Goal: Task Accomplishment & Management: Use online tool/utility

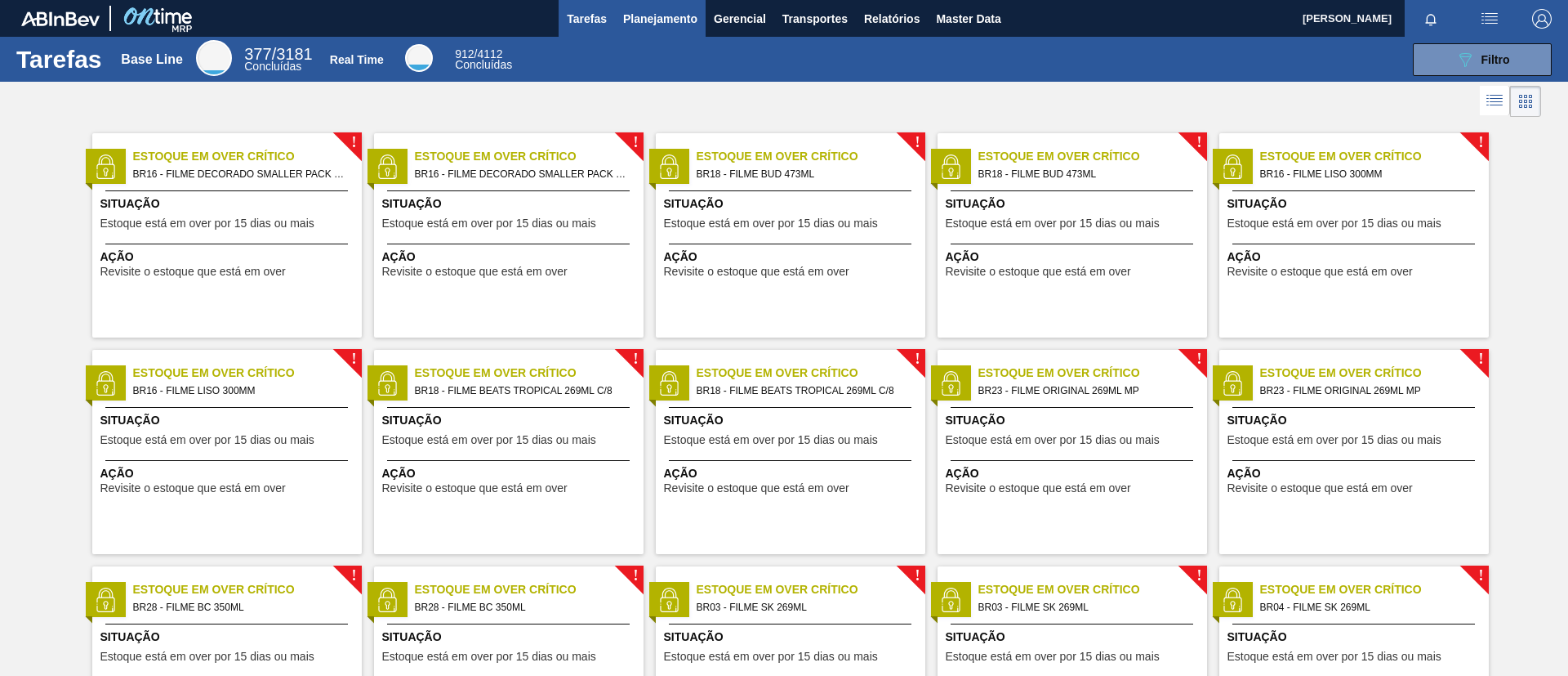
click at [682, 23] on span "Planejamento" at bounding box center [660, 19] width 75 height 20
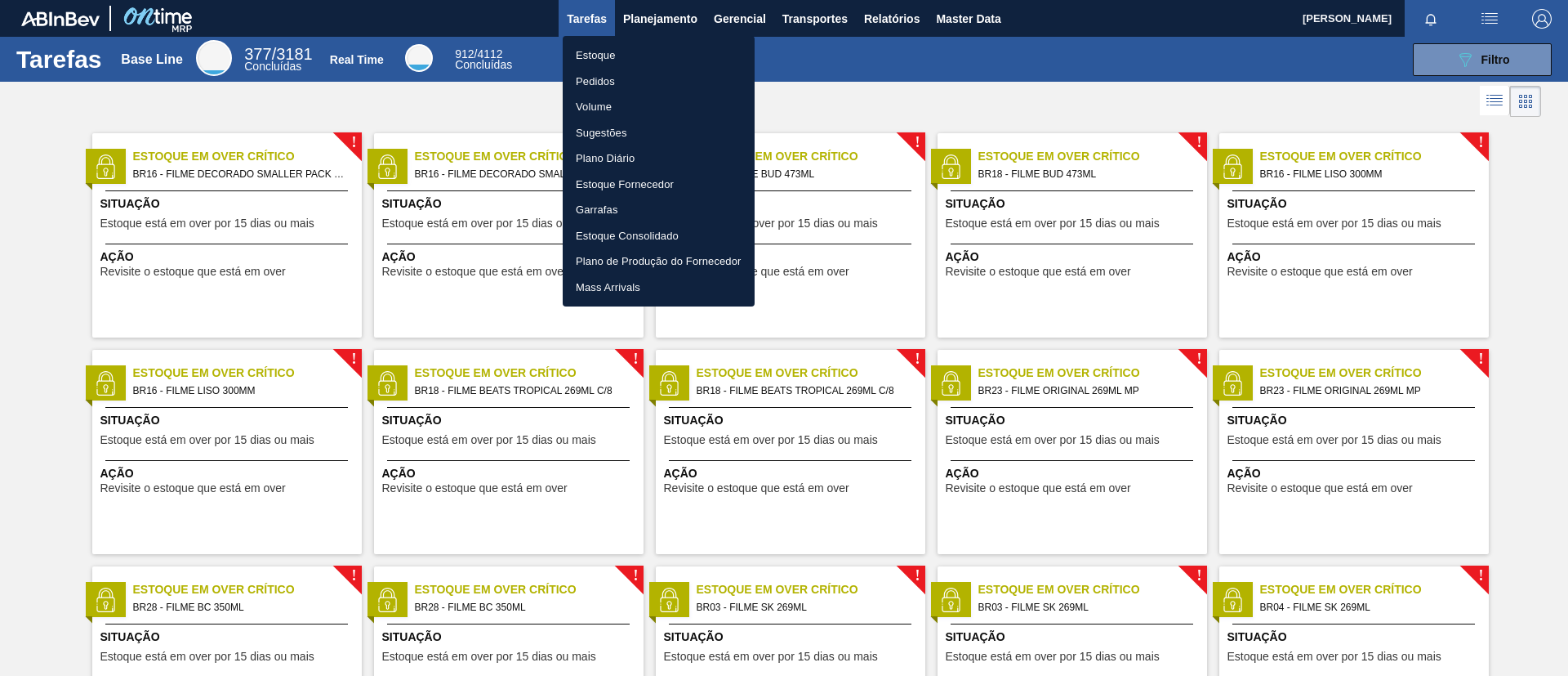
click at [688, 49] on li "Estoque" at bounding box center [659, 55] width 192 height 26
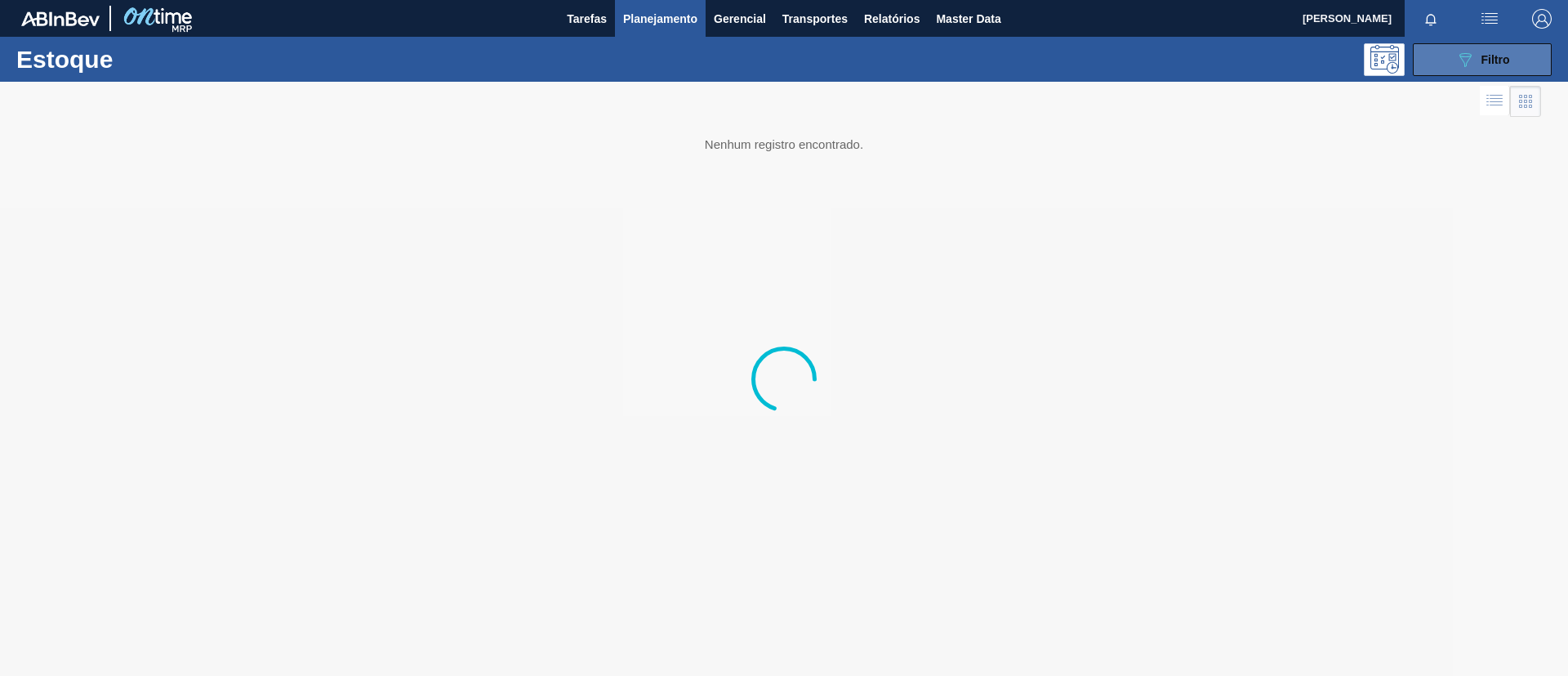
click at [1492, 60] on span "Filtro" at bounding box center [1495, 59] width 29 height 13
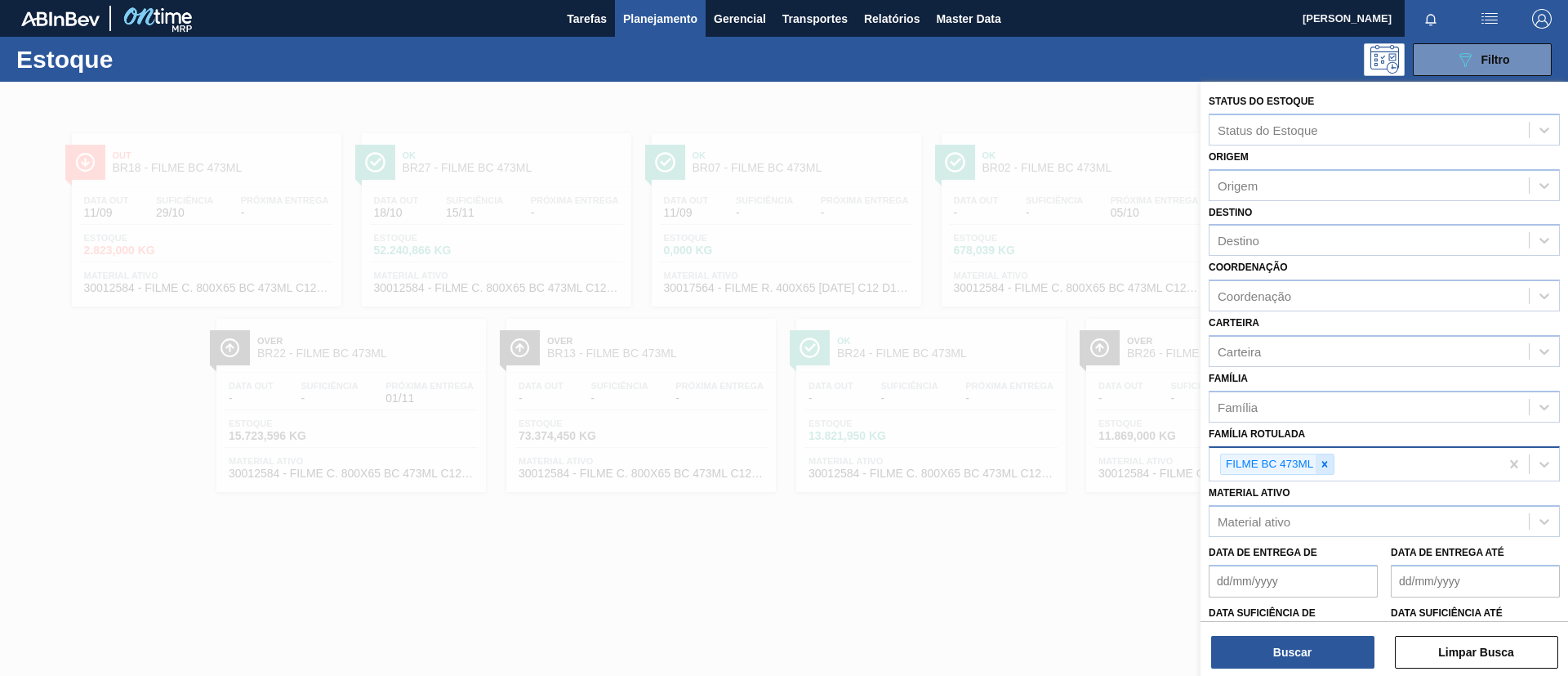
click at [1324, 458] on icon at bounding box center [1324, 464] width 12 height 12
click at [1324, 461] on icon at bounding box center [1324, 464] width 12 height 12
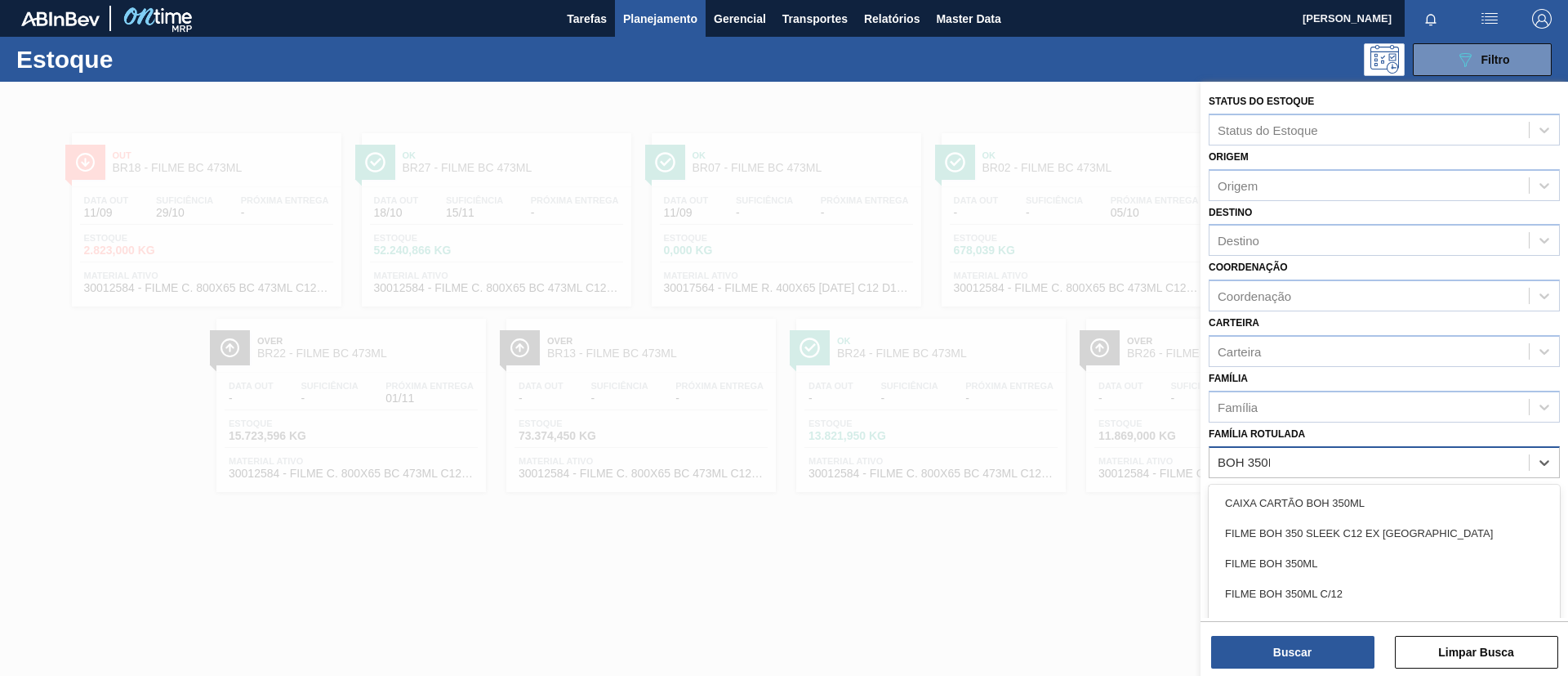
type Rotulada "BOH 350ML"
type Rotulada "FILME BOH 350ML"
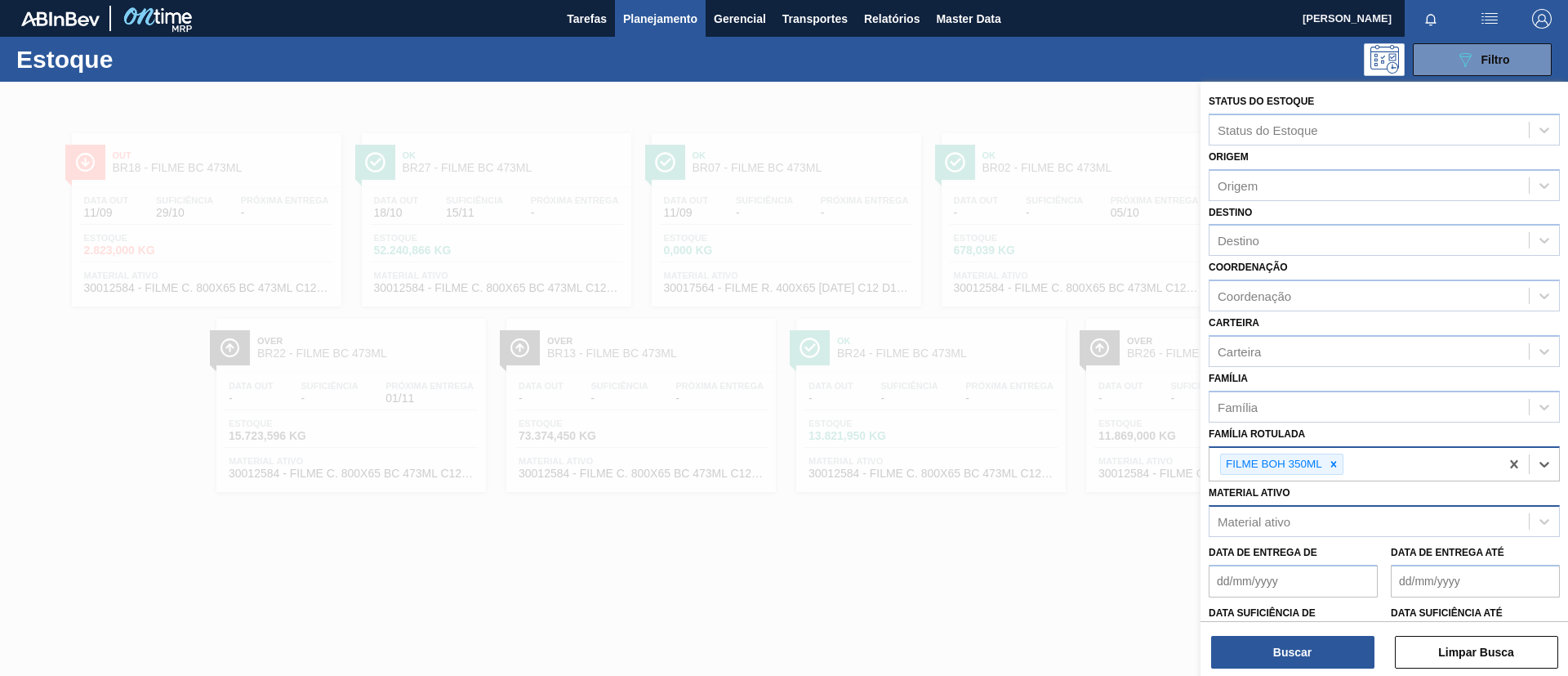
type Rotulada "B"
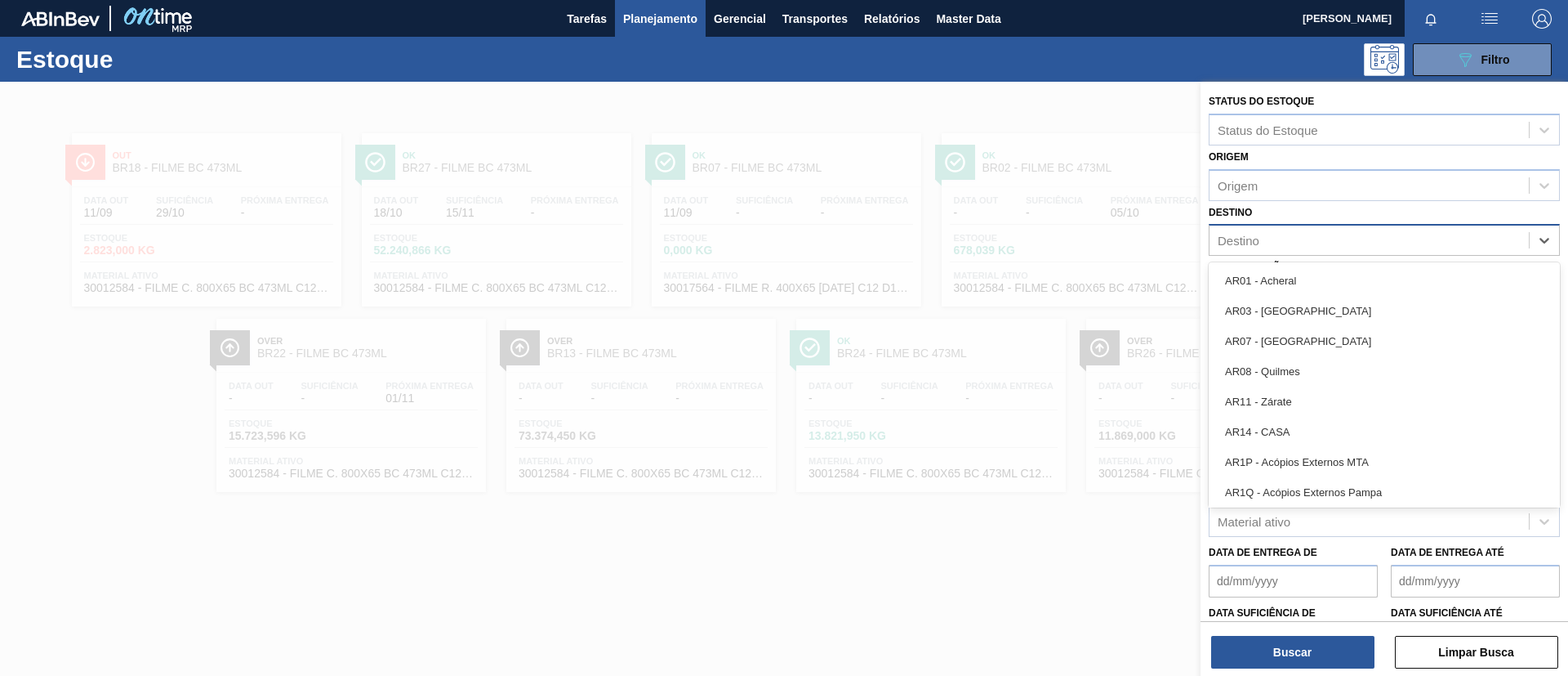
click at [1358, 235] on div "Destino" at bounding box center [1369, 240] width 319 height 23
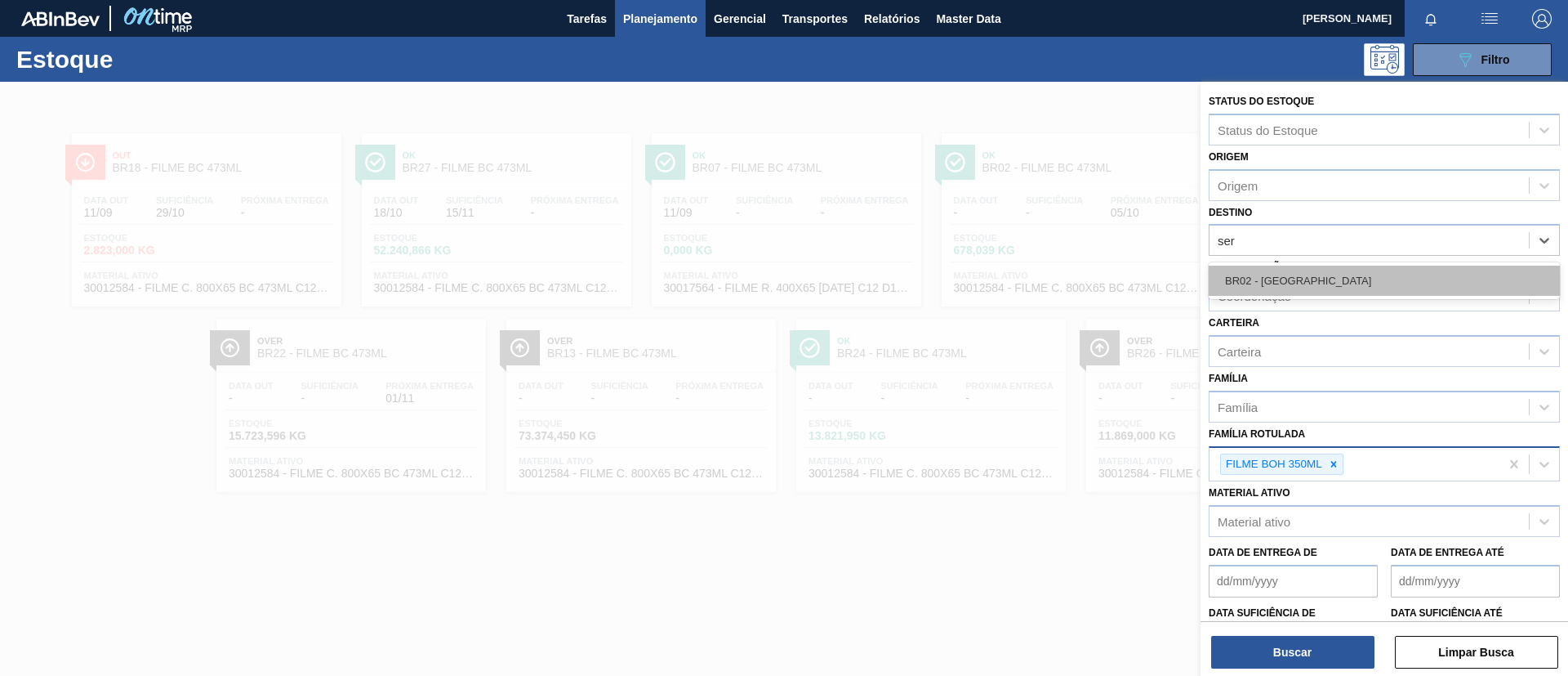
type input "serg"
click at [1349, 283] on div "BR02 - [GEOGRAPHIC_DATA]" at bounding box center [1384, 280] width 351 height 31
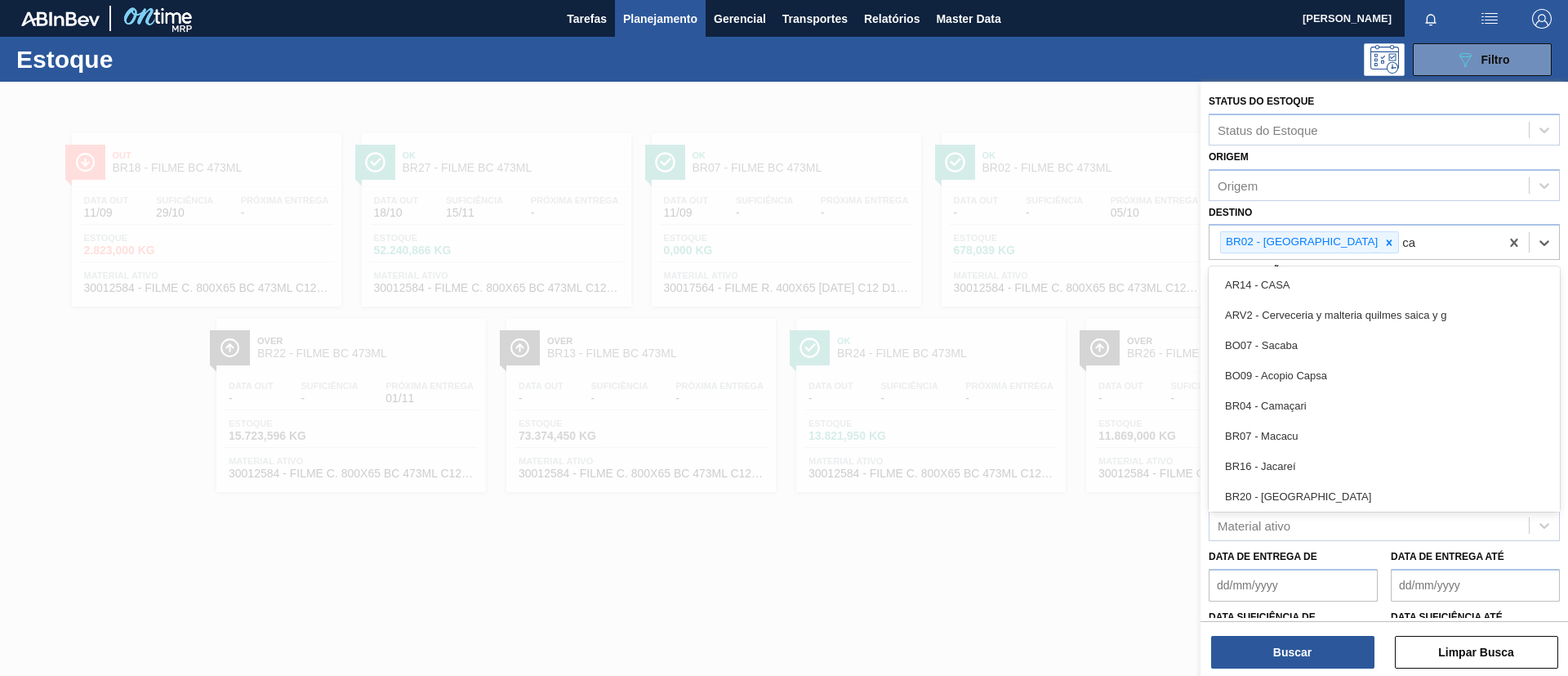
type input "cam"
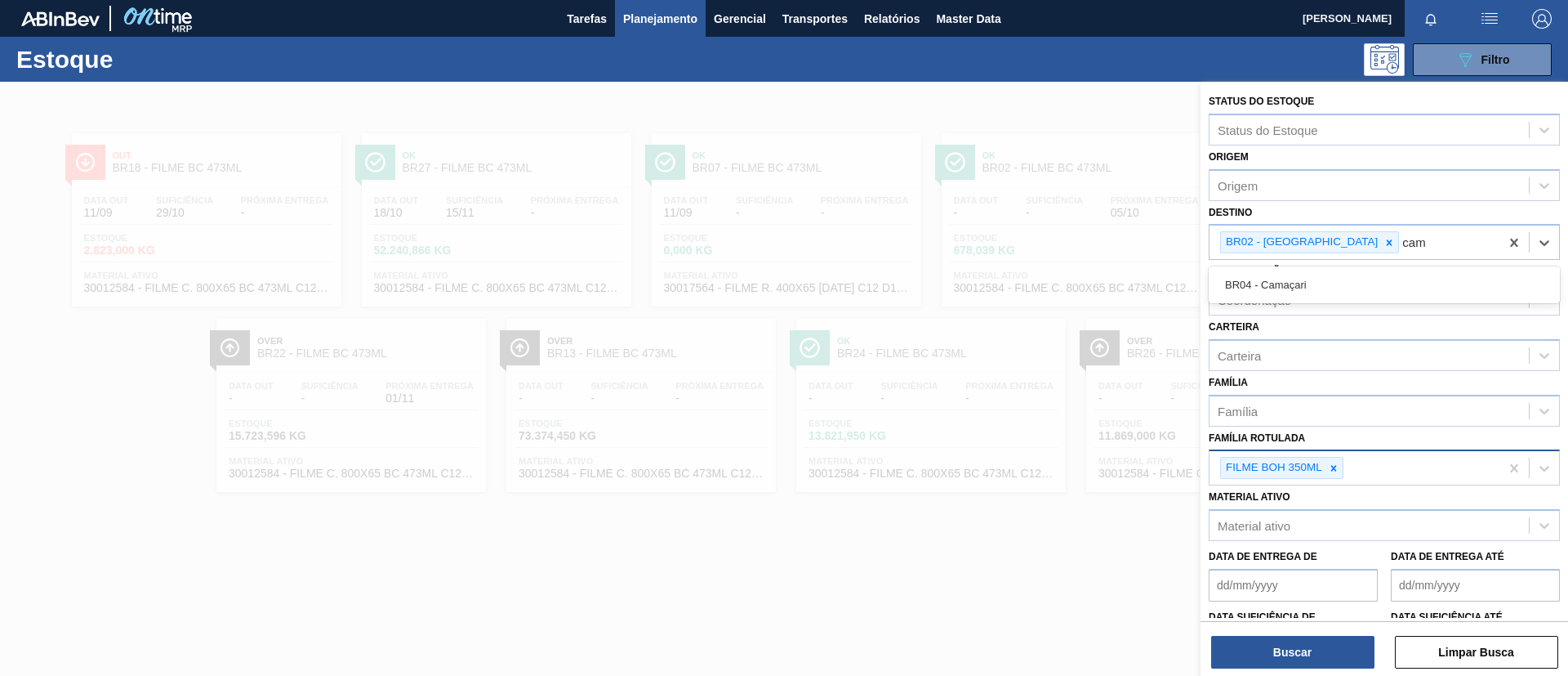
click at [1349, 273] on div "BR04 - Camaçari" at bounding box center [1384, 285] width 351 height 31
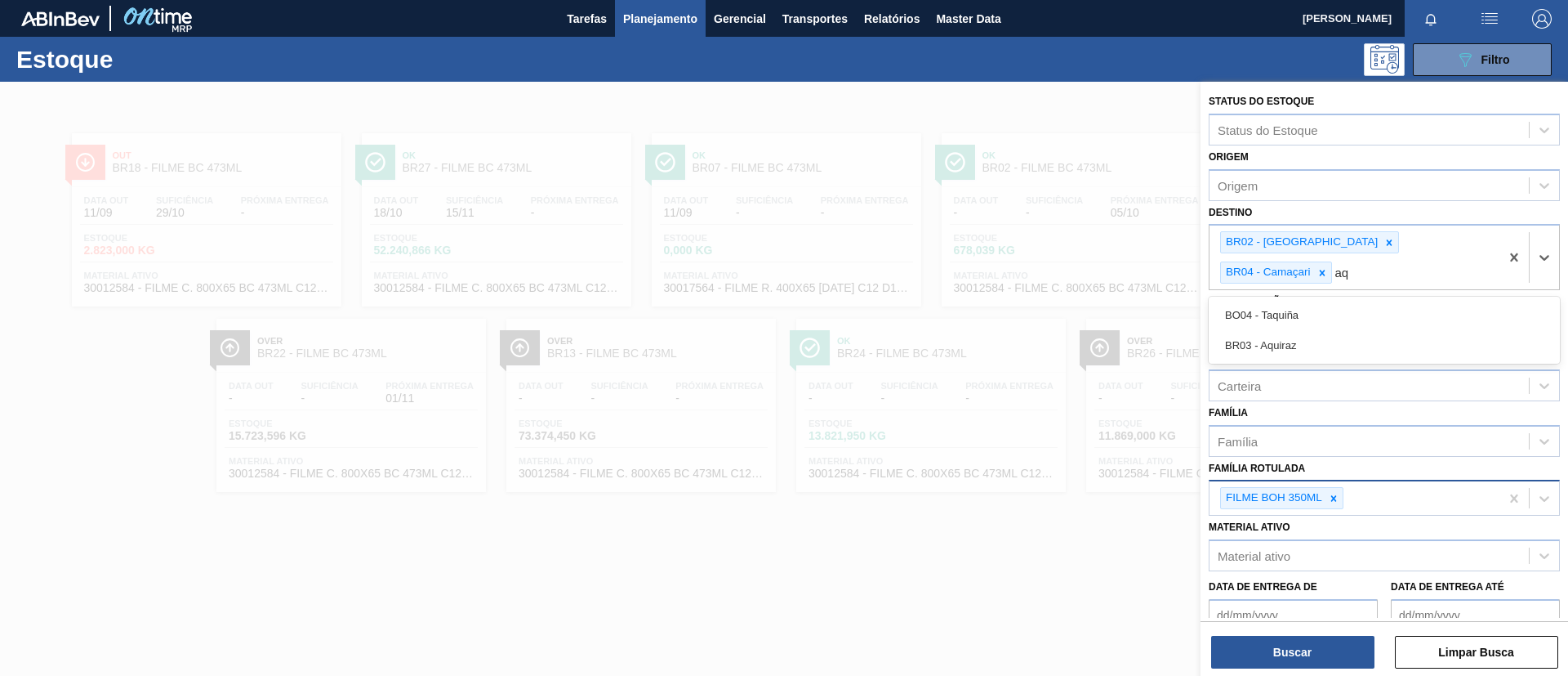
type input "aq"
click at [1363, 345] on div "Carteira Carteira" at bounding box center [1384, 373] width 351 height 56
click at [1454, 255] on div "BR02 - Sergipe BR04 - Camaçari" at bounding box center [1354, 257] width 290 height 64
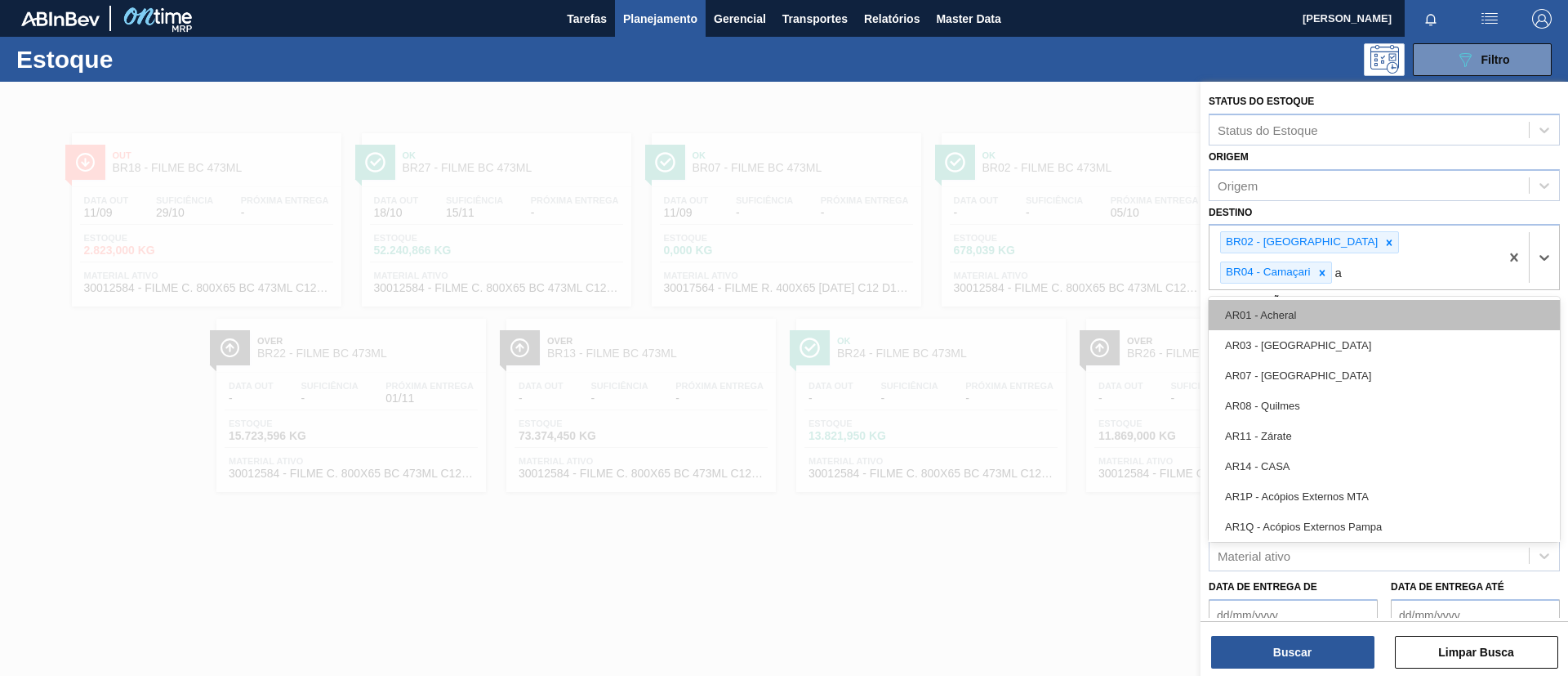
type input "aq"
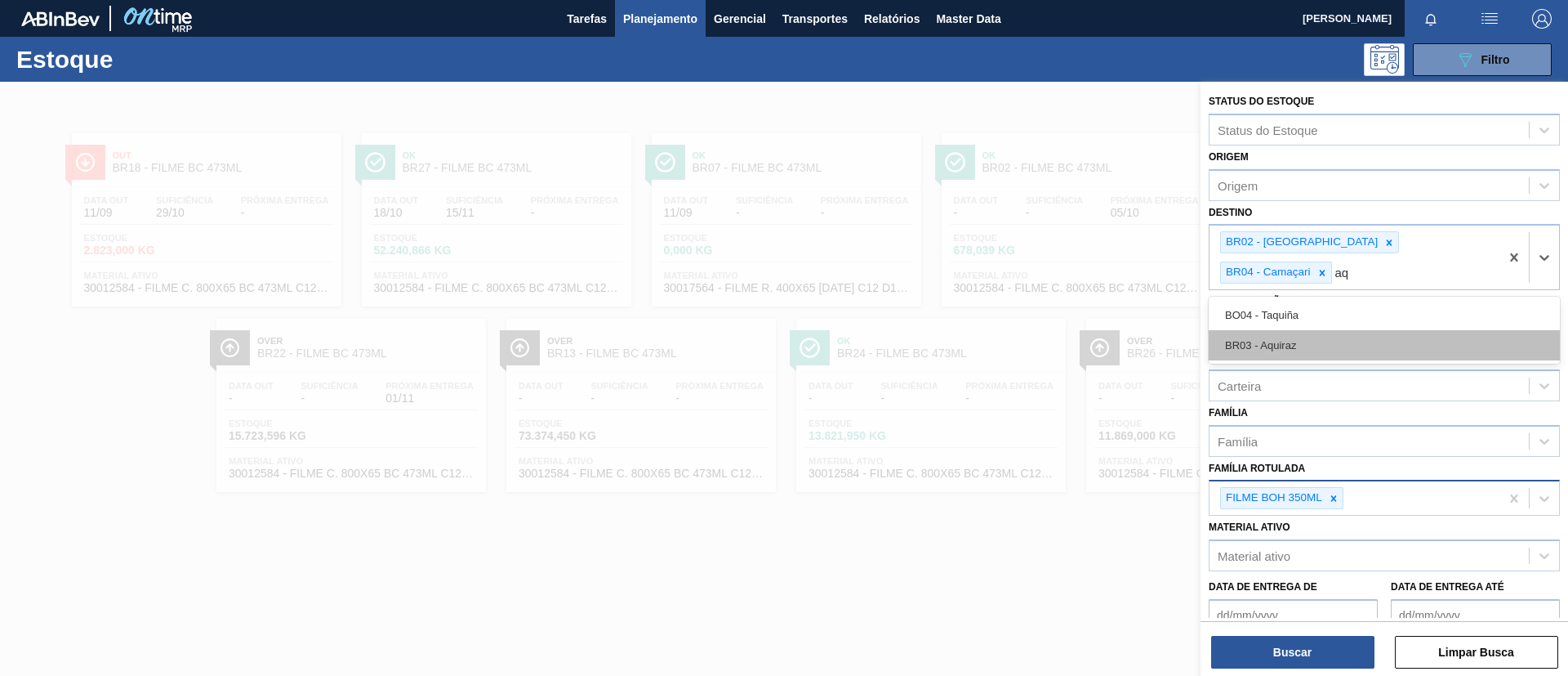
click at [1360, 330] on div "BR03 - Aquiraz" at bounding box center [1384, 345] width 351 height 31
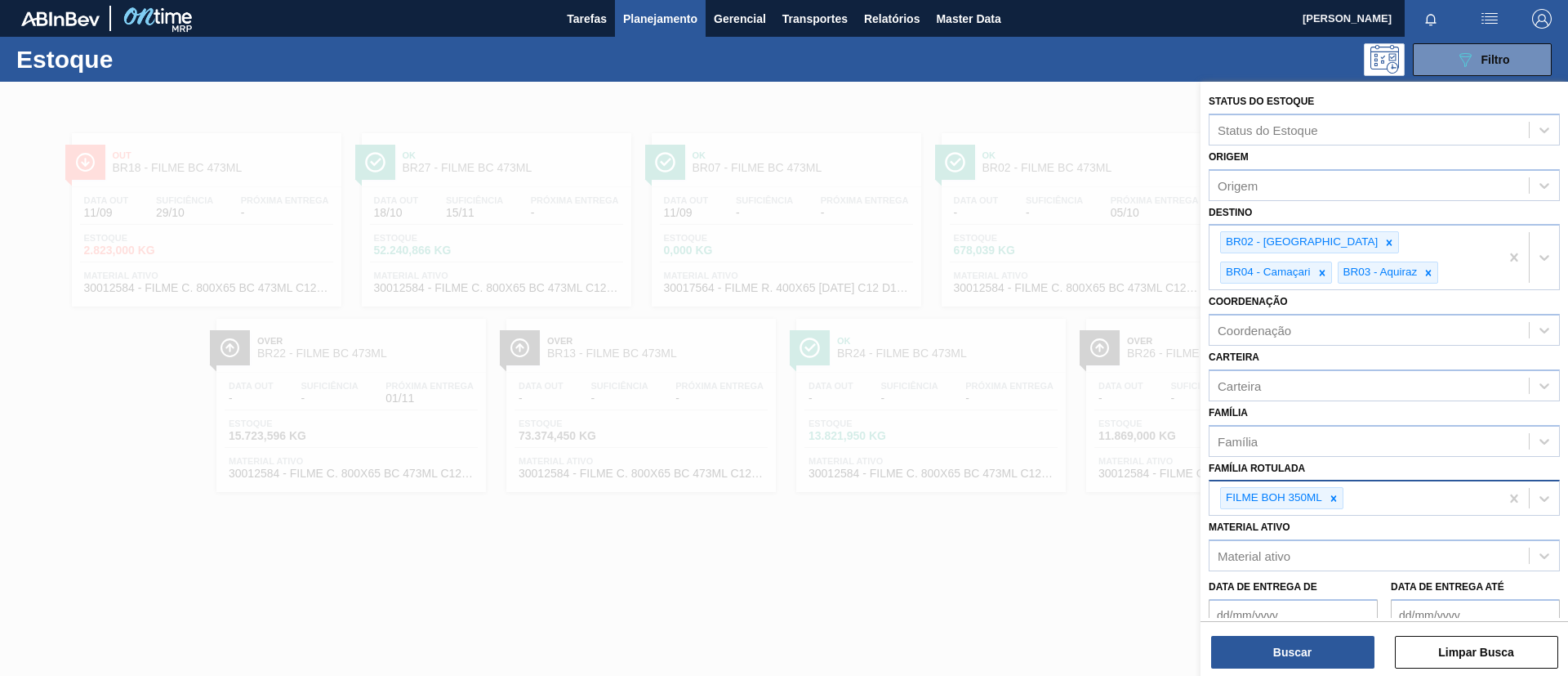
click at [1309, 634] on div "Buscar Limpar Busca" at bounding box center [1384, 644] width 368 height 46
click at [1317, 639] on button "Buscar" at bounding box center [1293, 652] width 164 height 32
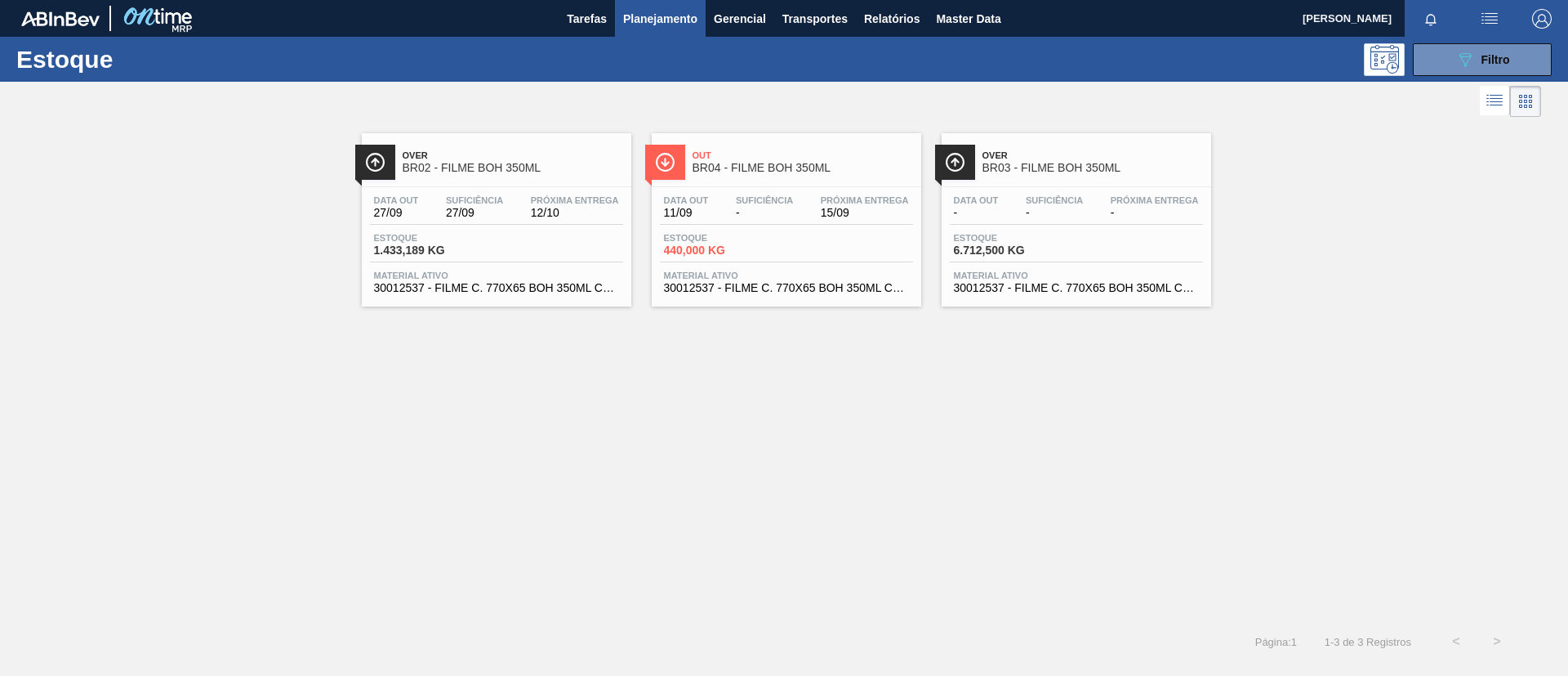
click at [892, 162] on span "BR04 - FILME BOH 350ML" at bounding box center [802, 168] width 220 height 13
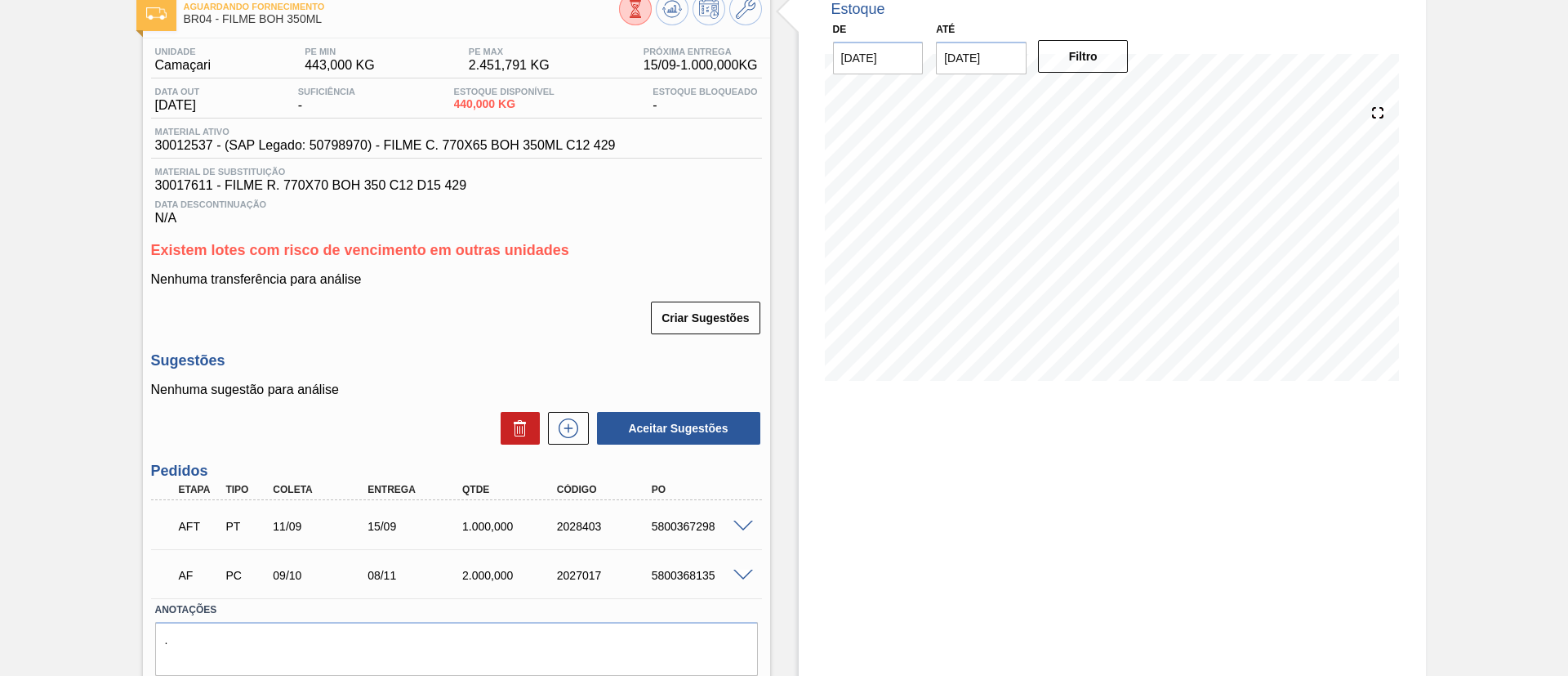
scroll to position [154, 0]
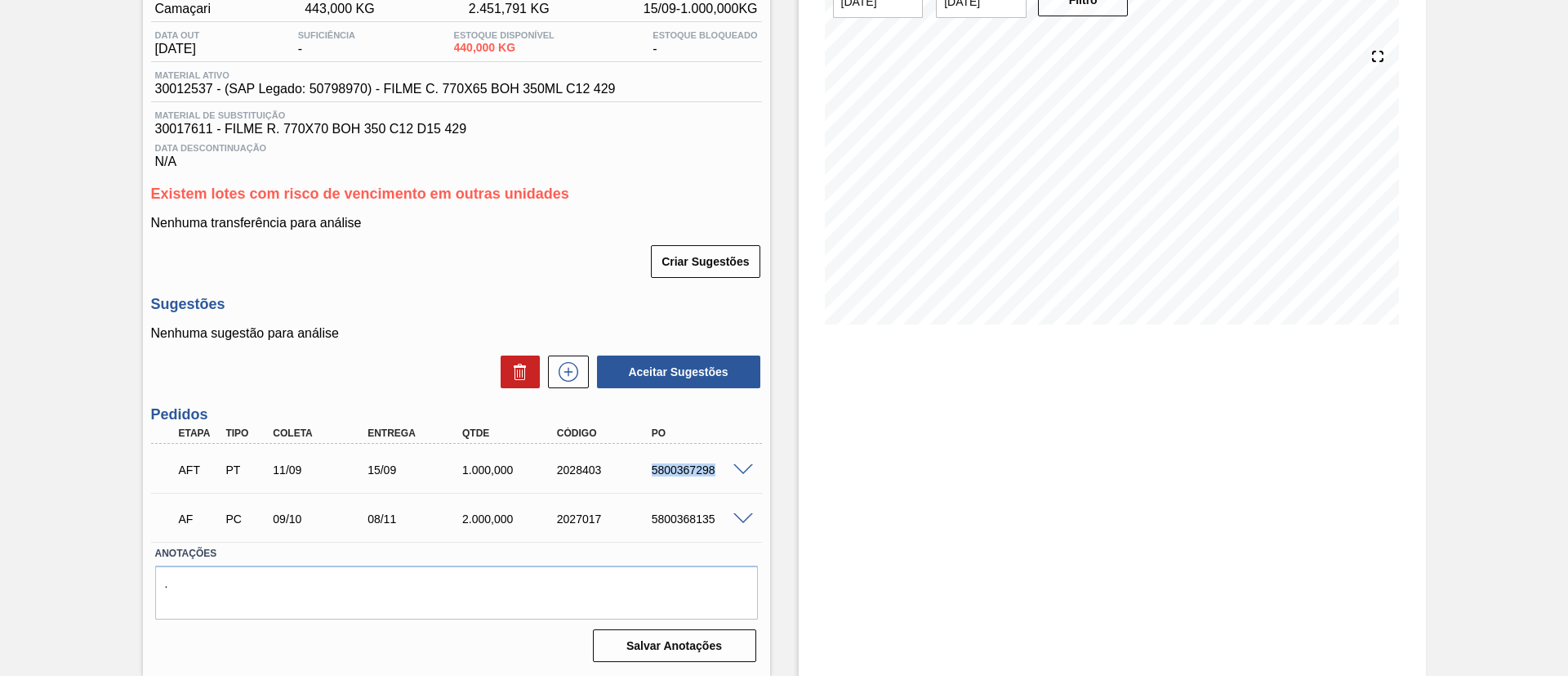
drag, startPoint x: 621, startPoint y: 477, endPoint x: 740, endPoint y: 479, distance: 119.0
click at [740, 479] on div "AFT PT 11/09 15/09 1.000,000 2028403 5800367298" at bounding box center [456, 467] width 611 height 40
copy div "5800367298"
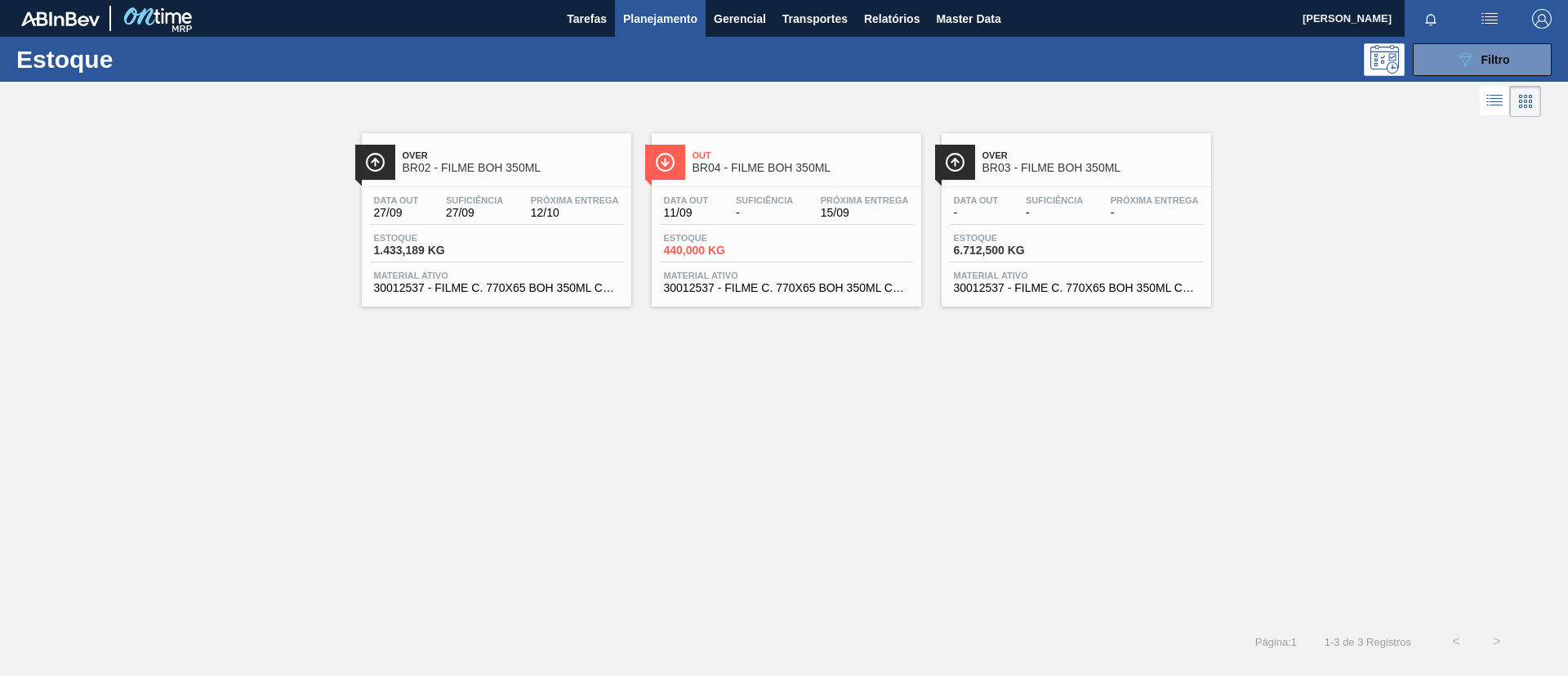
click at [460, 193] on div "Data out 27/09 Suficiência 27/09 Próxima Entrega 12/10 Estoque 1.433,189 KG Mat…" at bounding box center [497, 243] width 270 height 111
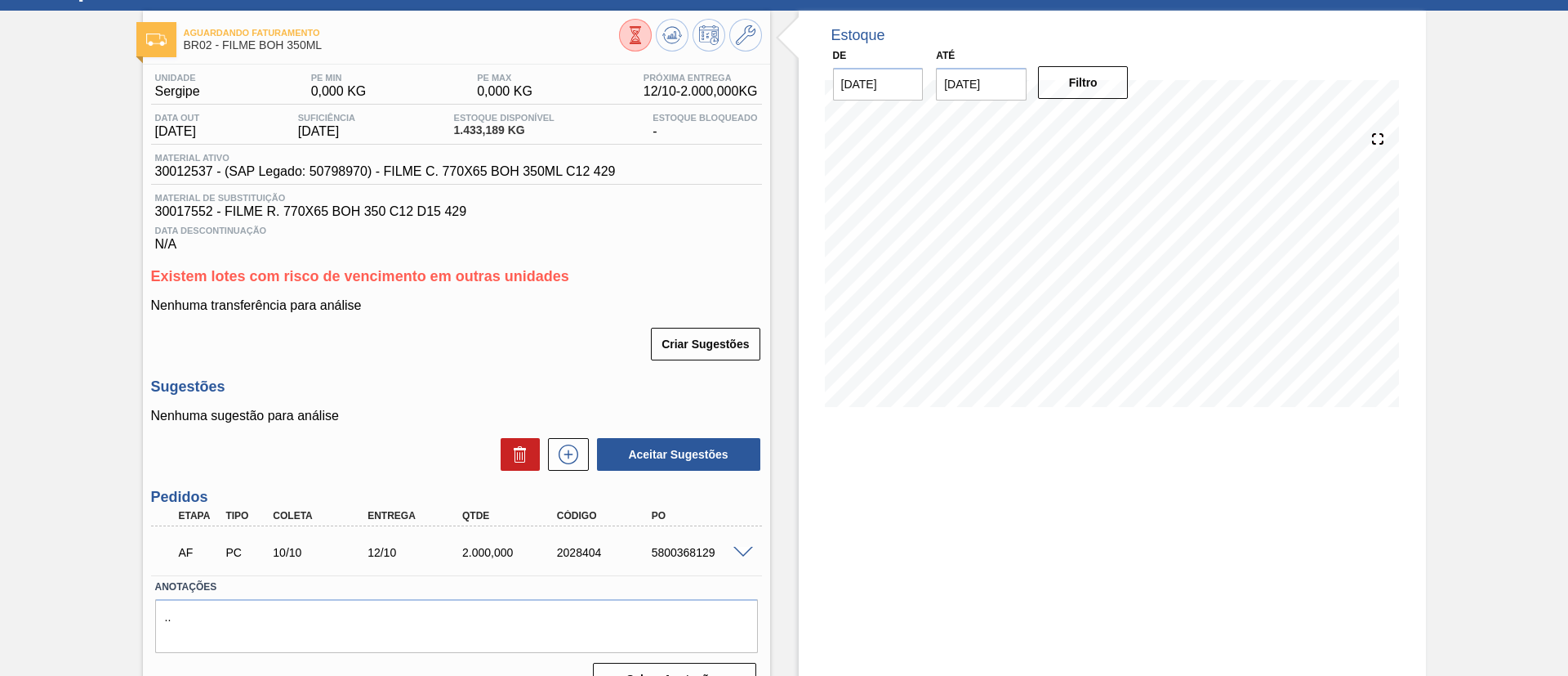
scroll to position [104, 0]
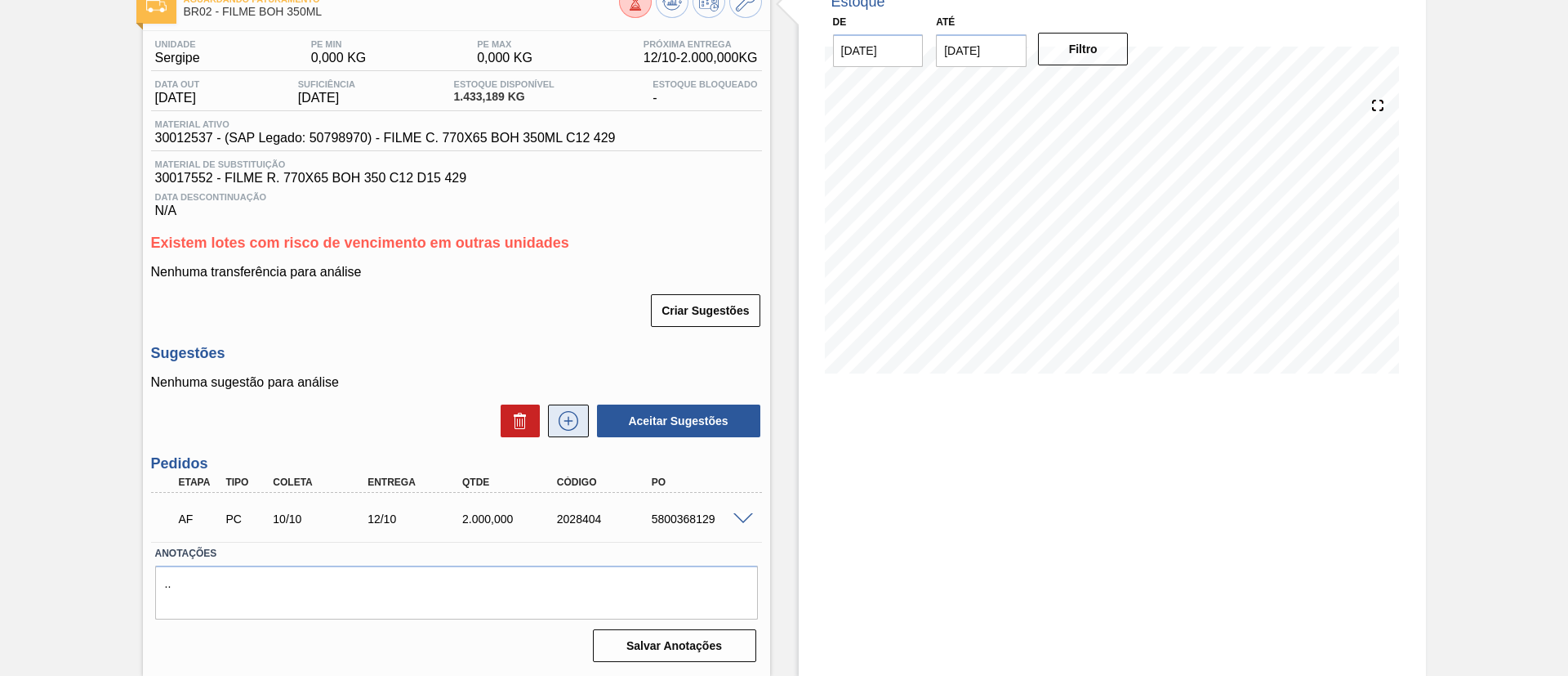
click at [568, 422] on icon at bounding box center [568, 421] width 26 height 20
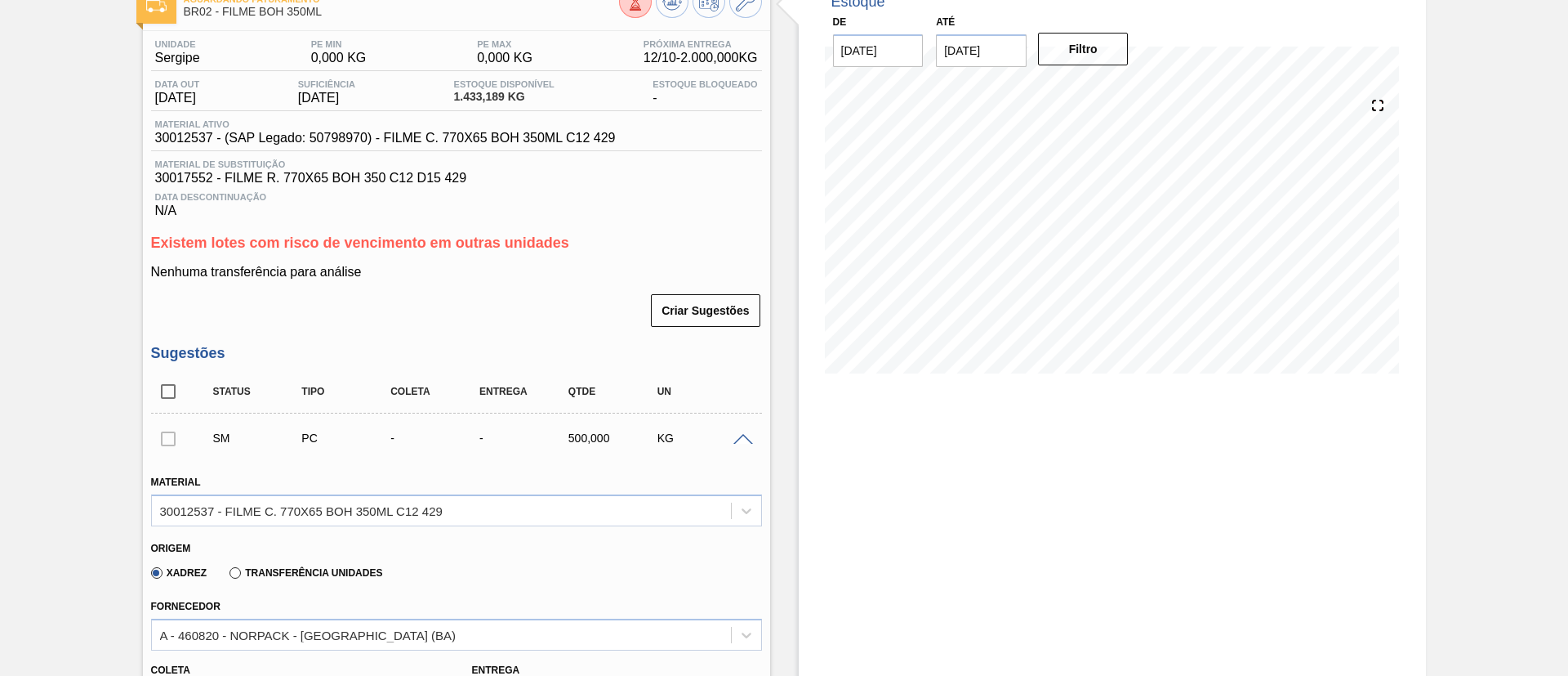
scroll to position [227, 0]
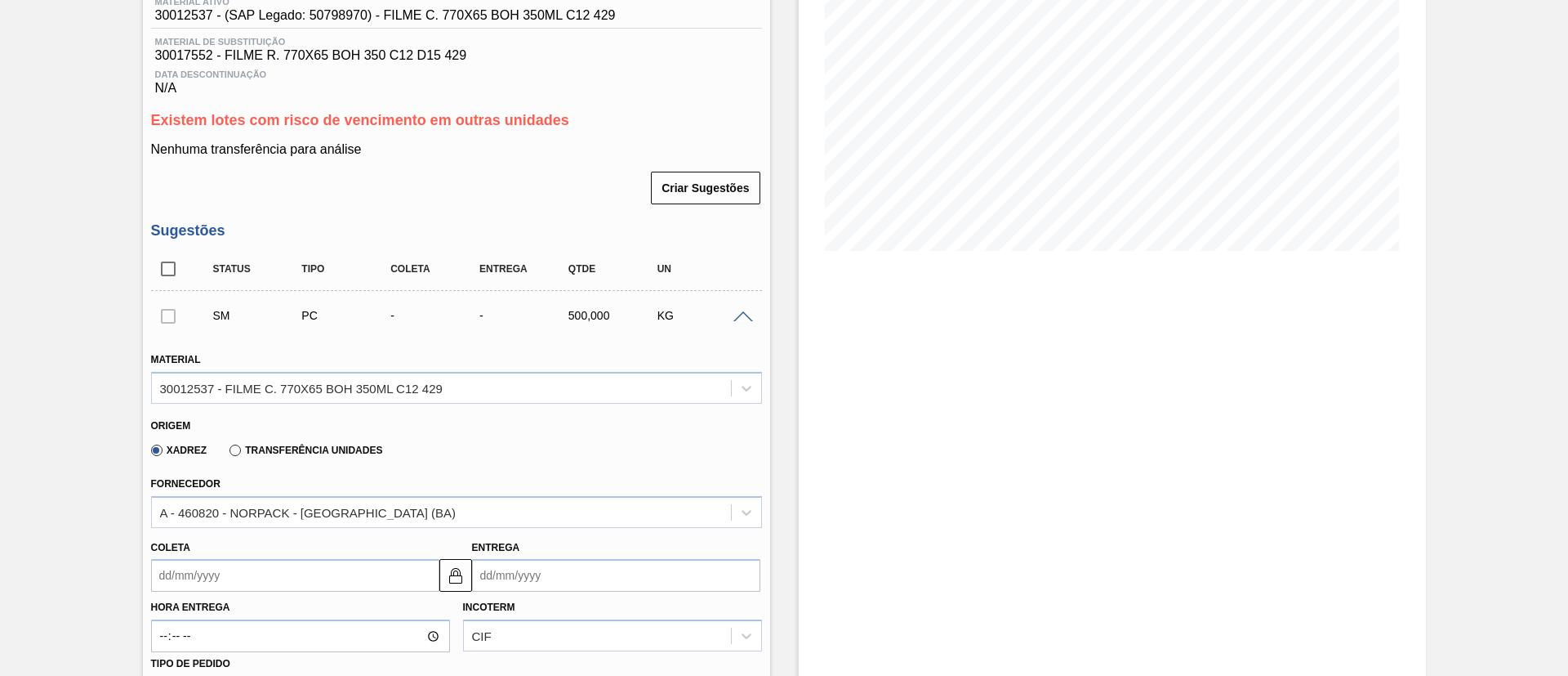
click at [335, 452] on label "Transferência Unidades" at bounding box center [306, 449] width 153 height 12
click at [227, 453] on input "Transferência Unidades" at bounding box center [227, 453] width 0 height 0
click at [326, 493] on div "Fornecedor BR01-Manaus" at bounding box center [456, 500] width 611 height 56
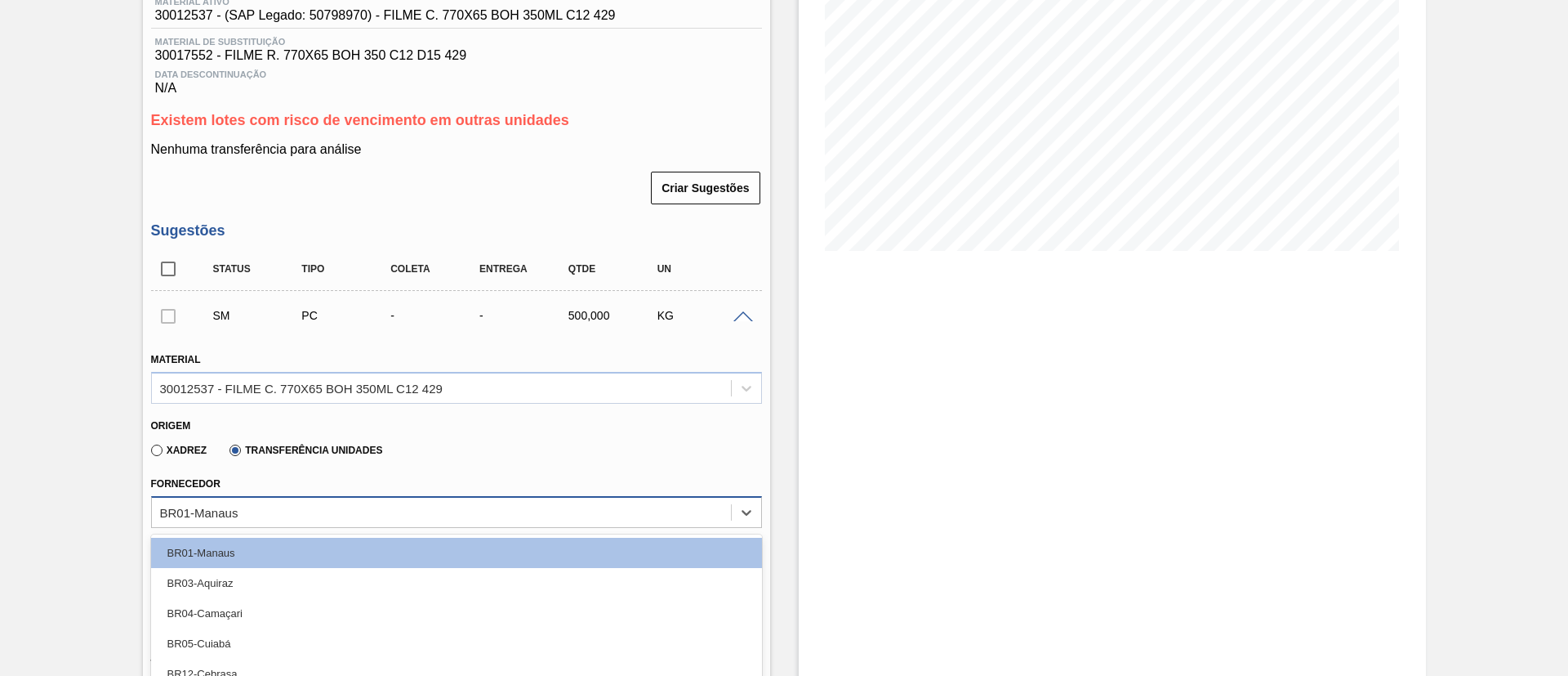
click at [331, 498] on div "option BR04-Camaçari focused, 3 of 19. 19 results available. Use Up and Down to…" at bounding box center [456, 511] width 611 height 31
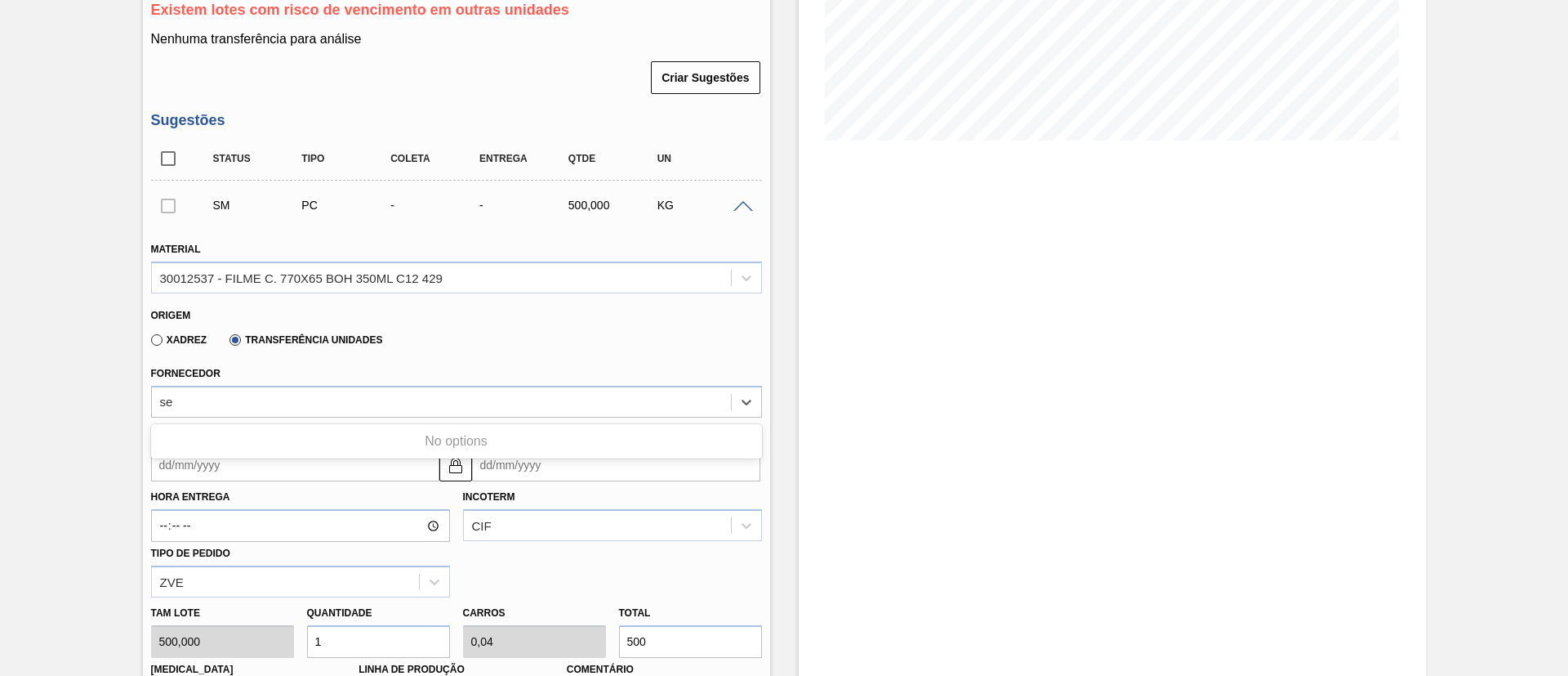
type input "s"
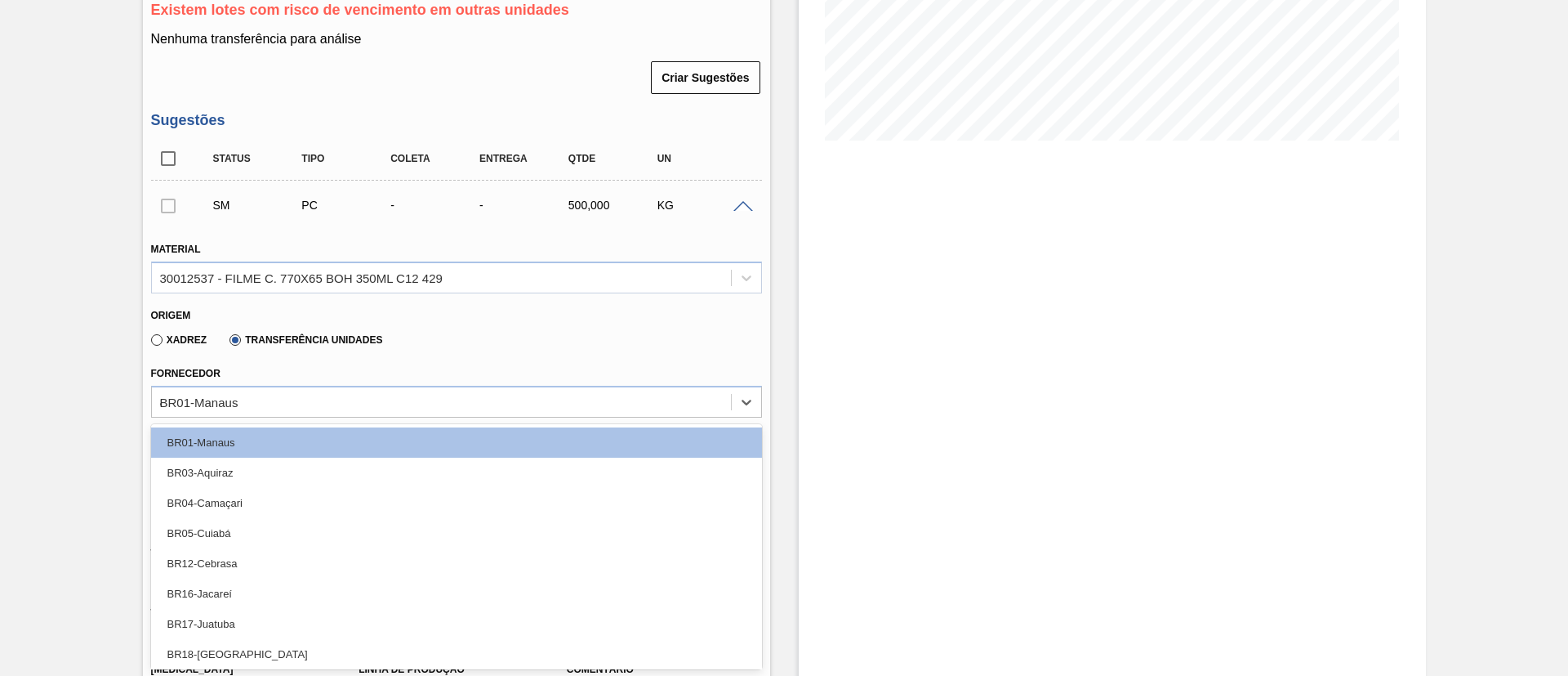
type input "aq"
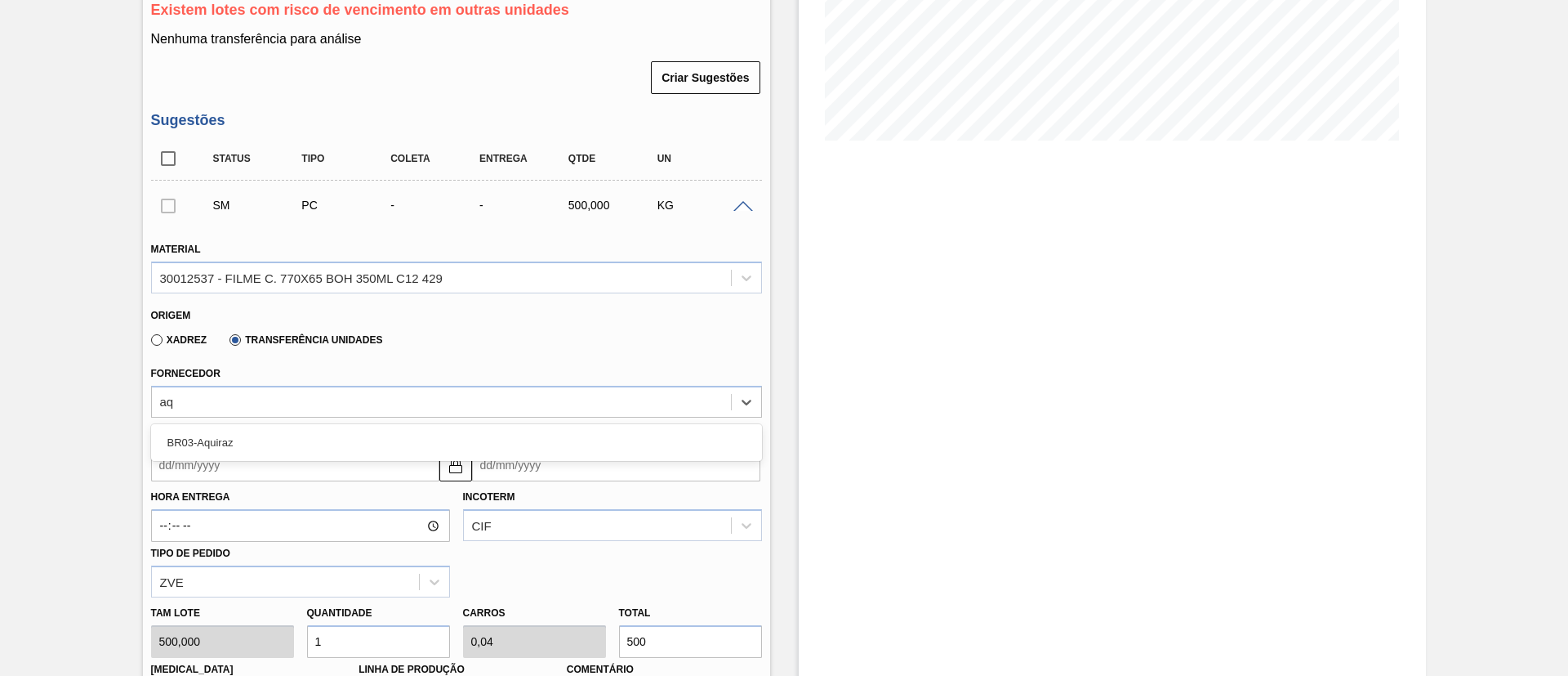
click at [312, 432] on div "BR03-Aquiraz" at bounding box center [456, 442] width 611 height 31
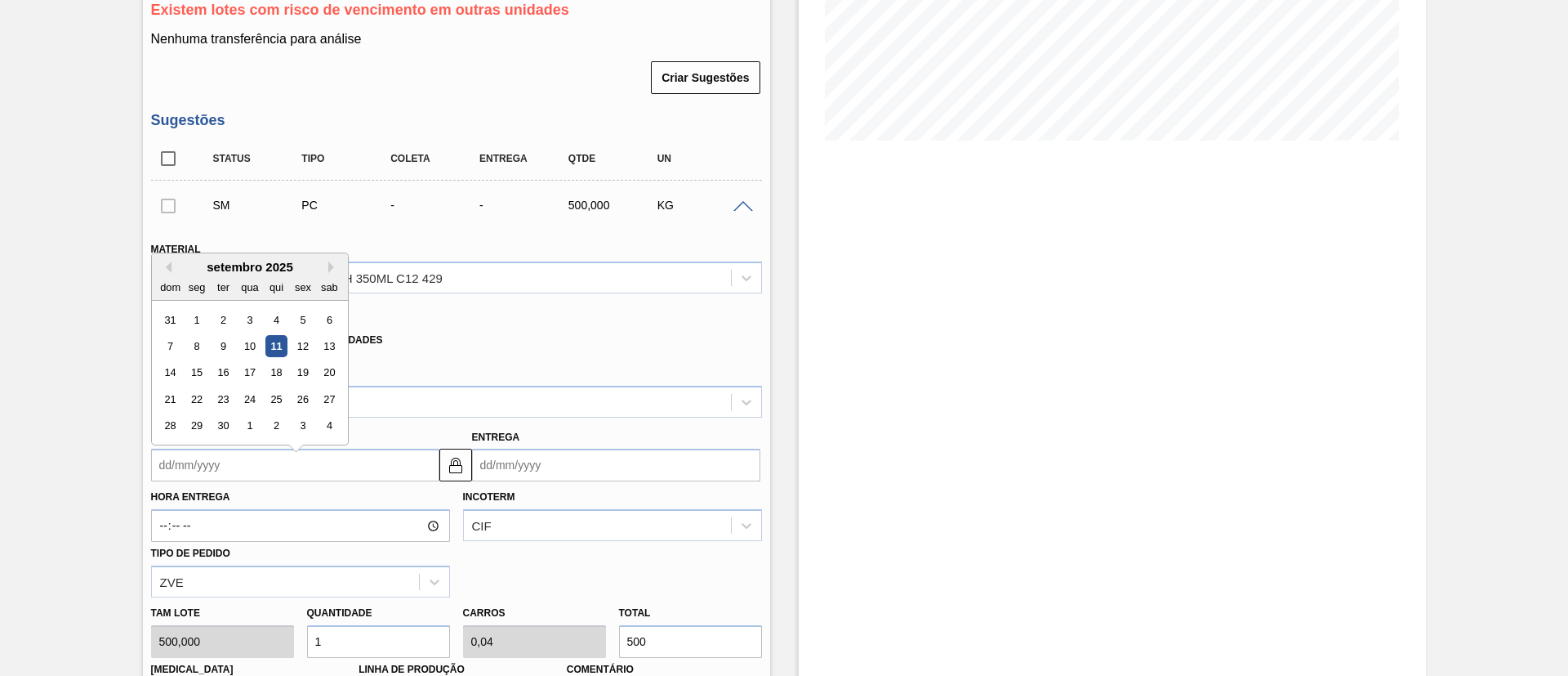
click at [282, 451] on input "Coleta" at bounding box center [295, 465] width 288 height 32
click at [281, 327] on div "11" at bounding box center [275, 337] width 22 height 22
type input "[DATE]"
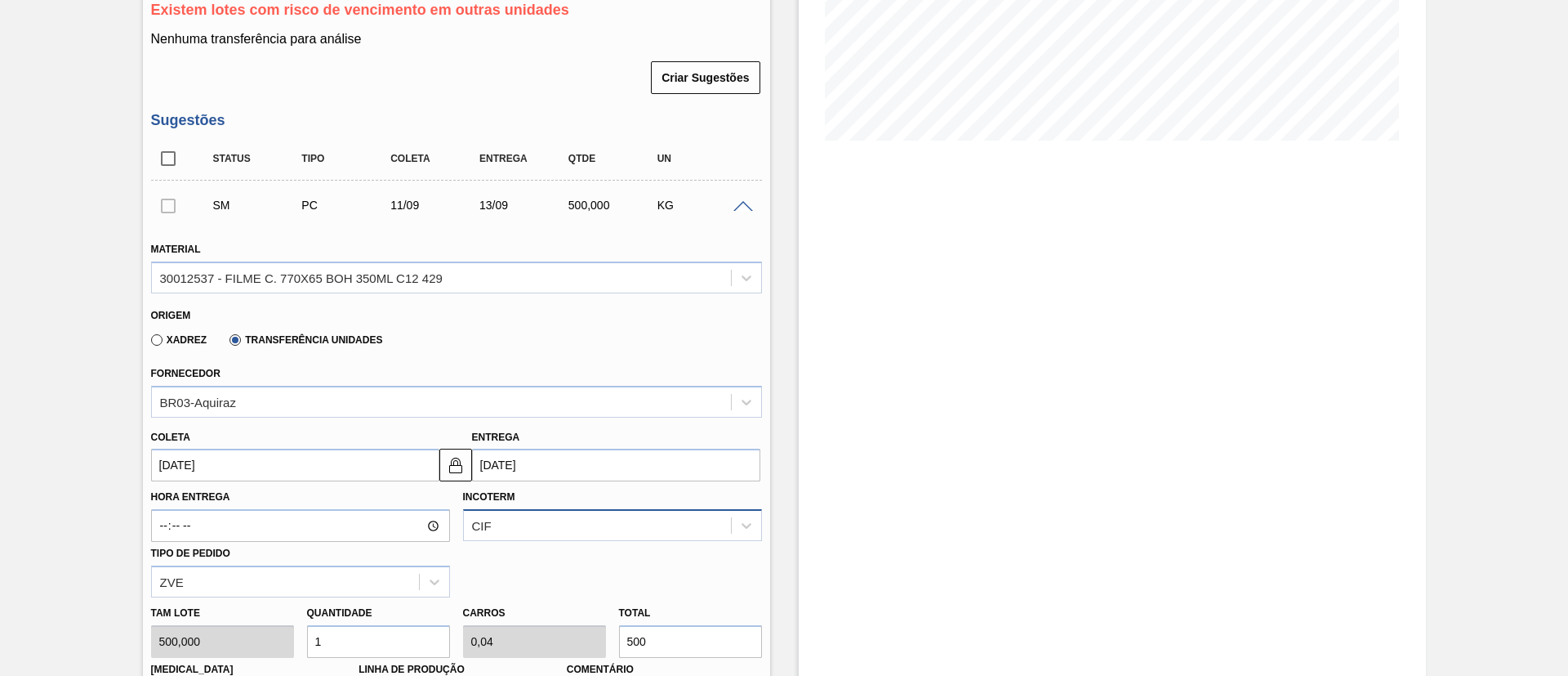
click at [537, 509] on div "CIF" at bounding box center [612, 524] width 299 height 31
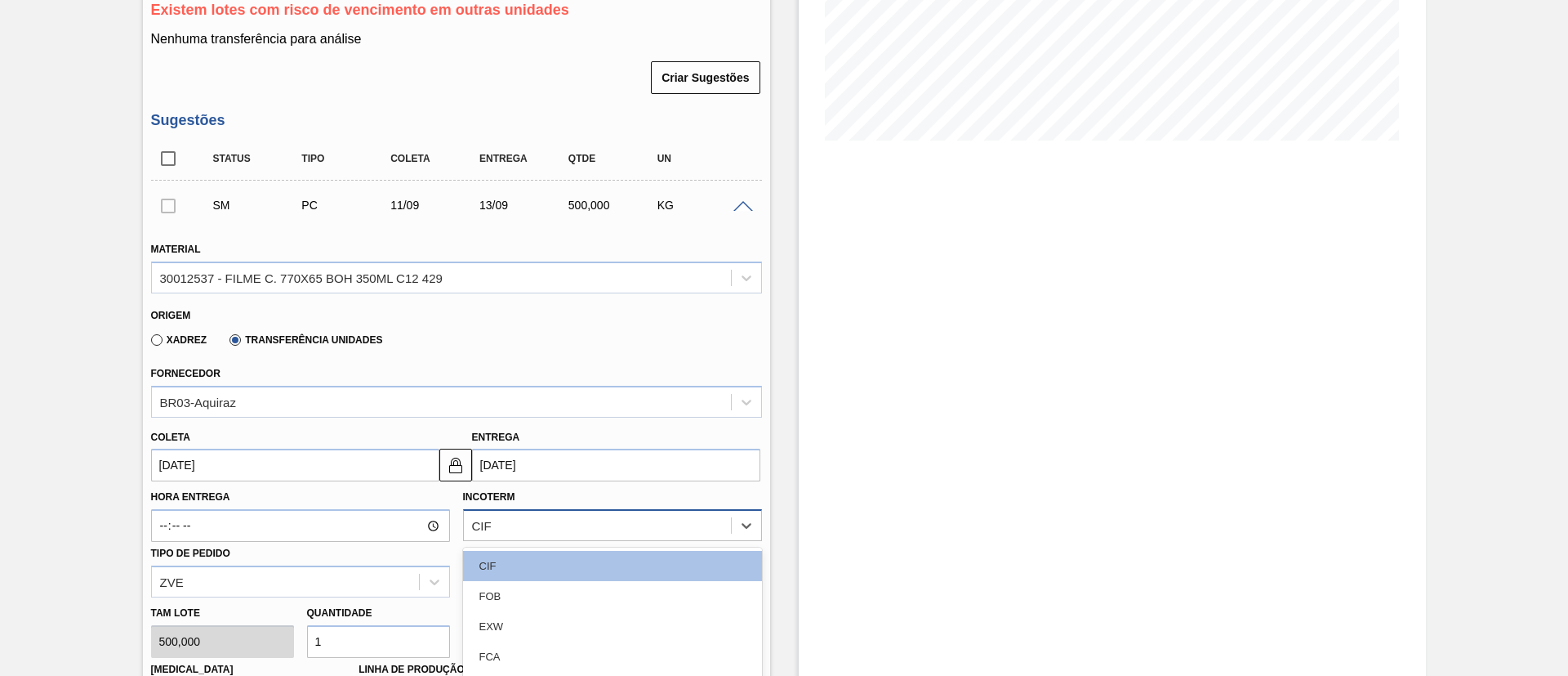
scroll to position [461, 0]
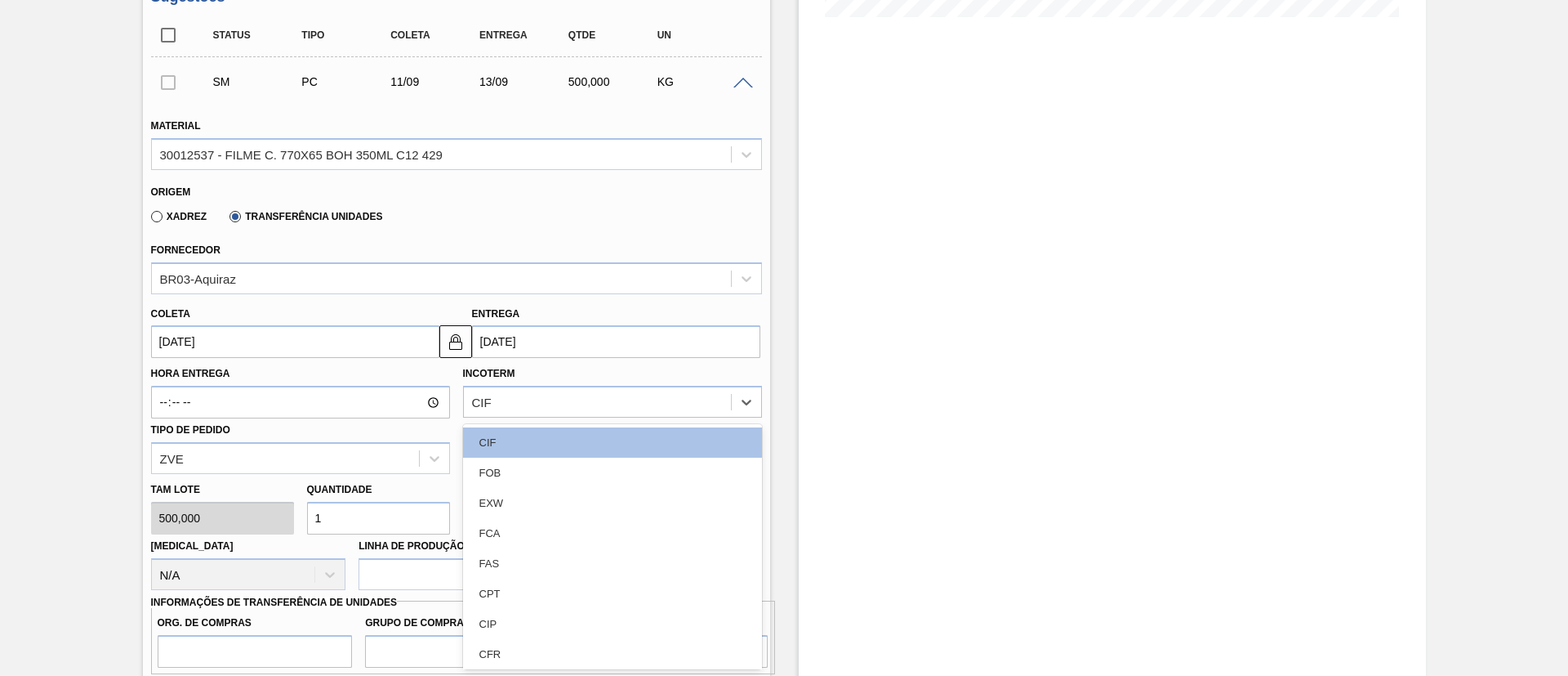
click at [526, 469] on div "FOB" at bounding box center [612, 473] width 299 height 31
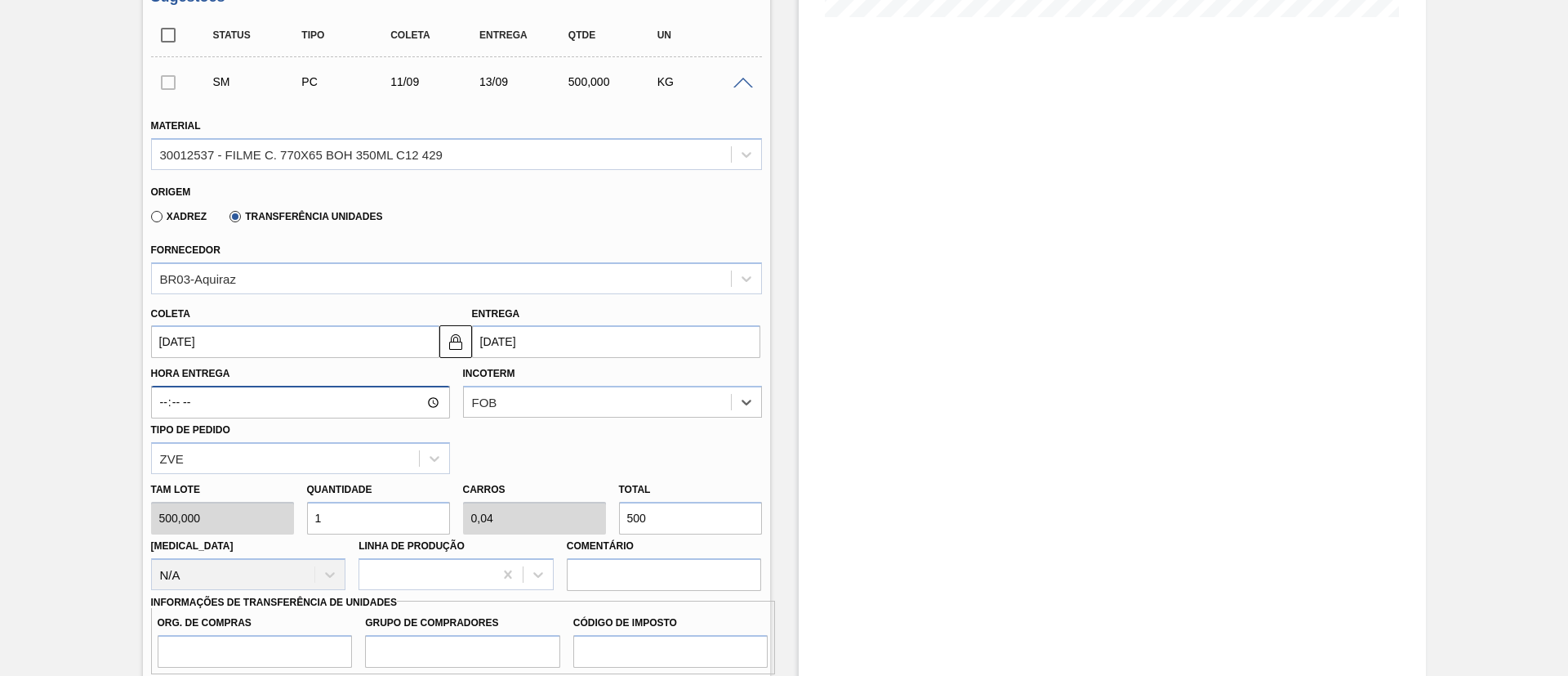
click at [281, 404] on input "Hora Entrega" at bounding box center [300, 402] width 299 height 32
click at [283, 336] on input "[DATE]" at bounding box center [295, 342] width 288 height 32
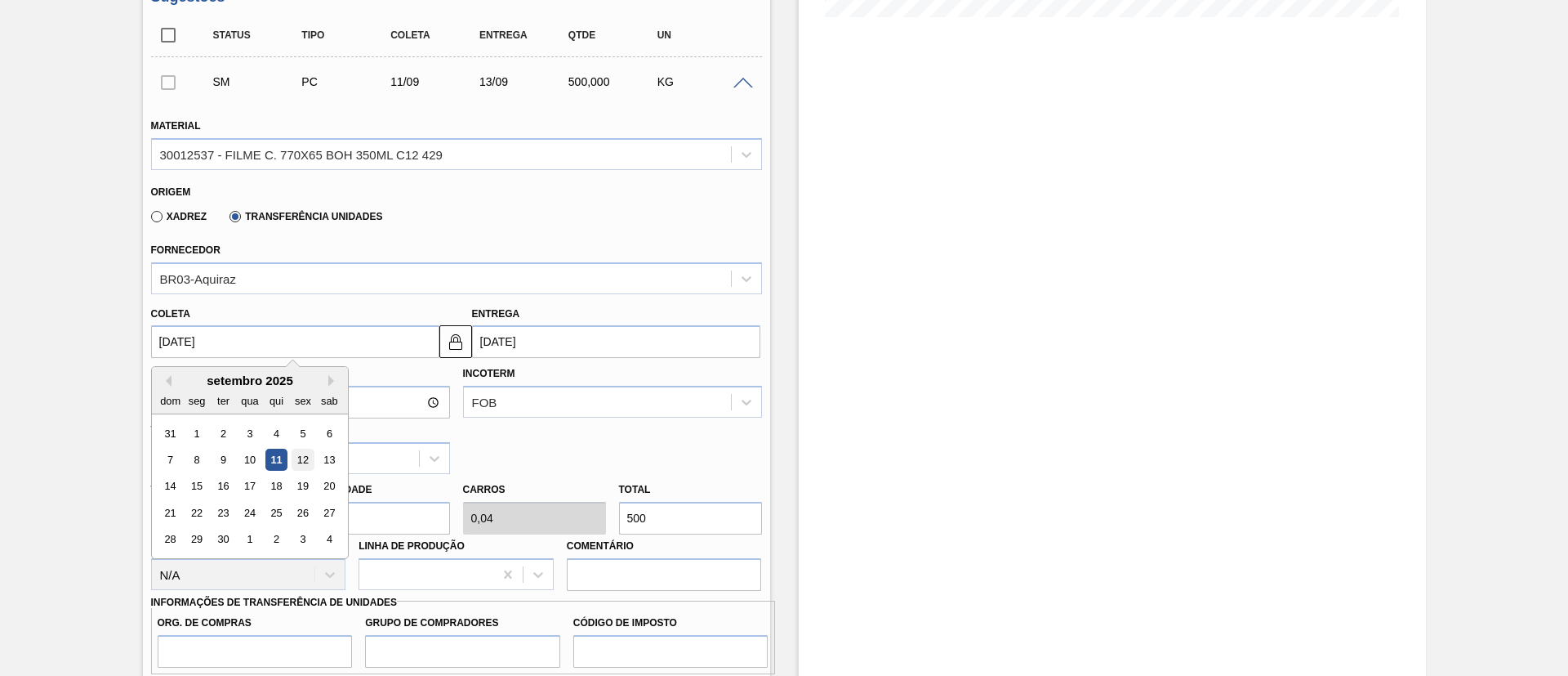
click at [298, 456] on div "12" at bounding box center [302, 459] width 22 height 22
type input "[DATE]"
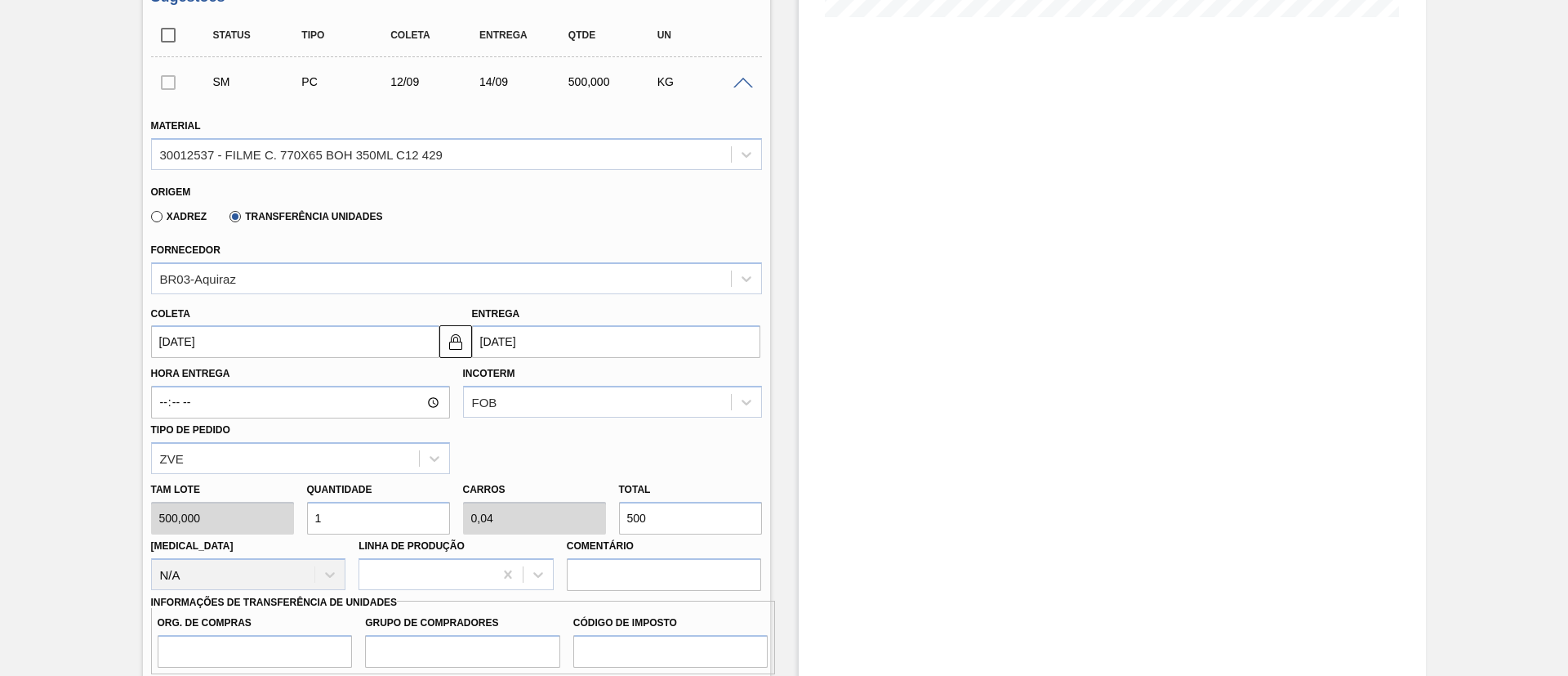
click at [559, 521] on div "[PERSON_NAME] 500,000 Quantidade 1 Carros 0,04 Total 500 [MEDICAL_DATA] N/A Lin…" at bounding box center [456, 532] width 624 height 117
type input "0,002"
type input "0"
type input "1"
type input "0,02"
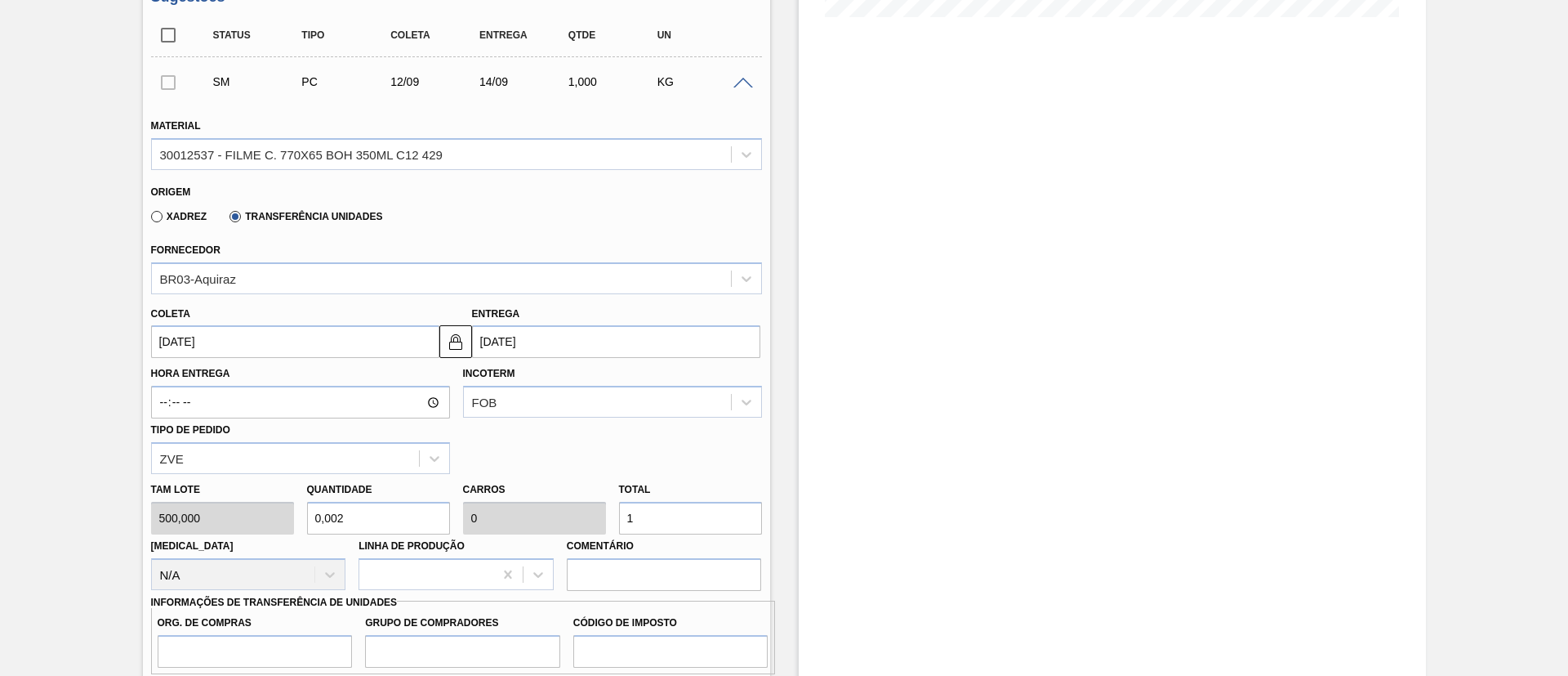
type input "0,001"
type input "10"
type input "0,2"
type input "0,008"
type input "100"
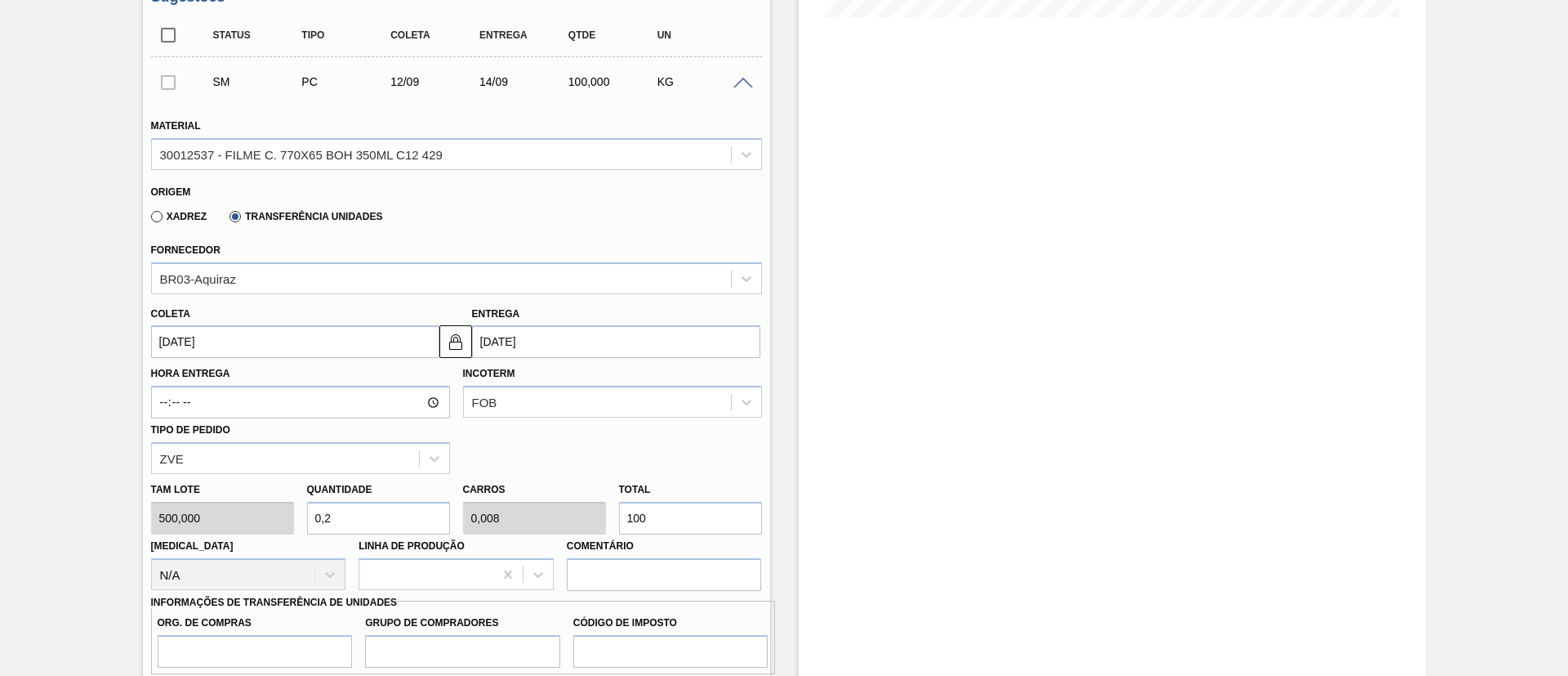
type input "2"
type input "0,08"
type input "1.000"
type input "20"
type input "0,8"
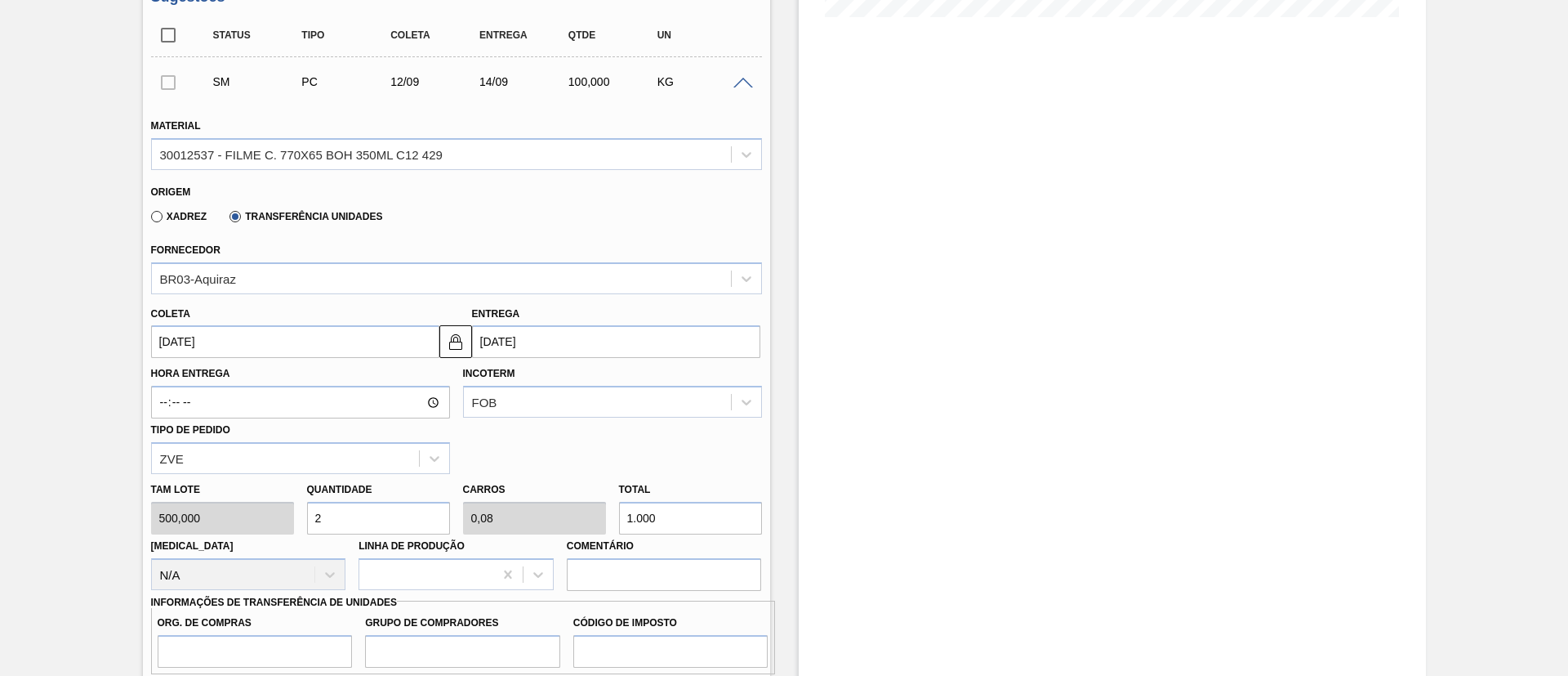
type input "10.000"
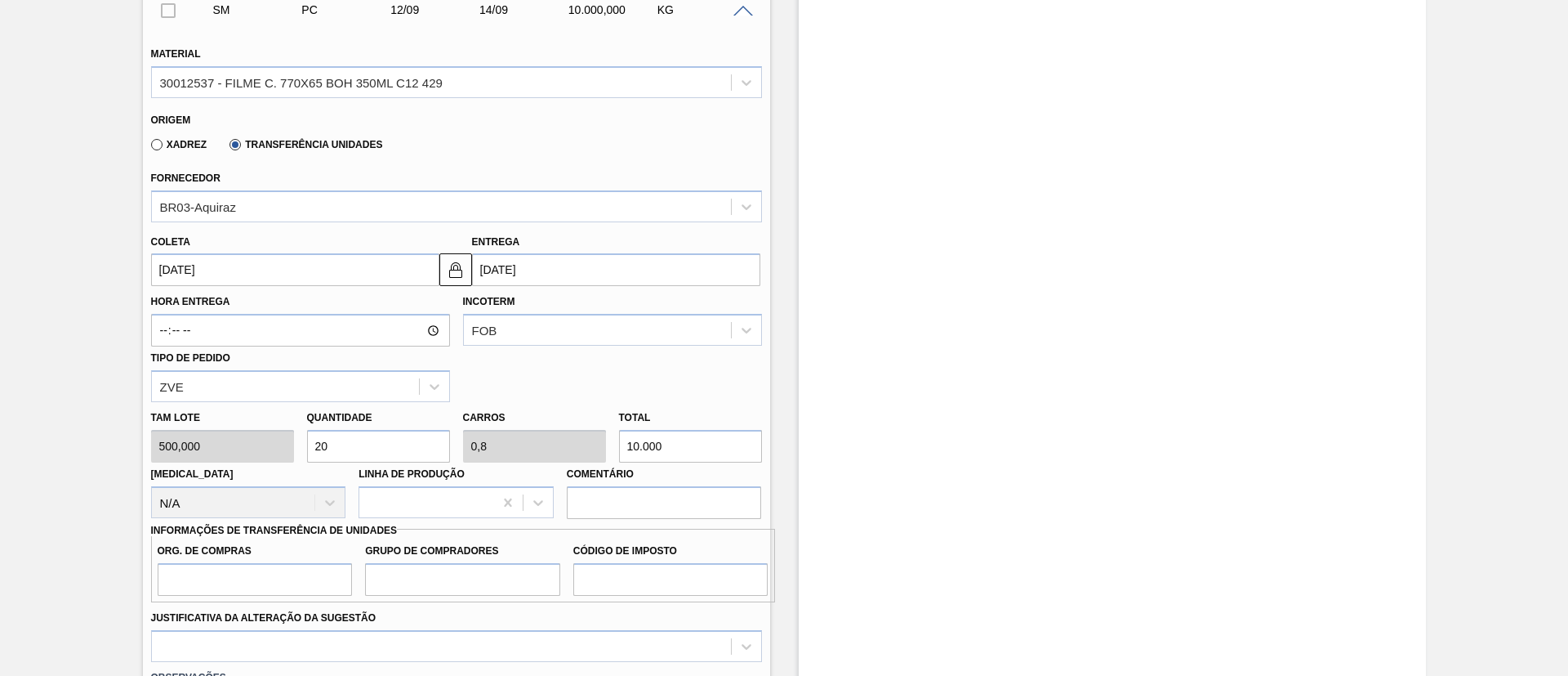
scroll to position [583, 0]
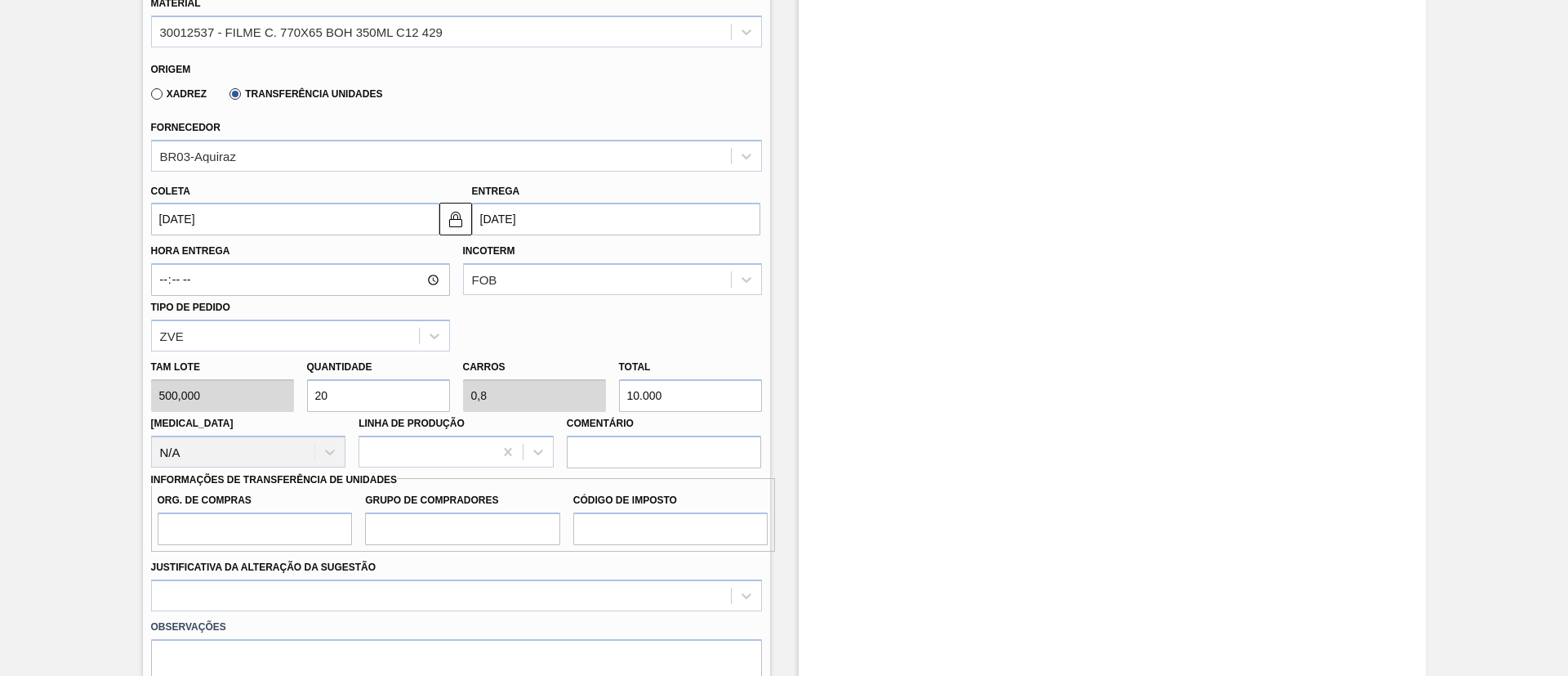
type input "2"
type input "0,08"
type input "1.000"
click at [294, 532] on input "Org. de Compras" at bounding box center [254, 529] width 195 height 32
type input "BR00"
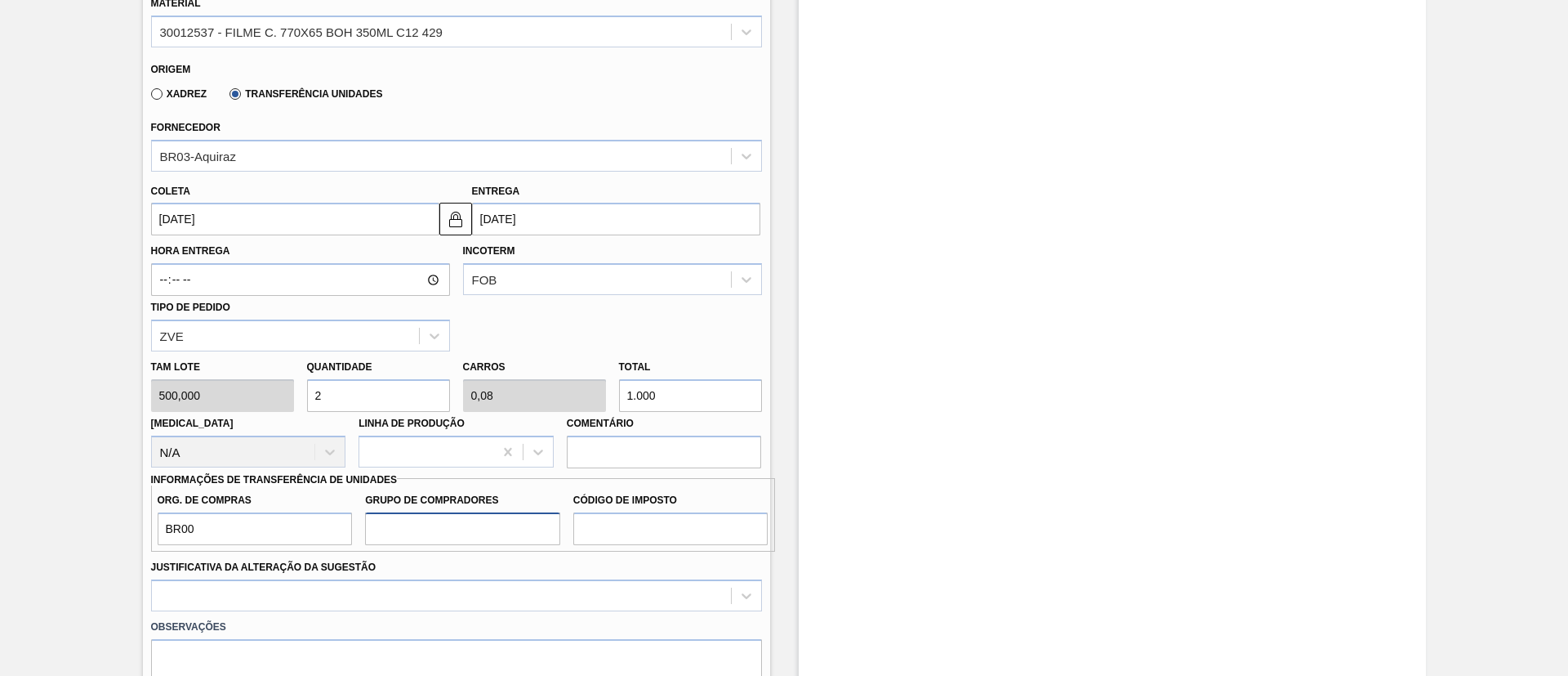
click at [419, 534] on input "Grupo de Compradores" at bounding box center [462, 529] width 195 height 32
type input "A01"
click at [614, 537] on input "Código de Imposto" at bounding box center [670, 529] width 195 height 32
type input "I1"
click at [594, 582] on div at bounding box center [456, 594] width 611 height 31
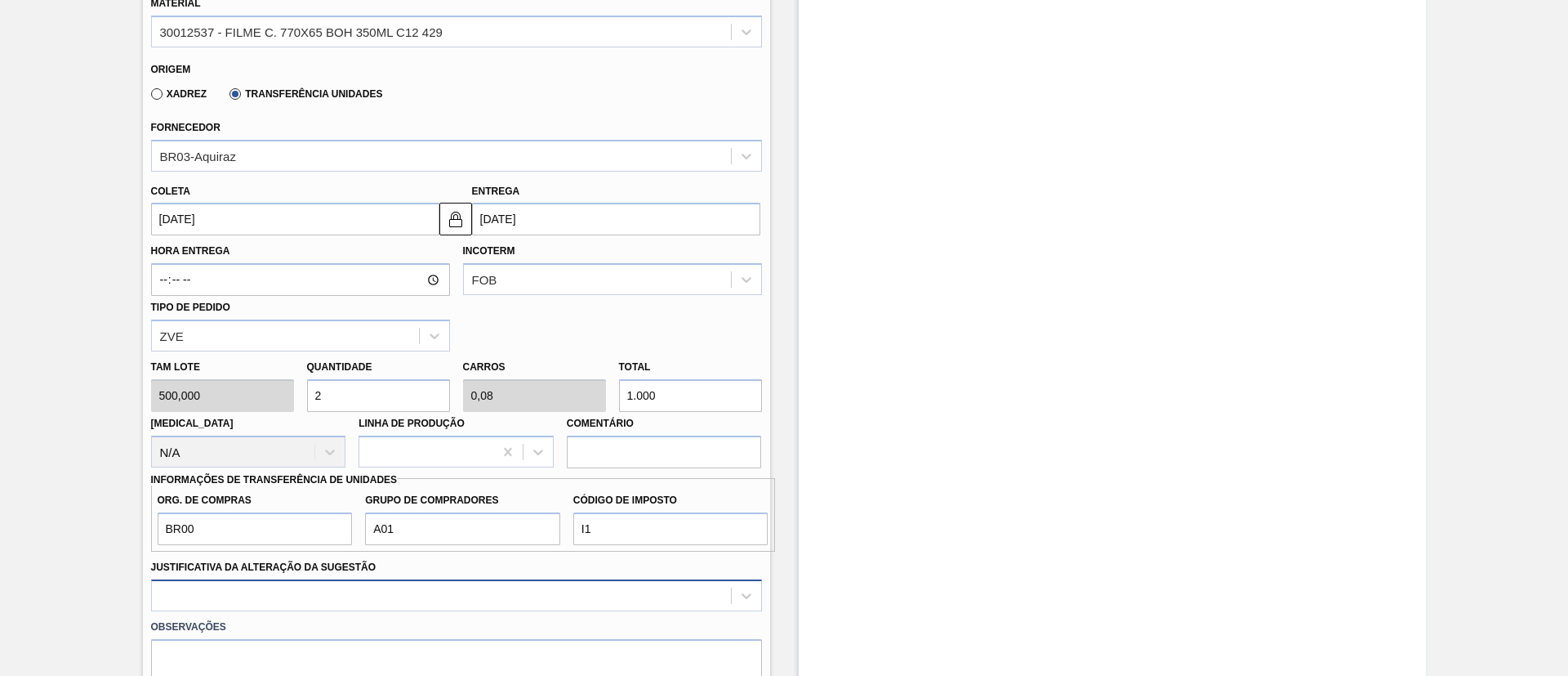
scroll to position [777, 0]
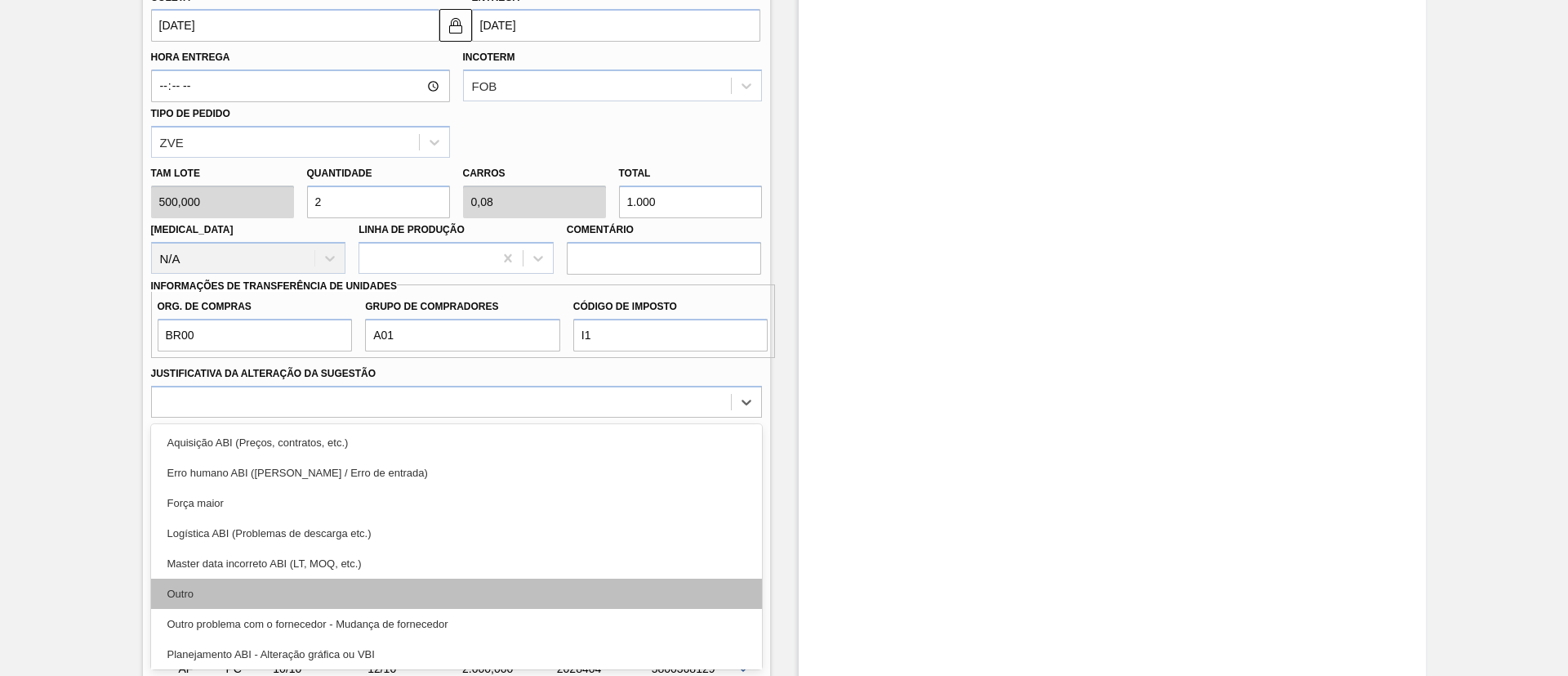
click at [427, 579] on div "Outro" at bounding box center [456, 593] width 611 height 31
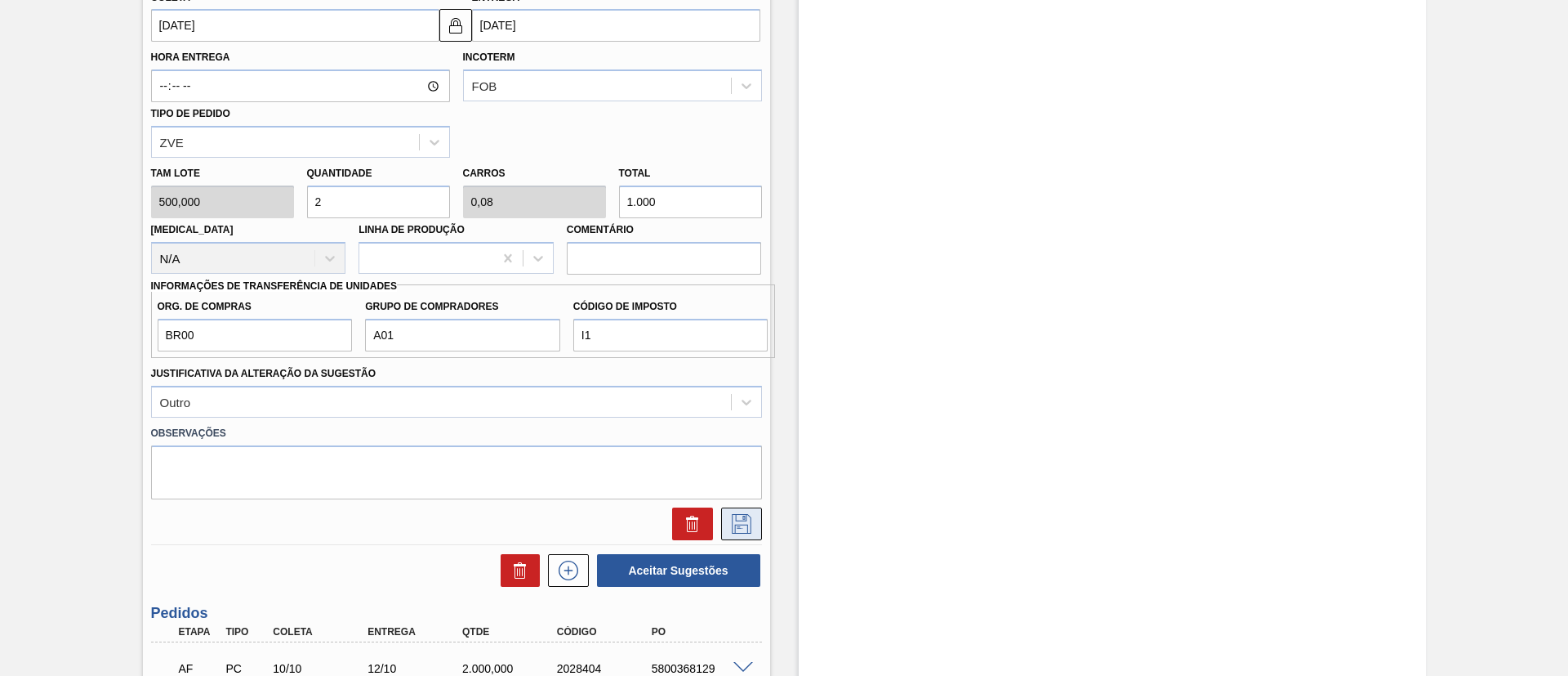
click at [735, 514] on icon at bounding box center [741, 524] width 26 height 20
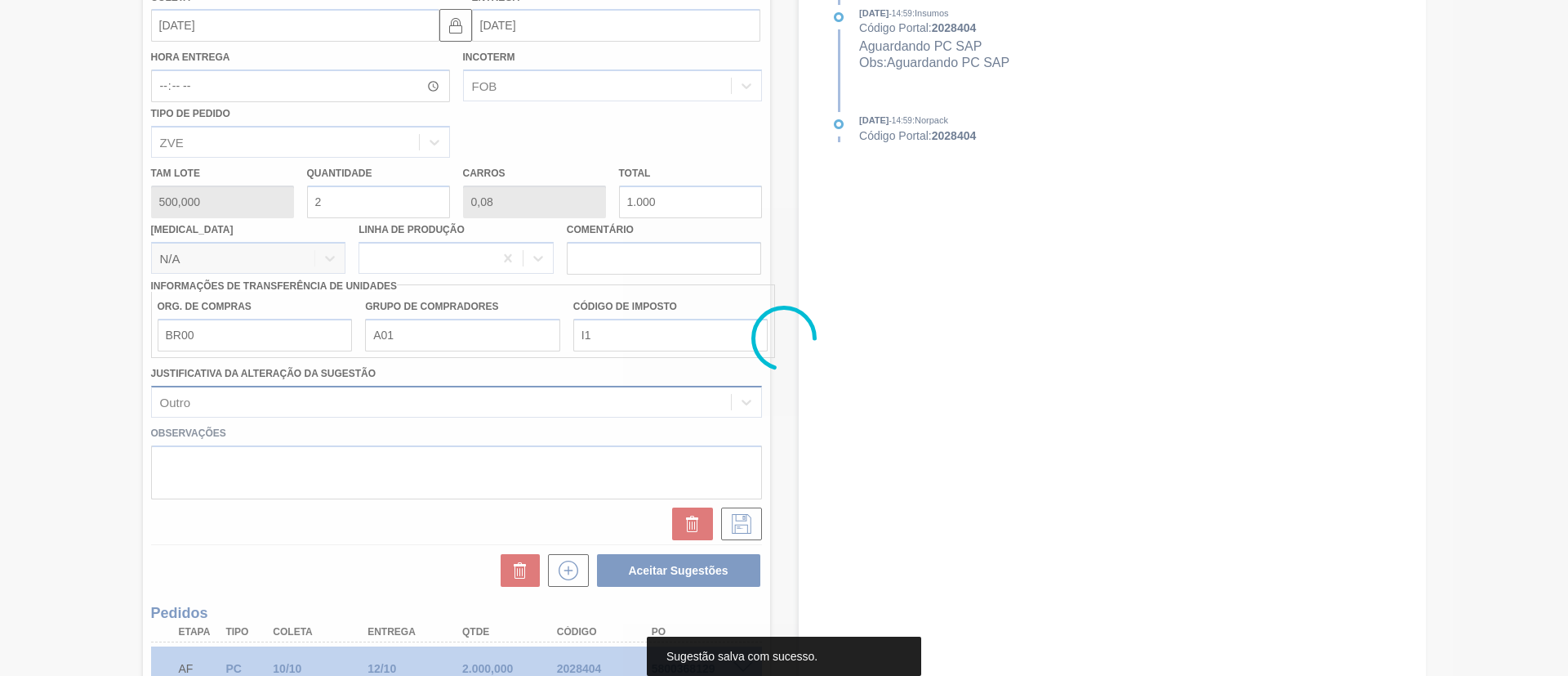
scroll to position [173, 0]
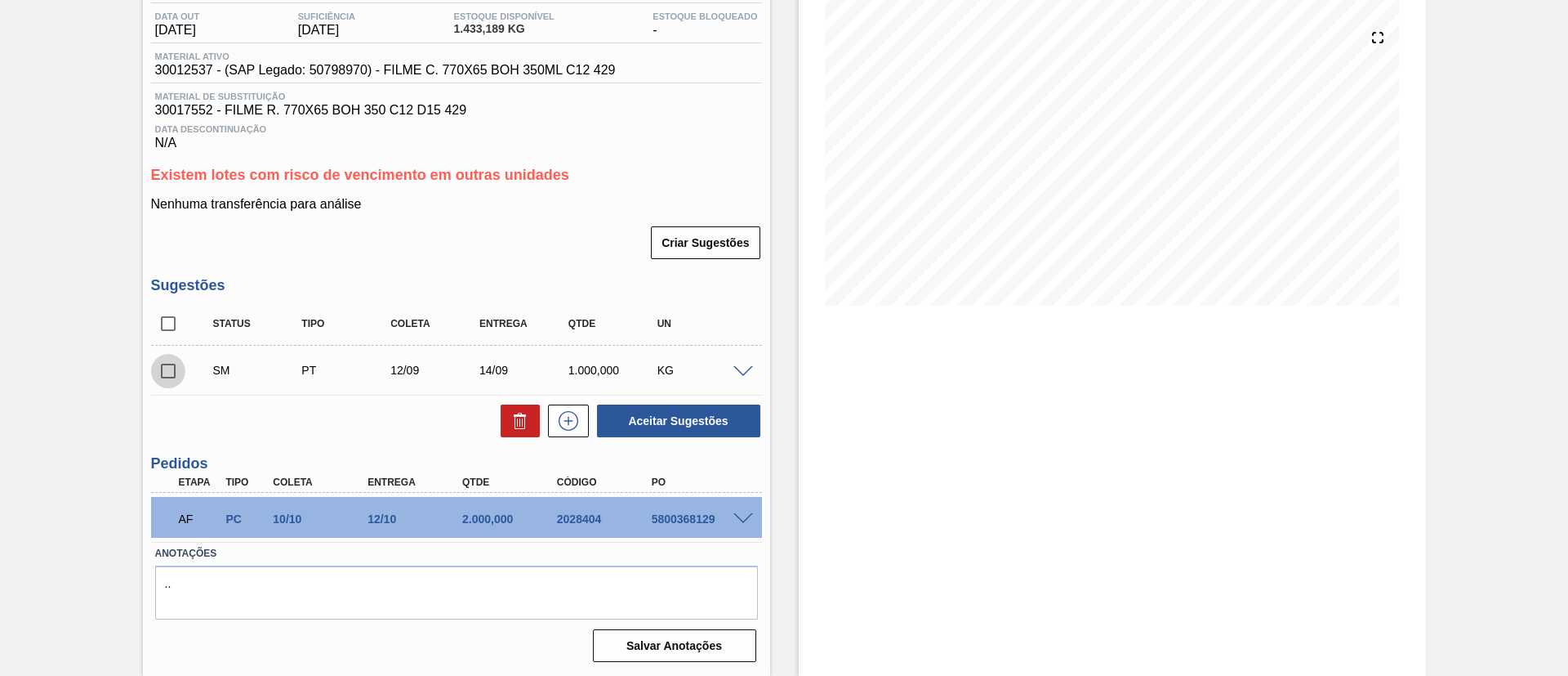
click at [165, 371] on input "checkbox" at bounding box center [168, 370] width 34 height 34
click at [681, 430] on button "Aceitar Sugestões" at bounding box center [678, 421] width 164 height 32
checkbox input "false"
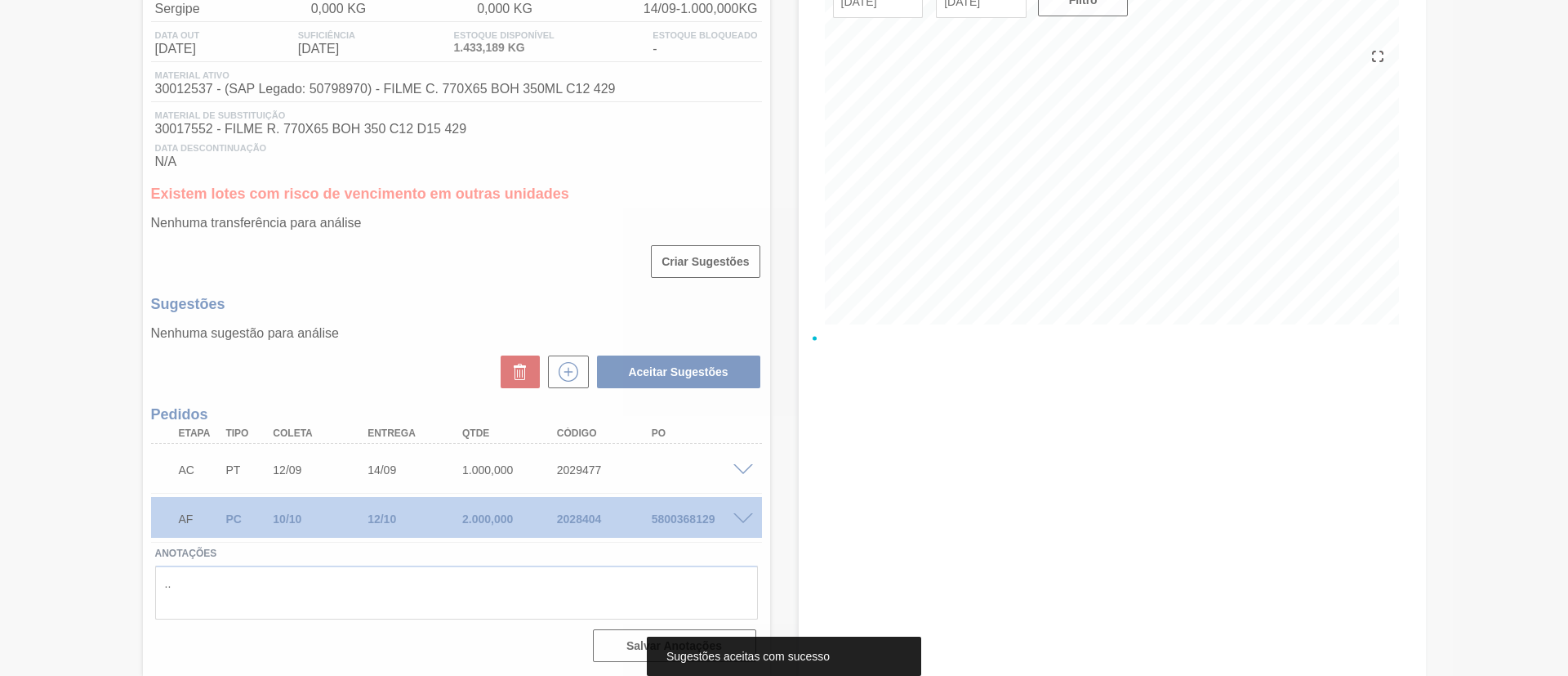
scroll to position [154, 0]
click at [745, 472] on div at bounding box center [784, 338] width 1568 height 676
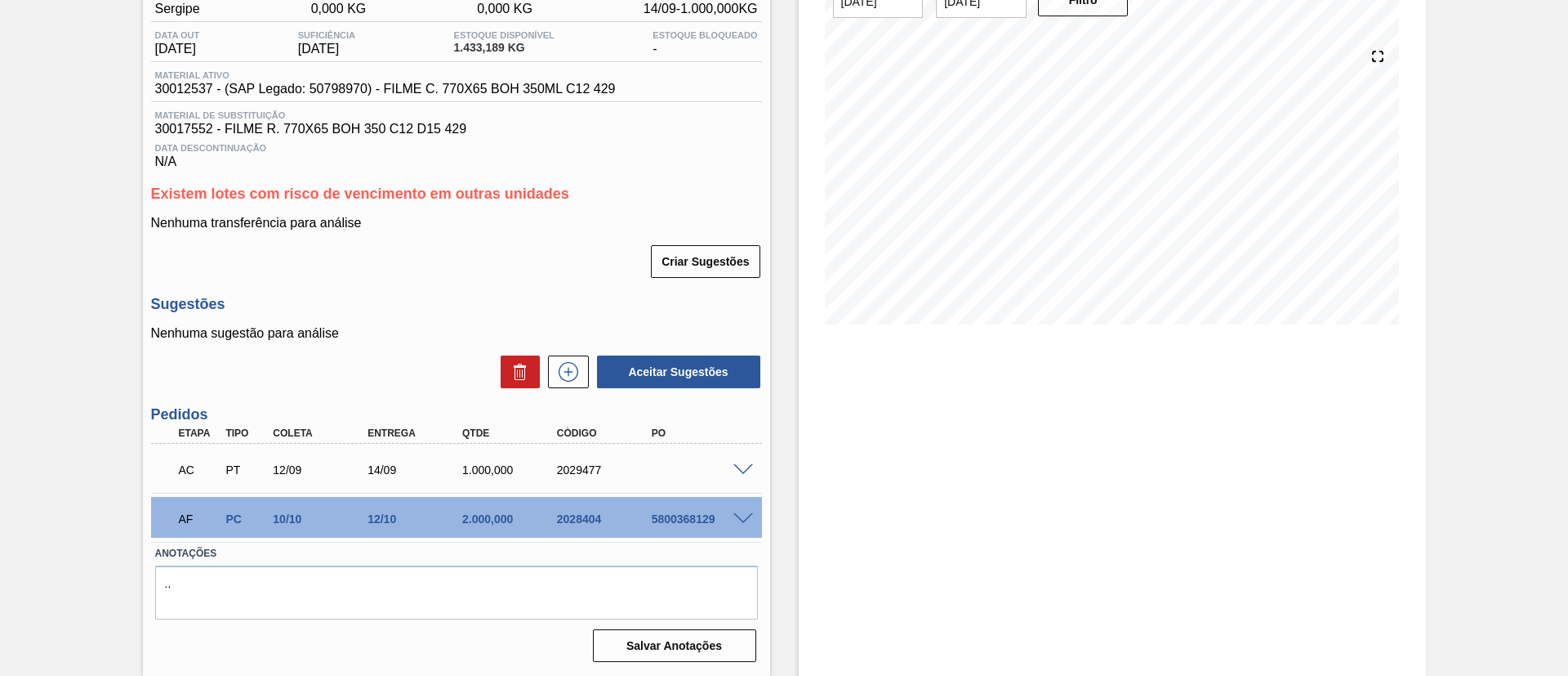
click at [739, 467] on span at bounding box center [743, 470] width 20 height 13
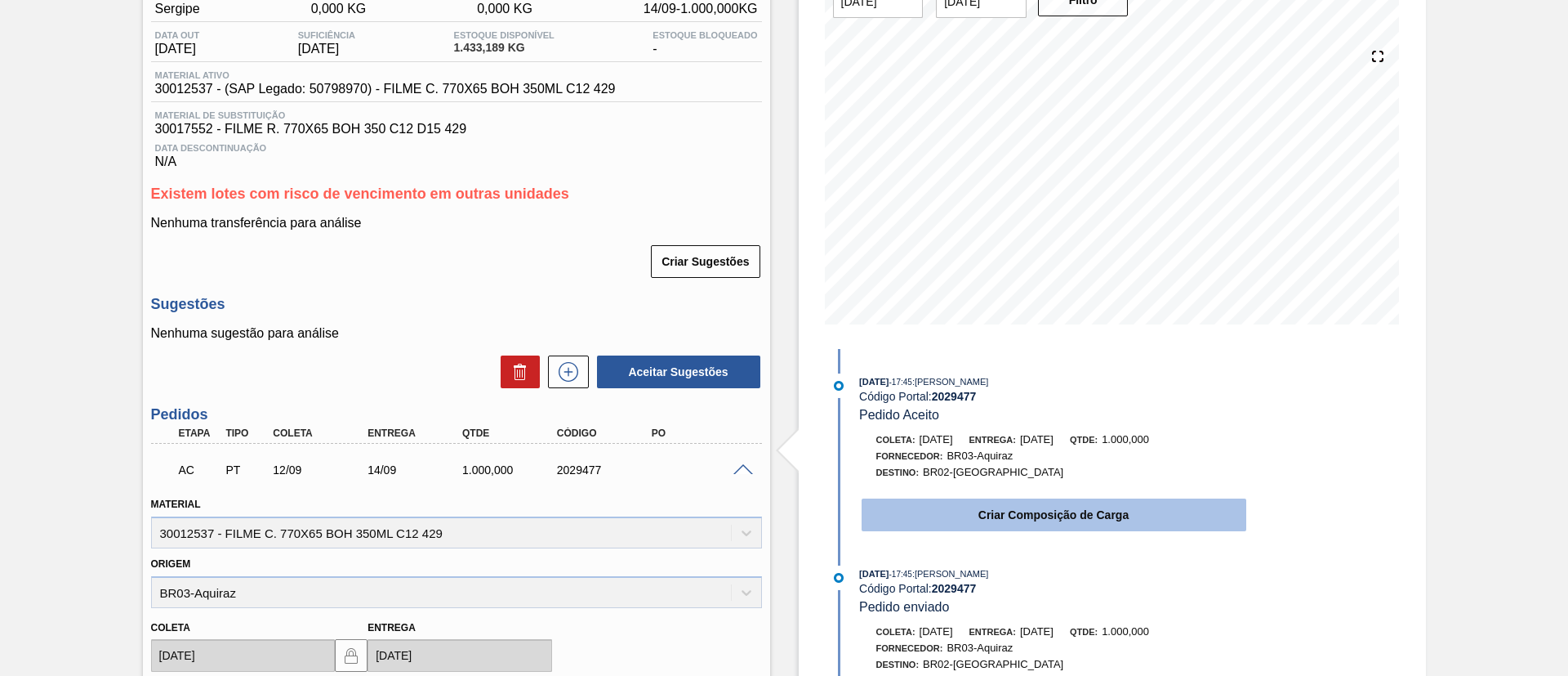
click at [971, 506] on button "Criar Composição de Carga" at bounding box center [1054, 514] width 385 height 32
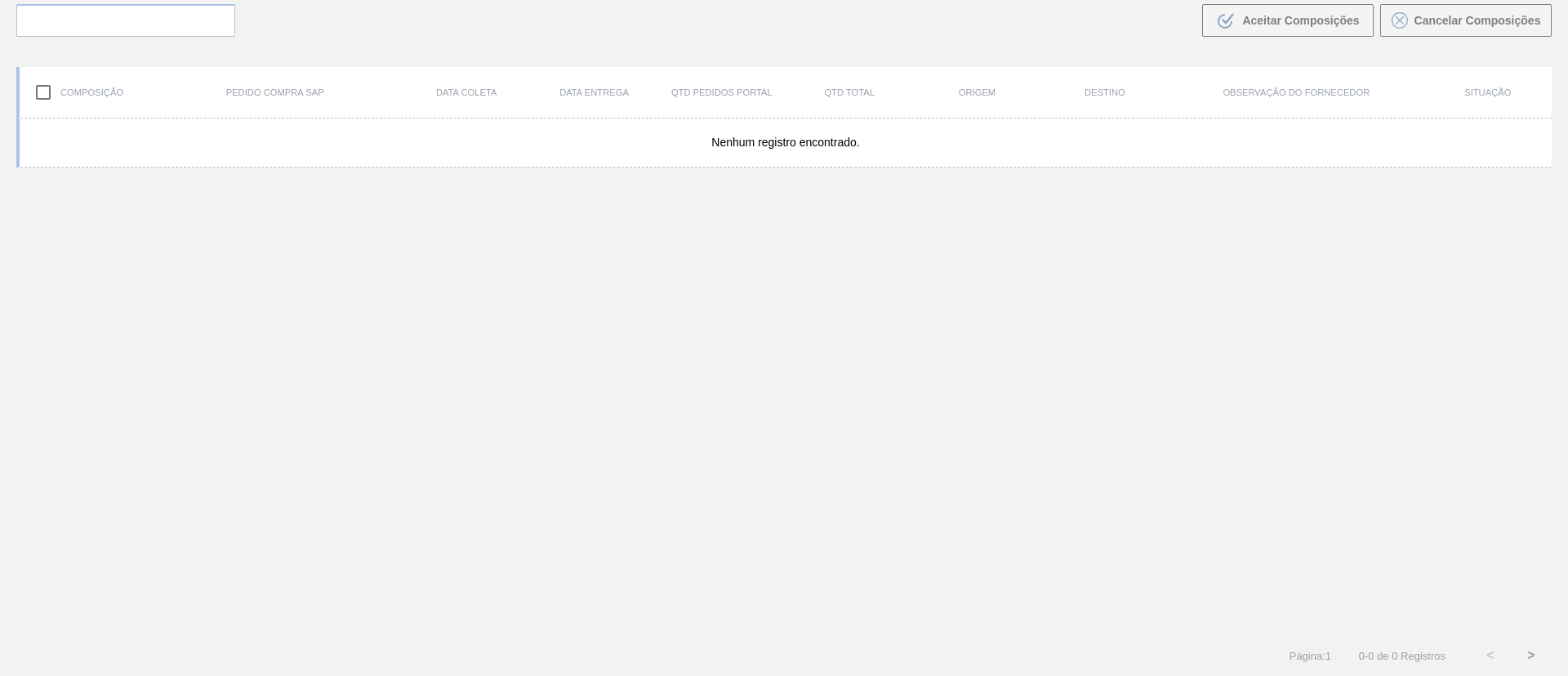
scroll to position [118, 0]
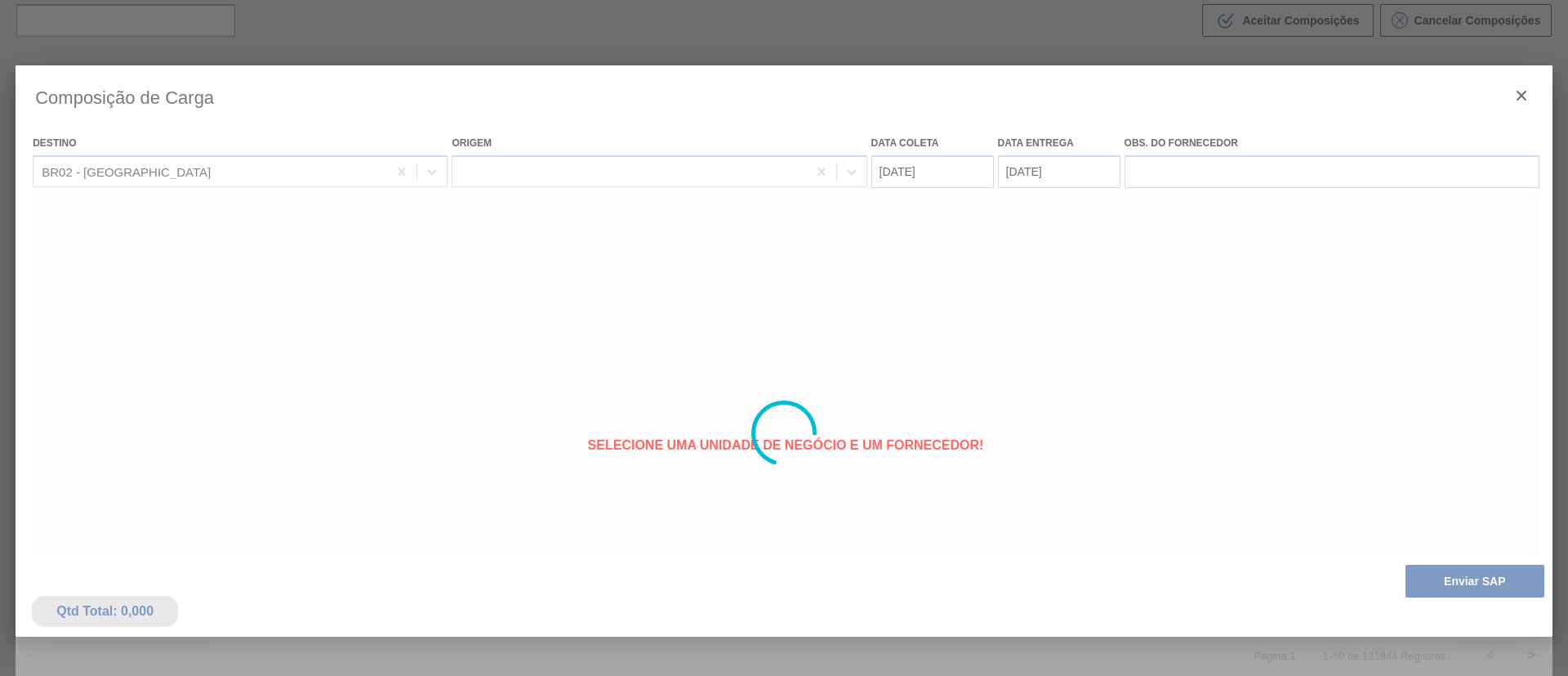
type coleta "[DATE]"
type entrega "[DATE]"
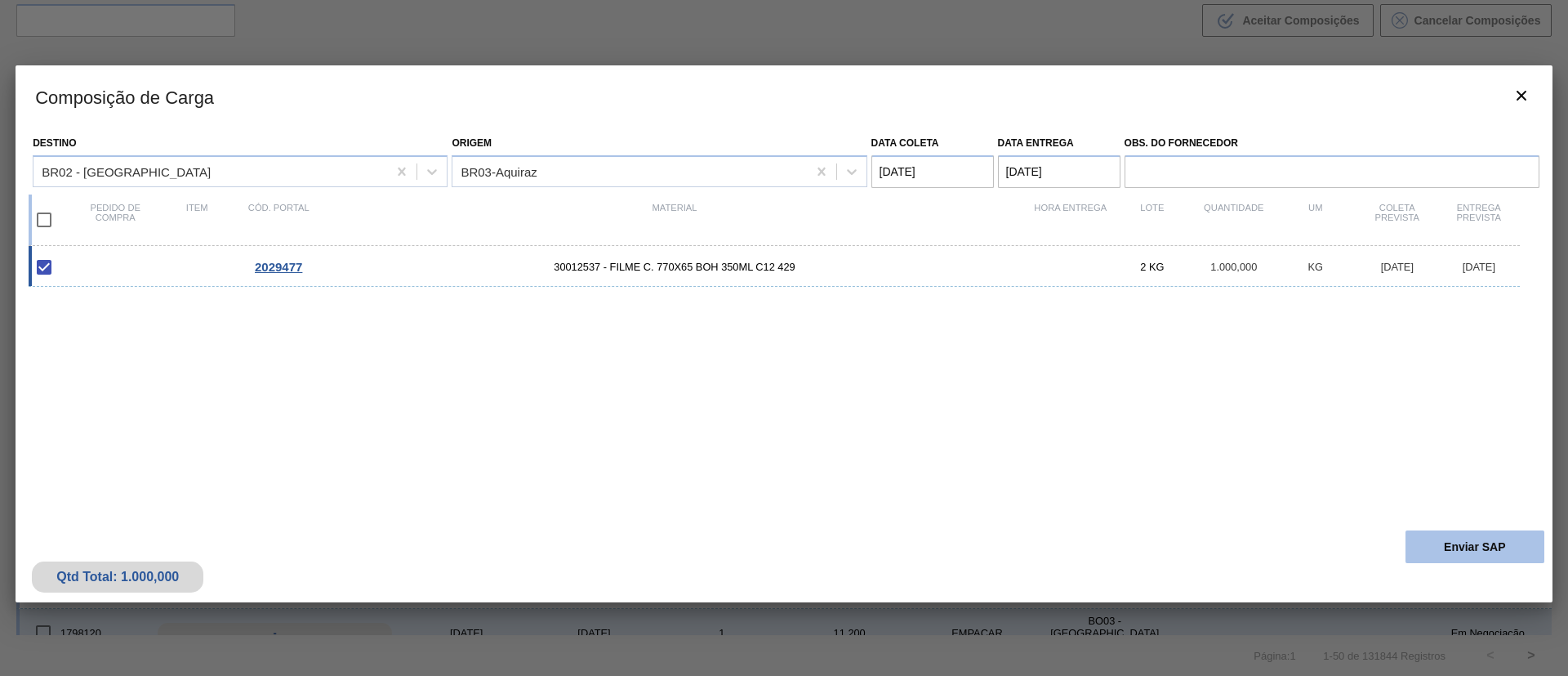
click at [1490, 548] on button "Enviar SAP" at bounding box center [1475, 547] width 138 height 32
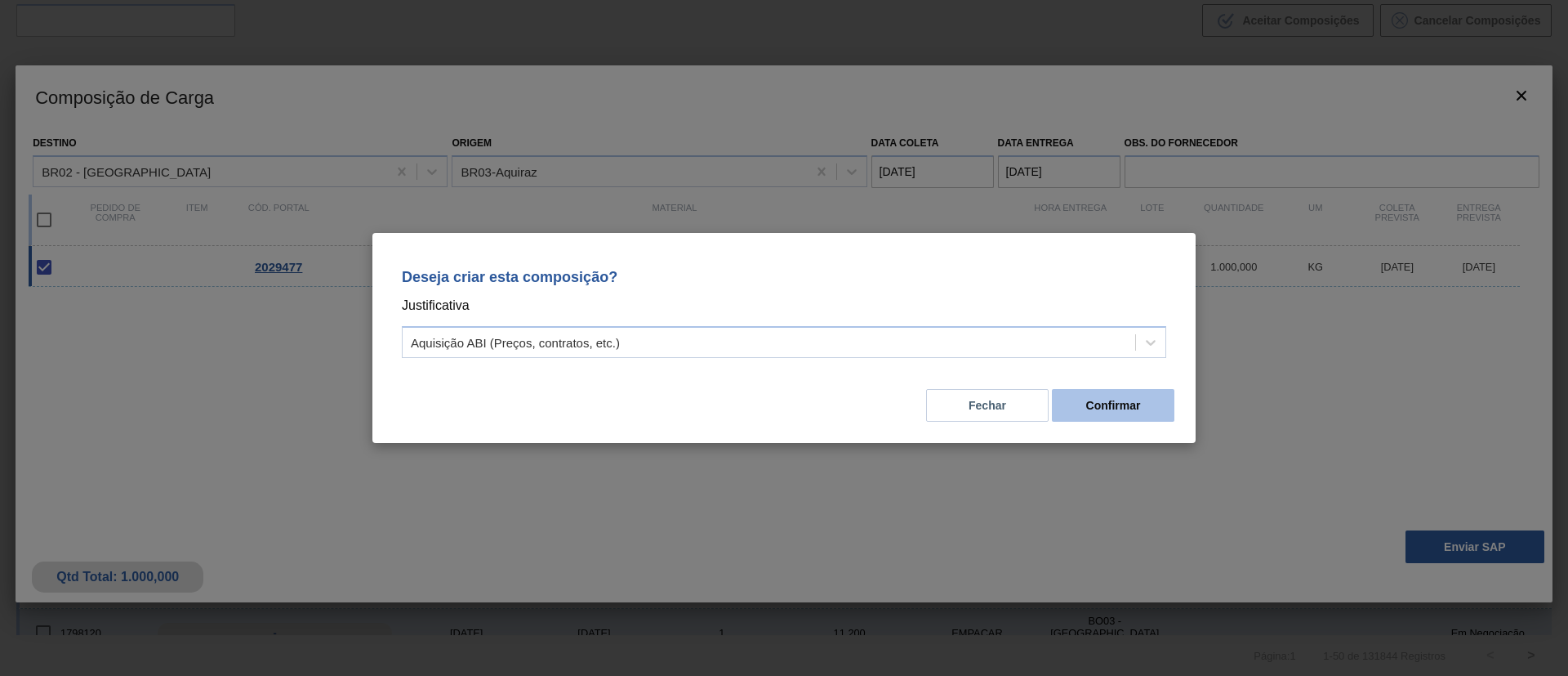
click at [1135, 401] on button "Confirmar" at bounding box center [1112, 405] width 122 height 32
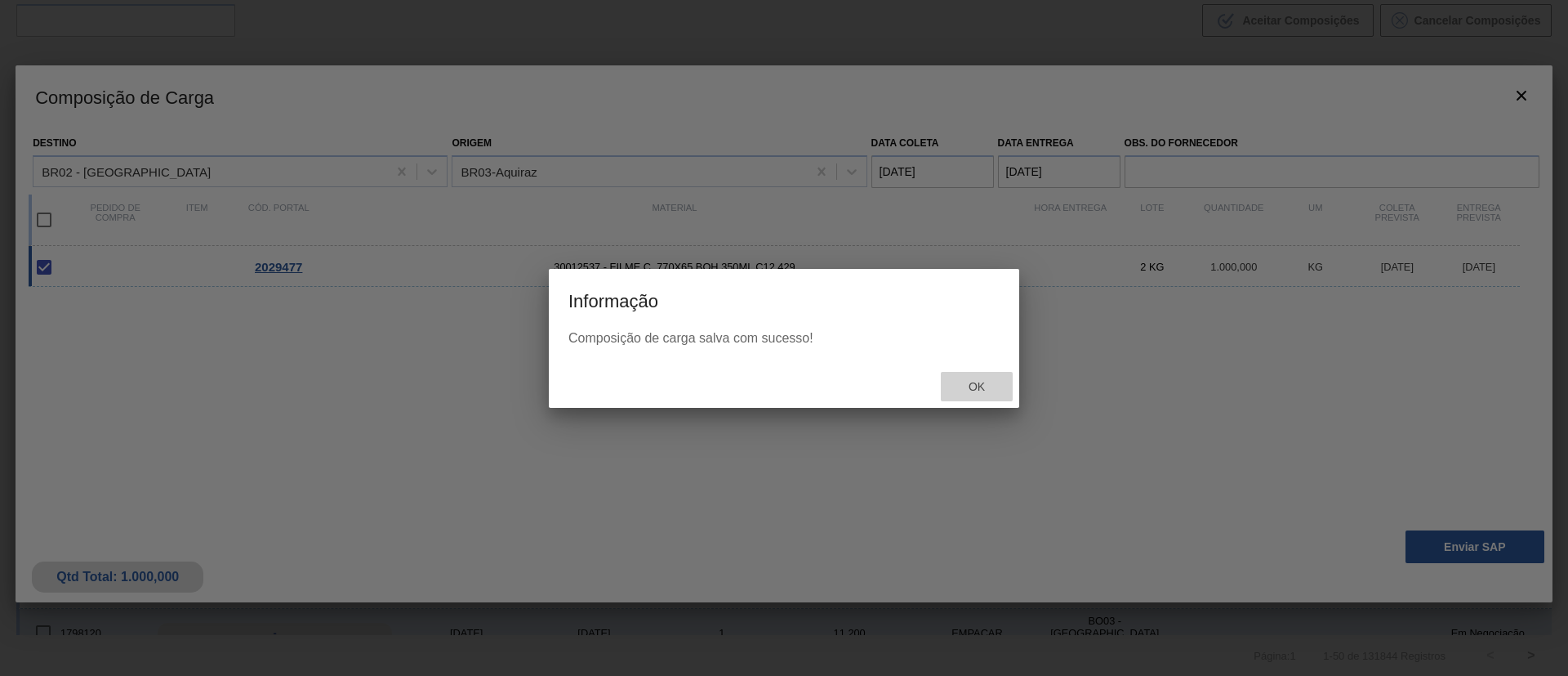
click at [998, 387] on div "Ok" at bounding box center [977, 387] width 72 height 31
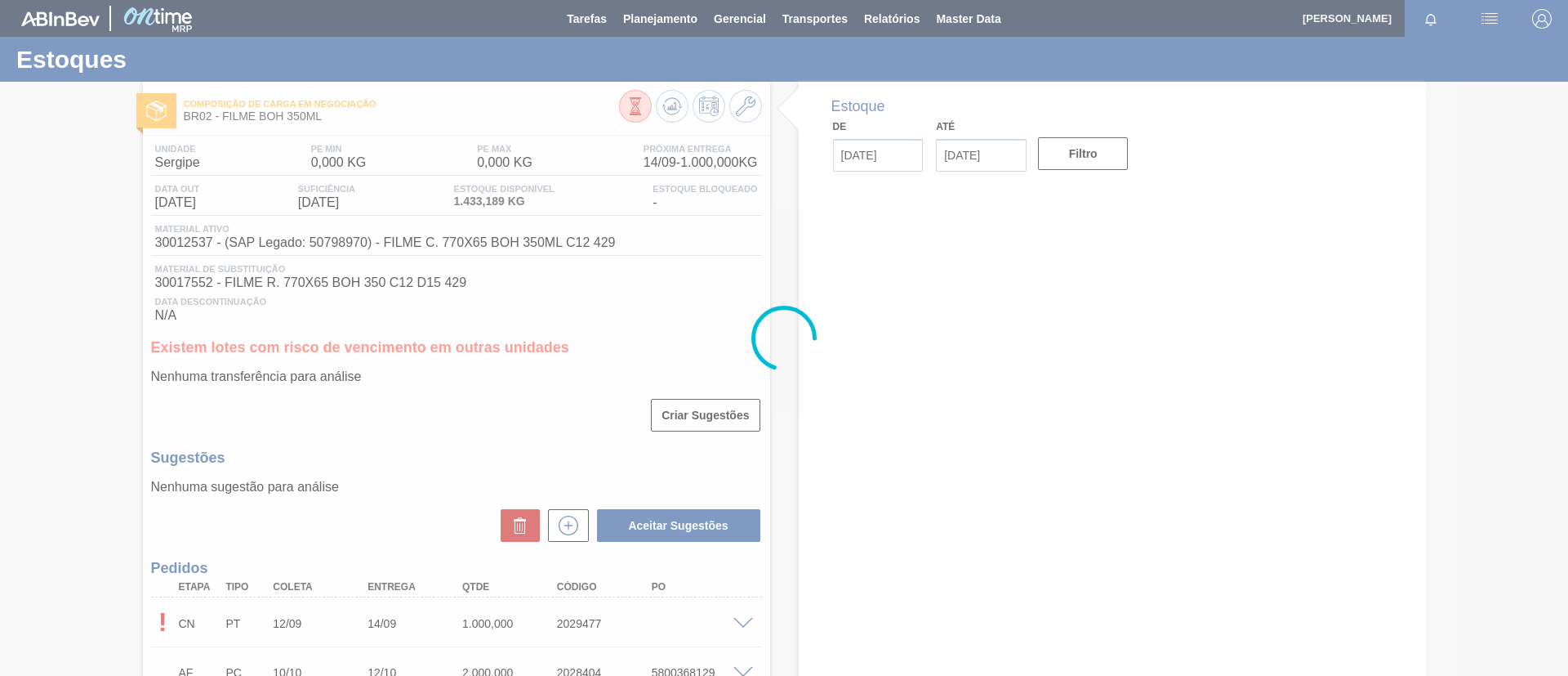
drag, startPoint x: 49, startPoint y: 2, endPoint x: 101, endPoint y: 327, distance: 329.1
click at [98, 327] on div at bounding box center [784, 338] width 1568 height 676
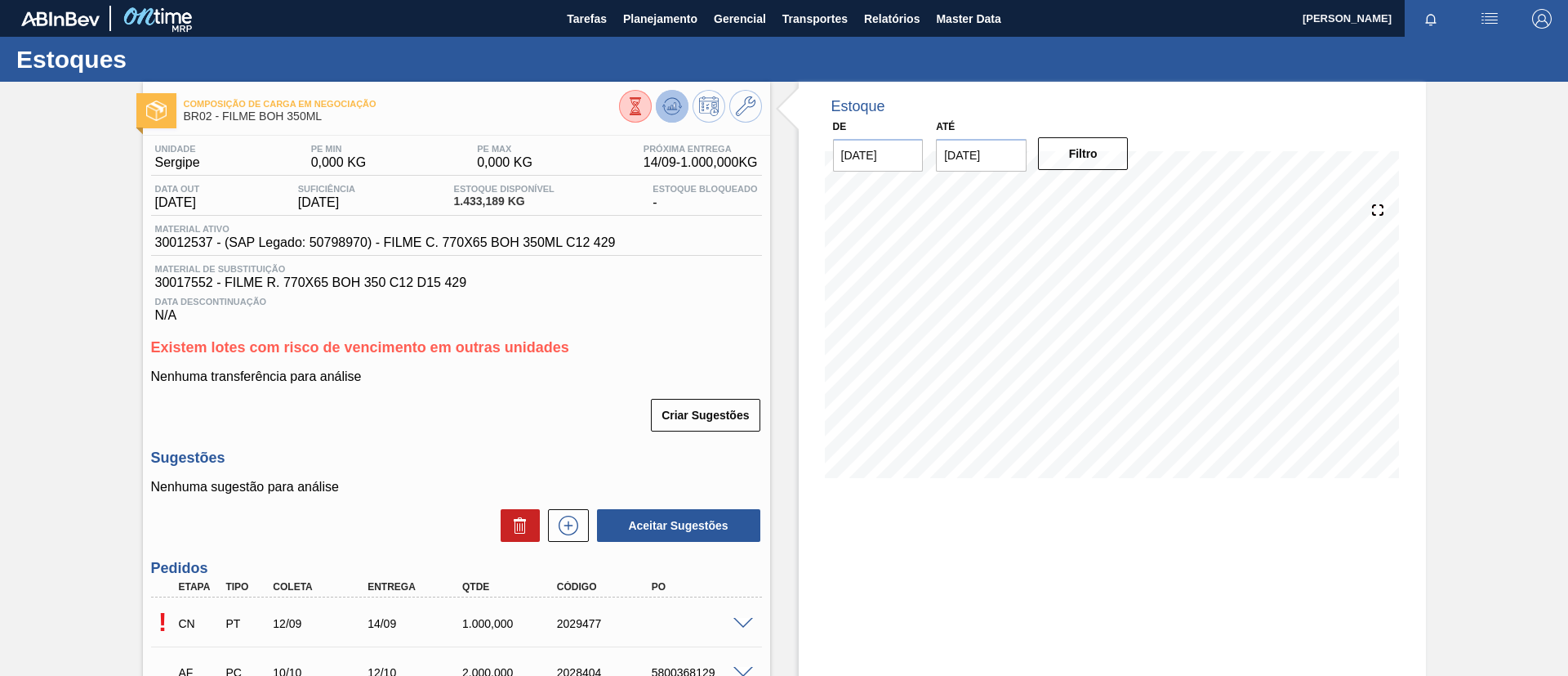
click at [674, 108] on icon at bounding box center [675, 106] width 2 height 6
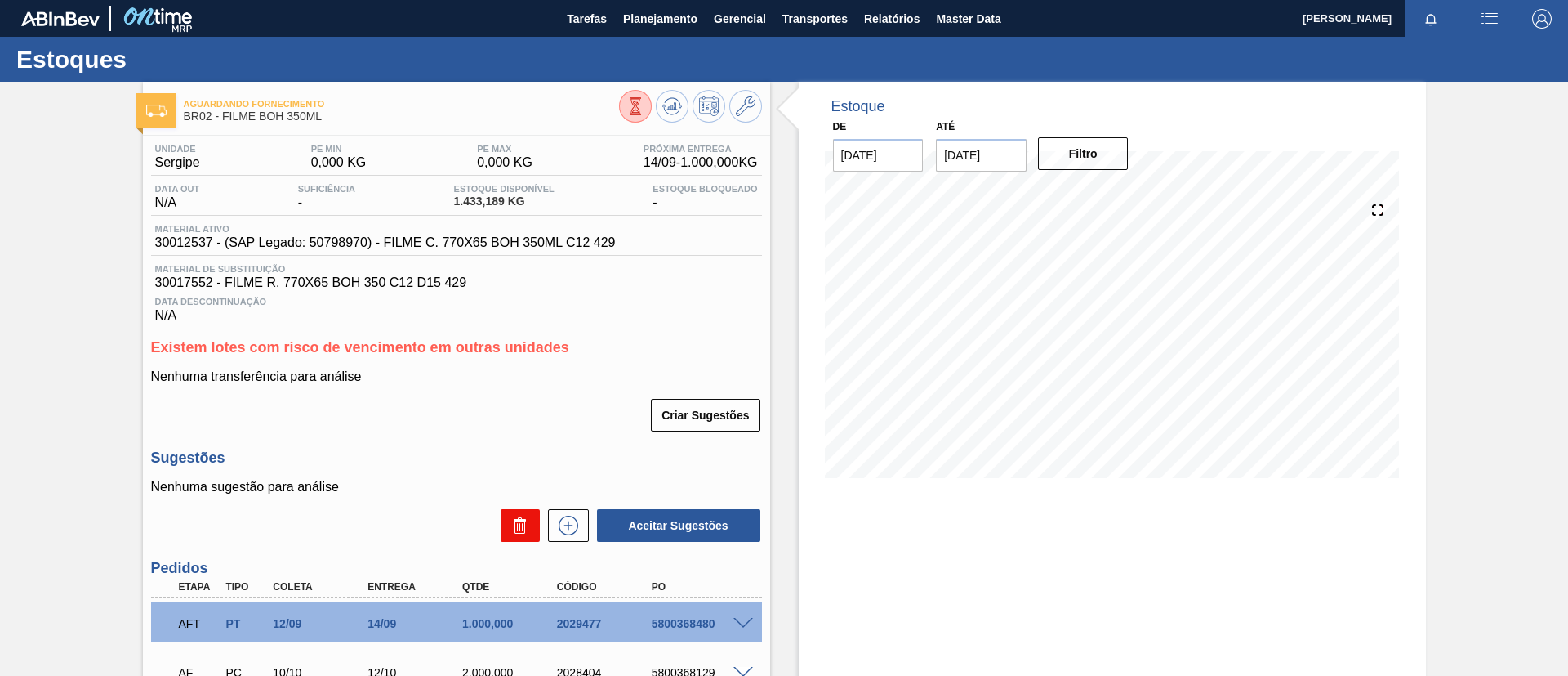
scroll to position [122, 0]
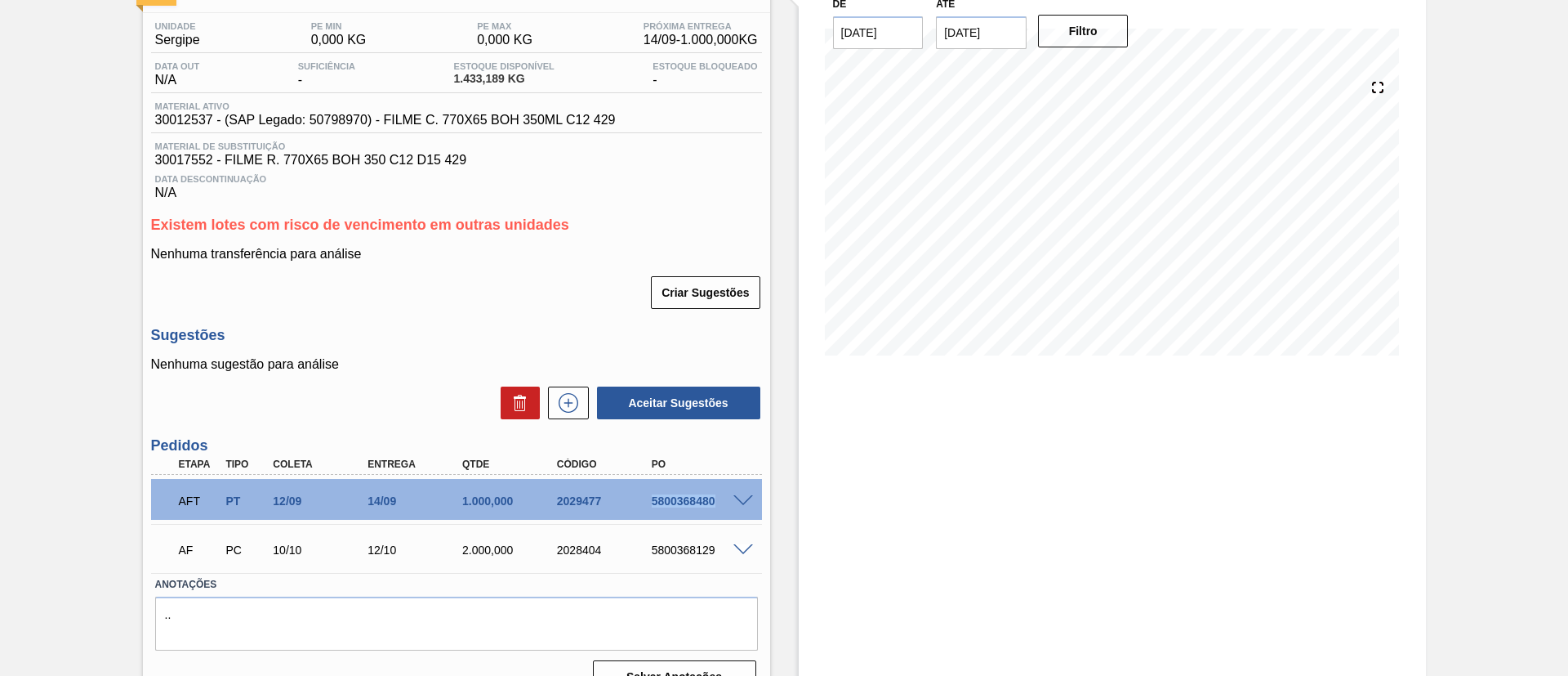
drag, startPoint x: 627, startPoint y: 496, endPoint x: 722, endPoint y: 497, distance: 95.0
click at [722, 497] on div "AFT PT 12/09 14/09 1.000,000 2029477 5800368480" at bounding box center [452, 499] width 568 height 32
copy div "5800368480"
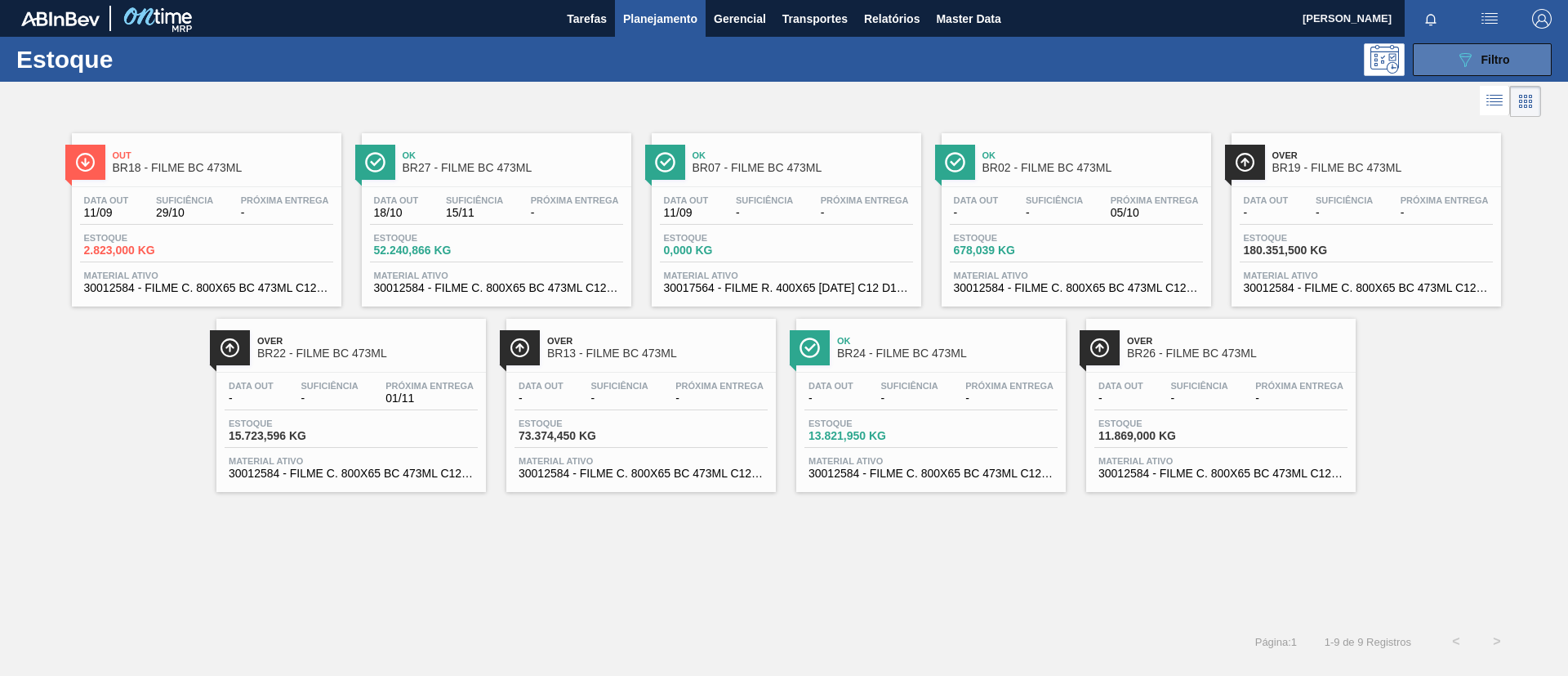
click at [1486, 64] on span "Filtro" at bounding box center [1495, 59] width 29 height 13
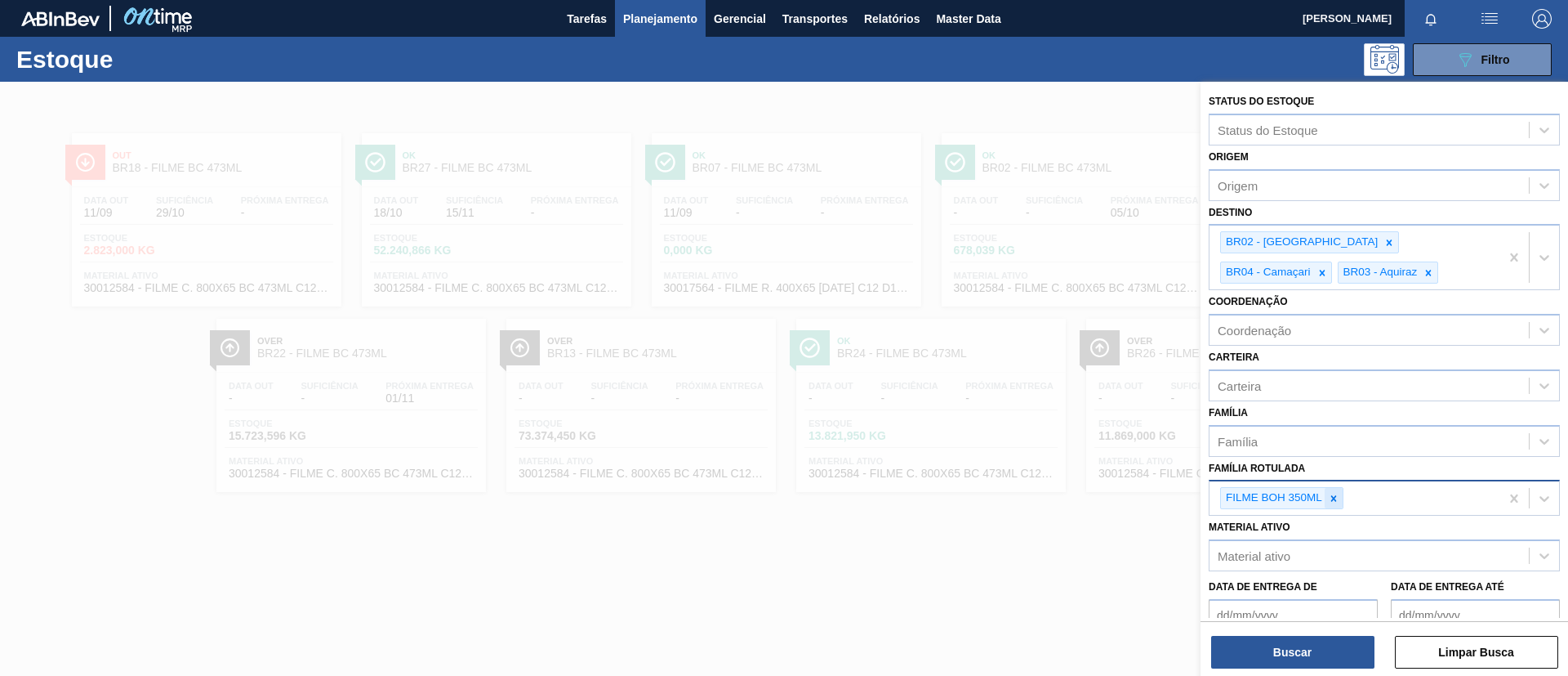
click at [1340, 488] on div at bounding box center [1333, 498] width 18 height 21
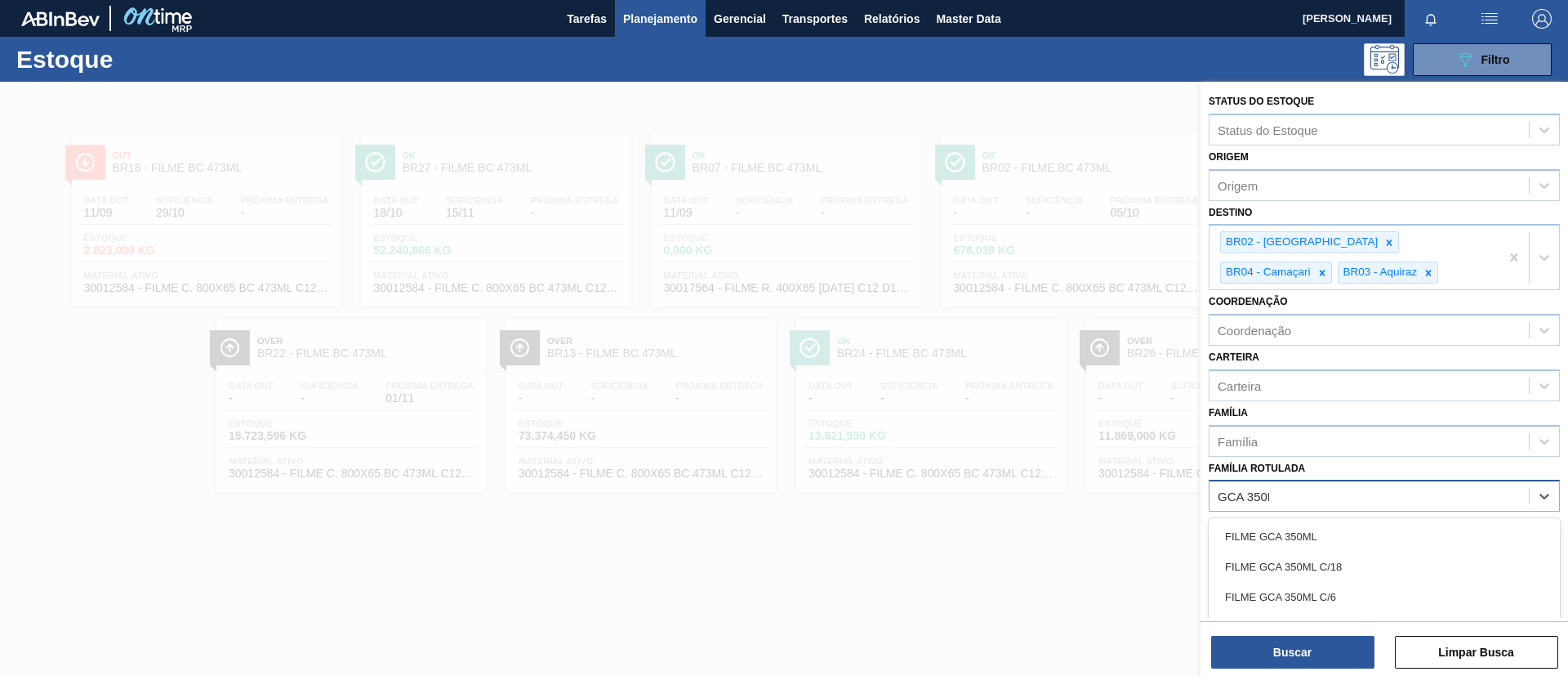
type Rotulada "GCA 350ML"
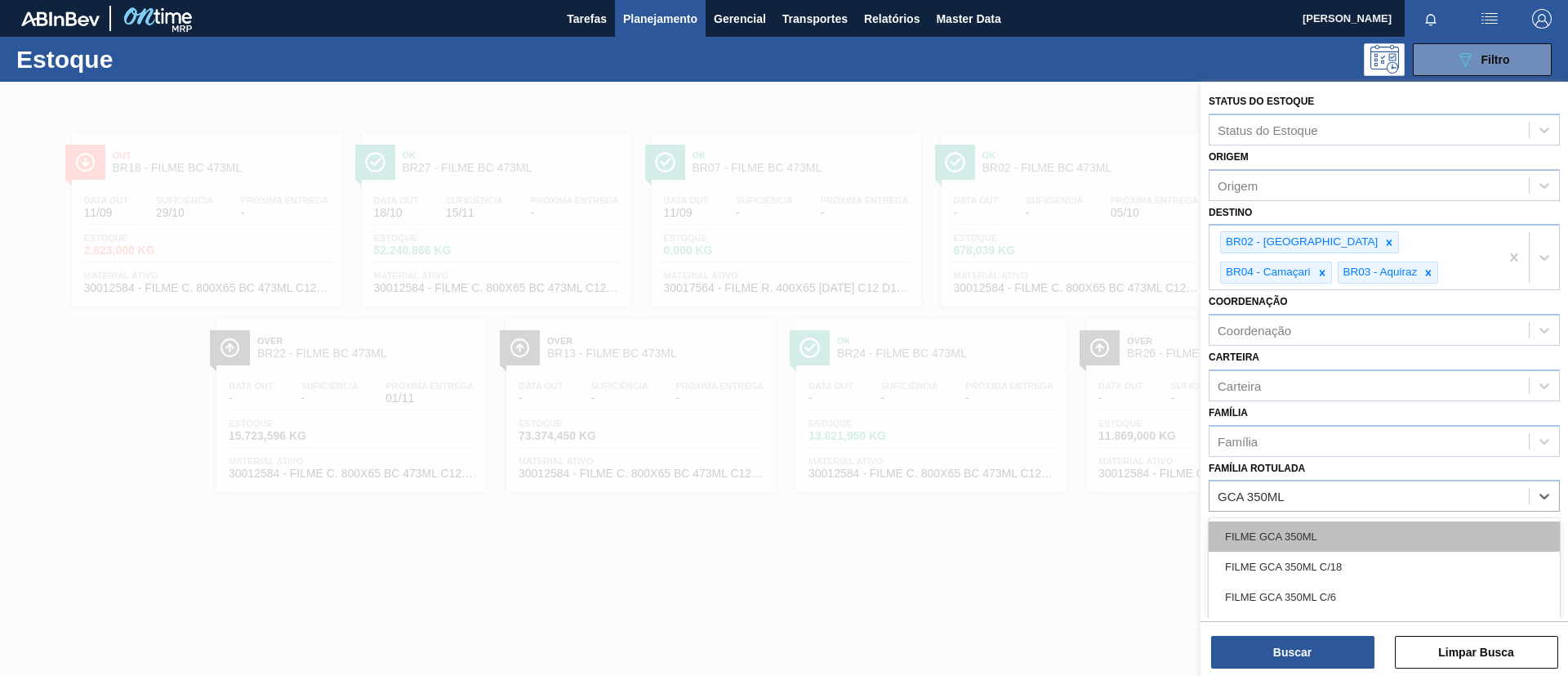
click at [1364, 532] on div "FILME GCA 350ML" at bounding box center [1384, 537] width 351 height 31
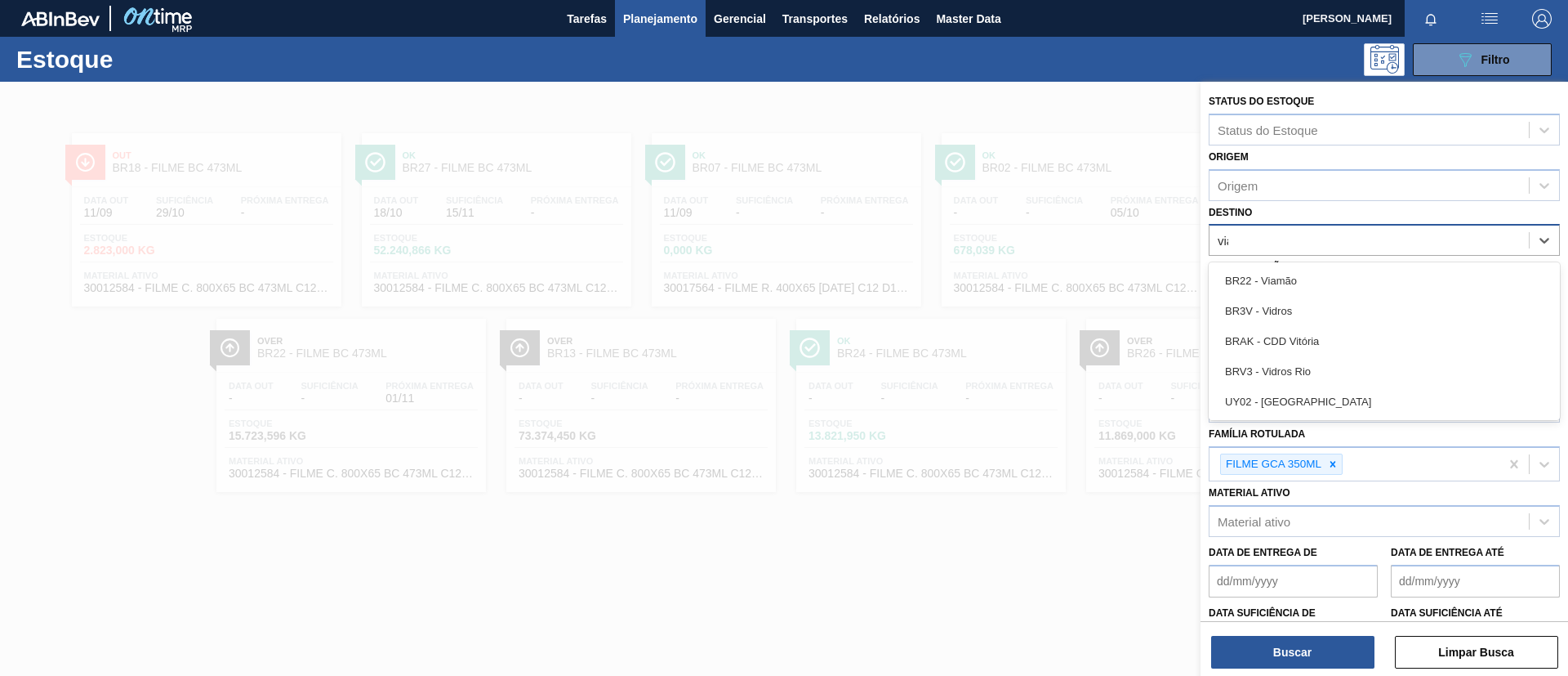
type input "viam"
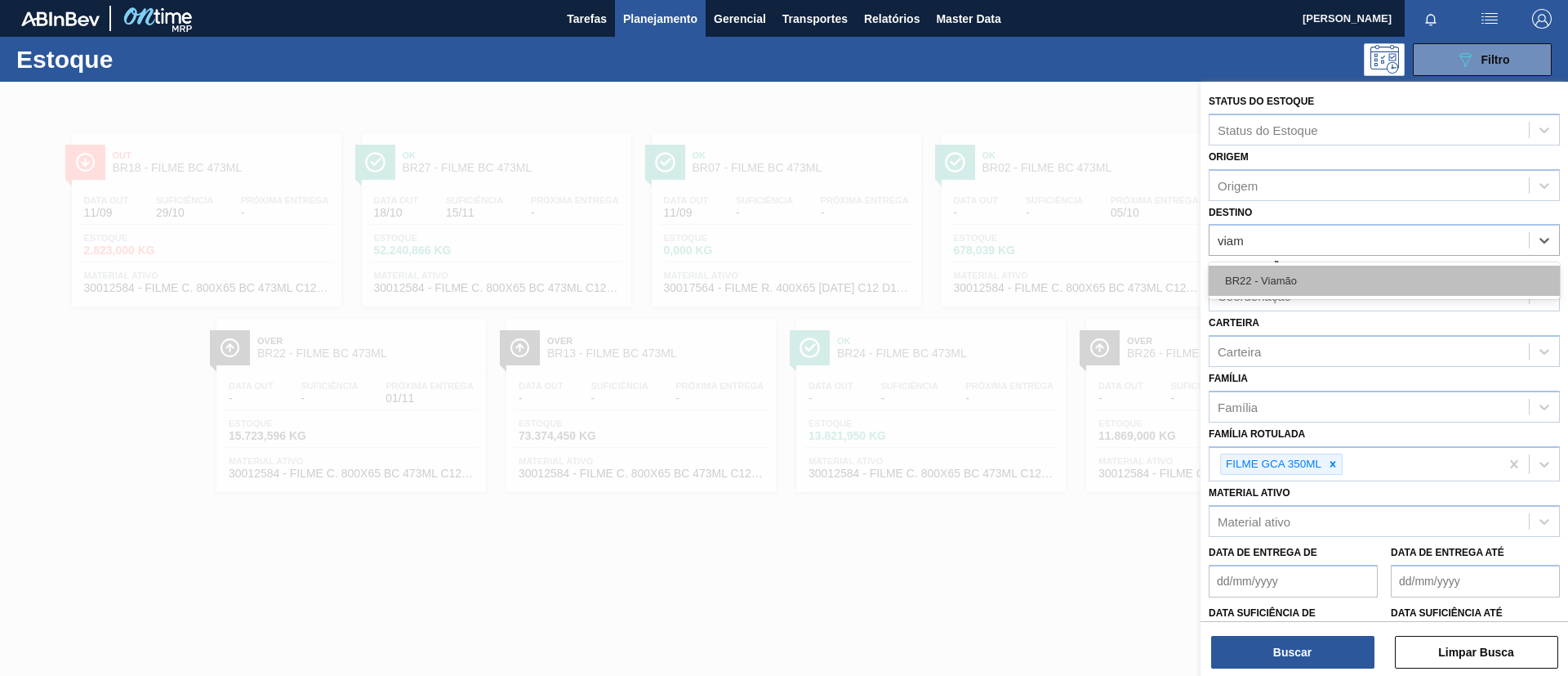
click at [1405, 278] on div "BR22 - Viamão" at bounding box center [1384, 280] width 351 height 31
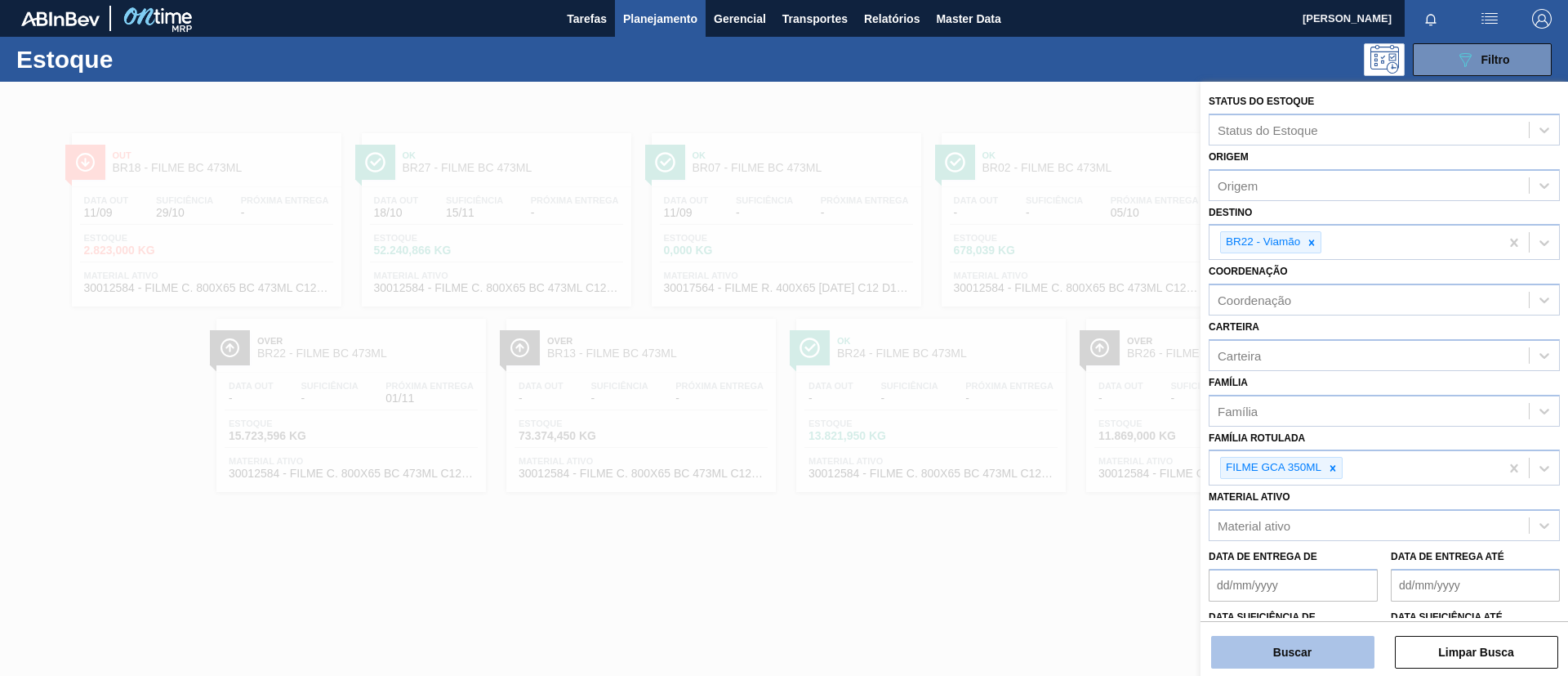
click at [1333, 648] on button "Buscar" at bounding box center [1293, 652] width 164 height 32
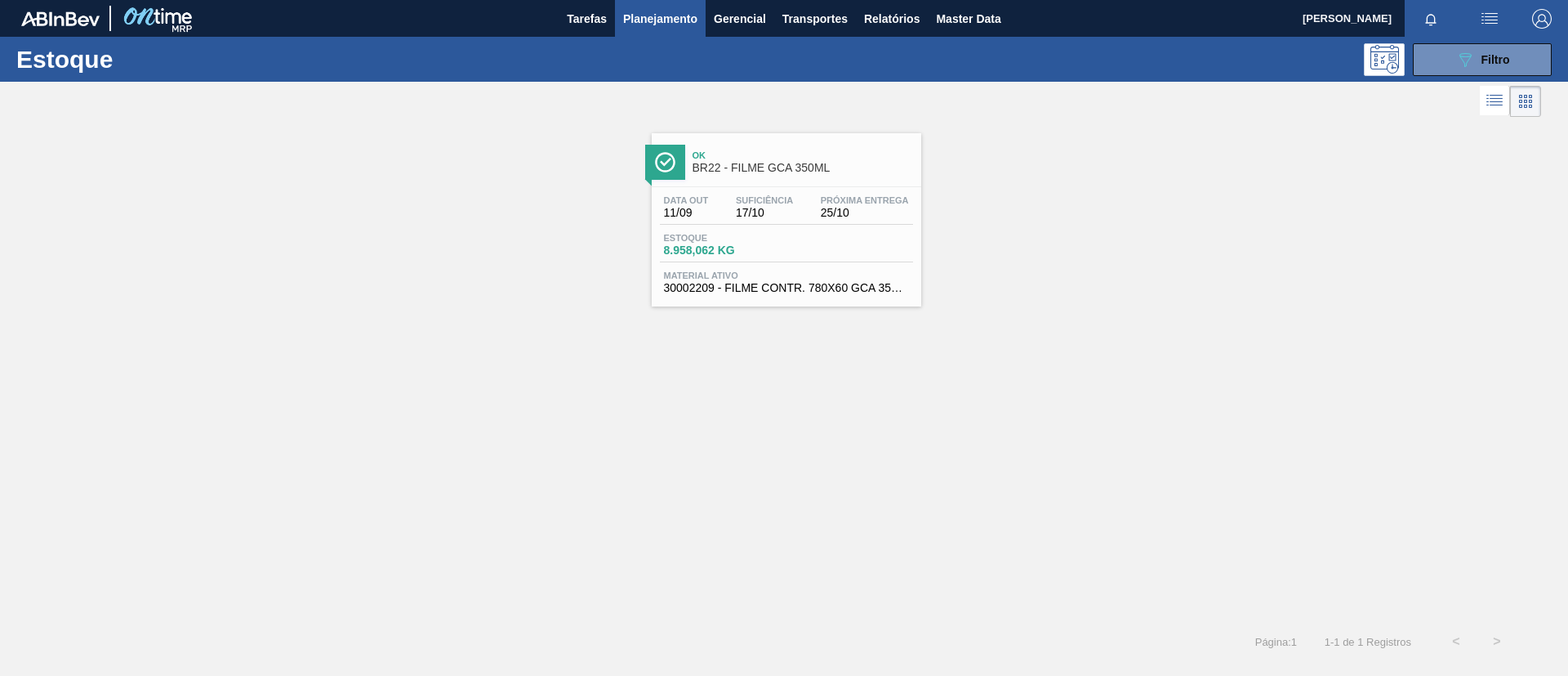
click at [741, 165] on span "BR22 - FILME GCA 350ML" at bounding box center [802, 168] width 220 height 13
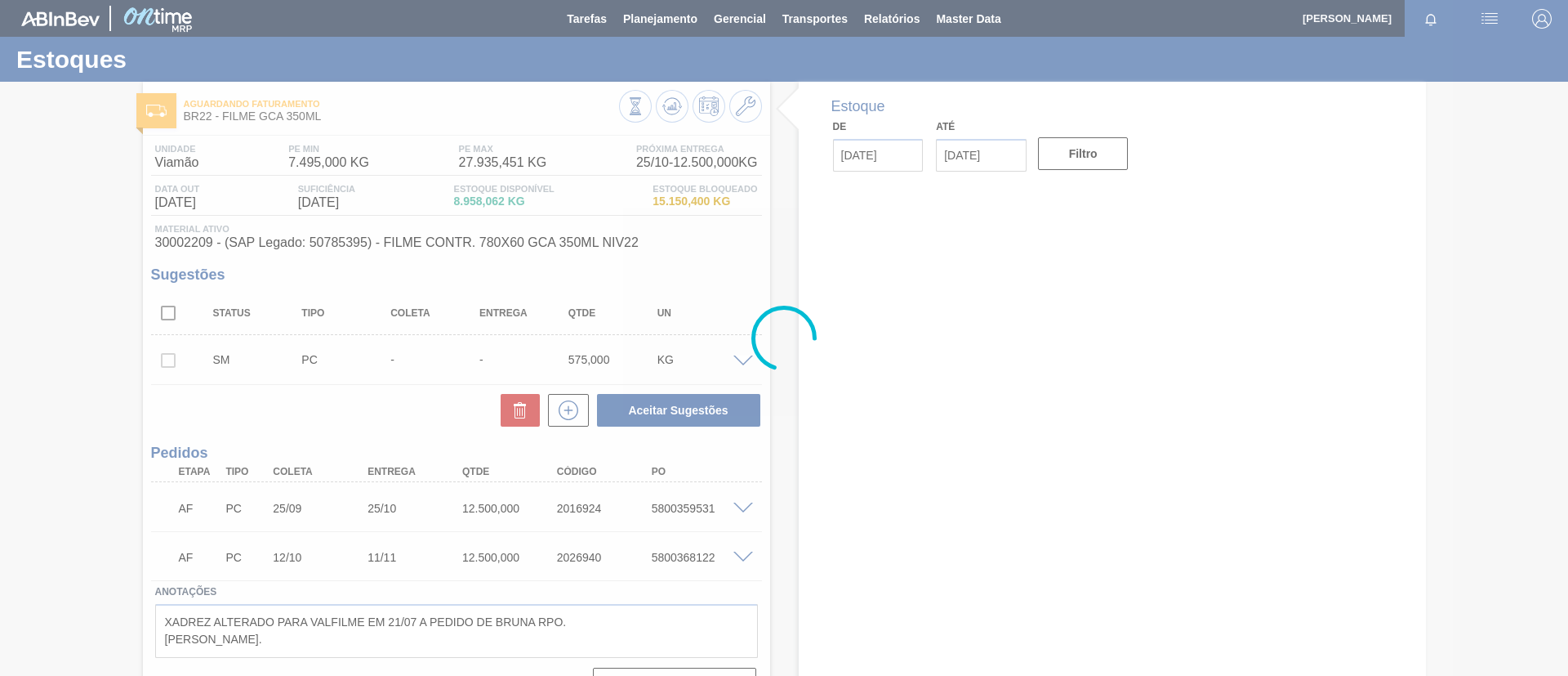
click at [747, 98] on div at bounding box center [784, 338] width 1568 height 676
click at [747, 99] on div at bounding box center [784, 338] width 1568 height 676
click at [748, 104] on div at bounding box center [784, 338] width 1568 height 676
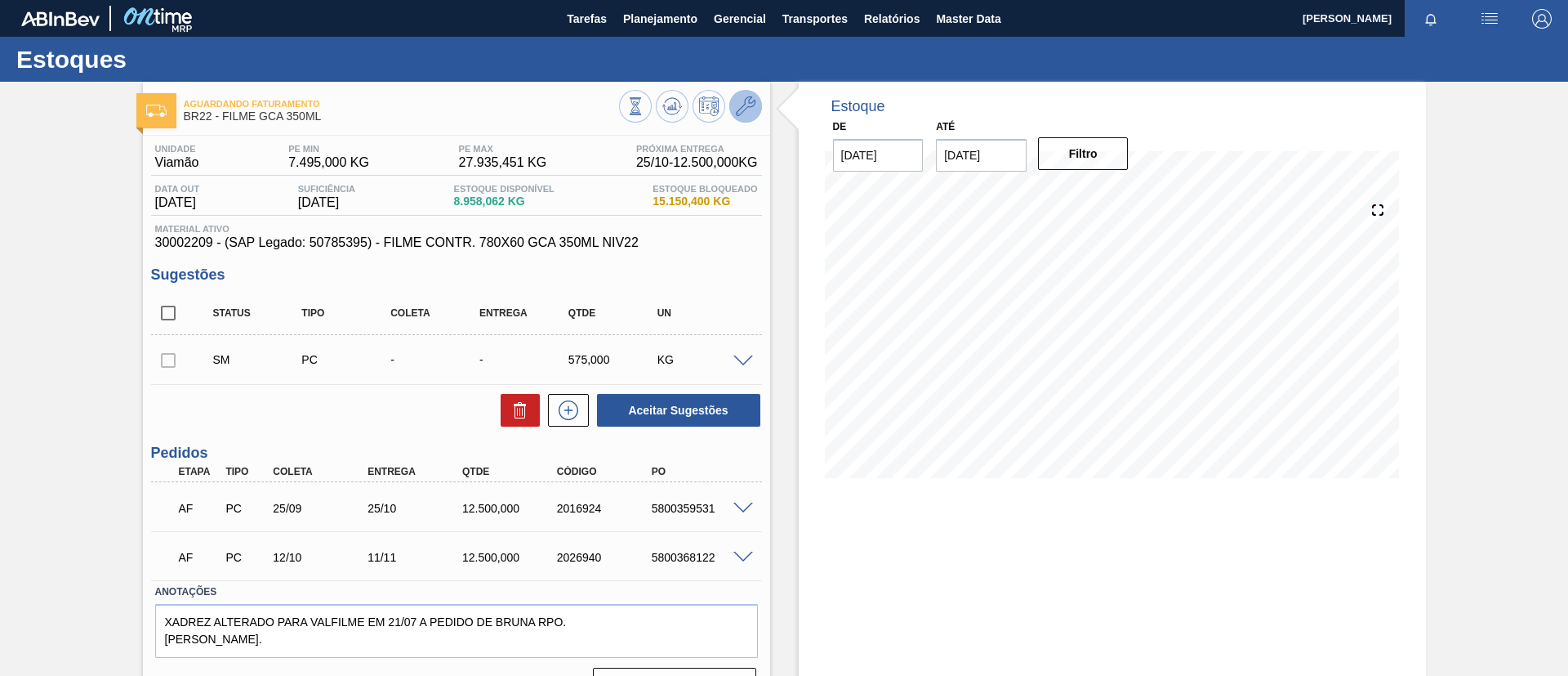
click at [748, 110] on icon at bounding box center [746, 106] width 20 height 20
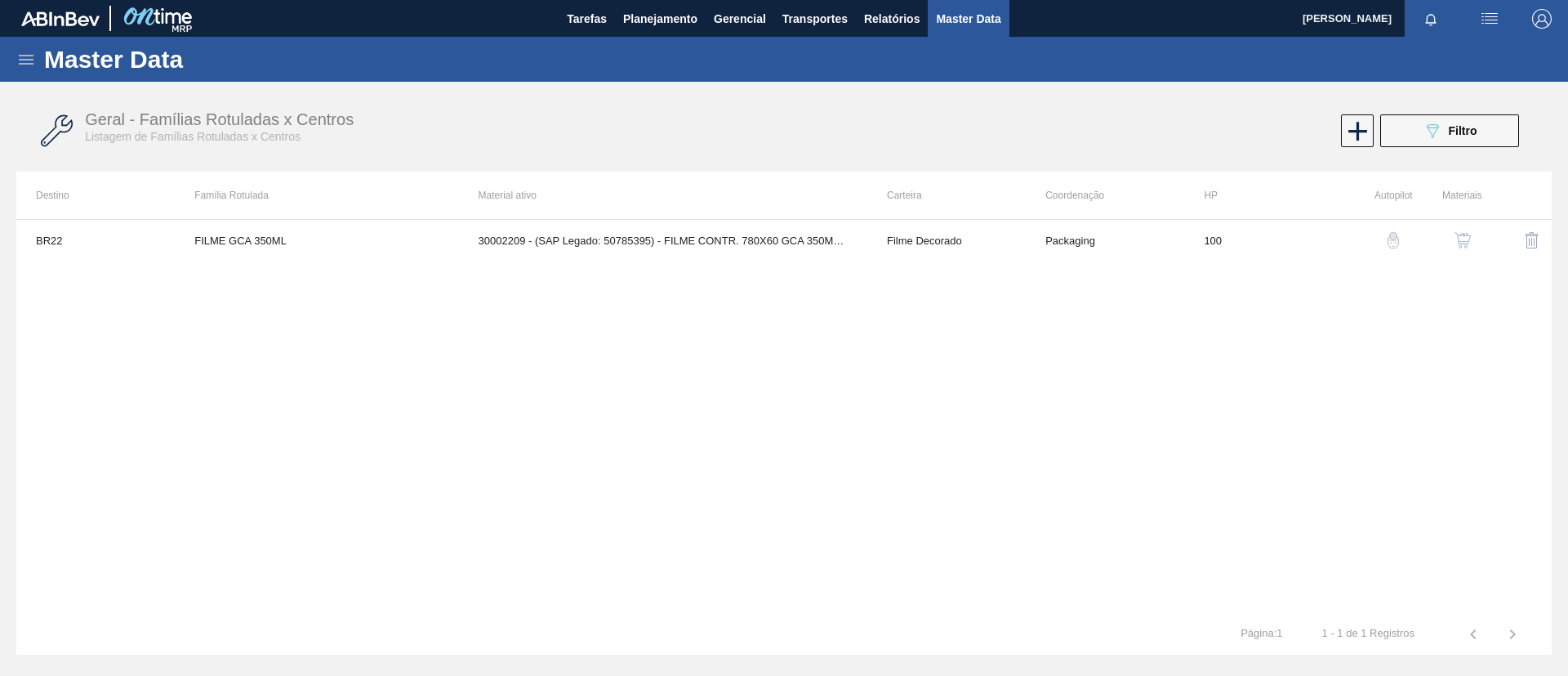
click at [1480, 242] on tr "BR22 FILME GCA 350ML 30002209 - (SAP Legado: 50785395) - FILME CONTR. 780X60 GC…" at bounding box center [784, 239] width 1535 height 40
click at [1472, 242] on div "button" at bounding box center [1463, 240] width 20 height 16
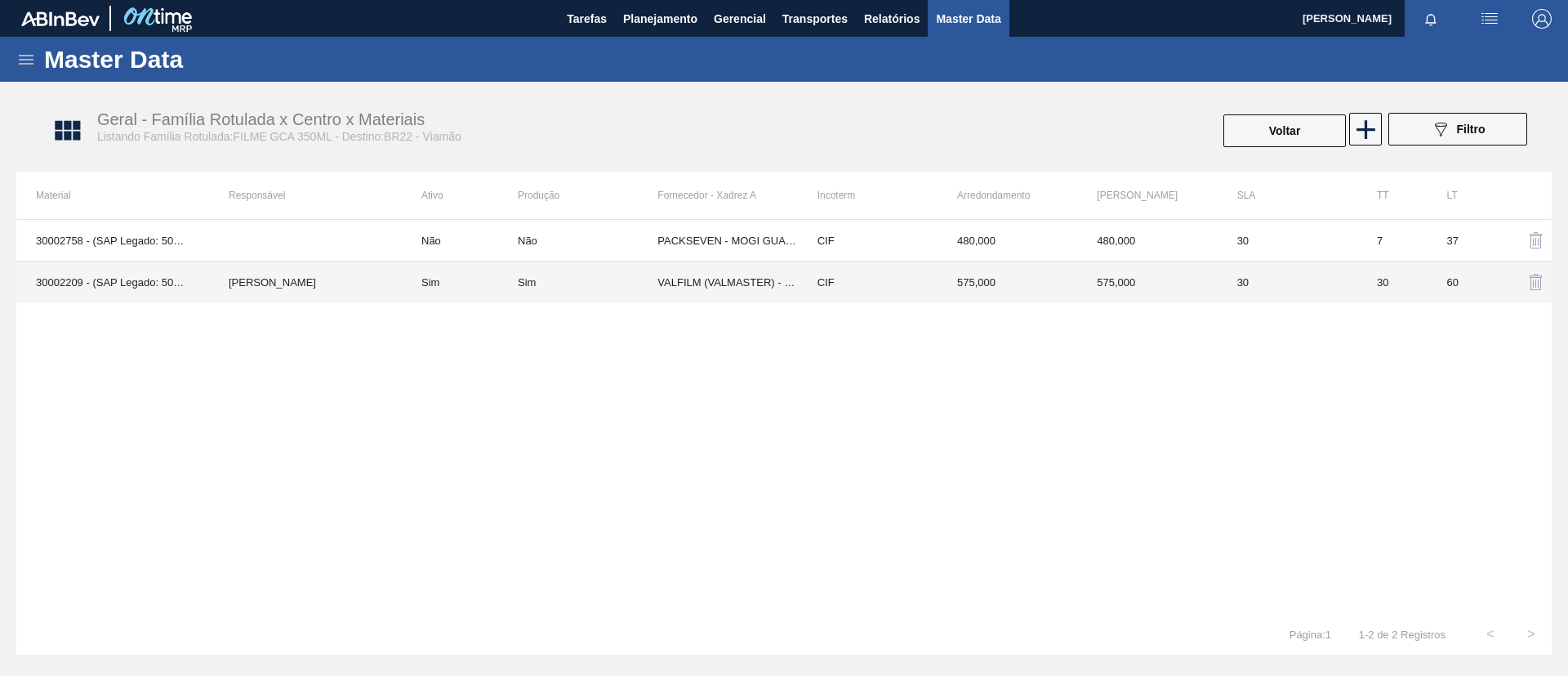
click at [604, 281] on div "Sim" at bounding box center [587, 282] width 139 height 13
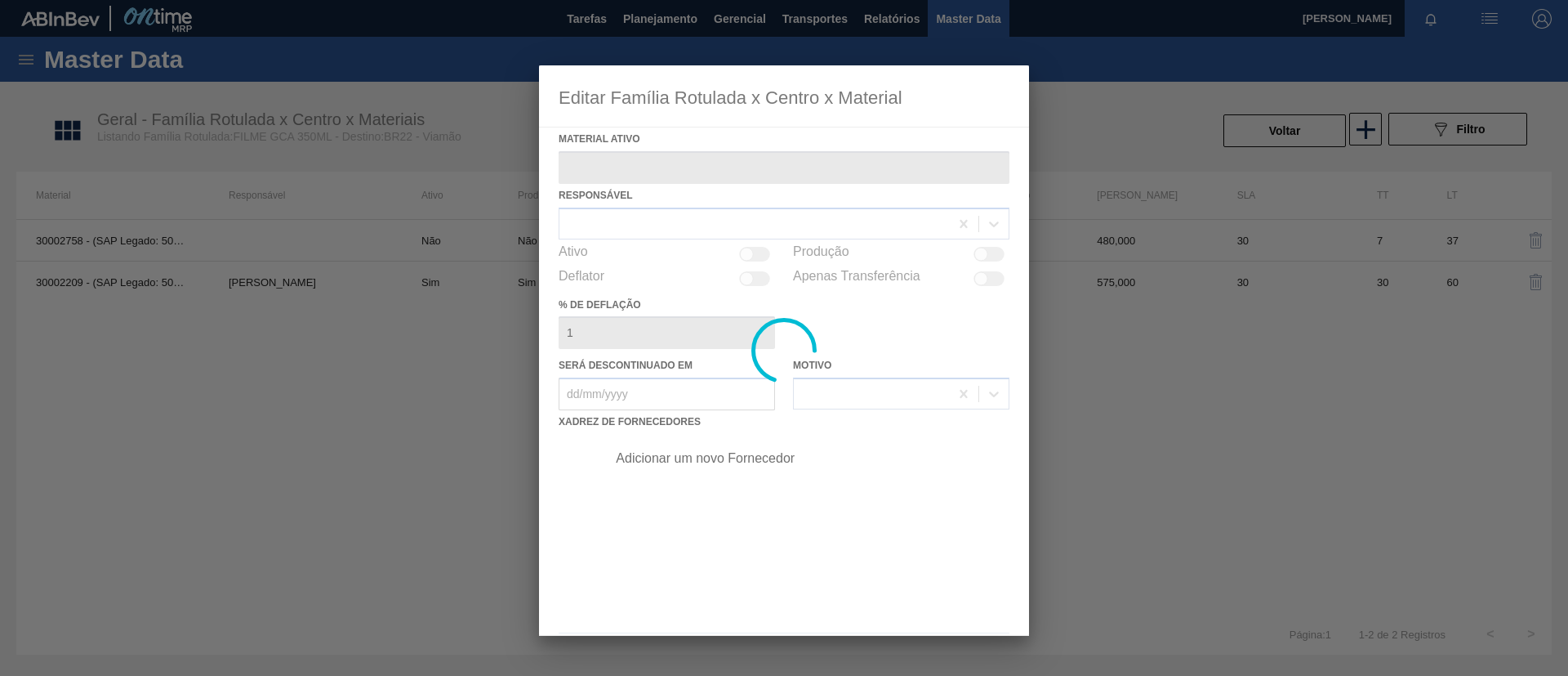
type ativo "30002209 - (SAP Legado: 50785395) - FILME CONTR. 780X60 GCA 350ML NIV22"
checkbox input "true"
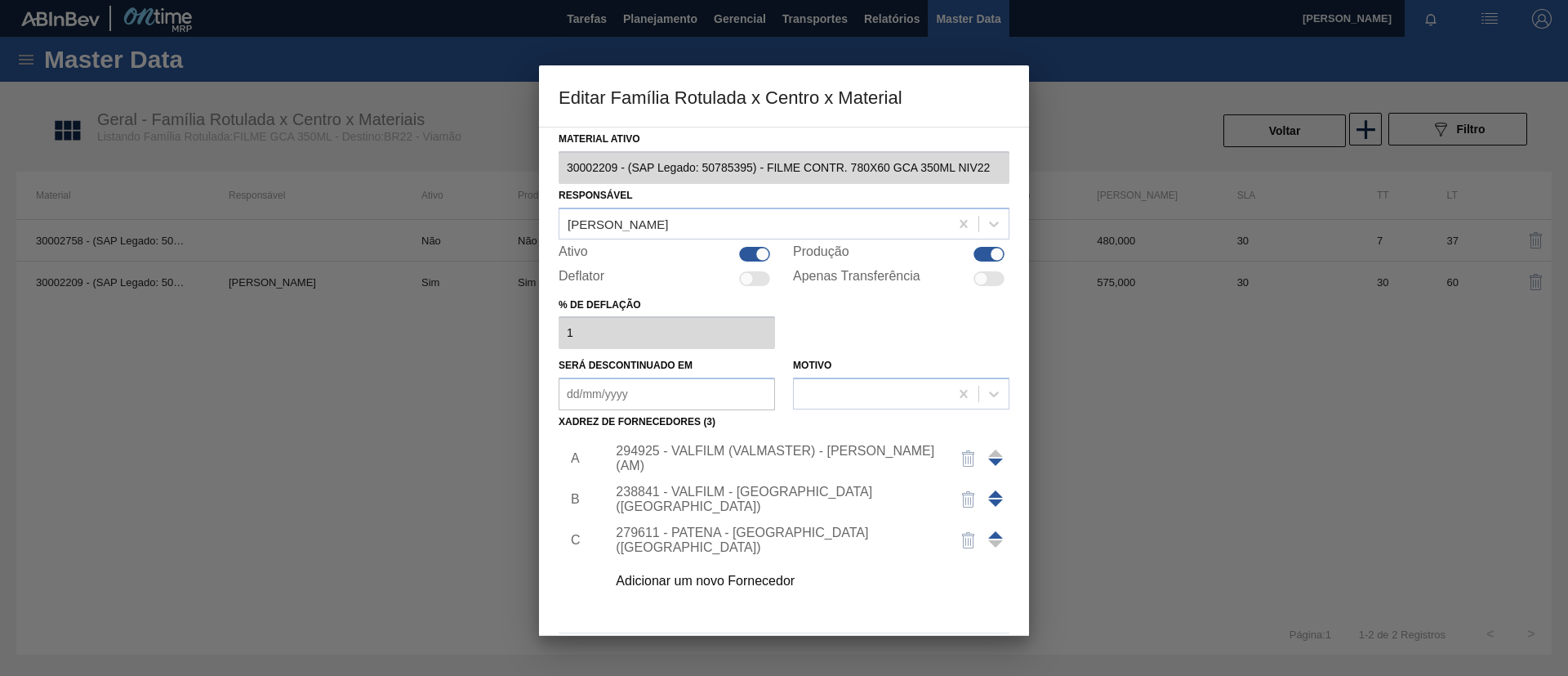
click at [774, 586] on div "Adicionar um novo Fornecedor" at bounding box center [775, 581] width 320 height 14
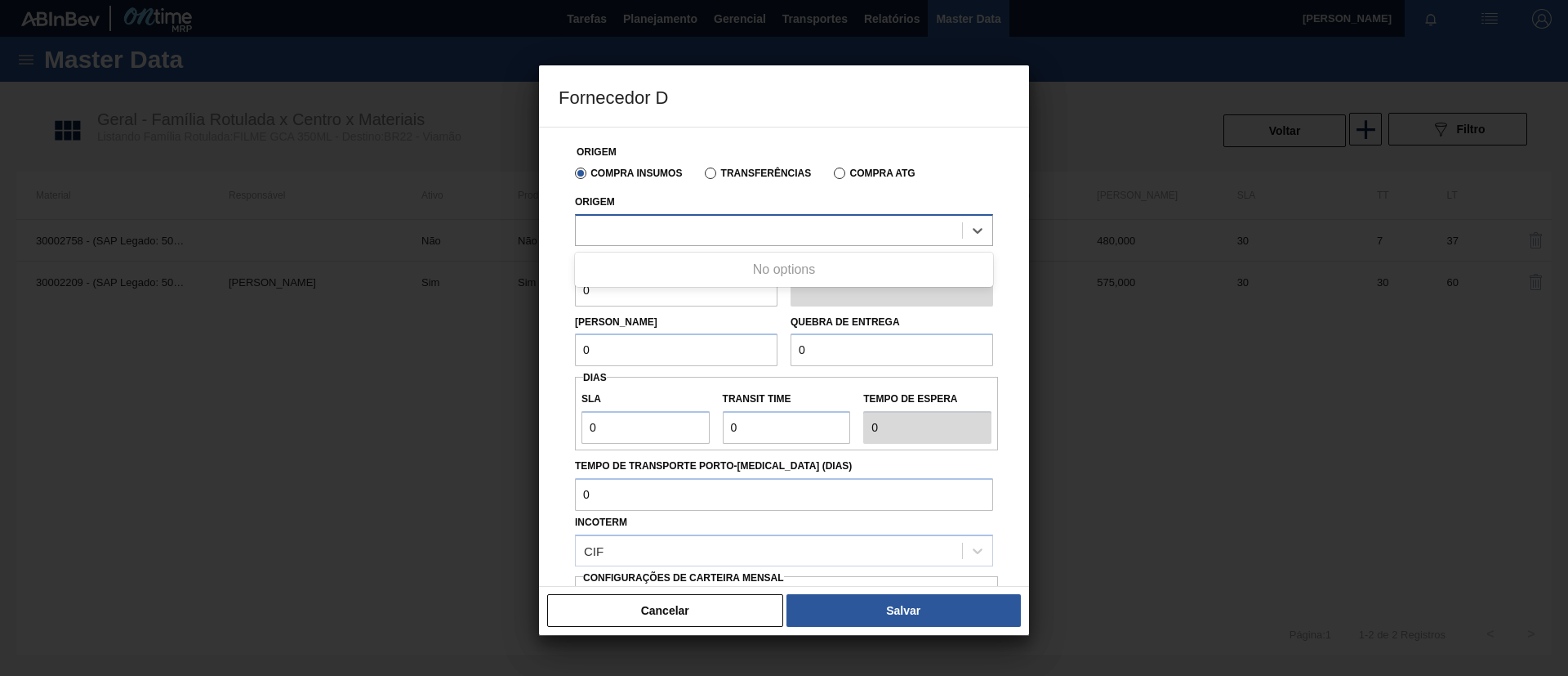
click at [737, 241] on div at bounding box center [784, 229] width 418 height 31
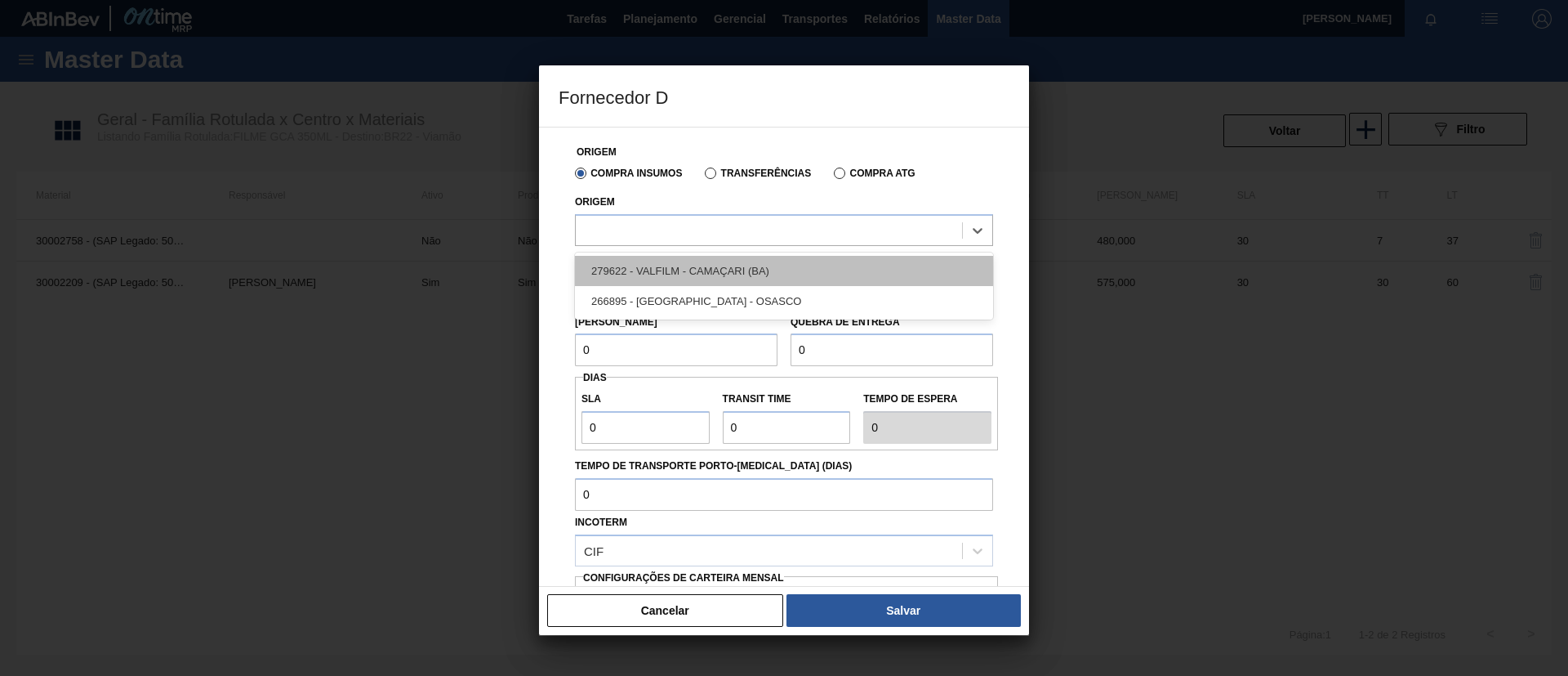
click at [747, 257] on div "279622 - VALFILM - CAMAÇARI (BA)" at bounding box center [784, 271] width 418 height 31
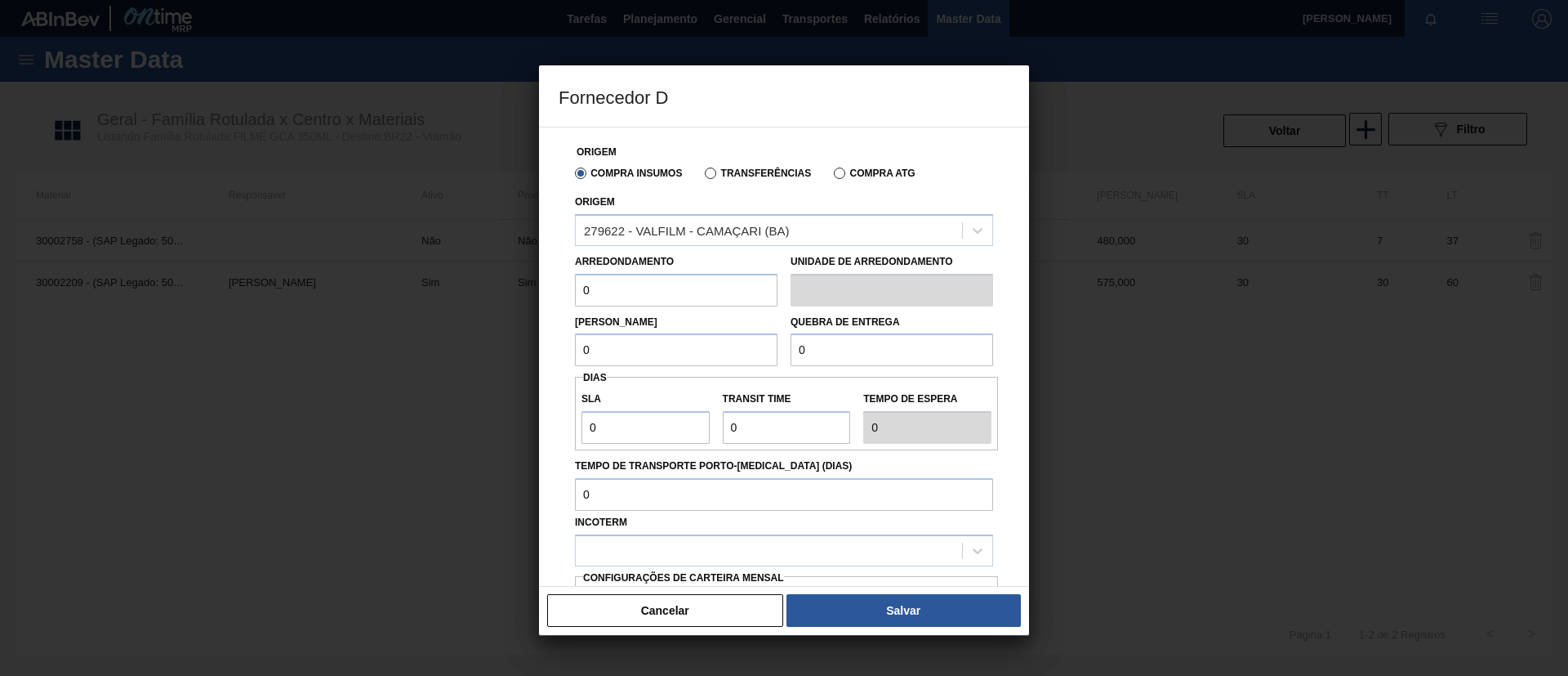
drag, startPoint x: 710, startPoint y: 301, endPoint x: 600, endPoint y: 302, distance: 110.0
click at [600, 302] on input "0" at bounding box center [676, 289] width 202 height 32
drag, startPoint x: 604, startPoint y: 300, endPoint x: 527, endPoint y: 295, distance: 77.2
click at [527, 295] on div "Fornecedor D Origem Compra Insumos Transferências Compra ATG Origem 279622 - VA…" at bounding box center [784, 338] width 1568 height 676
drag, startPoint x: 632, startPoint y: 289, endPoint x: 528, endPoint y: 311, distance: 106.3
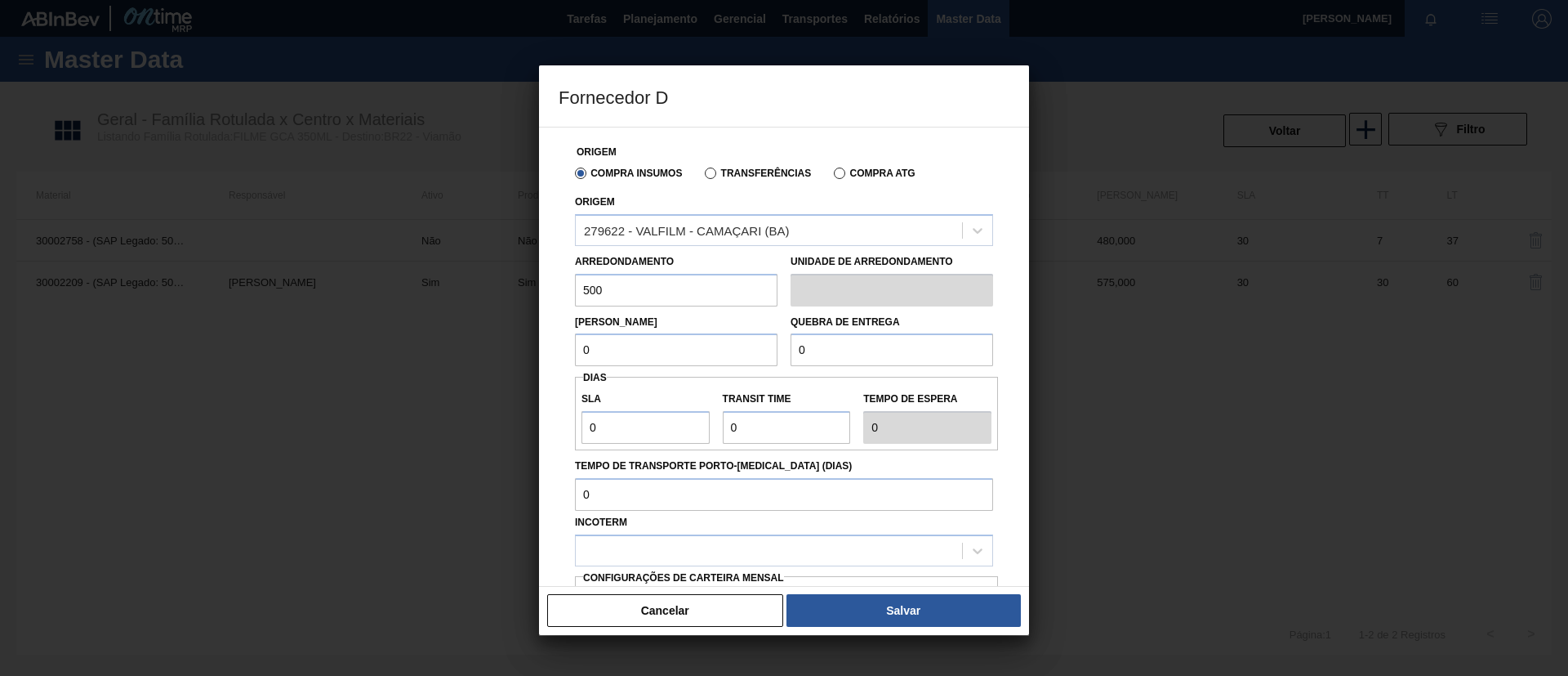
click at [518, 298] on div "Fornecedor D Origem Compra Insumos Transferências Compra ATG Origem 279622 - VA…" at bounding box center [784, 338] width 1568 height 676
type input "500"
drag, startPoint x: 615, startPoint y: 347, endPoint x: 523, endPoint y: 349, distance: 92.0
click at [523, 349] on div "Fornecedor D Origem Compra Insumos Transferências Compra ATG Origem 279622 - VA…" at bounding box center [784, 338] width 1568 height 676
paste input "50"
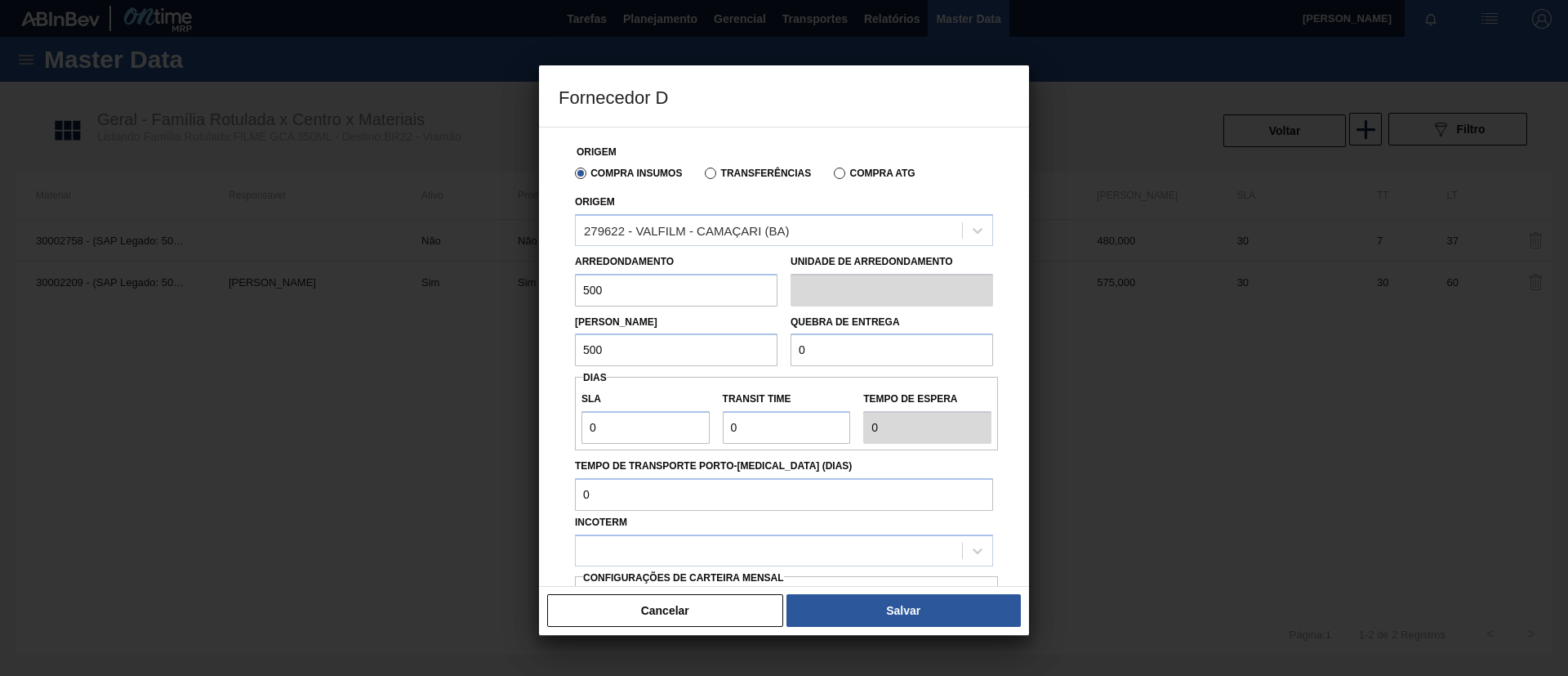
type input "500"
drag, startPoint x: 859, startPoint y: 348, endPoint x: 708, endPoint y: 351, distance: 151.0
click at [708, 351] on div "Lote Mínimo 500 Quebra de entrega 0" at bounding box center [784, 336] width 431 height 60
paste input ".500"
type input "12.500"
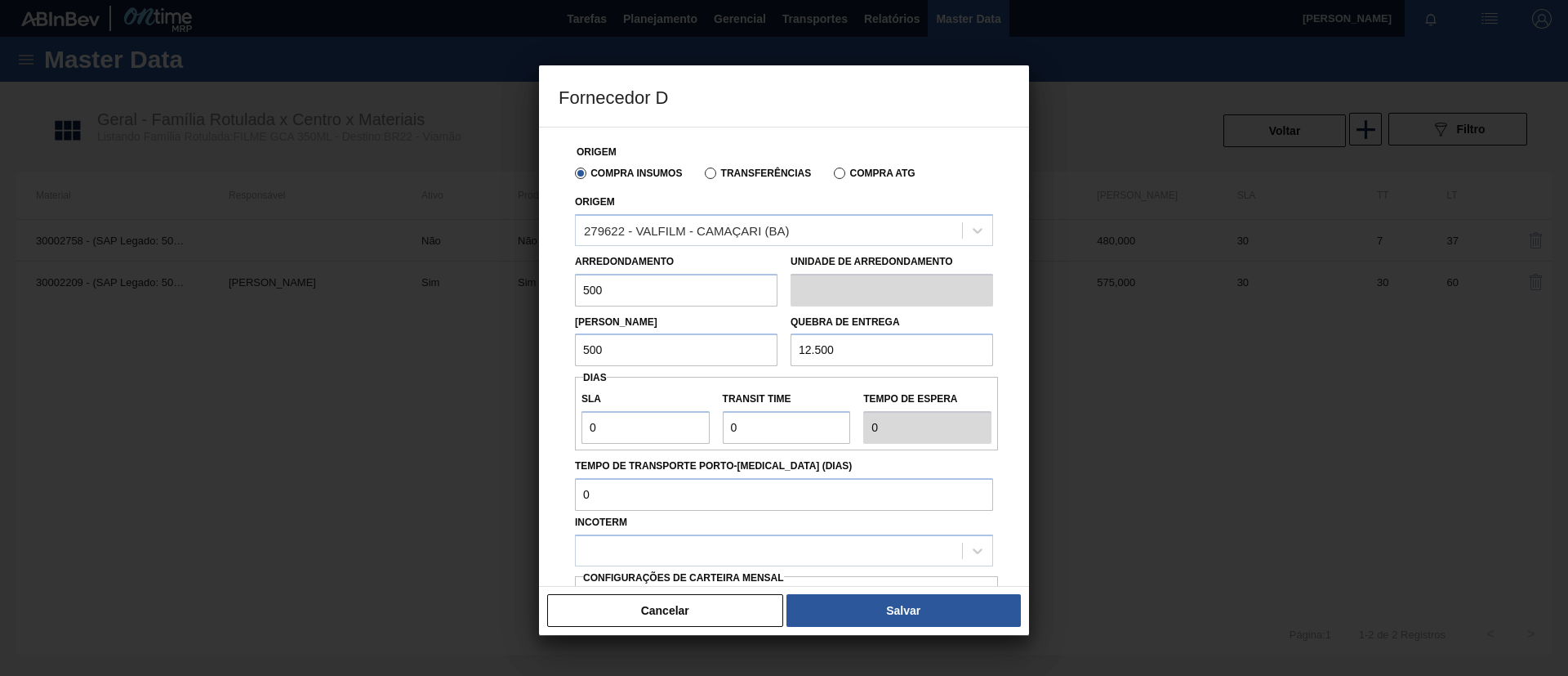
click at [647, 443] on div "SLA 0 Transit Time Tempo de espera 0" at bounding box center [786, 414] width 423 height 74
drag, startPoint x: 625, startPoint y: 433, endPoint x: 380, endPoint y: 441, distance: 245.1
click at [380, 440] on div "Fornecedor D Origem Compra Insumos Transferências Compra ATG Origem 279622 - VA…" at bounding box center [784, 338] width 1568 height 676
type input "3"
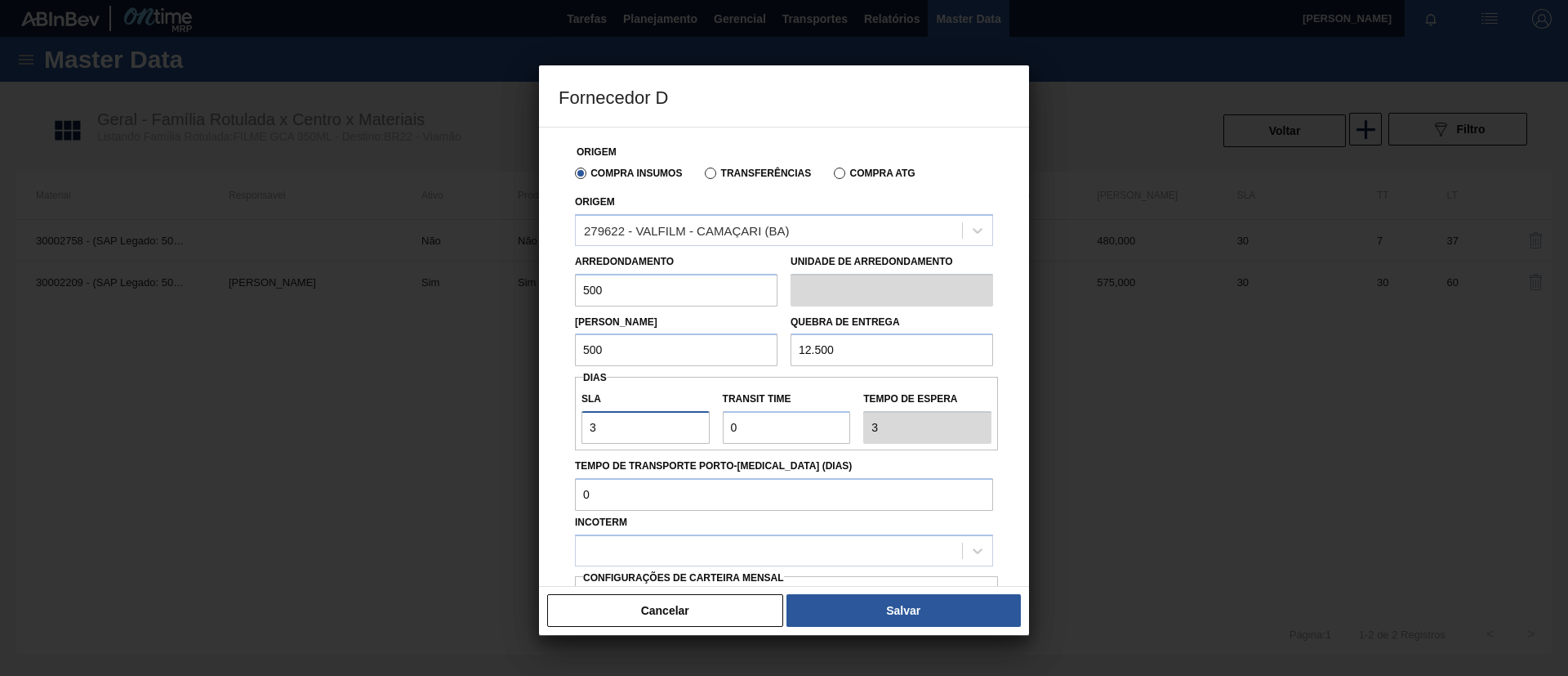
type input "30"
drag, startPoint x: 783, startPoint y: 424, endPoint x: 660, endPoint y: 425, distance: 123.0
click at [660, 425] on div "SLA 30 Transit Time Tempo de espera 30" at bounding box center [786, 413] width 423 height 60
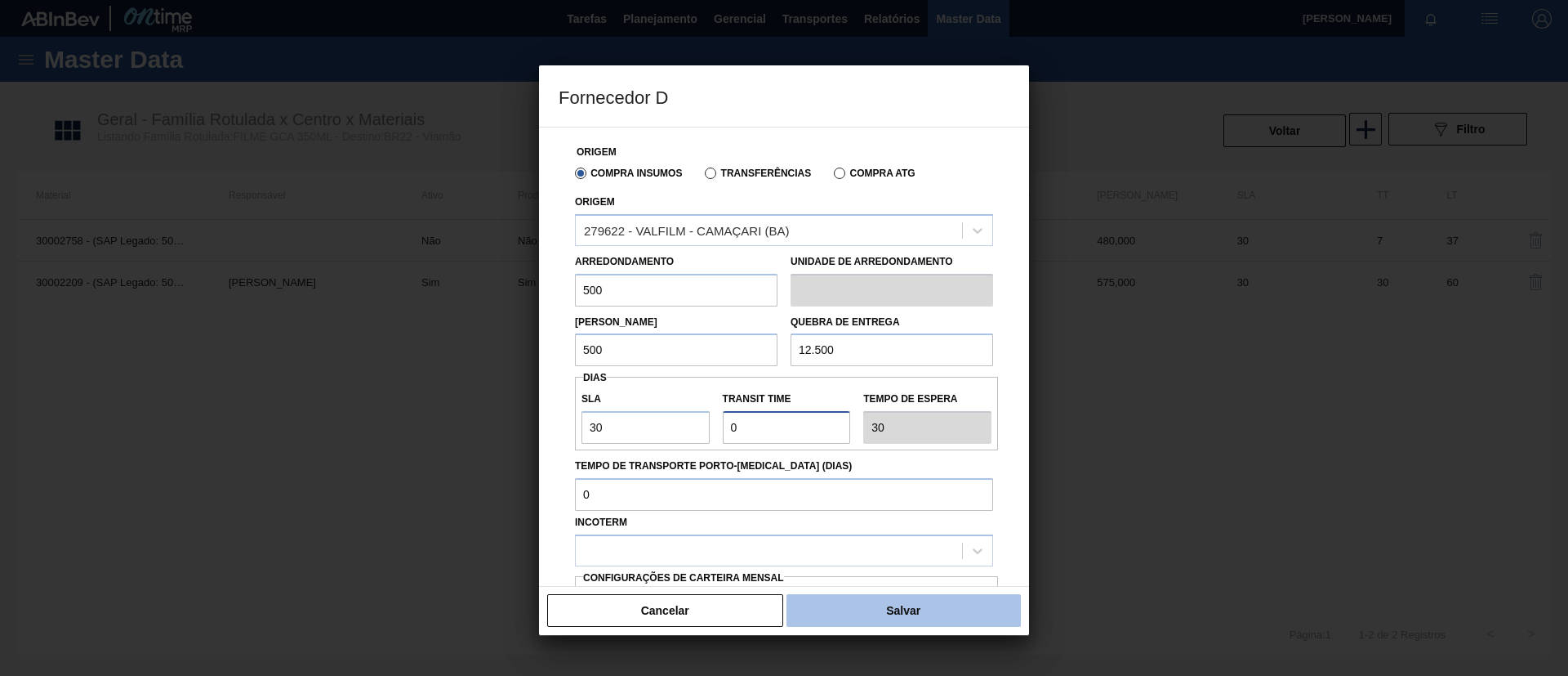
type input "2"
type input "32"
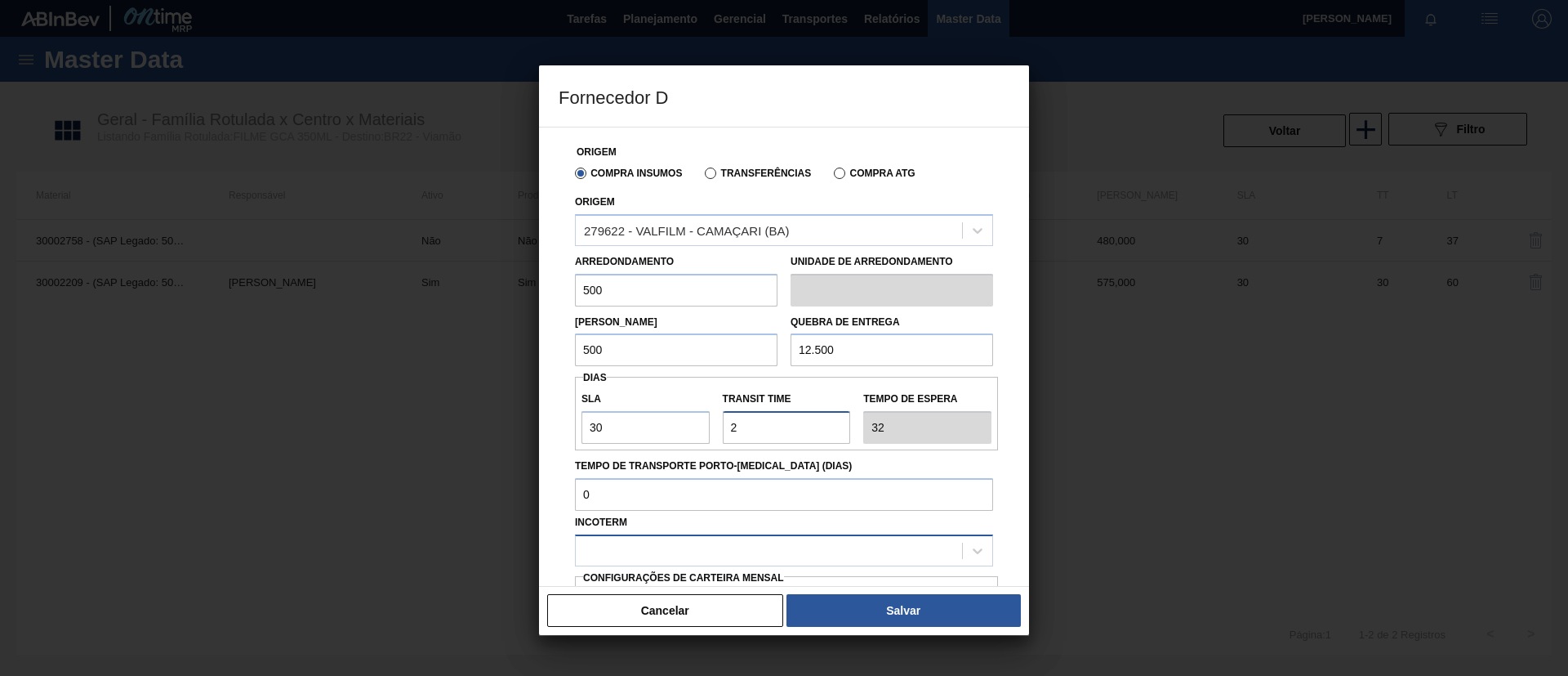
scroll to position [122, 0]
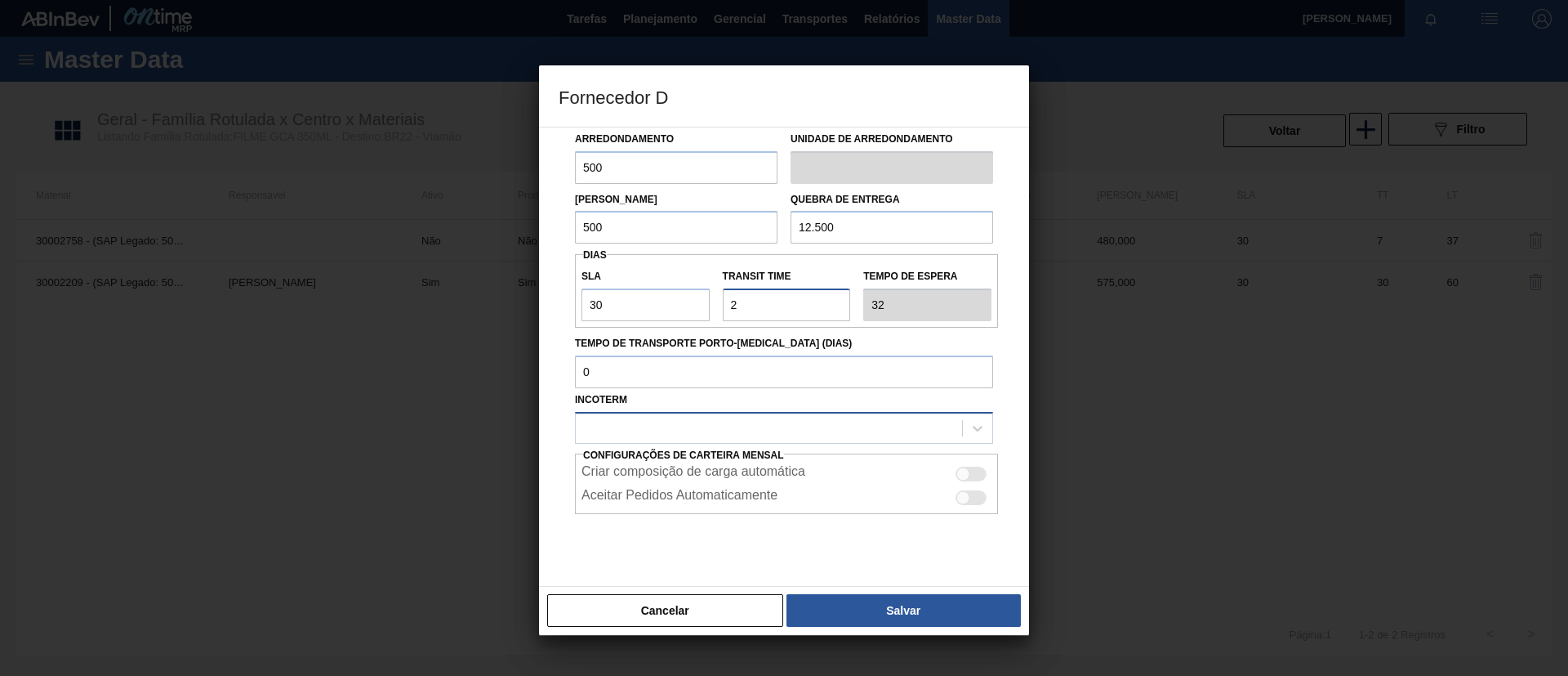
type input "2"
click at [812, 431] on div at bounding box center [769, 428] width 386 height 23
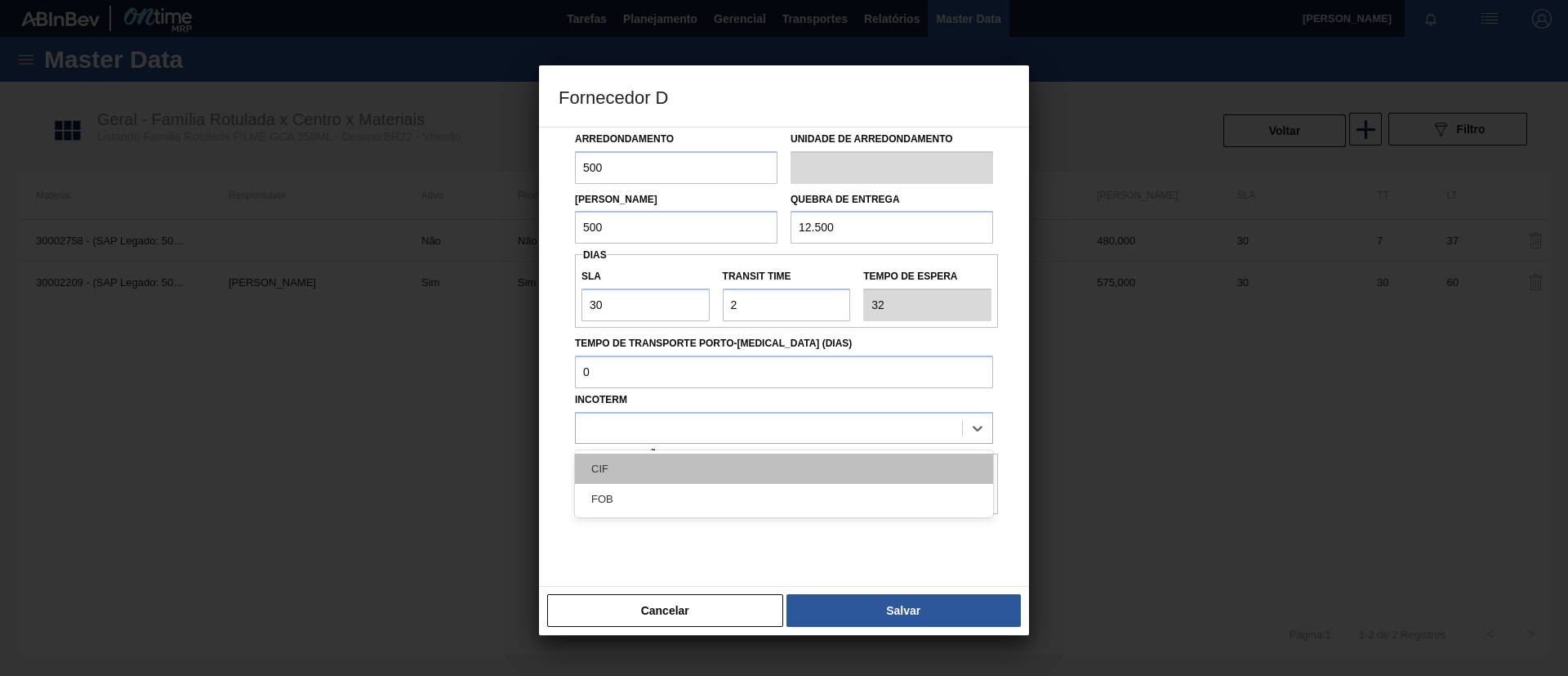
click at [766, 461] on div "CIF" at bounding box center [784, 468] width 418 height 31
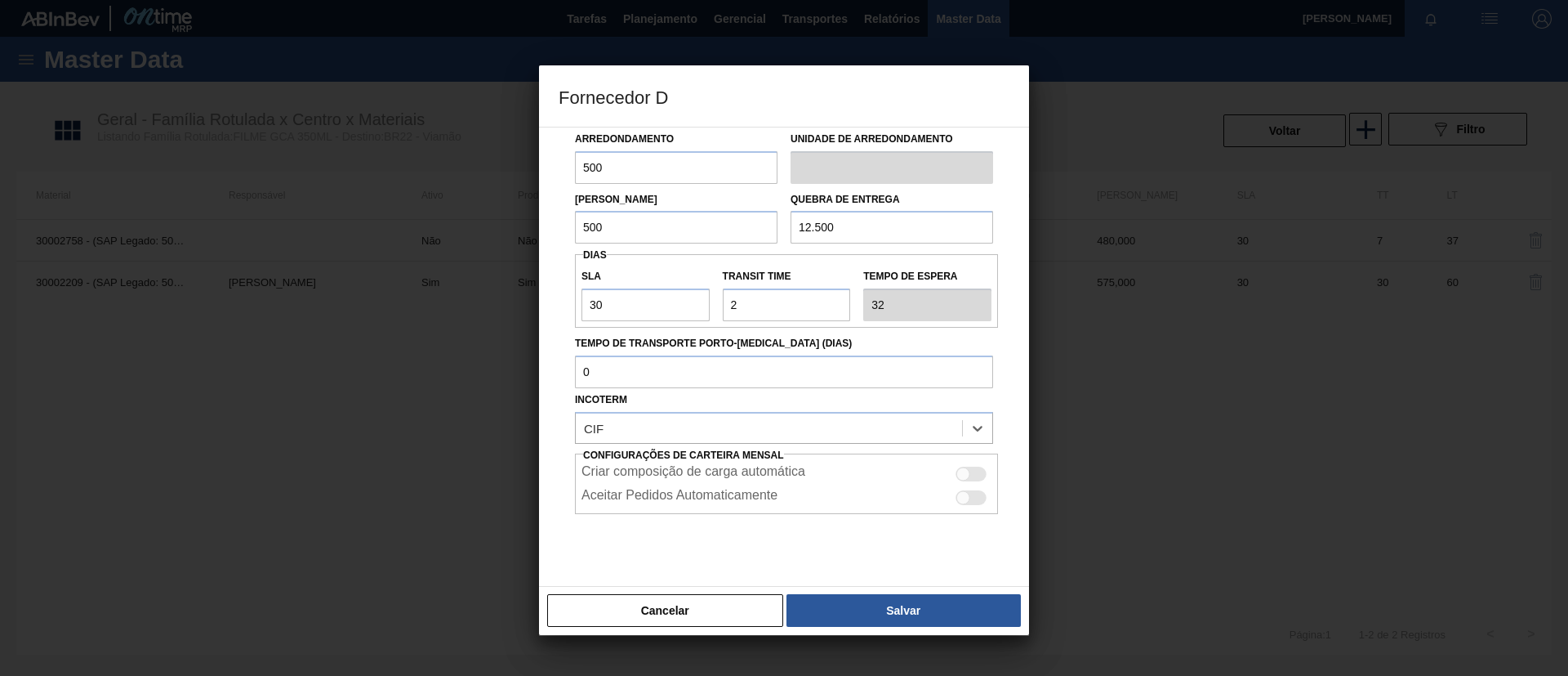
click at [842, 598] on button "Salvar" at bounding box center [903, 610] width 235 height 32
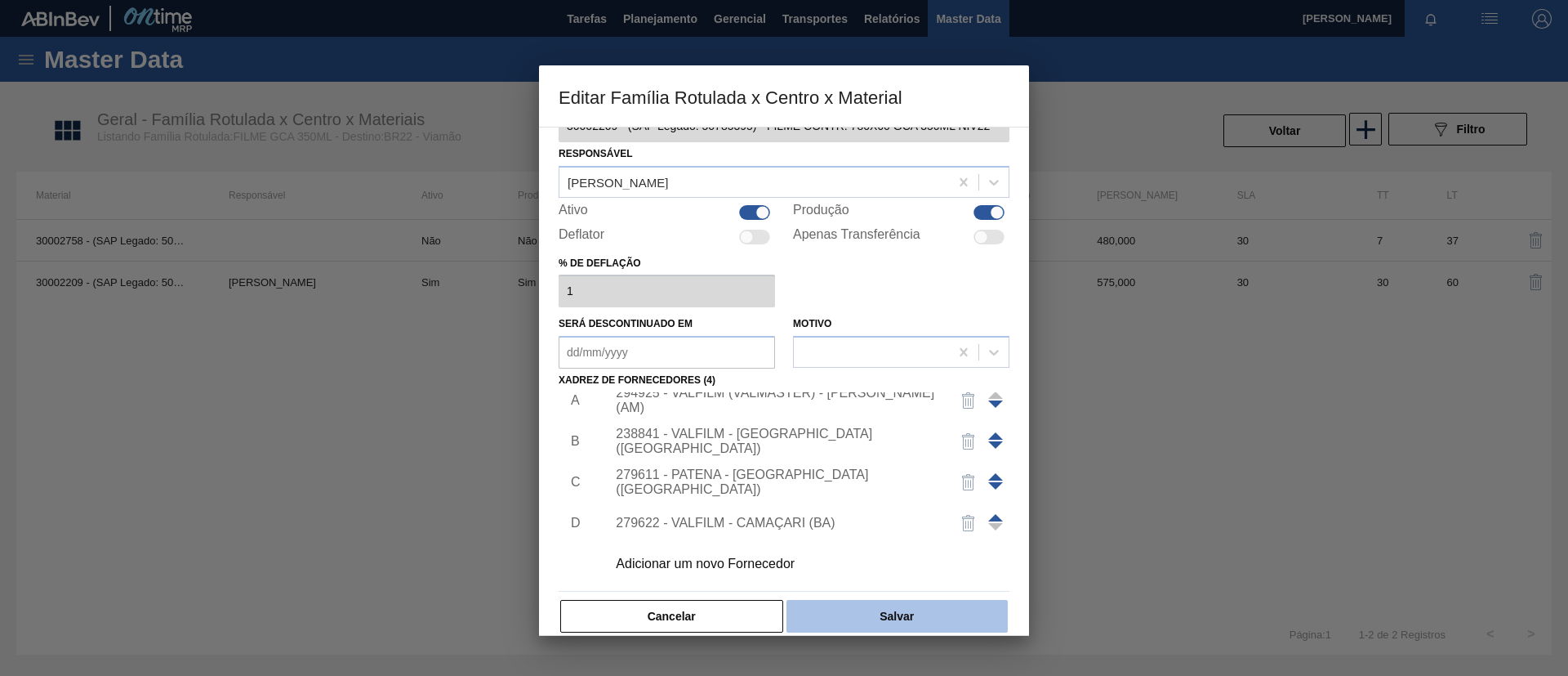
scroll to position [60, 0]
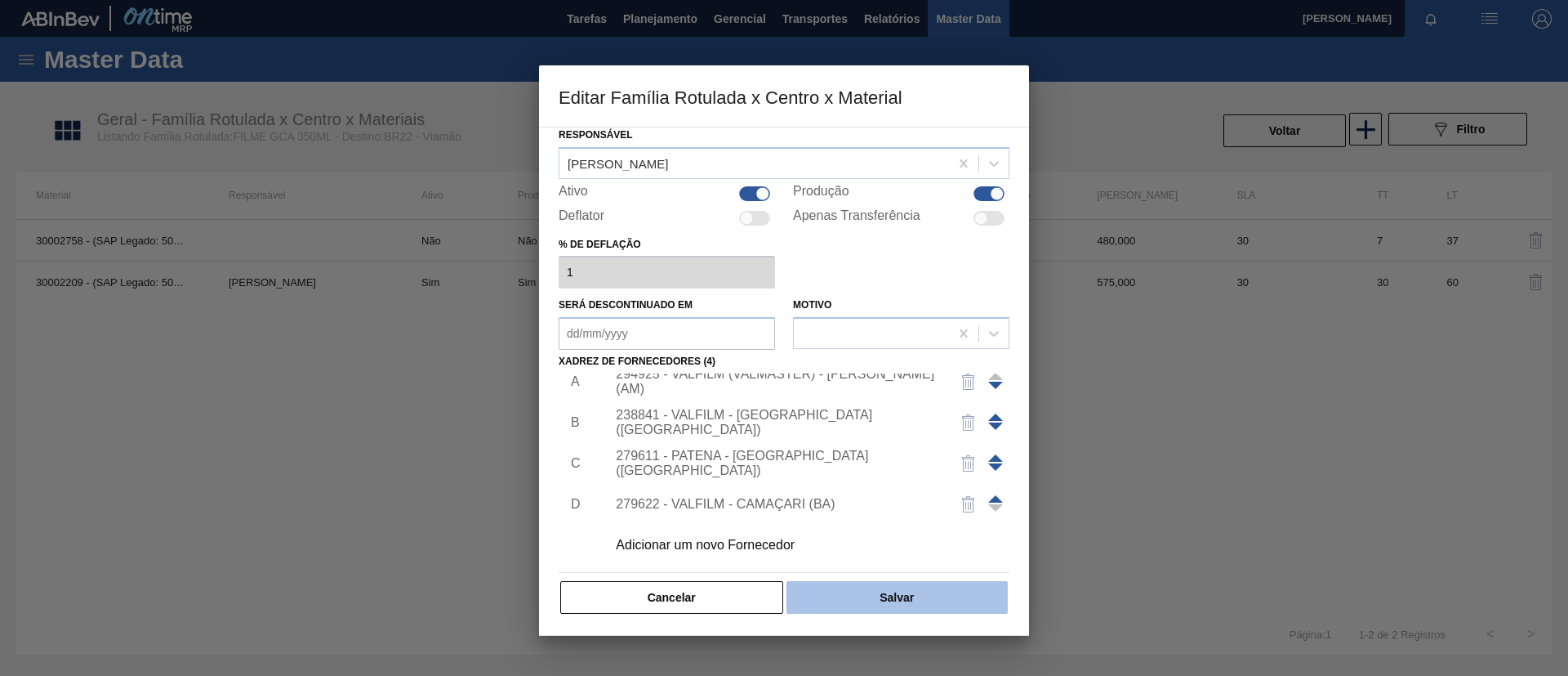
click at [916, 599] on button "Salvar" at bounding box center [897, 597] width 221 height 32
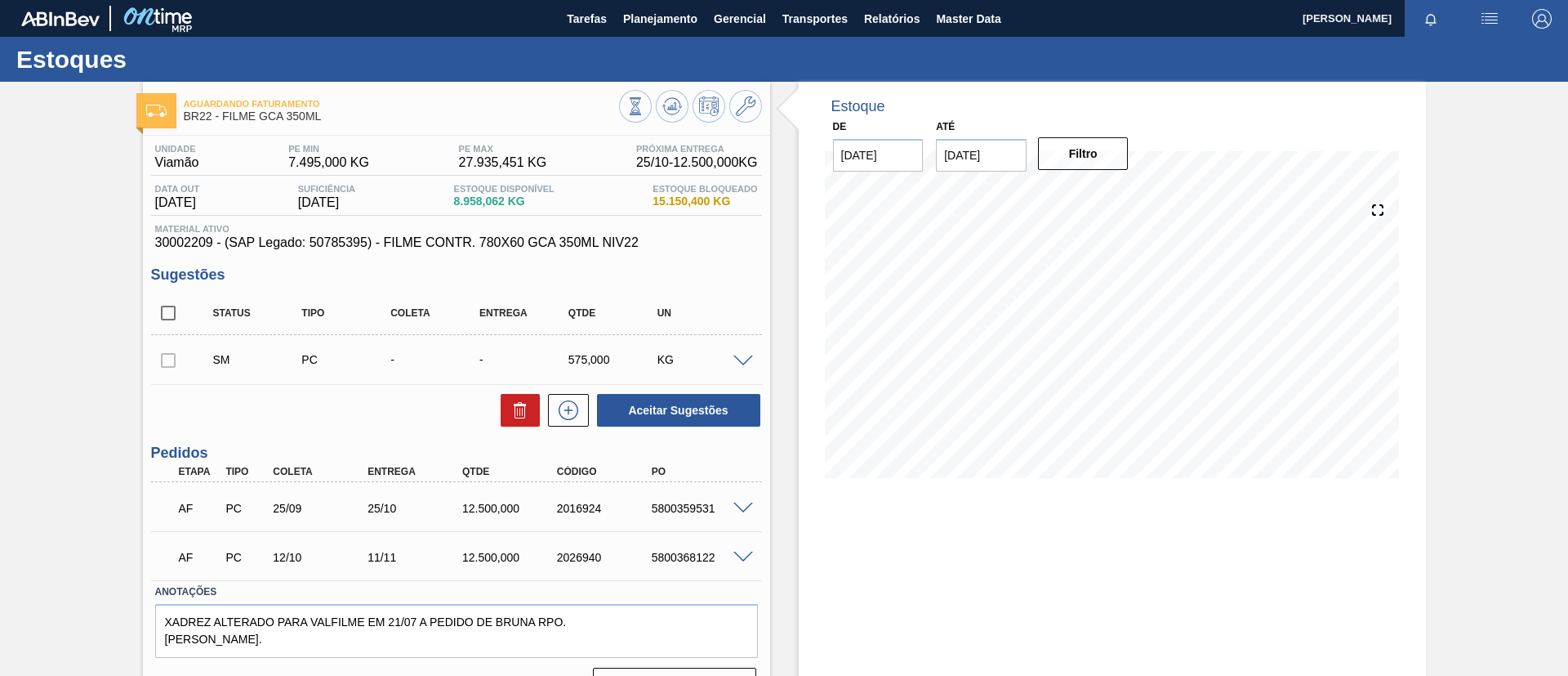
click at [741, 360] on span at bounding box center [743, 361] width 20 height 13
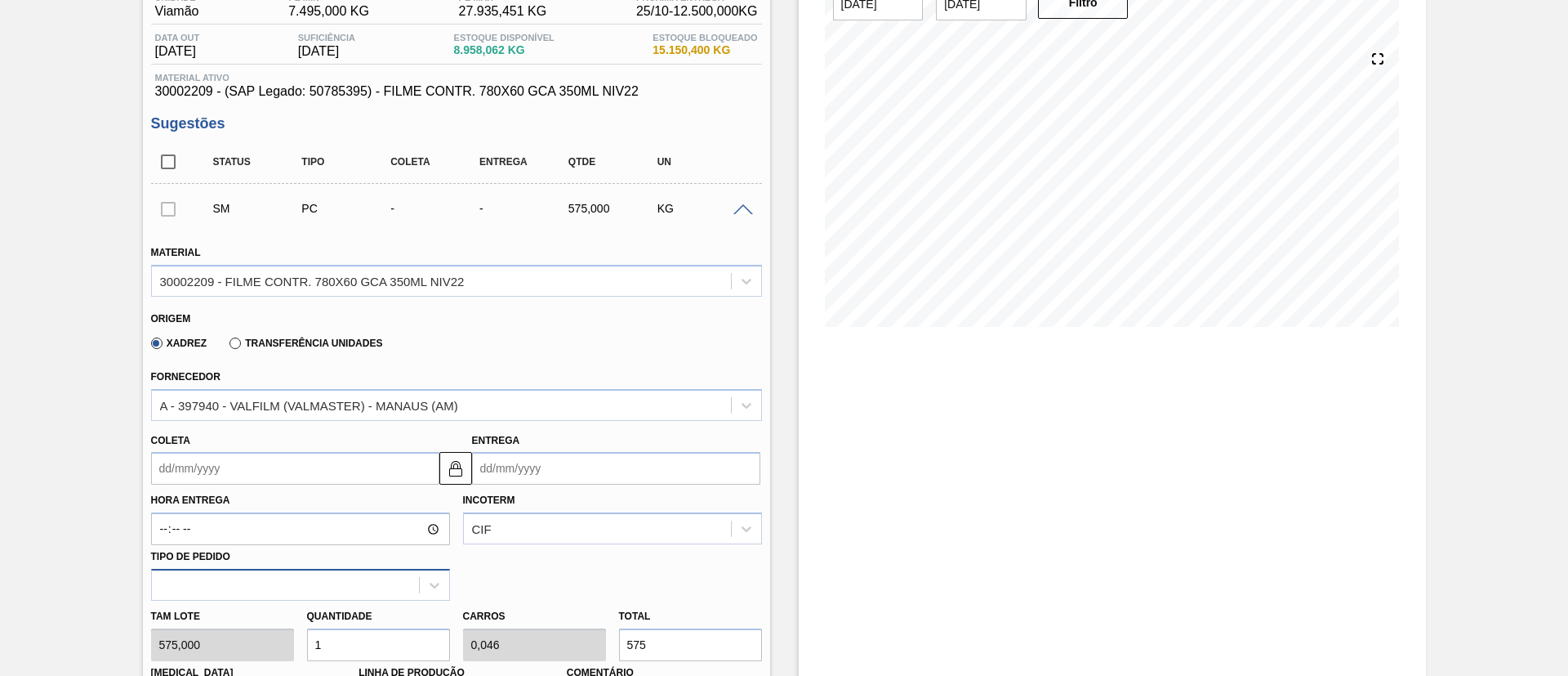
scroll to position [245, 0]
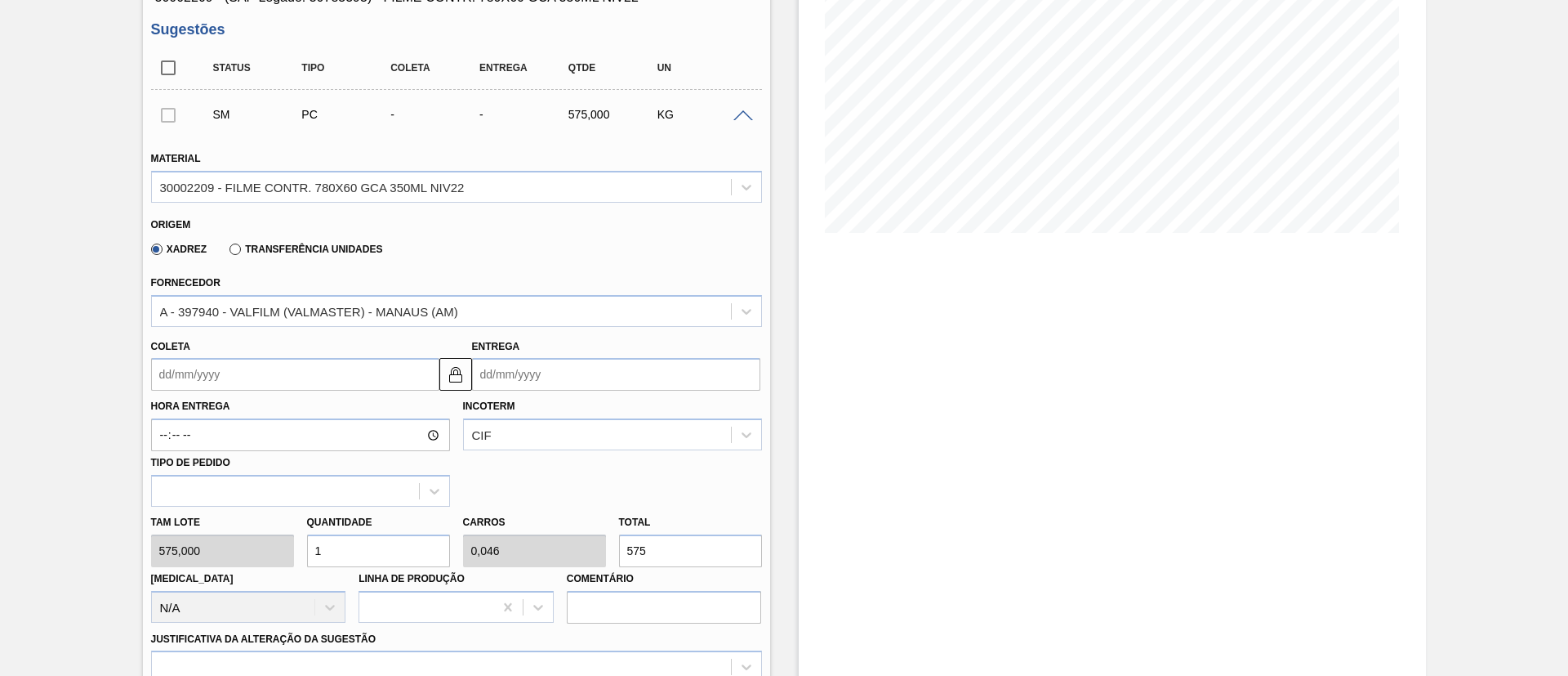
click at [312, 331] on div "Coleta Entrega" at bounding box center [456, 360] width 624 height 60
click at [311, 300] on div "A - 397940 - VALFILM (VALMASTER) - MANAUS (AM)" at bounding box center [441, 311] width 579 height 23
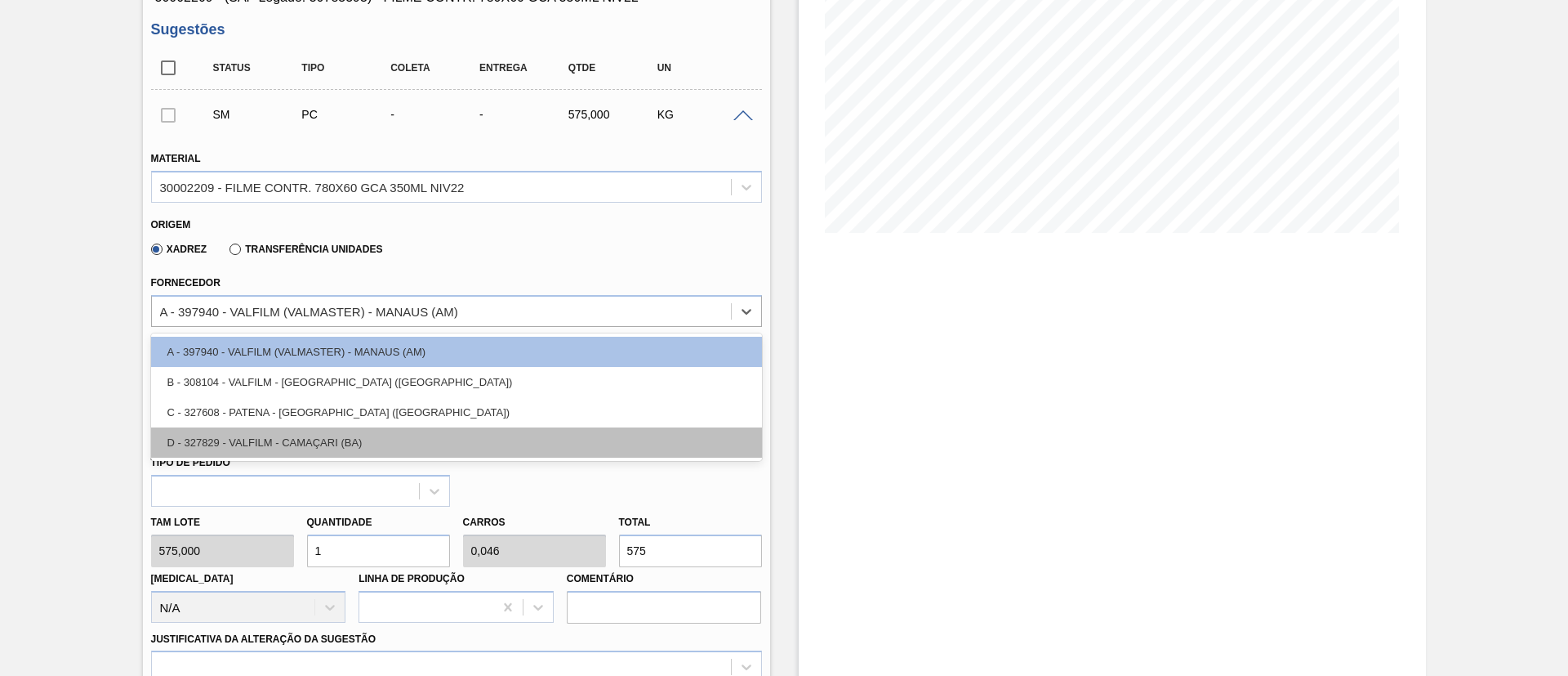
click at [314, 434] on div "D - 327829 - VALFILM - CAMAÇARI (BA)" at bounding box center [456, 442] width 611 height 31
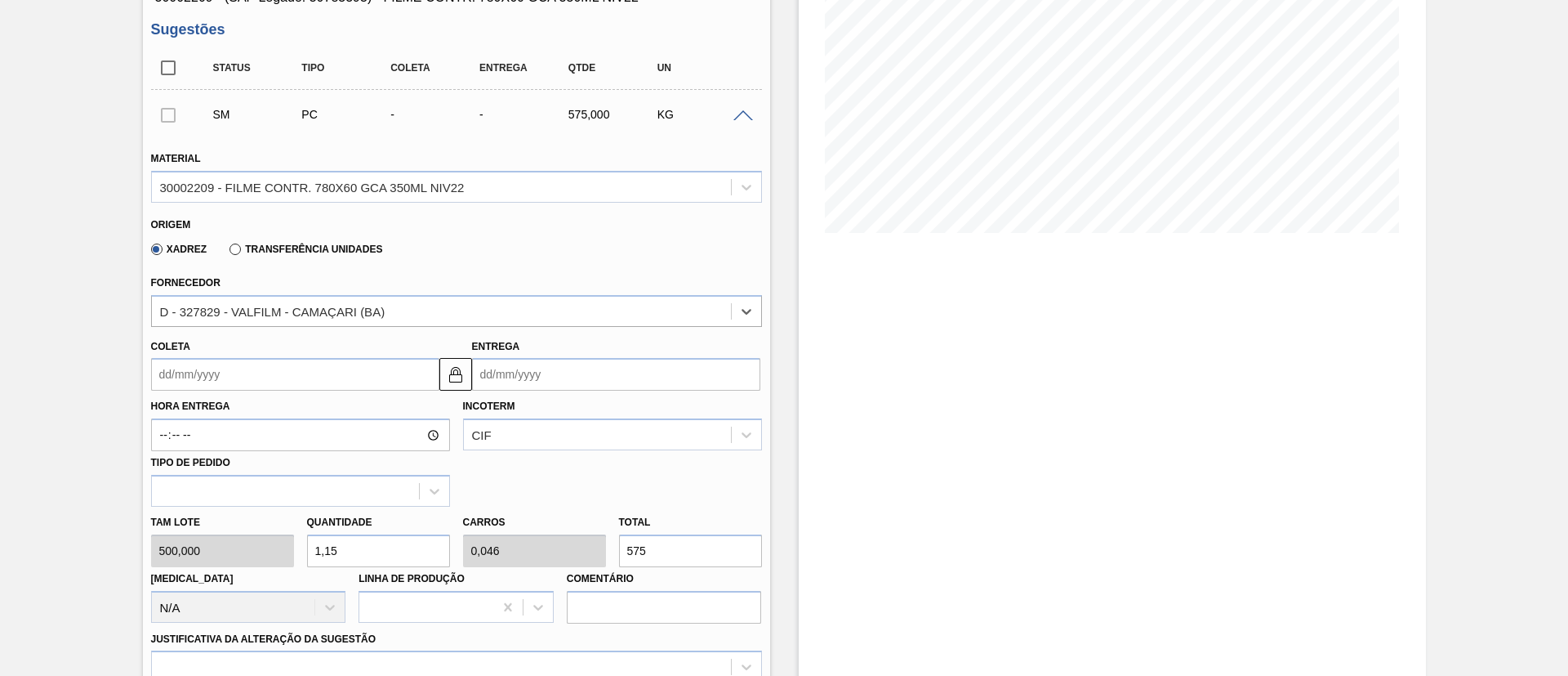
type input "500,000"
type input "1,15"
click at [288, 371] on input "Coleta" at bounding box center [295, 374] width 288 height 32
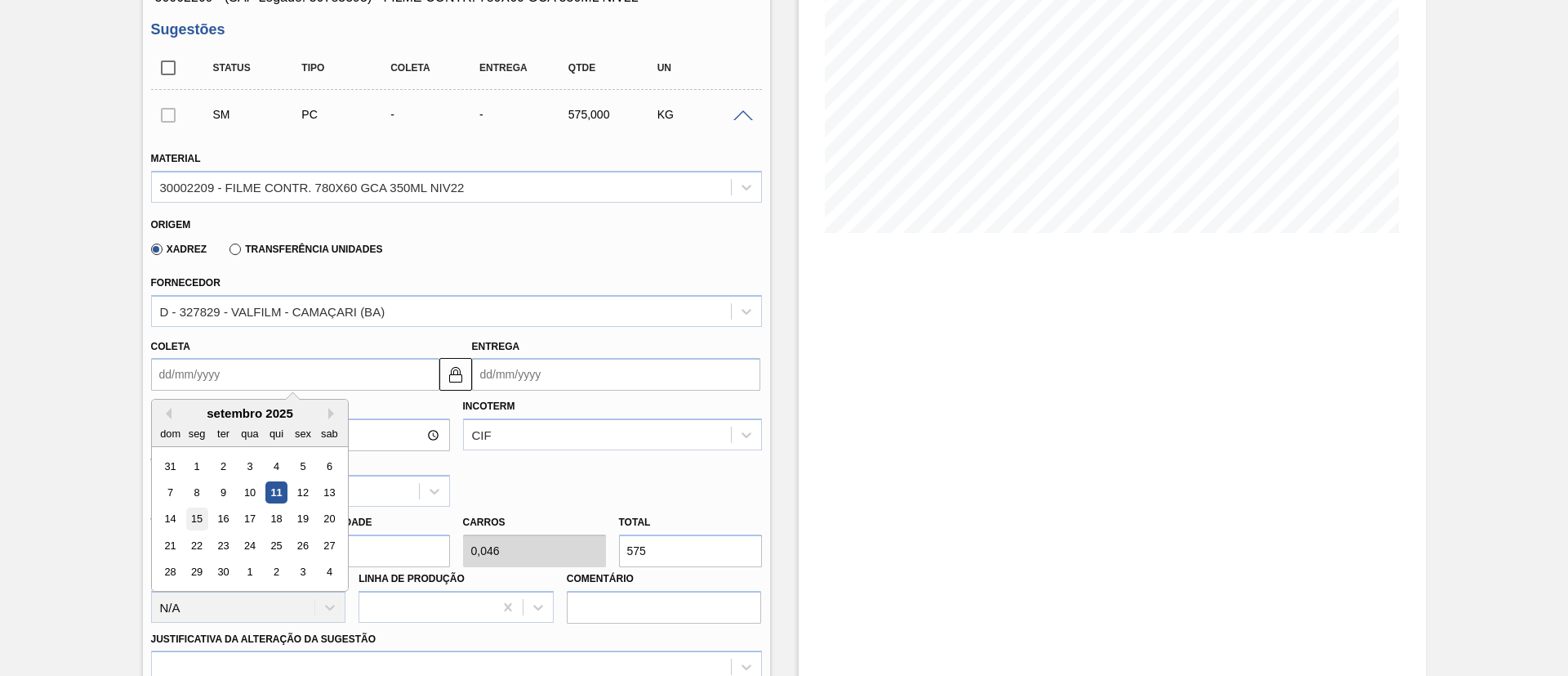
click at [195, 511] on div "15" at bounding box center [196, 519] width 22 height 22
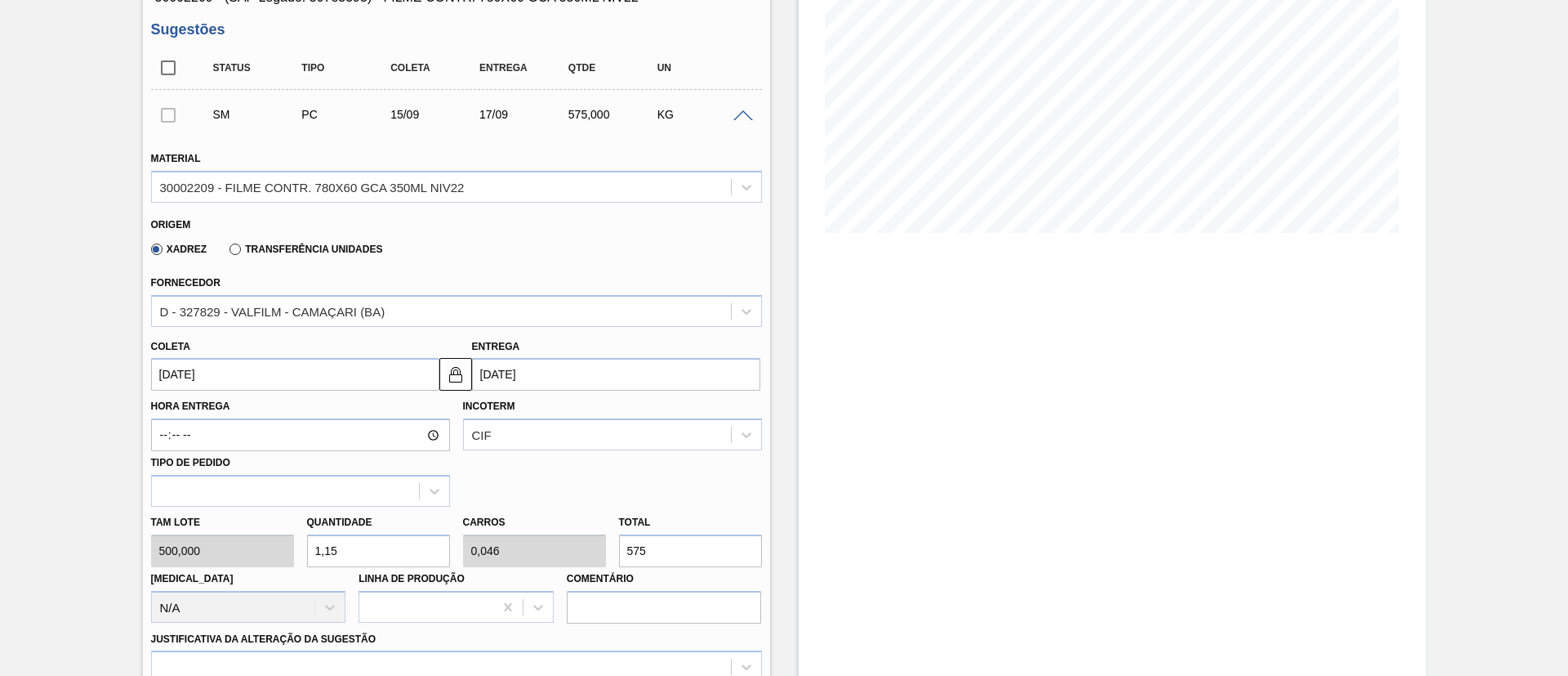
type input "15/09/2025"
type input "17/09/2025"
click at [317, 376] on input "15/09/2025" at bounding box center [295, 374] width 288 height 32
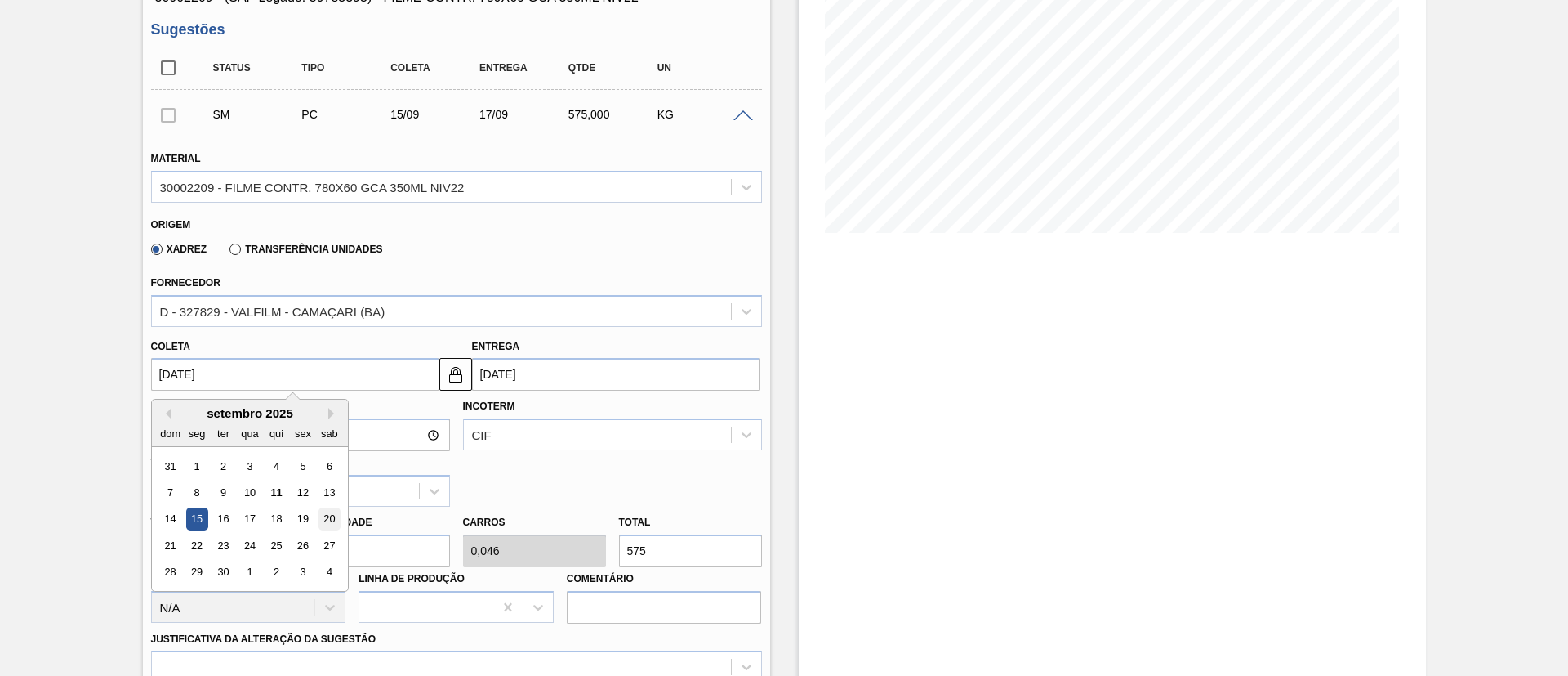
click at [322, 513] on div "20" at bounding box center [328, 519] width 22 height 22
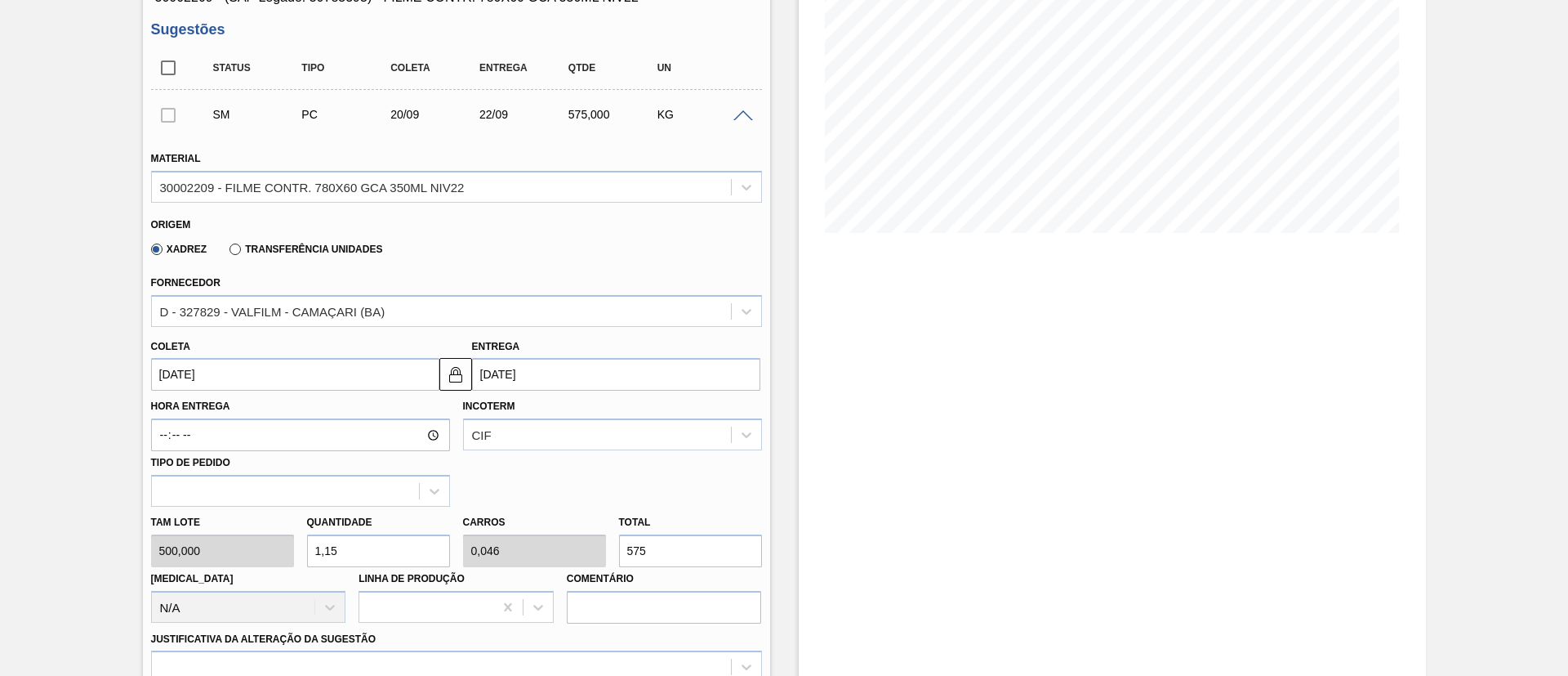
type input "20/09/2025"
type input "22/09/2025"
click at [547, 419] on div "Hora Entrega Incoterm CIF Tipo de pedido" at bounding box center [456, 448] width 624 height 116
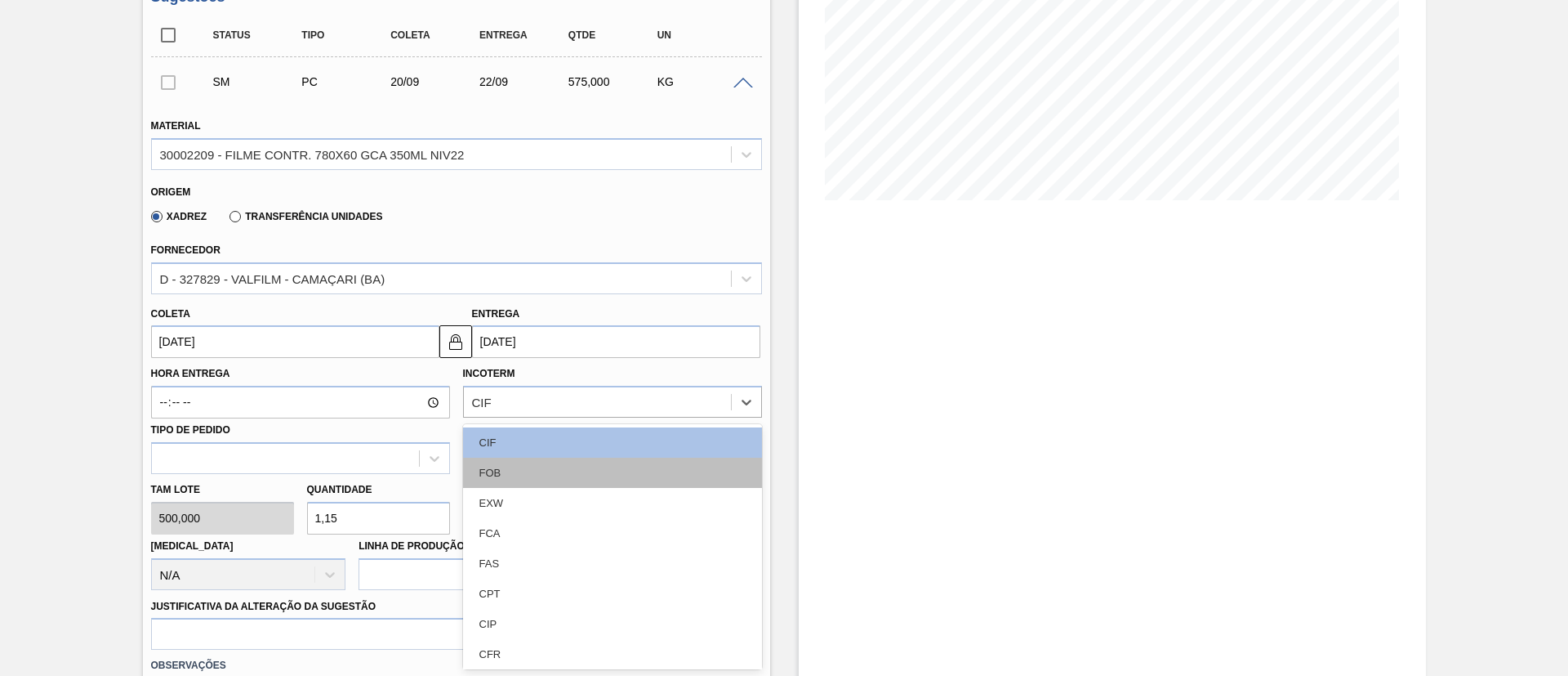
click at [532, 461] on div "FOB" at bounding box center [612, 473] width 299 height 31
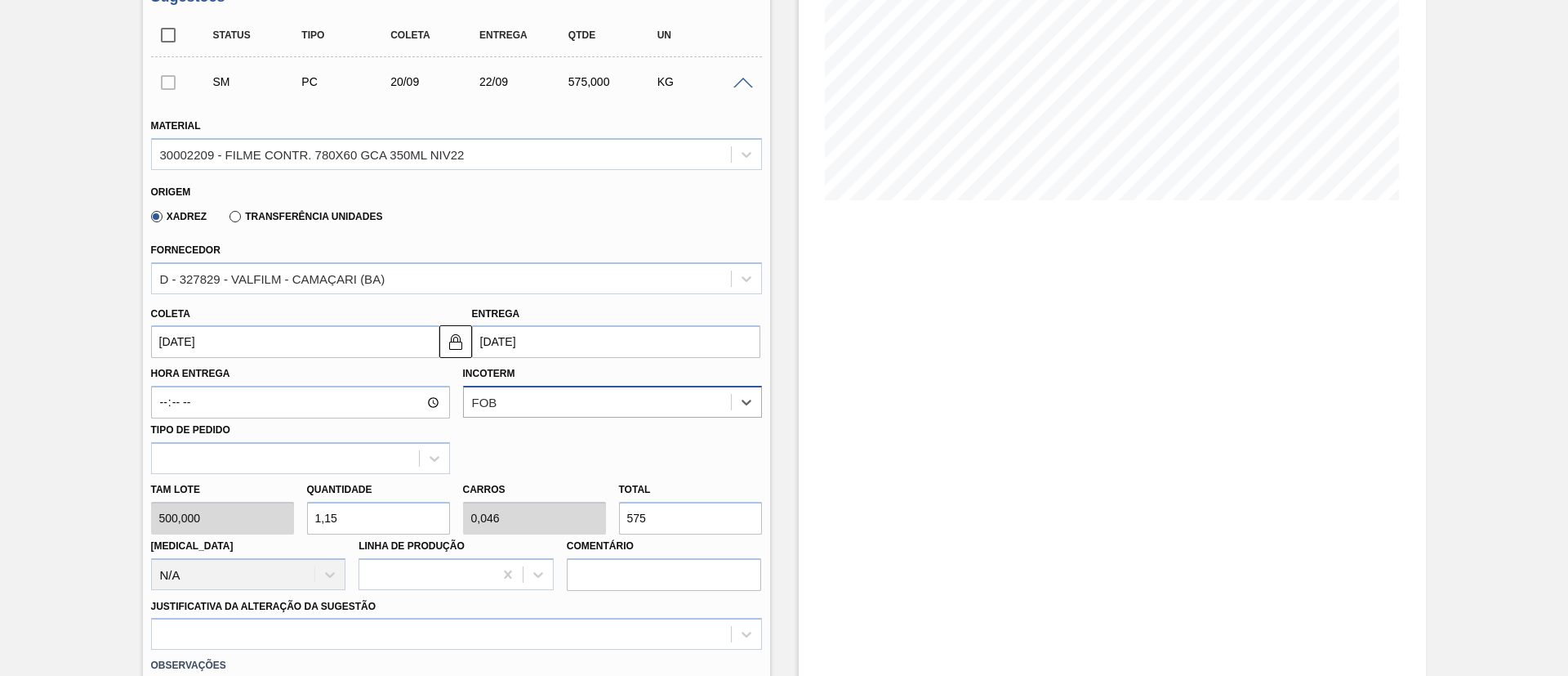
drag, startPoint x: 559, startPoint y: 391, endPoint x: 557, endPoint y: 405, distance: 14.1
click at [559, 390] on div "FOB" at bounding box center [597, 402] width 267 height 23
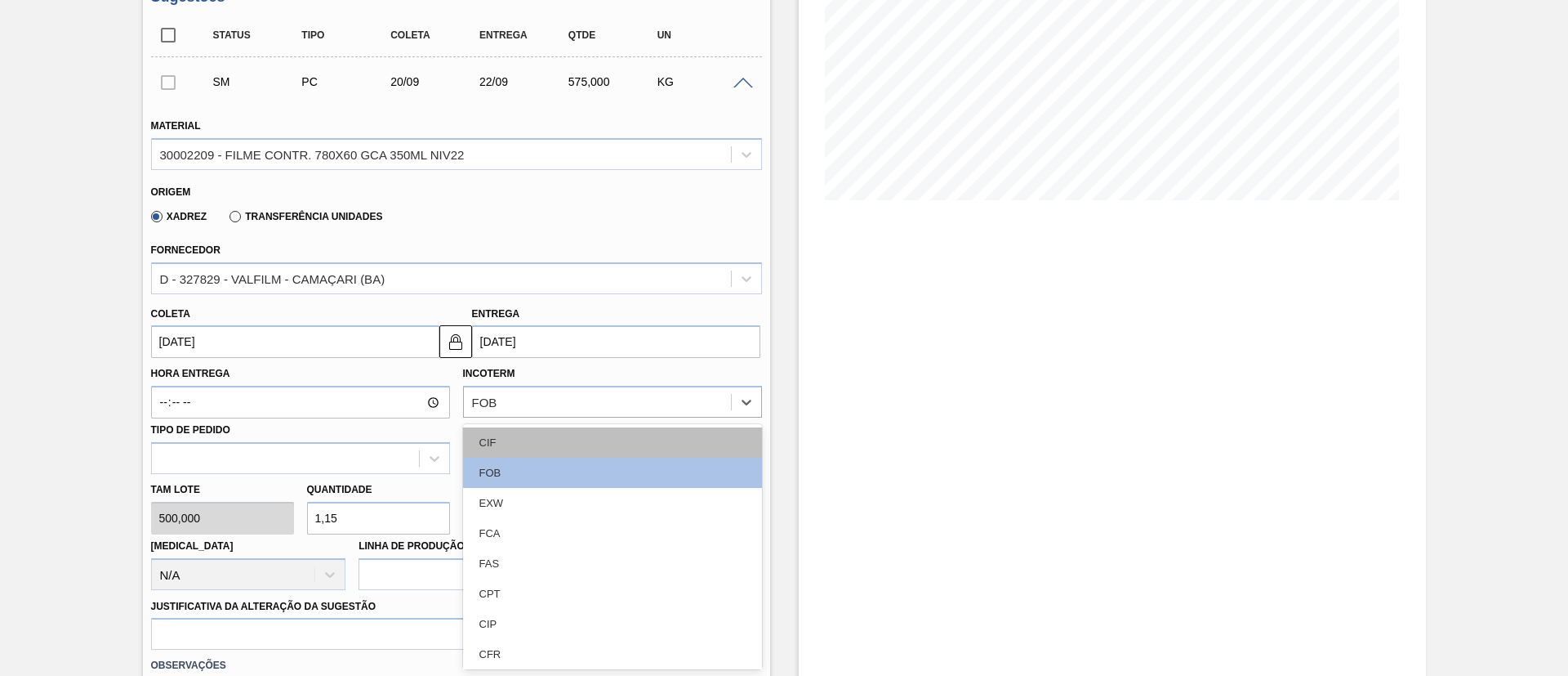
click at [551, 431] on div "CIF" at bounding box center [612, 442] width 299 height 31
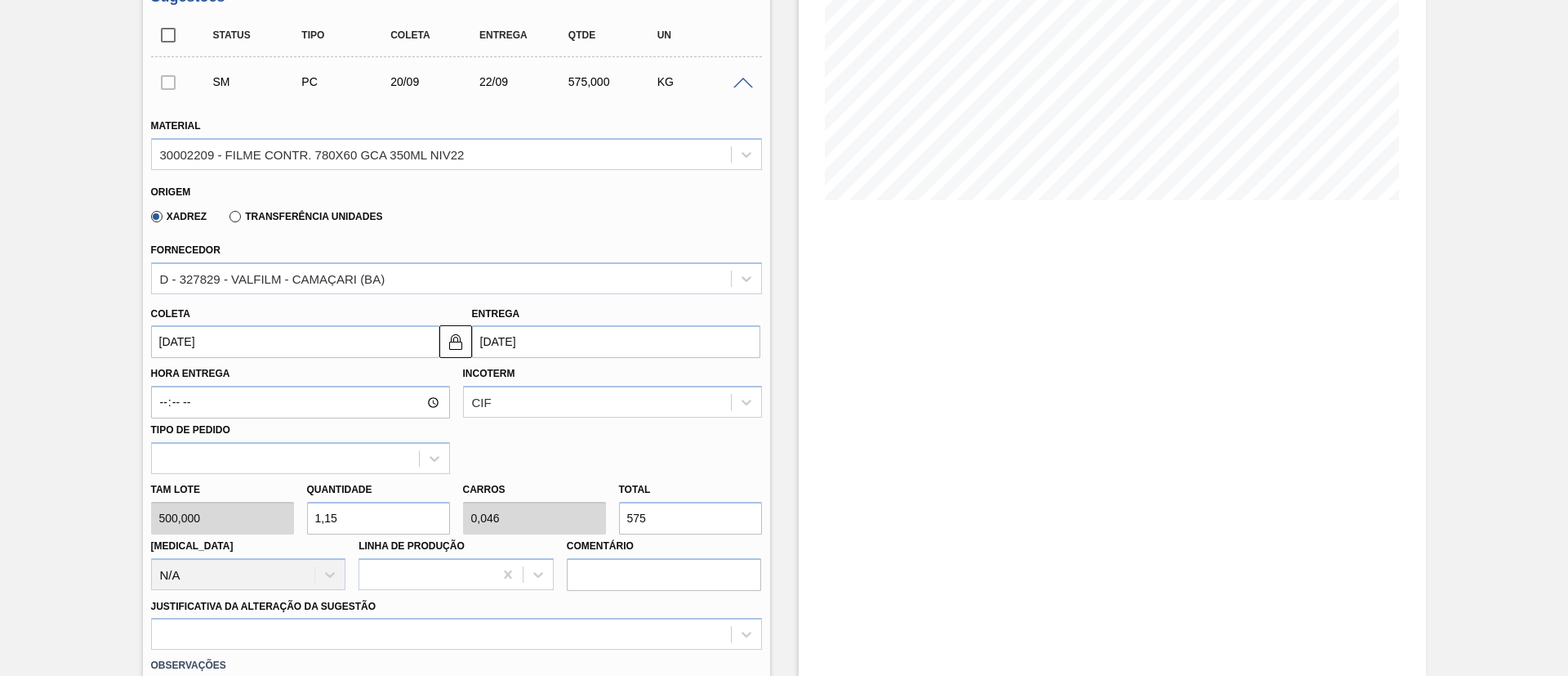
drag, startPoint x: 660, startPoint y: 513, endPoint x: 324, endPoint y: 515, distance: 336.0
click at [324, 515] on div "Tam lote 500,000 Quantidade 1,15 Carros 0,046 Total 575 Doca N/A Linha de Produ…" at bounding box center [456, 532] width 624 height 117
type input "0,002"
type input "0"
type input "1"
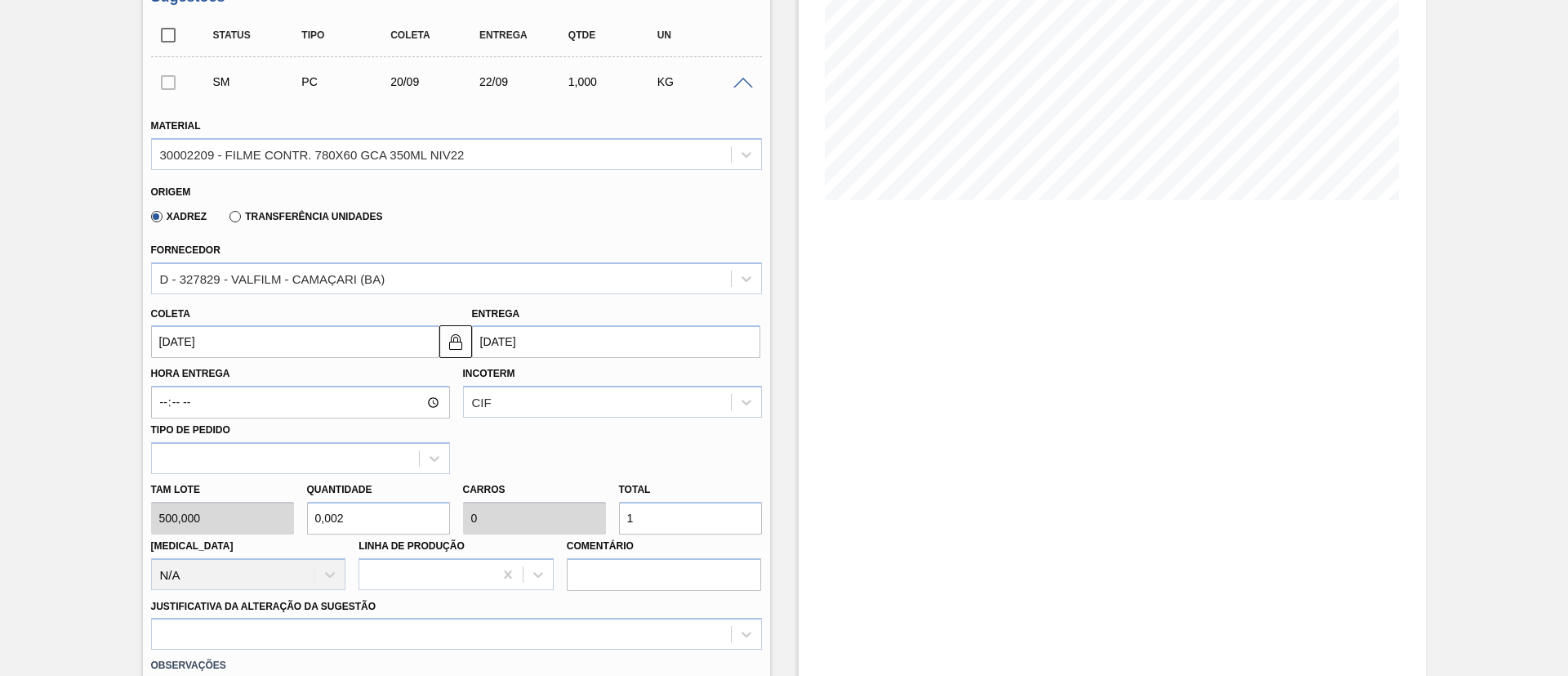
type input "0,028"
type input "0,001"
type input "14"
type input "0,28"
type input "0,011"
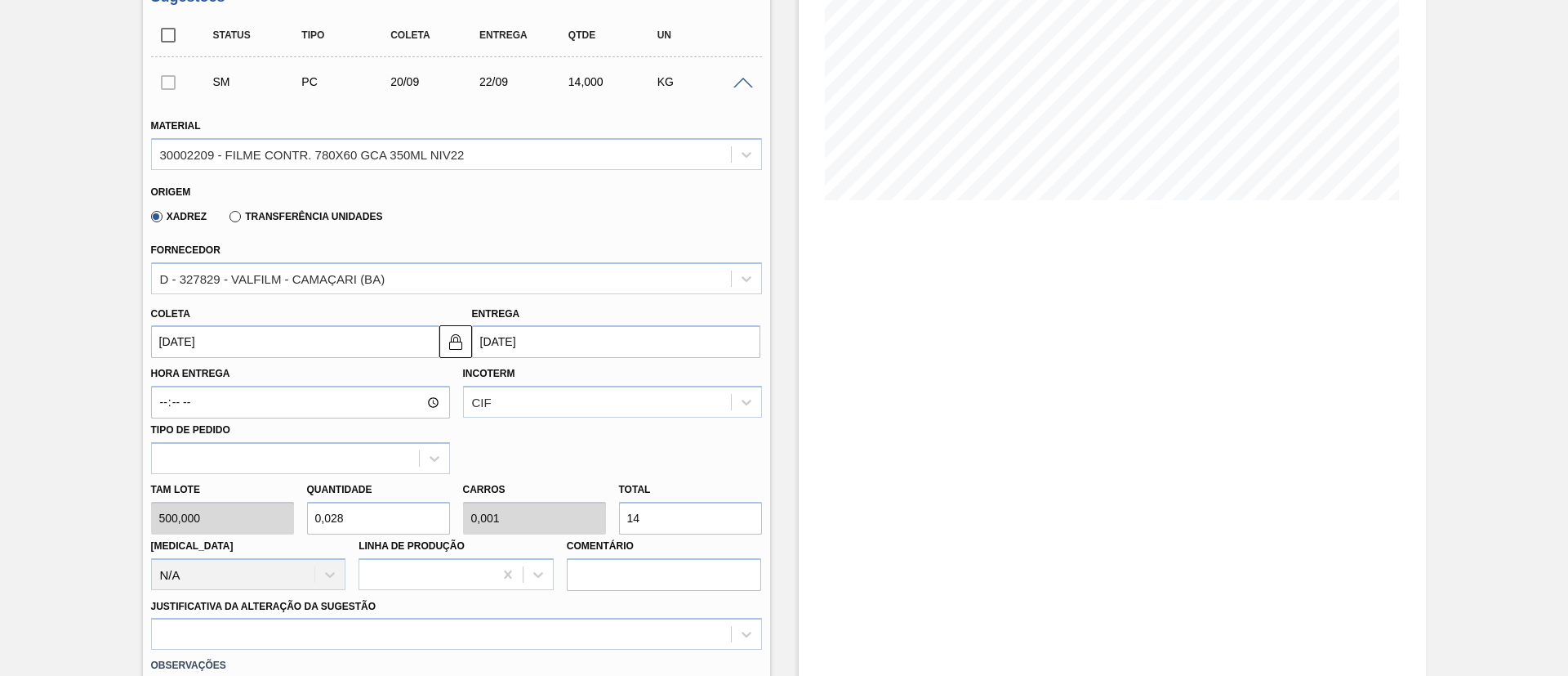
type input "140"
type input "2,808"
type input "0,112"
type input "1.404"
type input "0,28"
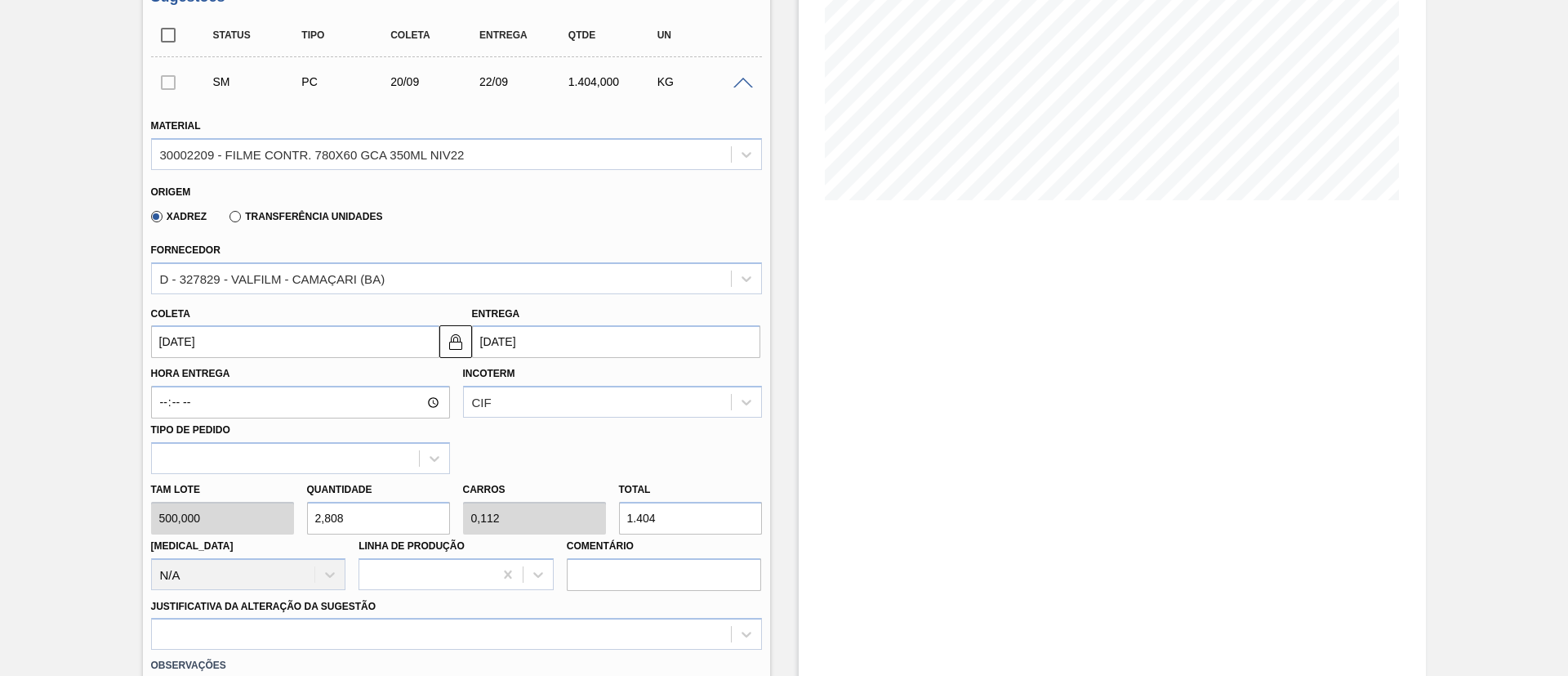
type input "0,011"
type input "140"
type input "0,028"
type input "0,001"
type input "14"
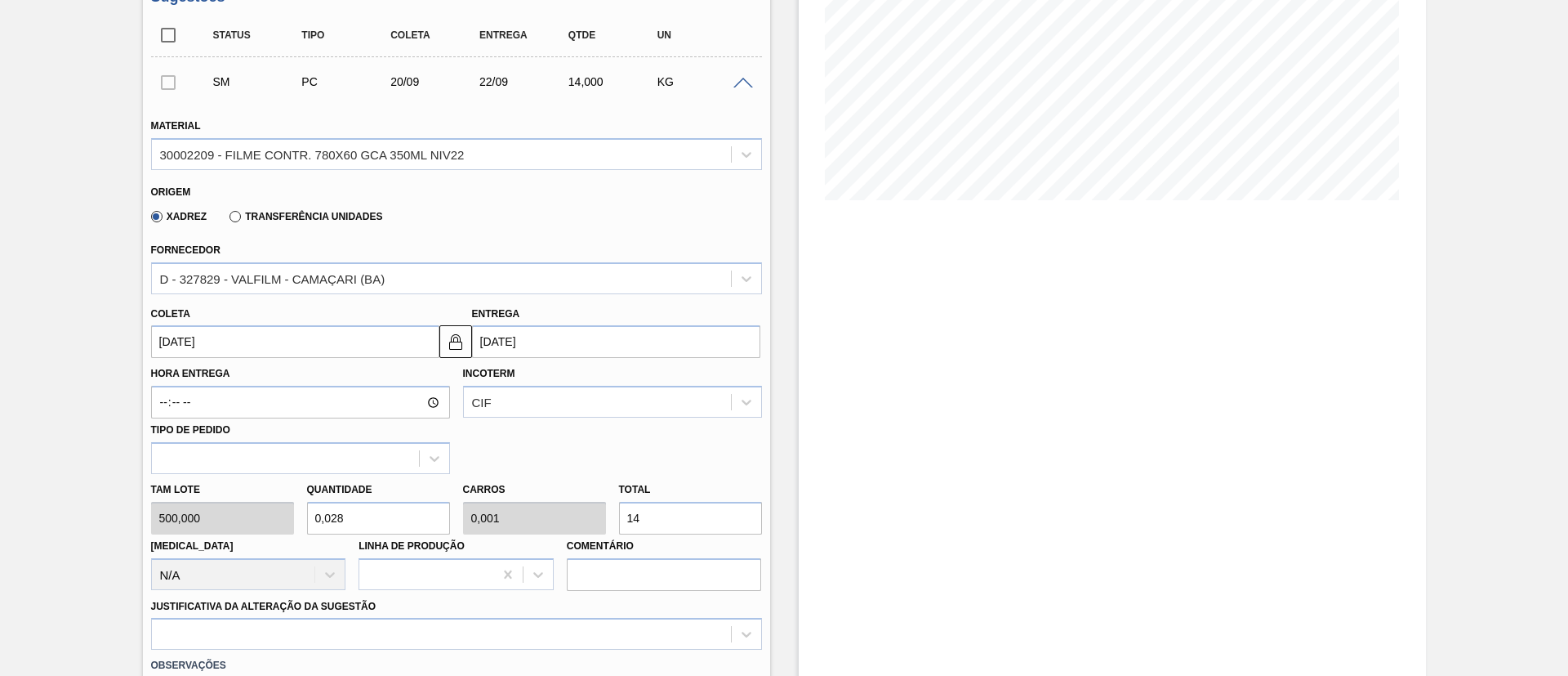
type input "0,002"
type input "0"
type input "1"
type input "0,02"
type input "0,001"
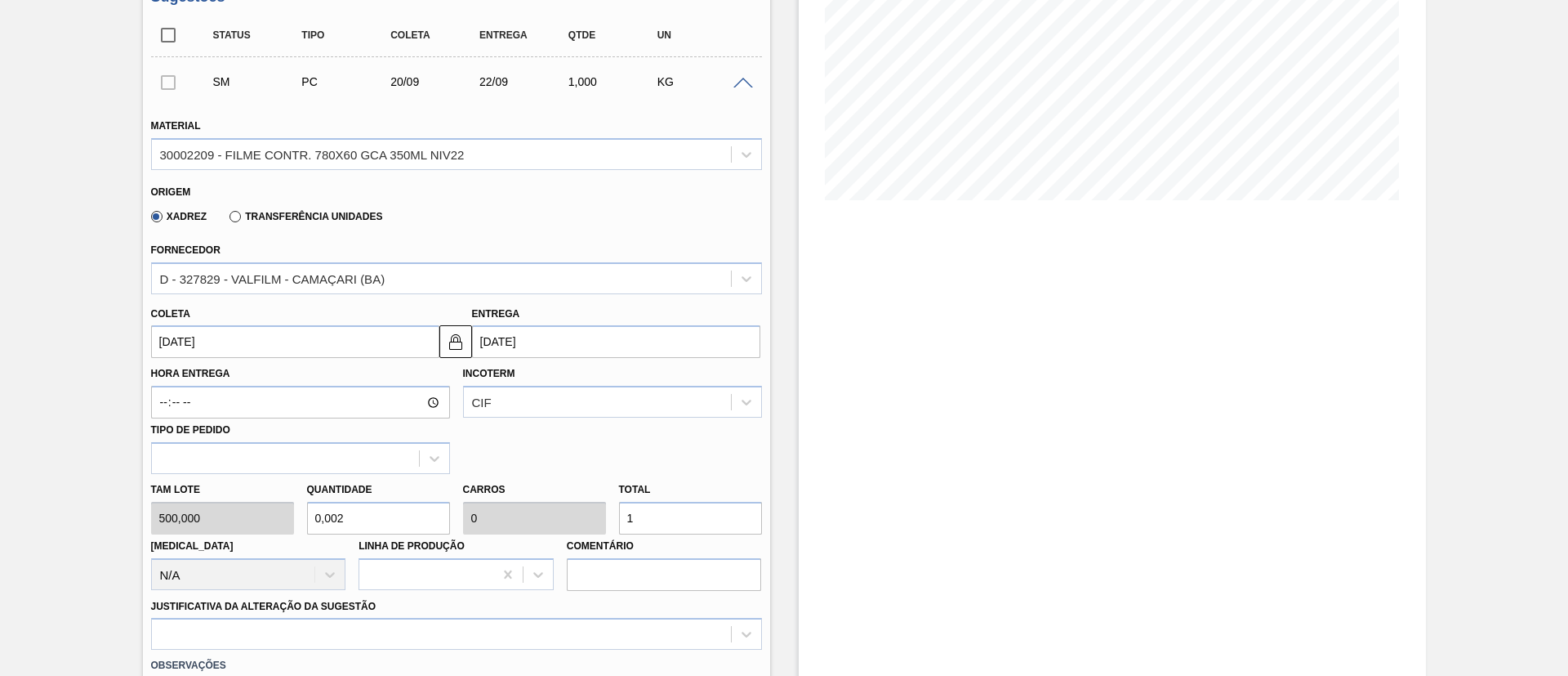
type input "10"
type input "0,208"
type input "0,008"
type input "104"
type input "2,088"
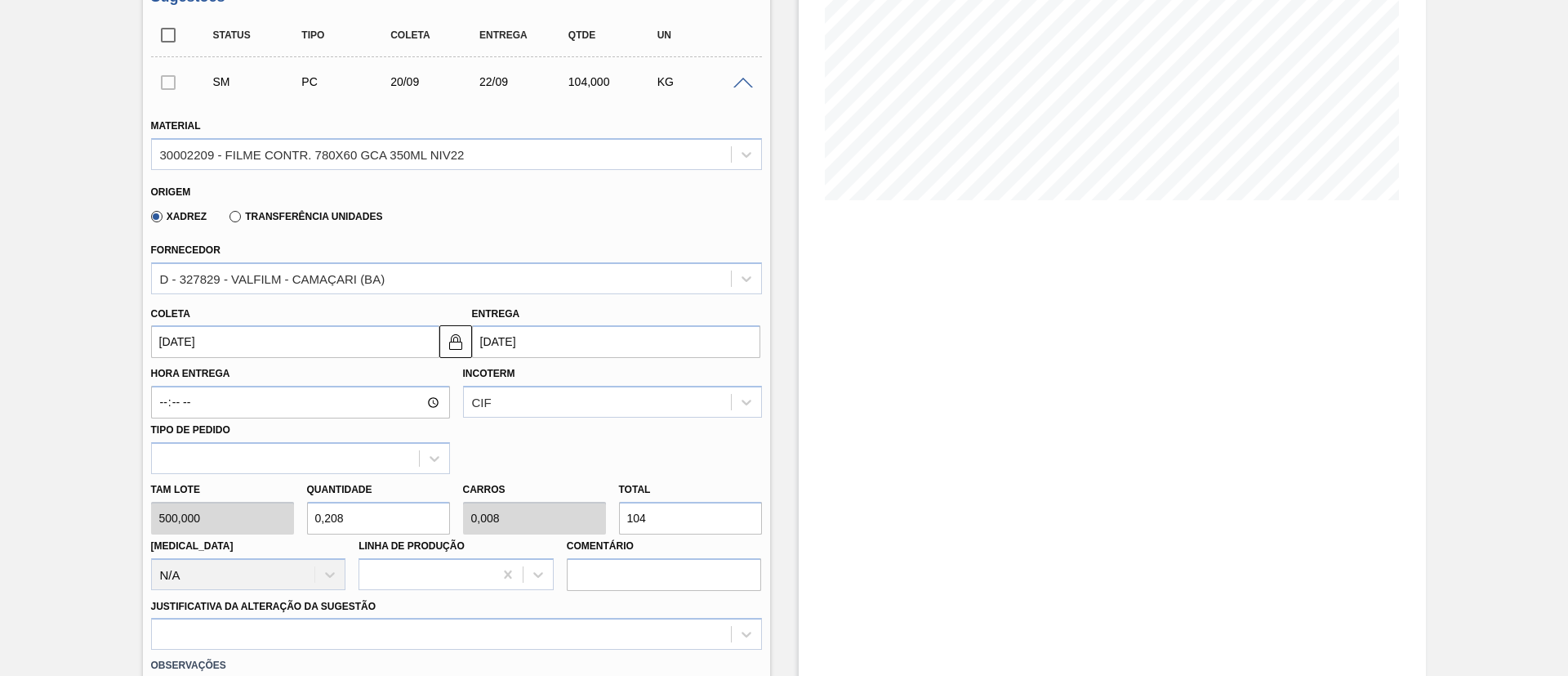
type input "0,084"
type input "1.044"
type input "20,88"
type input "0,835"
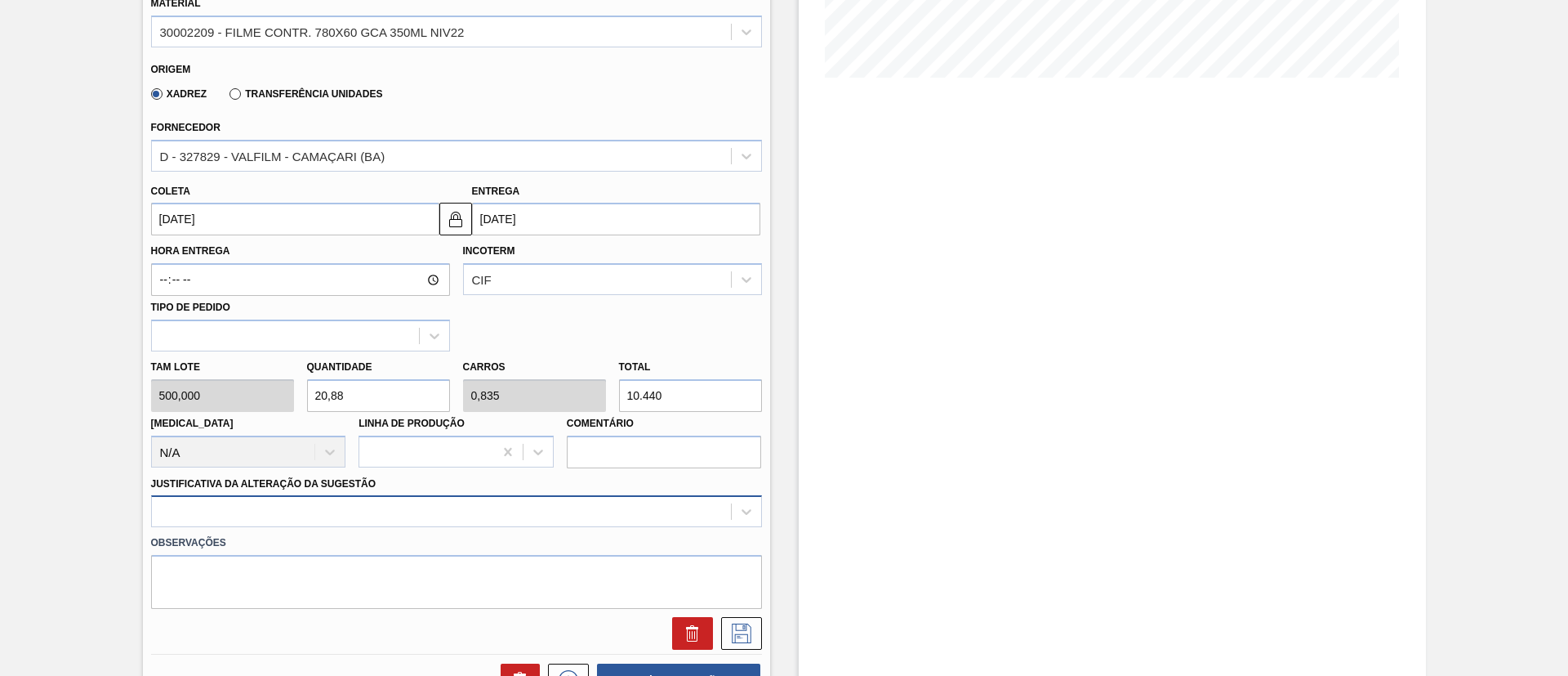
type input "10.440"
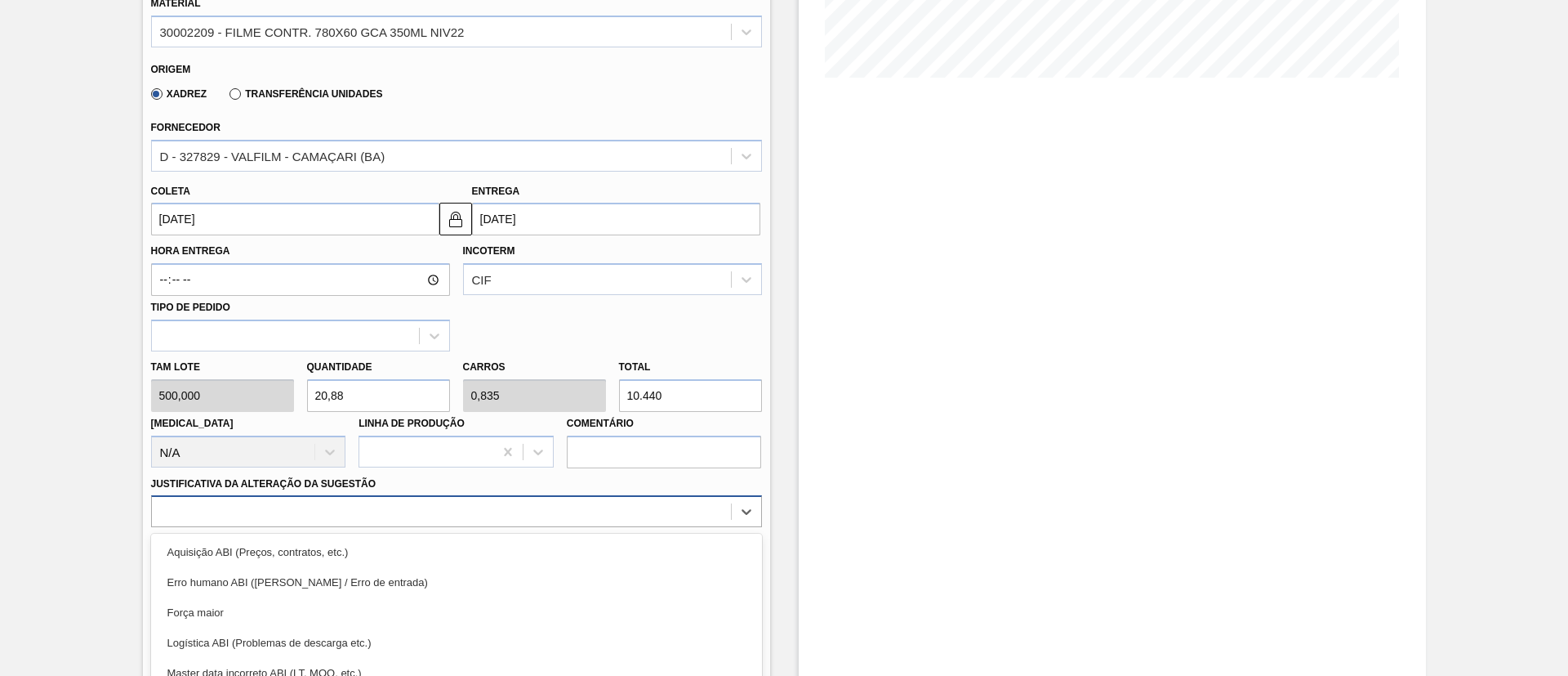
click at [469, 503] on div "option Força maior focused, 3 of 18. 18 results available. Use Up and Down to c…" at bounding box center [456, 511] width 611 height 31
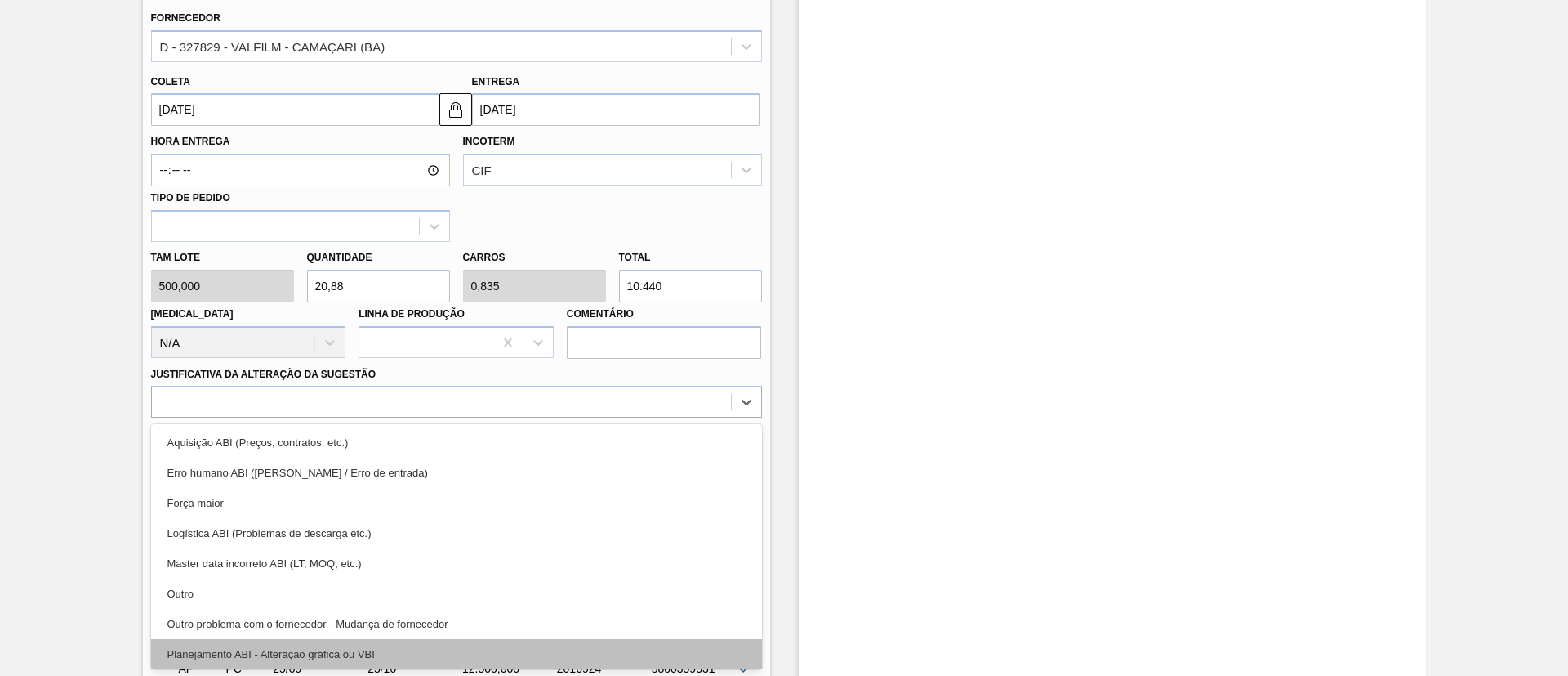
scroll to position [122, 0]
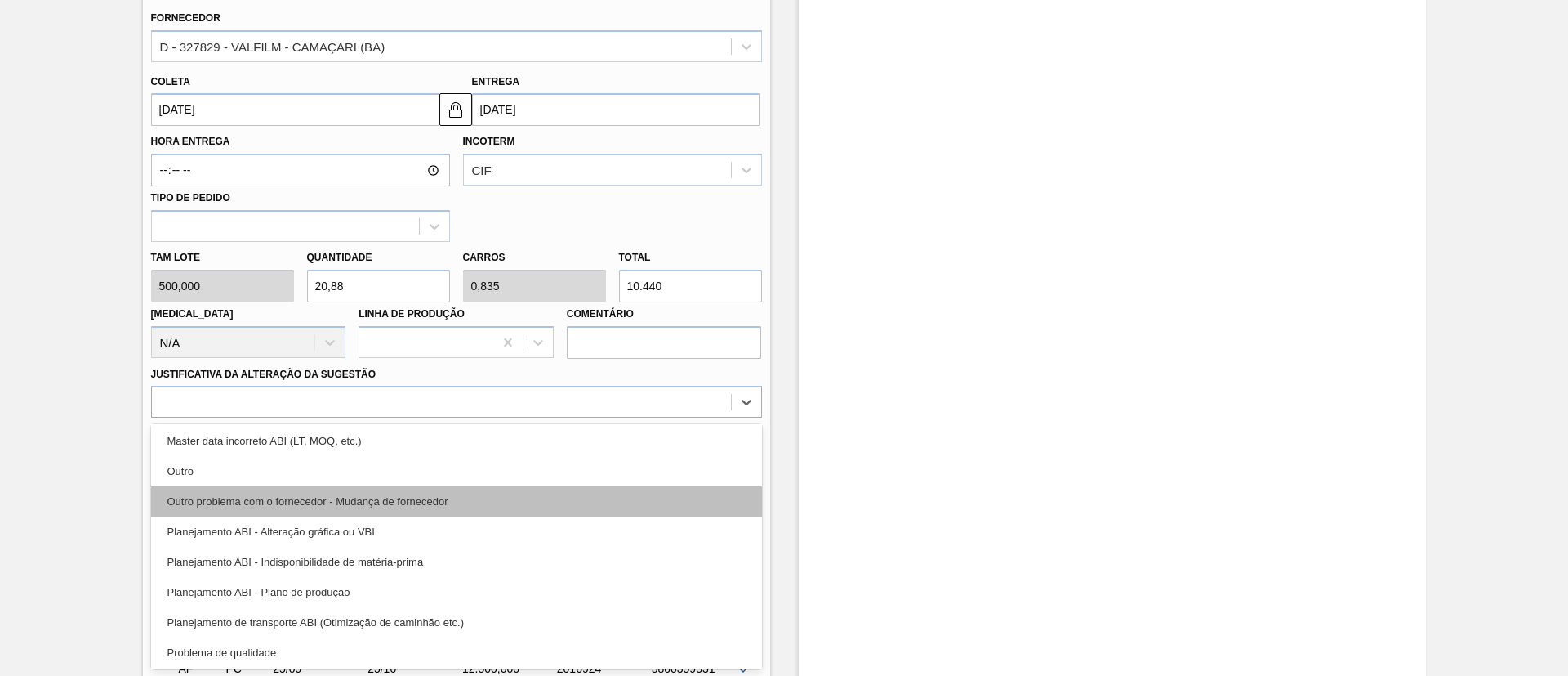
click at [436, 499] on div "Outro problema com o fornecedor - Mudança de fornecedor" at bounding box center [456, 502] width 611 height 31
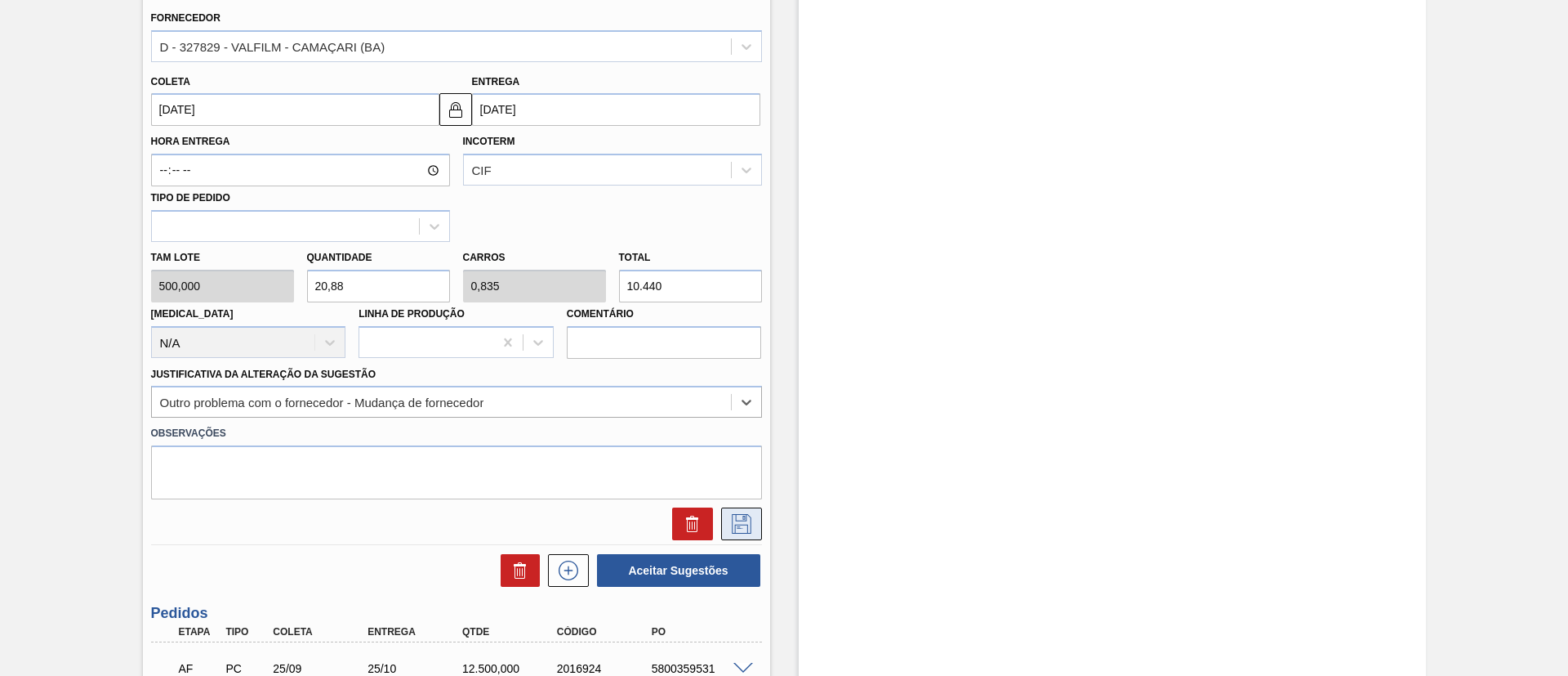
click at [742, 511] on button at bounding box center [740, 523] width 40 height 32
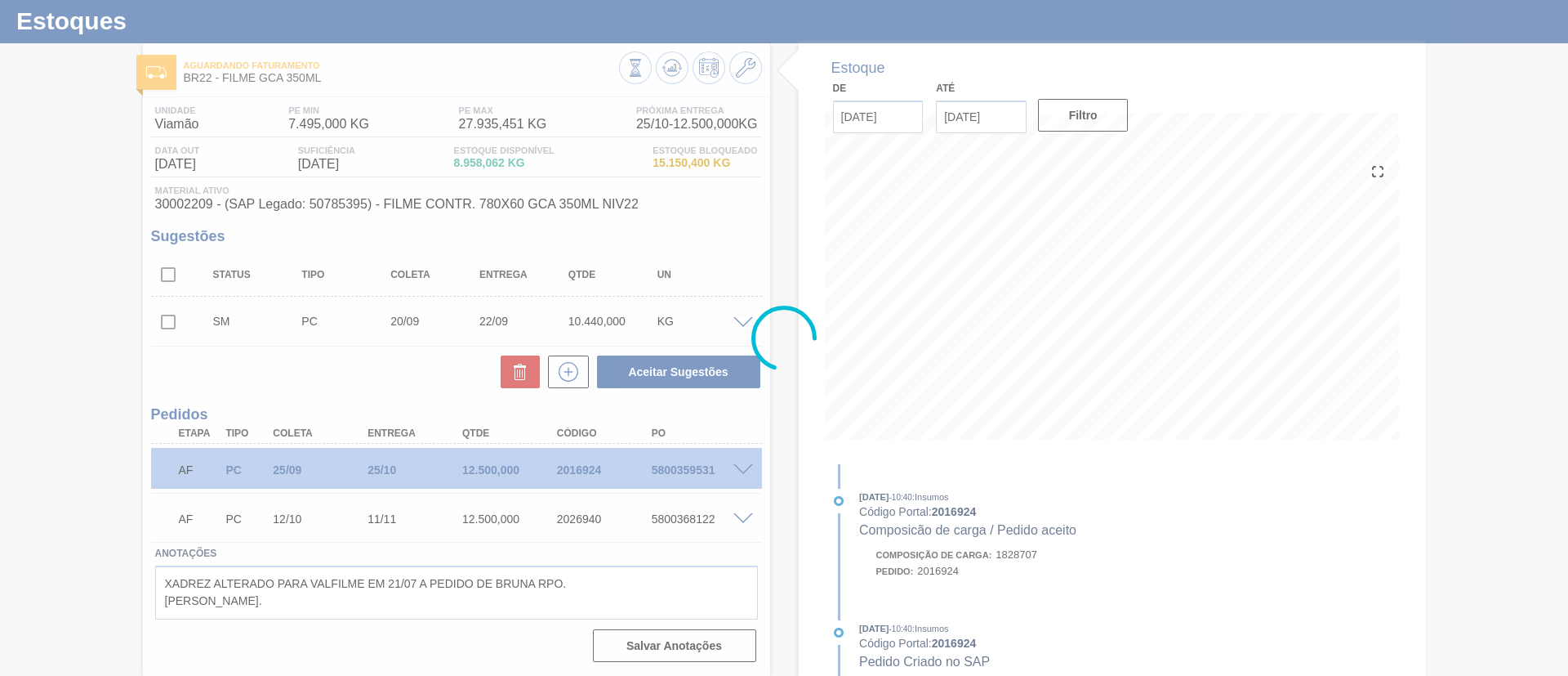
scroll to position [39, 0]
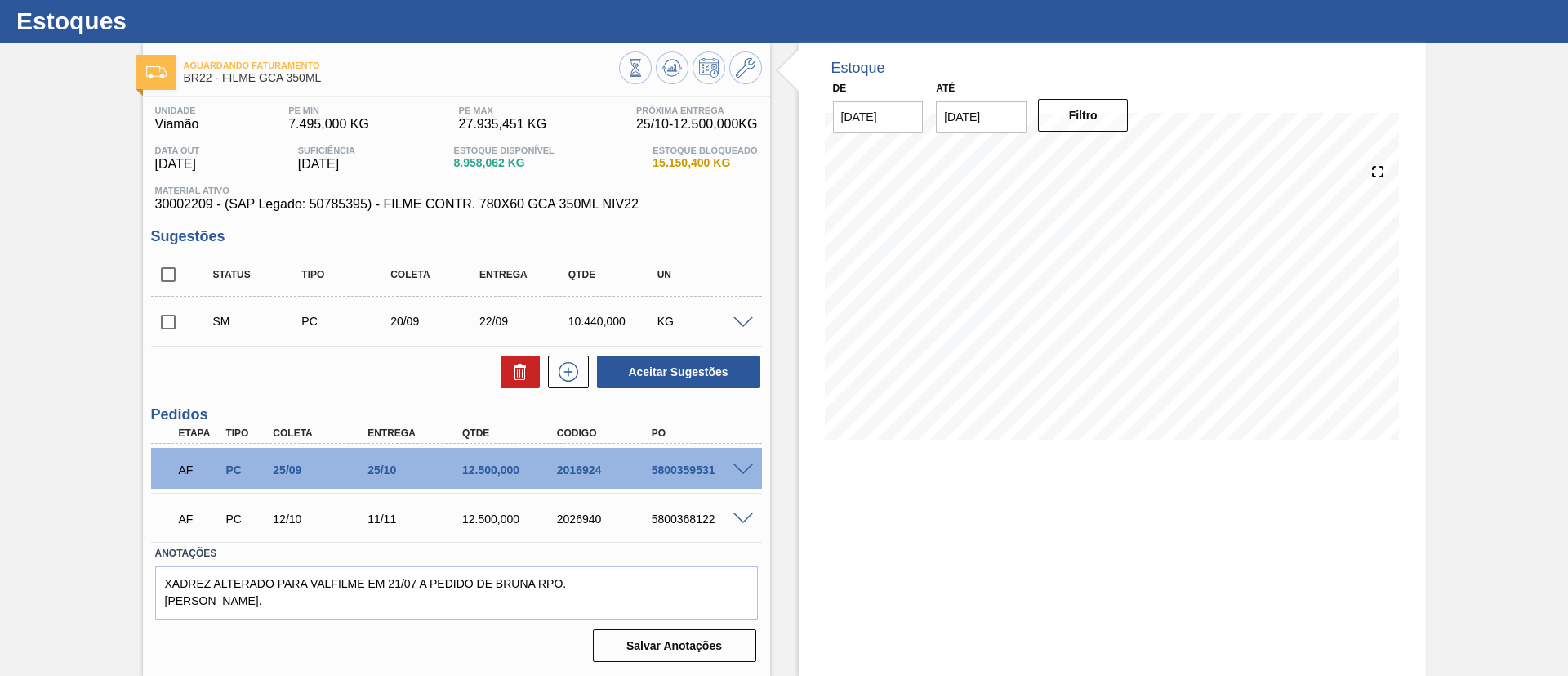
click at [165, 326] on input "checkbox" at bounding box center [168, 322] width 34 height 34
click at [644, 369] on button "Aceitar Sugestões" at bounding box center [678, 371] width 164 height 32
checkbox input "false"
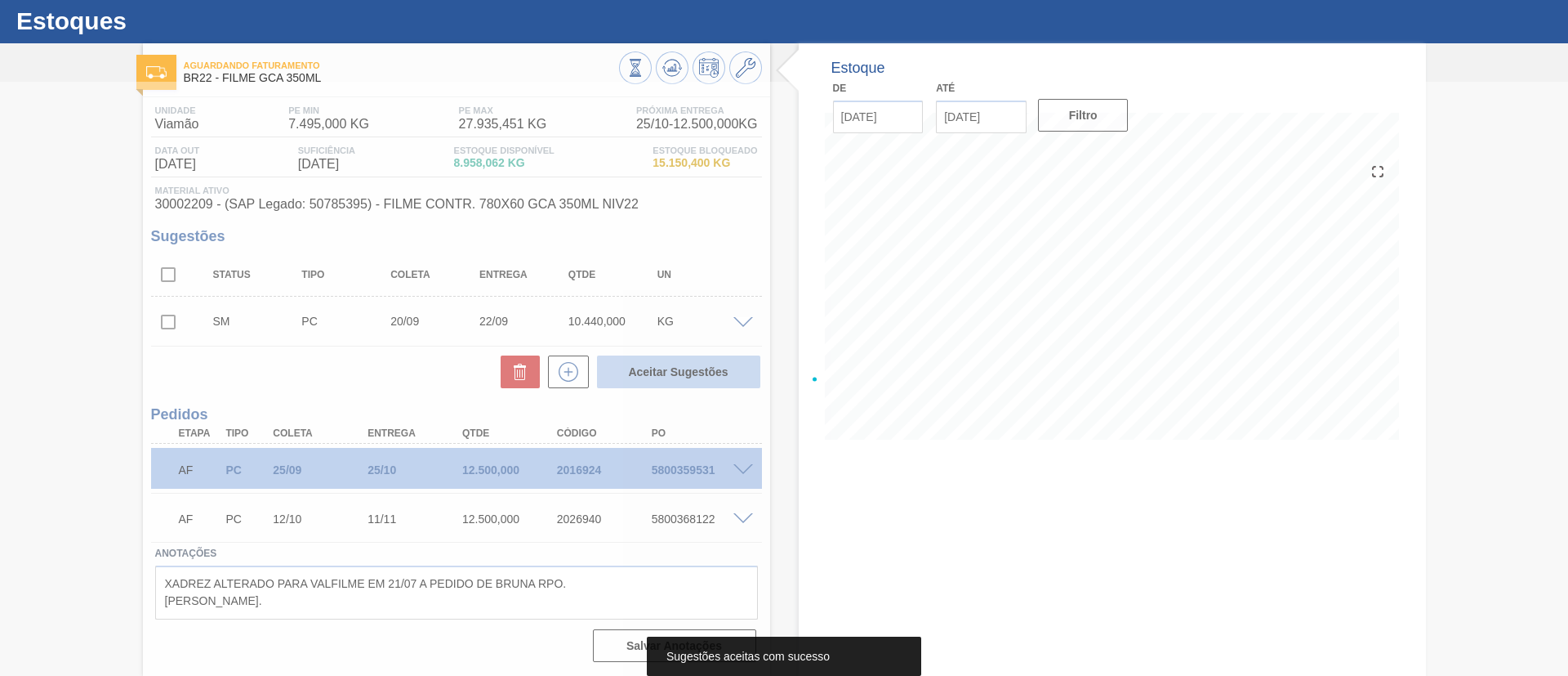
scroll to position [27, 0]
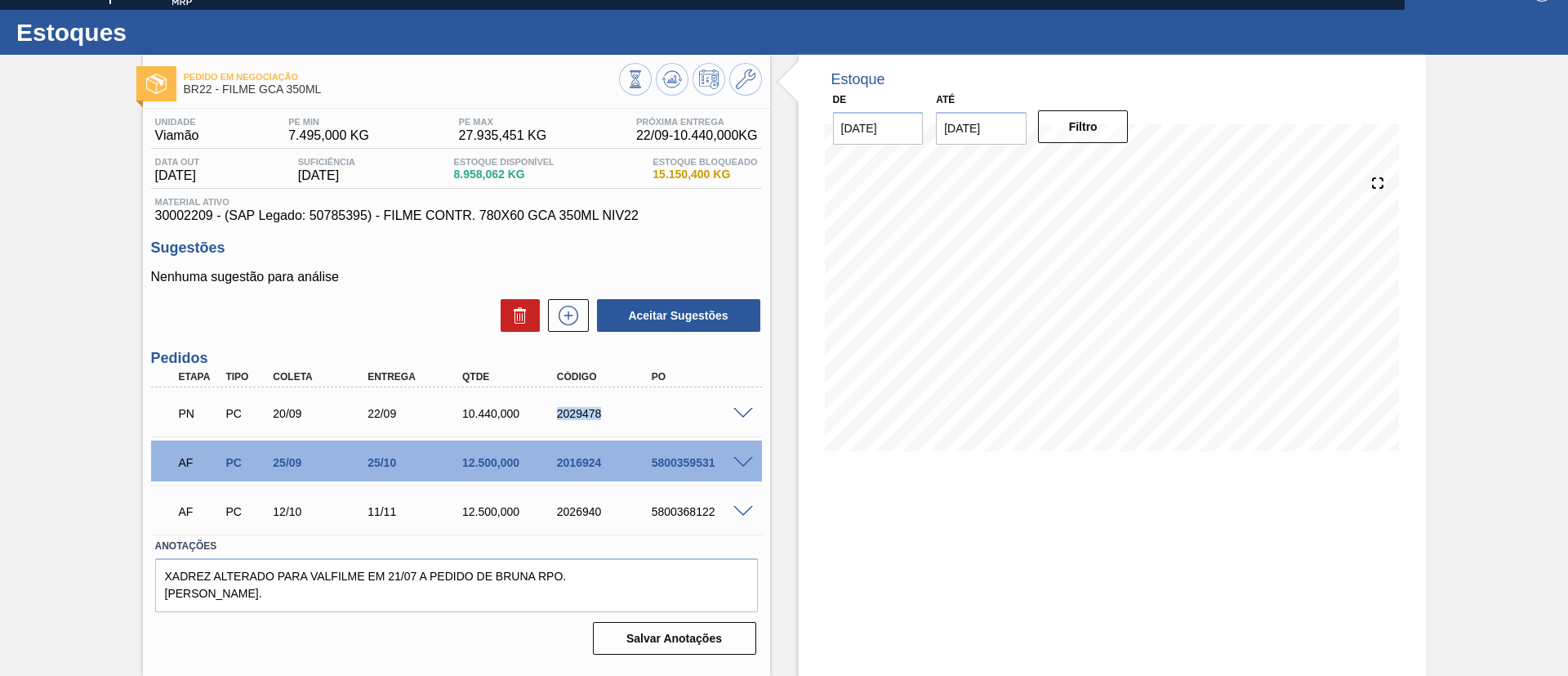
drag, startPoint x: 552, startPoint y: 412, endPoint x: 605, endPoint y: 412, distance: 53.0
click at [605, 412] on div "2029478" at bounding box center [606, 414] width 106 height 13
copy div "2029478"
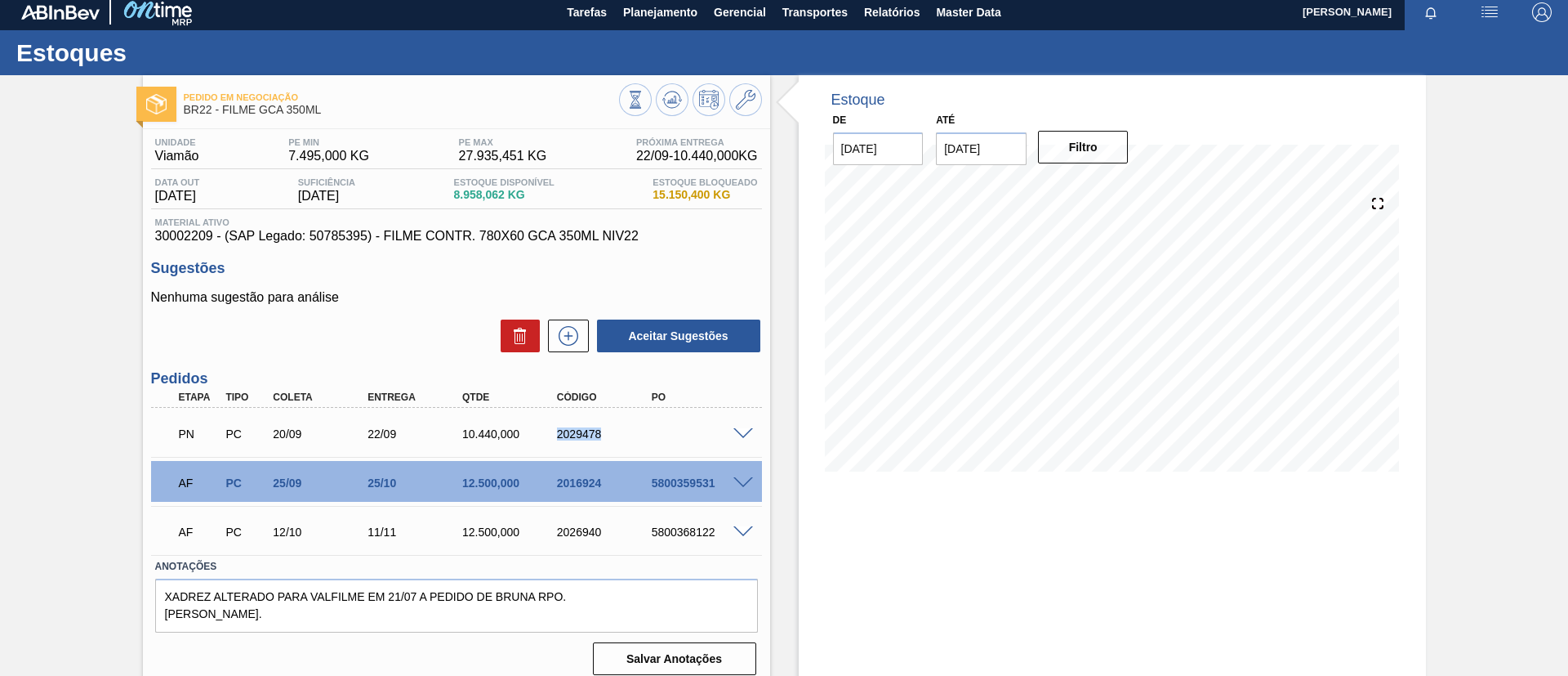
scroll to position [0, 0]
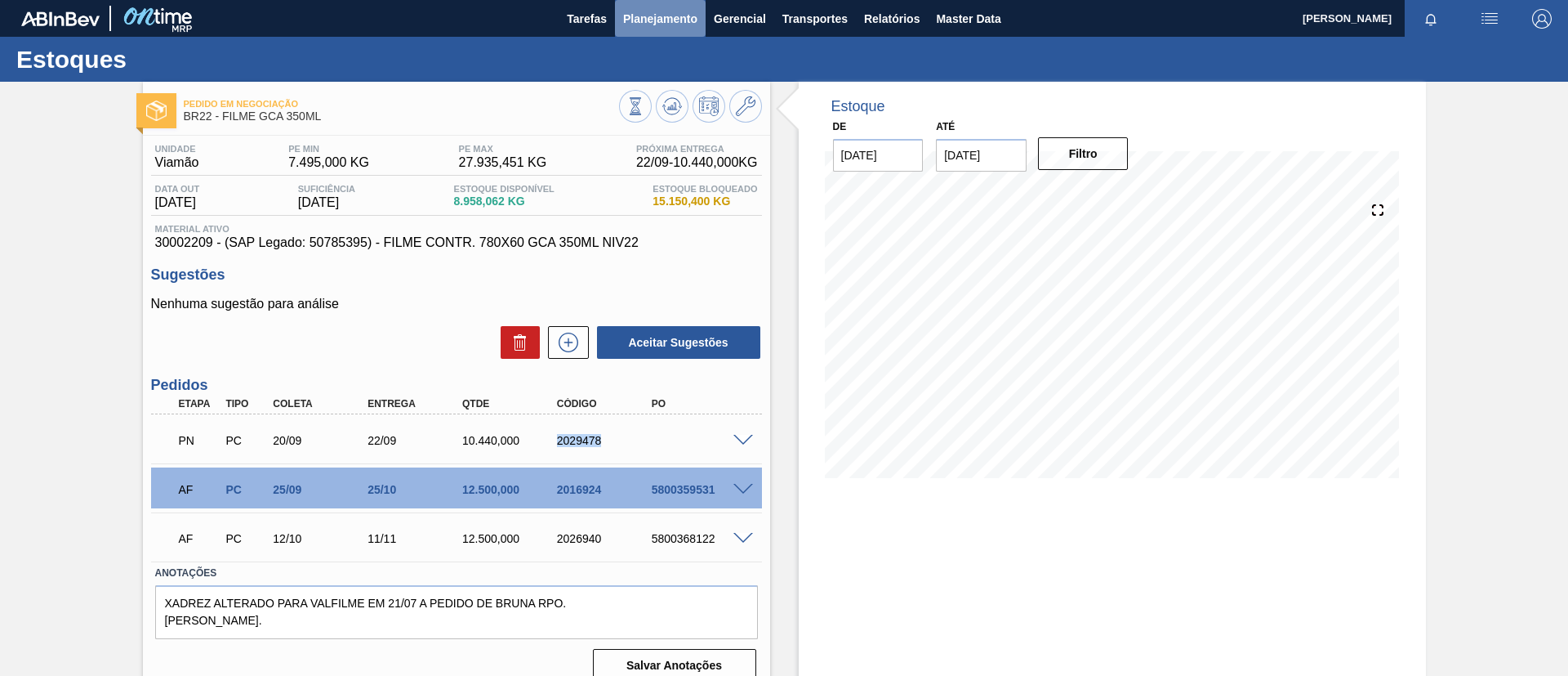
click at [659, 28] on button "Planejamento" at bounding box center [660, 18] width 91 height 37
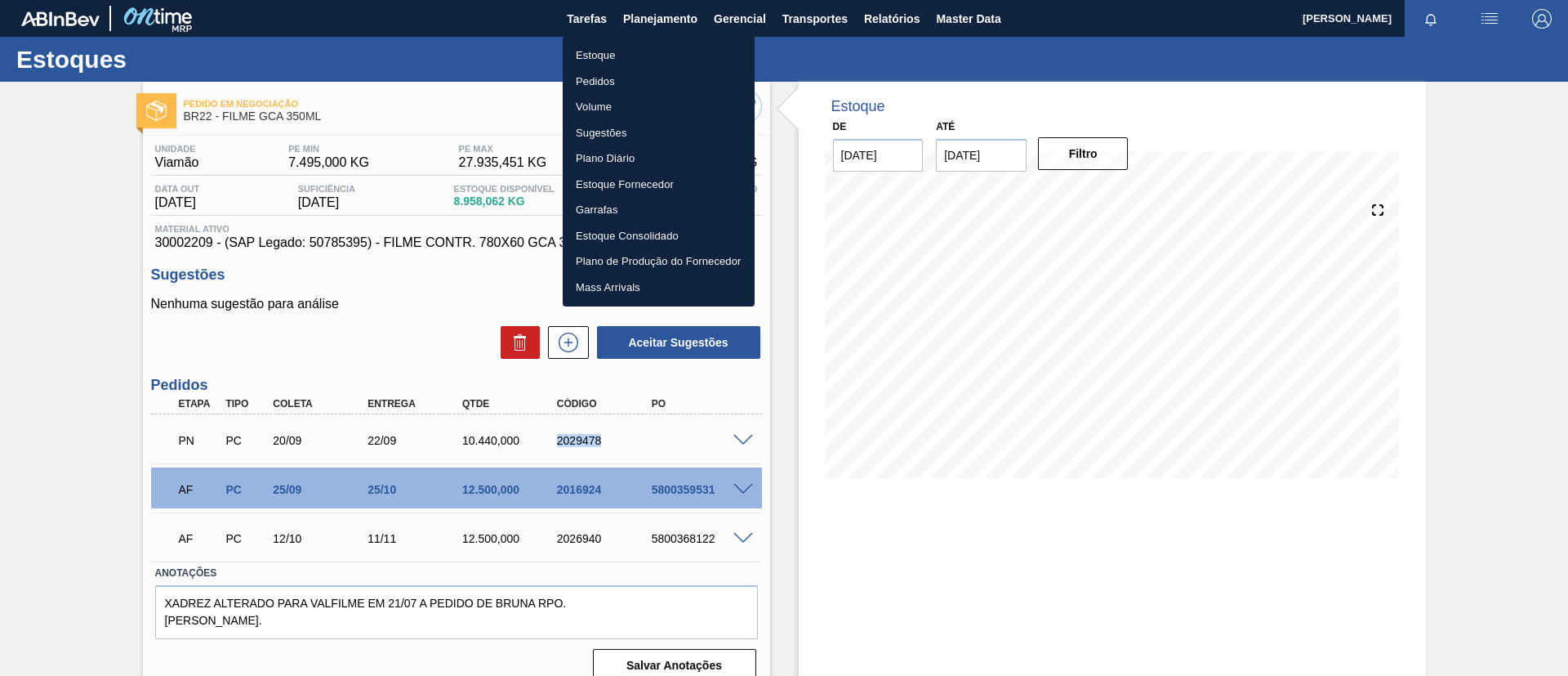
click at [659, 42] on li "Estoque" at bounding box center [659, 55] width 192 height 26
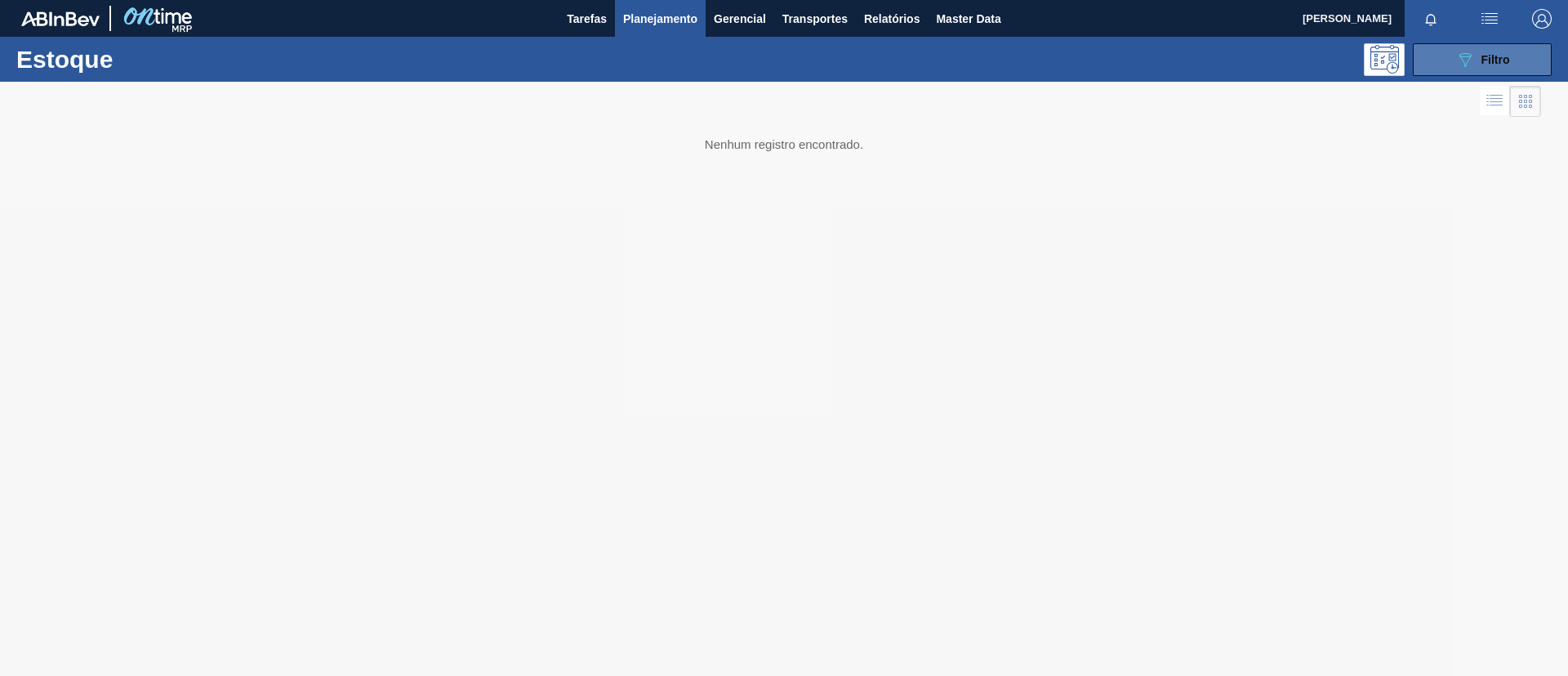
click at [1484, 66] on div "089F7B8B-B2A5-4AFE-B5C0-19BA573D28AC Filtro" at bounding box center [1482, 59] width 55 height 20
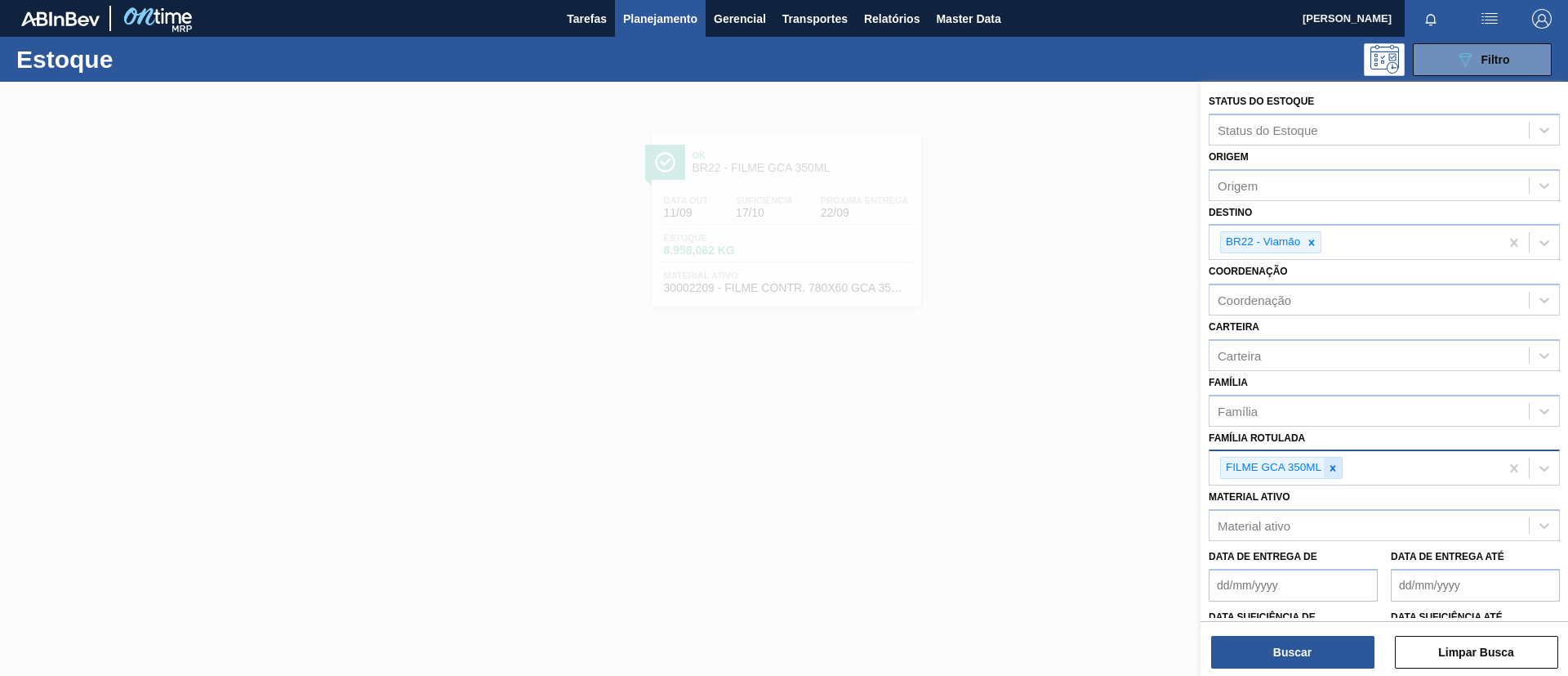
click at [1324, 466] on div at bounding box center [1333, 467] width 18 height 21
type Rotulada "BC 350ML MP"
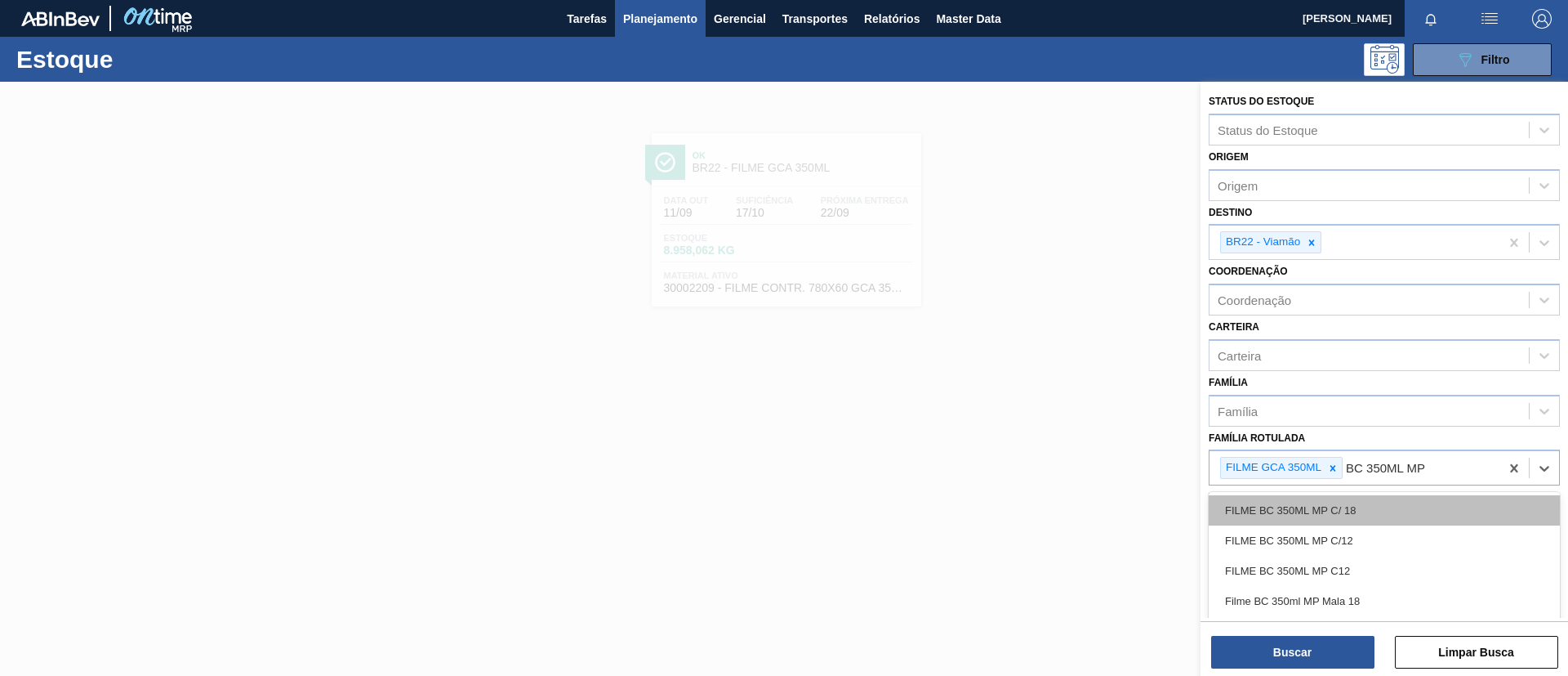
click at [1371, 509] on div "FILME BC 350ML MP C/ 18" at bounding box center [1384, 511] width 351 height 31
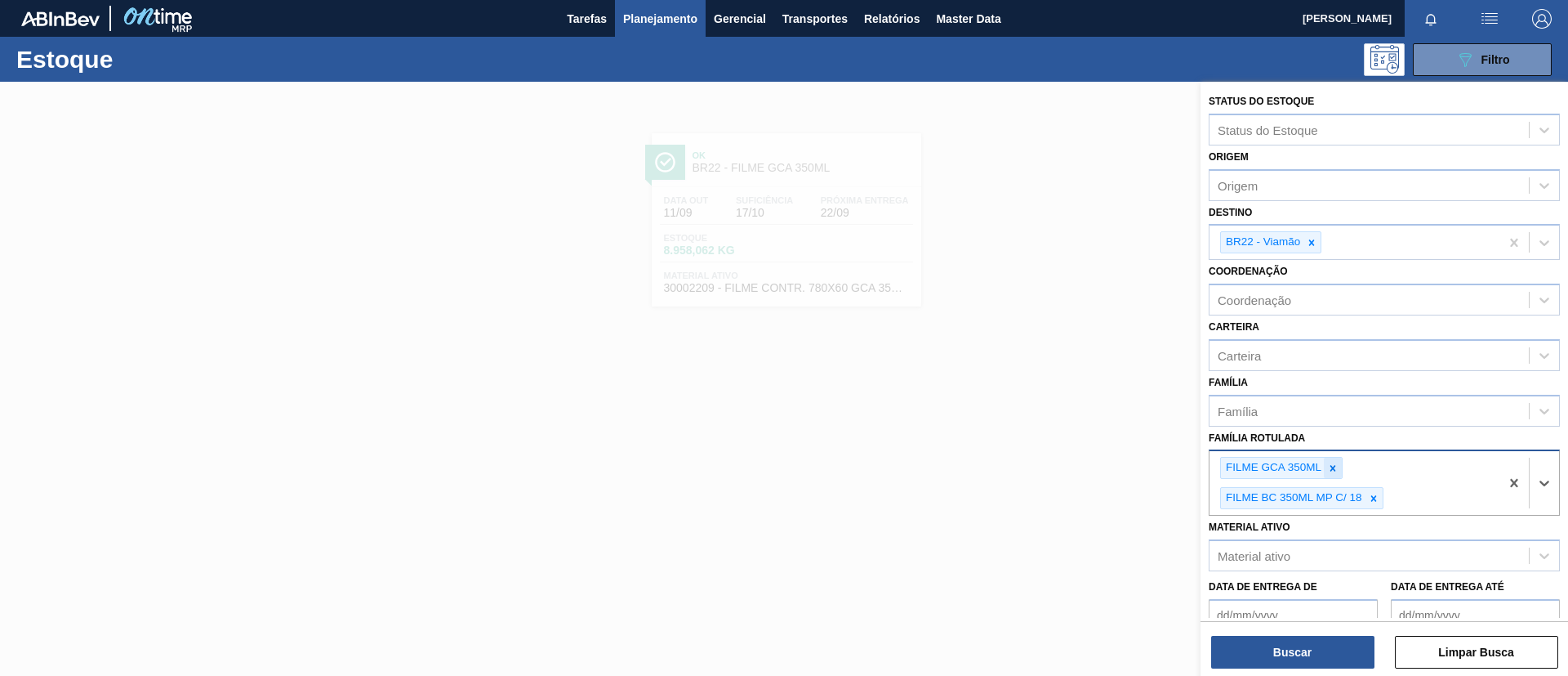
click at [1331, 458] on div at bounding box center [1333, 467] width 18 height 21
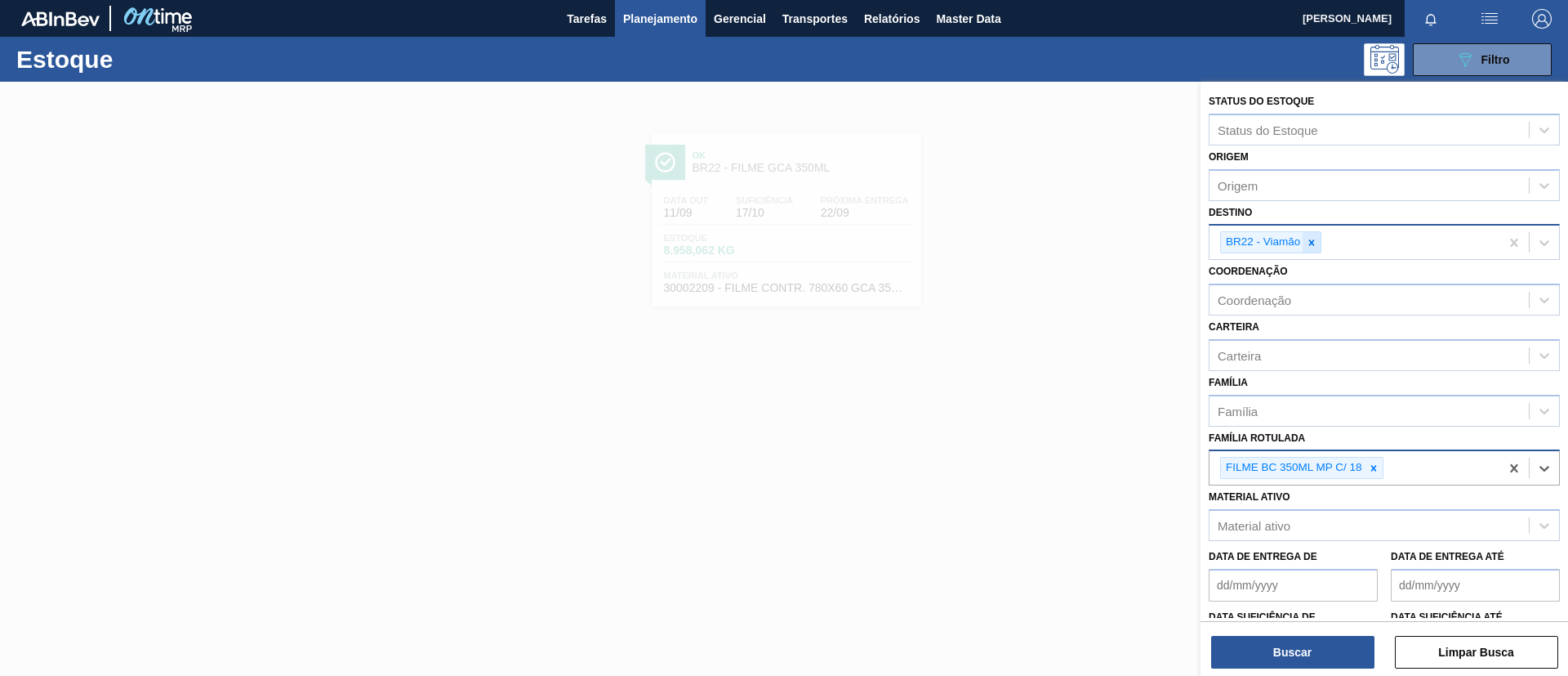
click at [1318, 237] on div at bounding box center [1311, 242] width 18 height 21
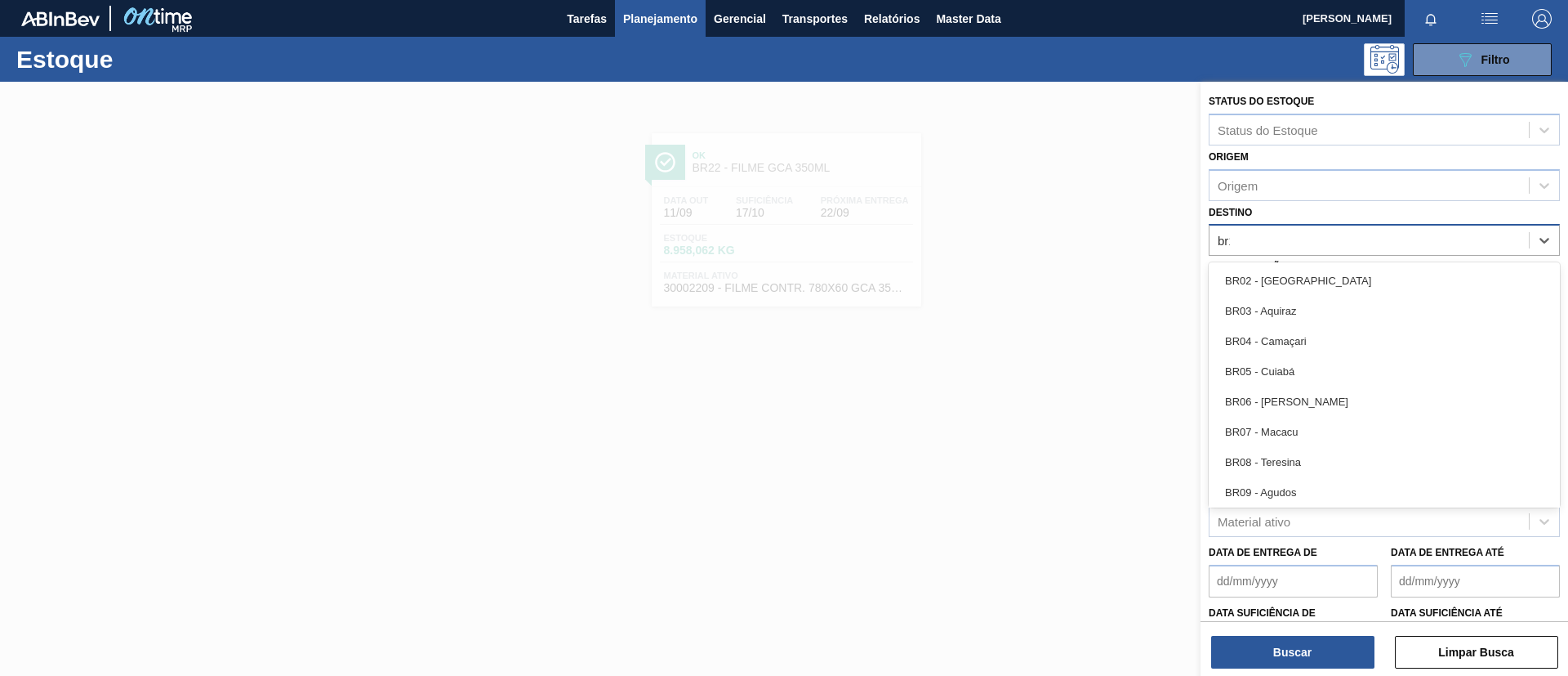
type input "br12"
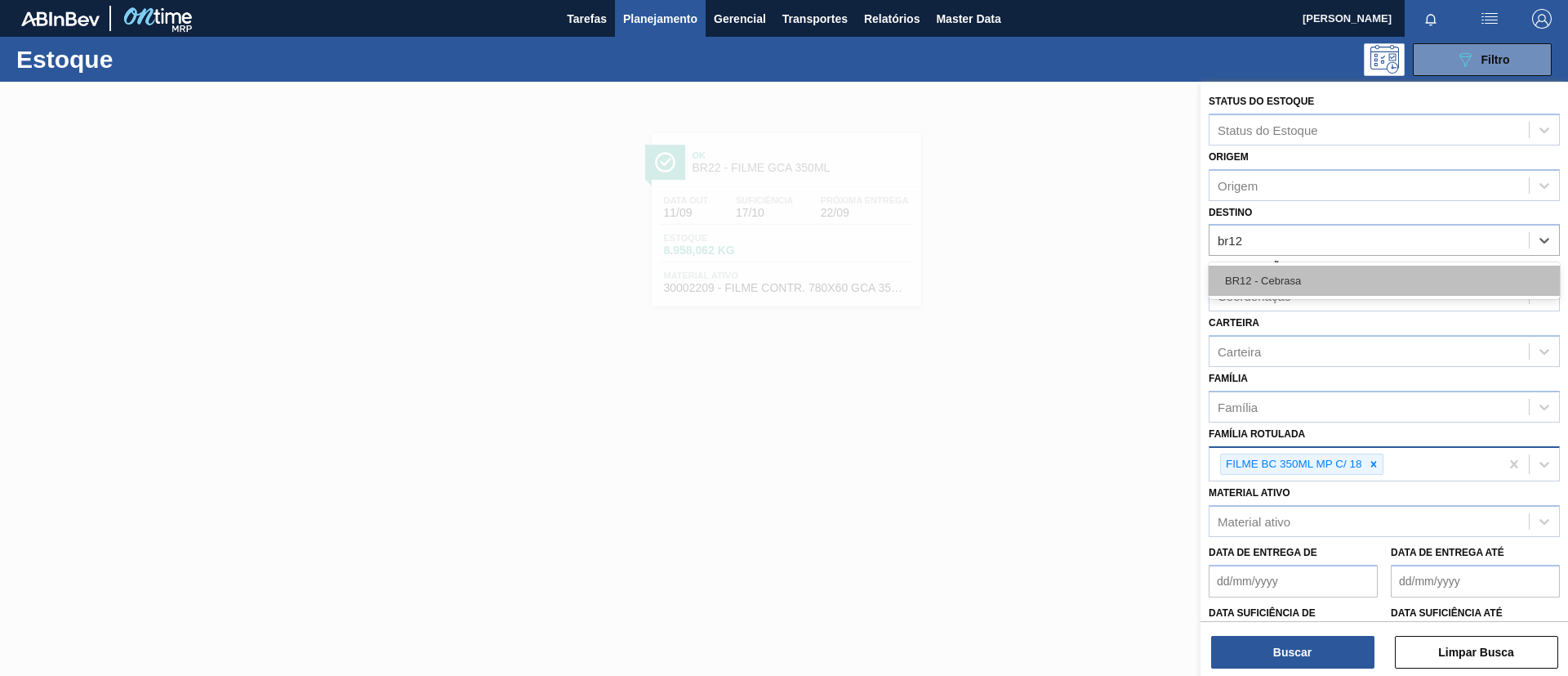
click at [1358, 273] on div "BR12 - Cebrasa" at bounding box center [1384, 280] width 351 height 31
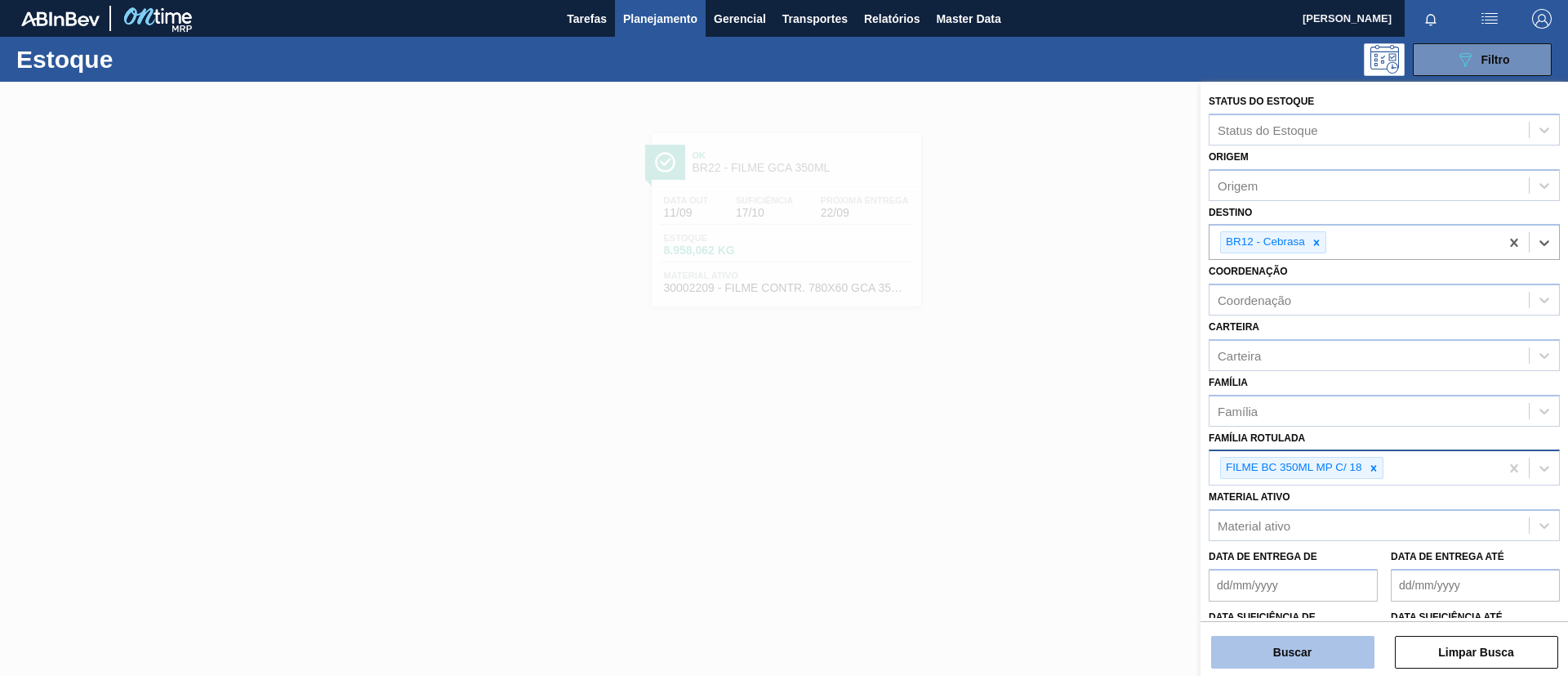
click at [1247, 658] on button "Buscar" at bounding box center [1293, 652] width 164 height 32
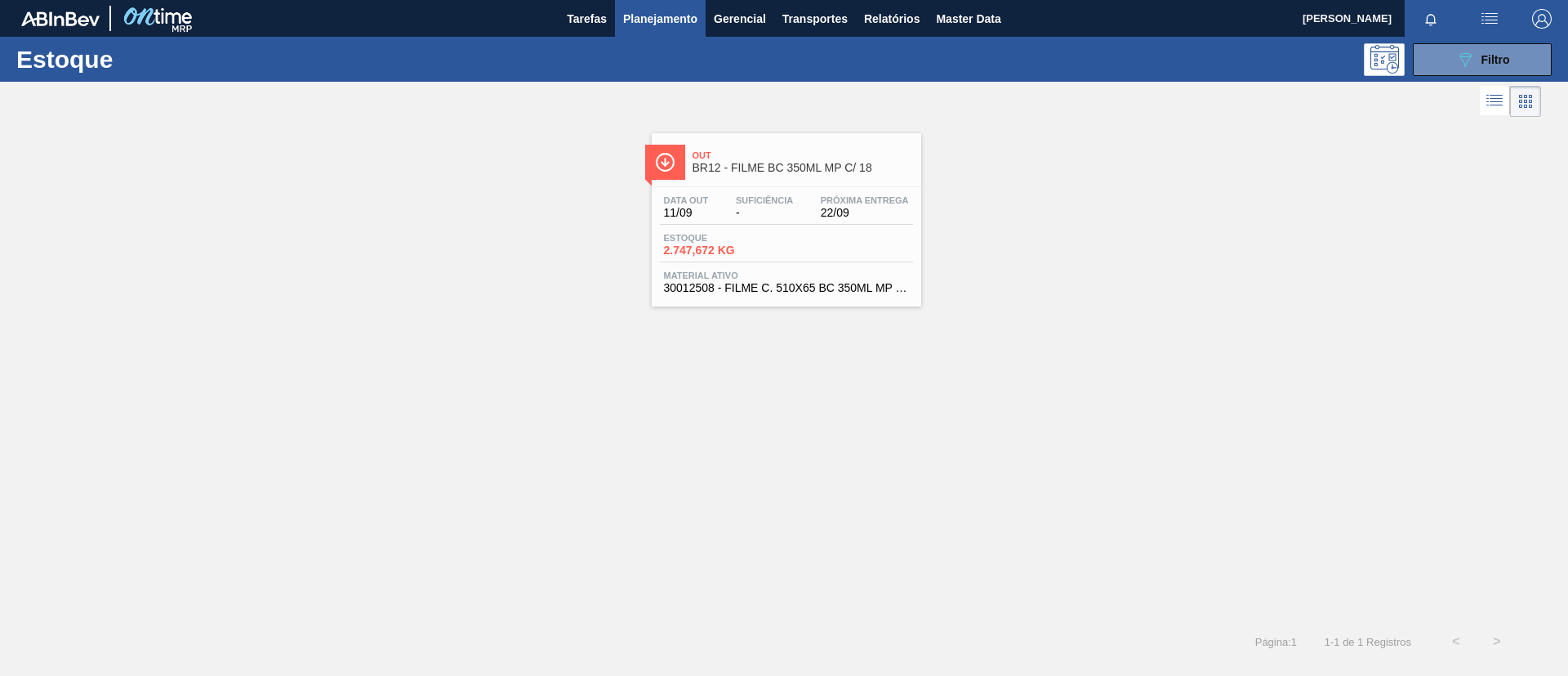
click at [840, 208] on span "22/09" at bounding box center [864, 213] width 88 height 13
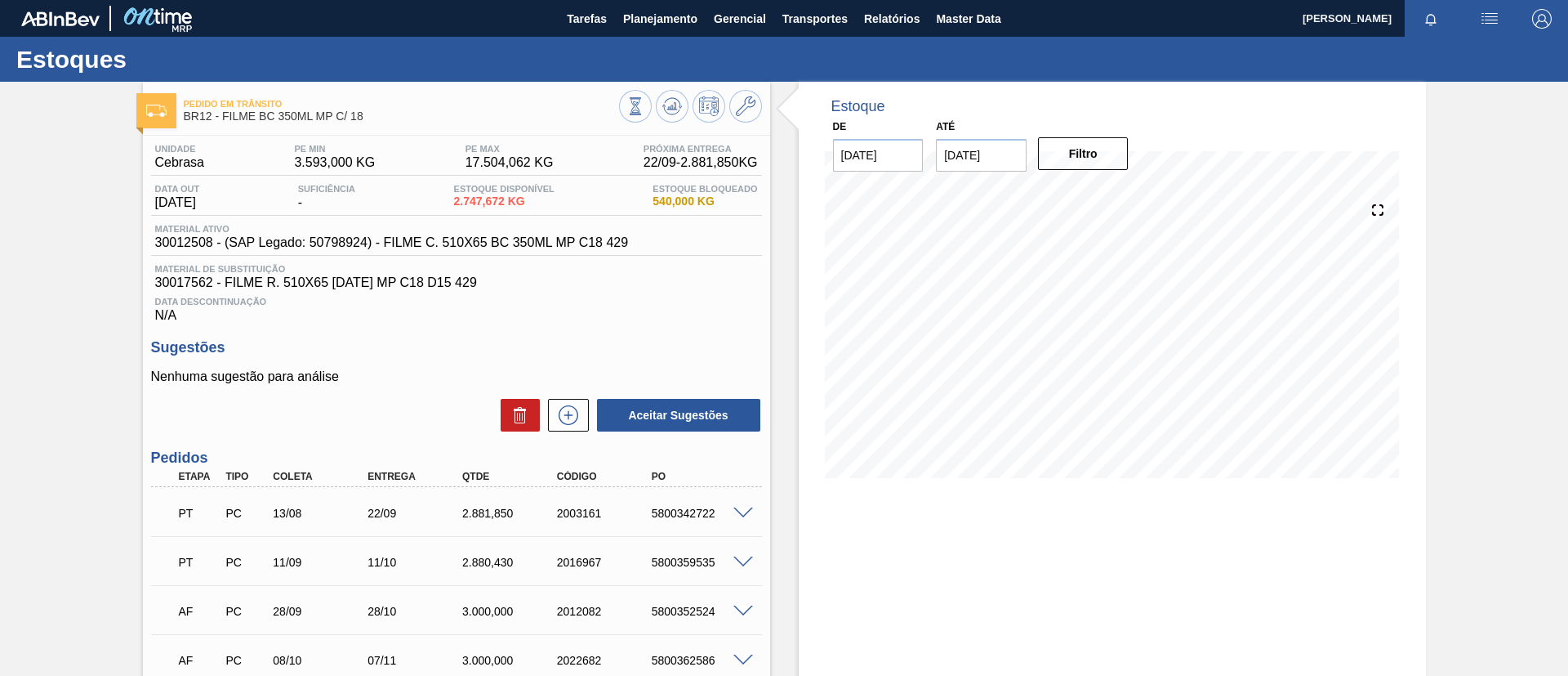
scroll to position [122, 0]
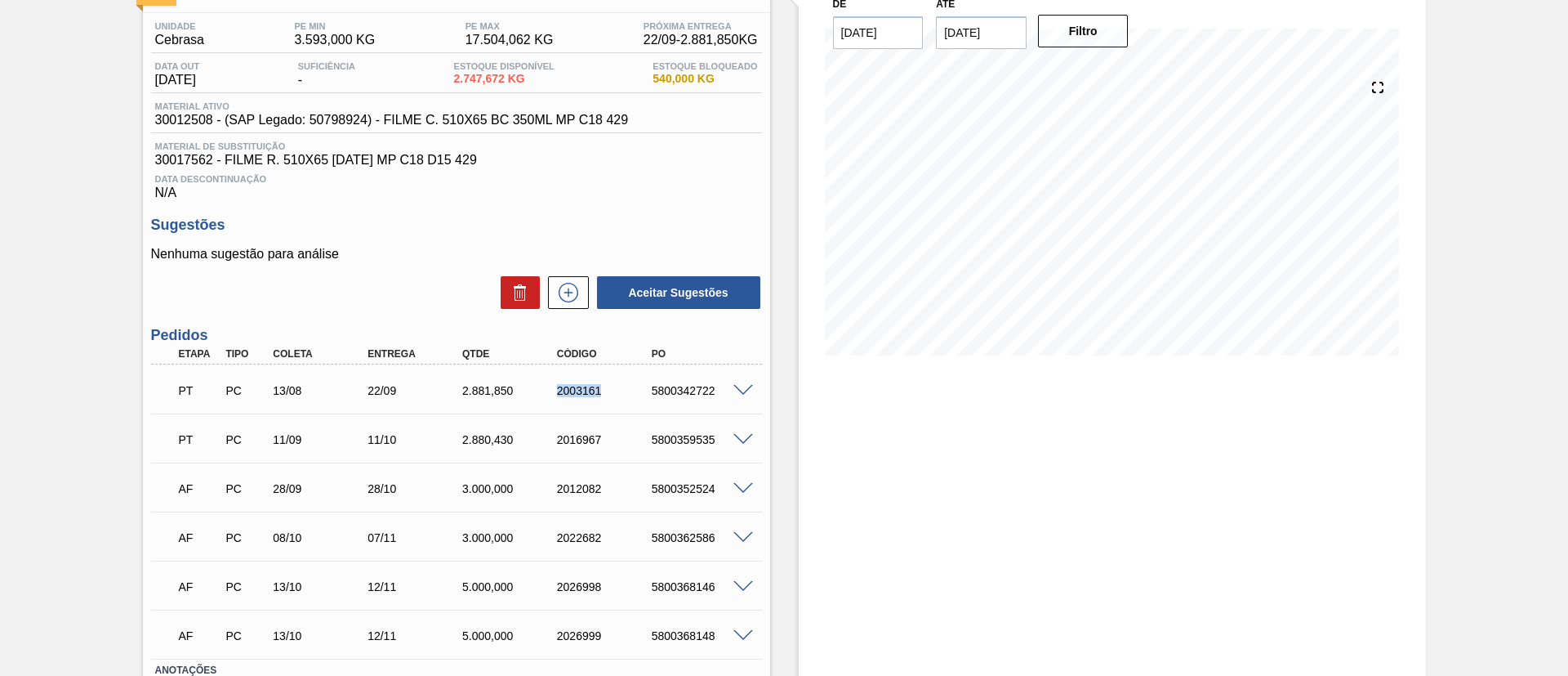
drag, startPoint x: 547, startPoint y: 396, endPoint x: 642, endPoint y: 396, distance: 95.0
click at [642, 396] on div "PT PC 13/08 22/09 2.881,850 2003161 5800342722" at bounding box center [452, 388] width 568 height 32
copy div "2003161"
click at [733, 391] on span at bounding box center [743, 391] width 20 height 13
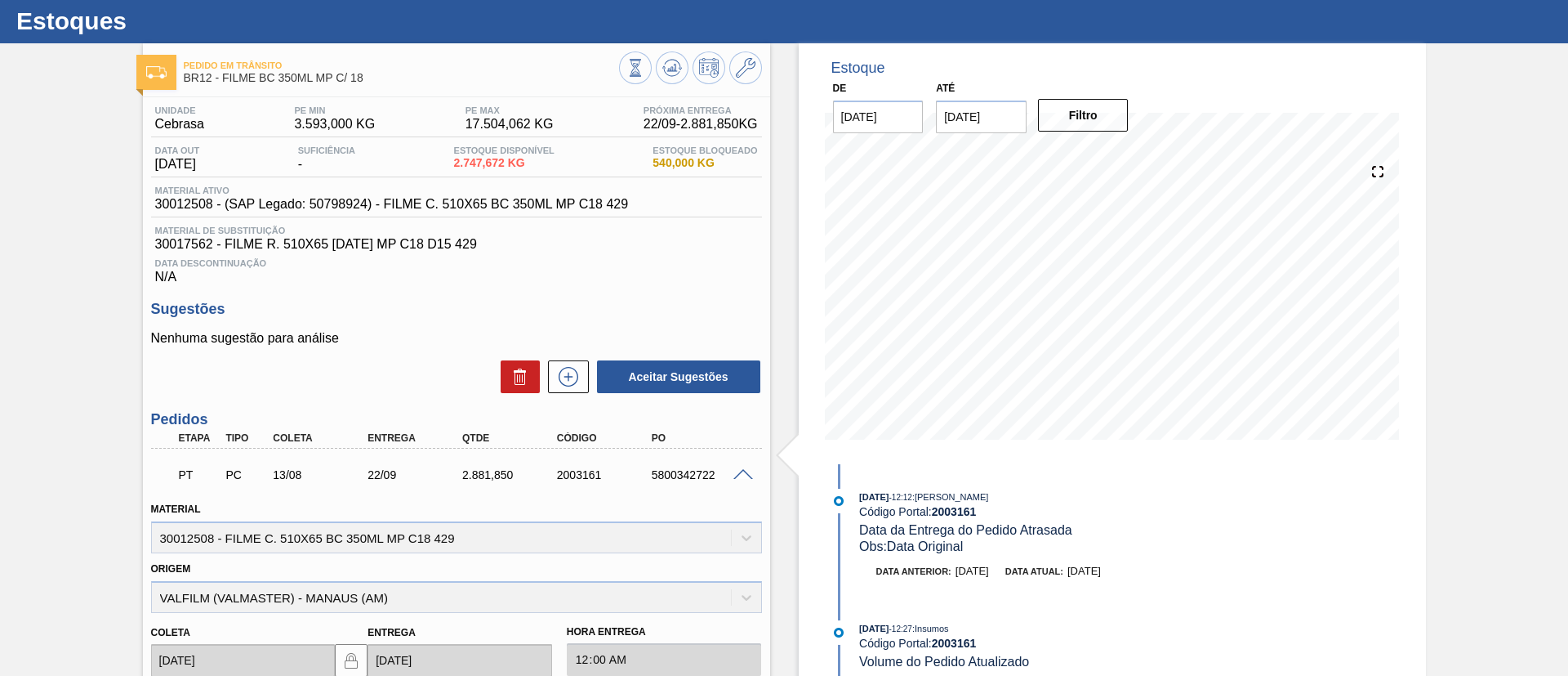
scroll to position [0, 0]
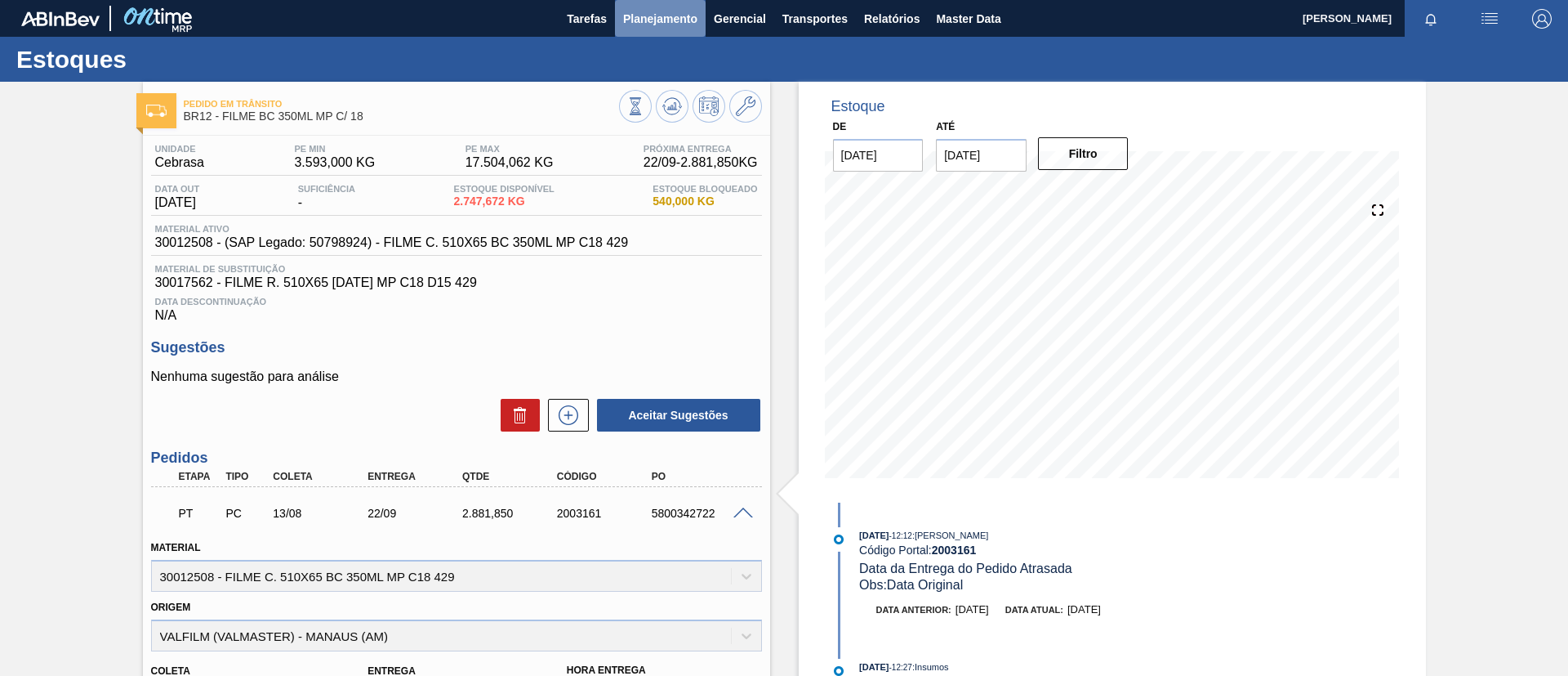
click at [667, 19] on span "Planejamento" at bounding box center [660, 19] width 75 height 20
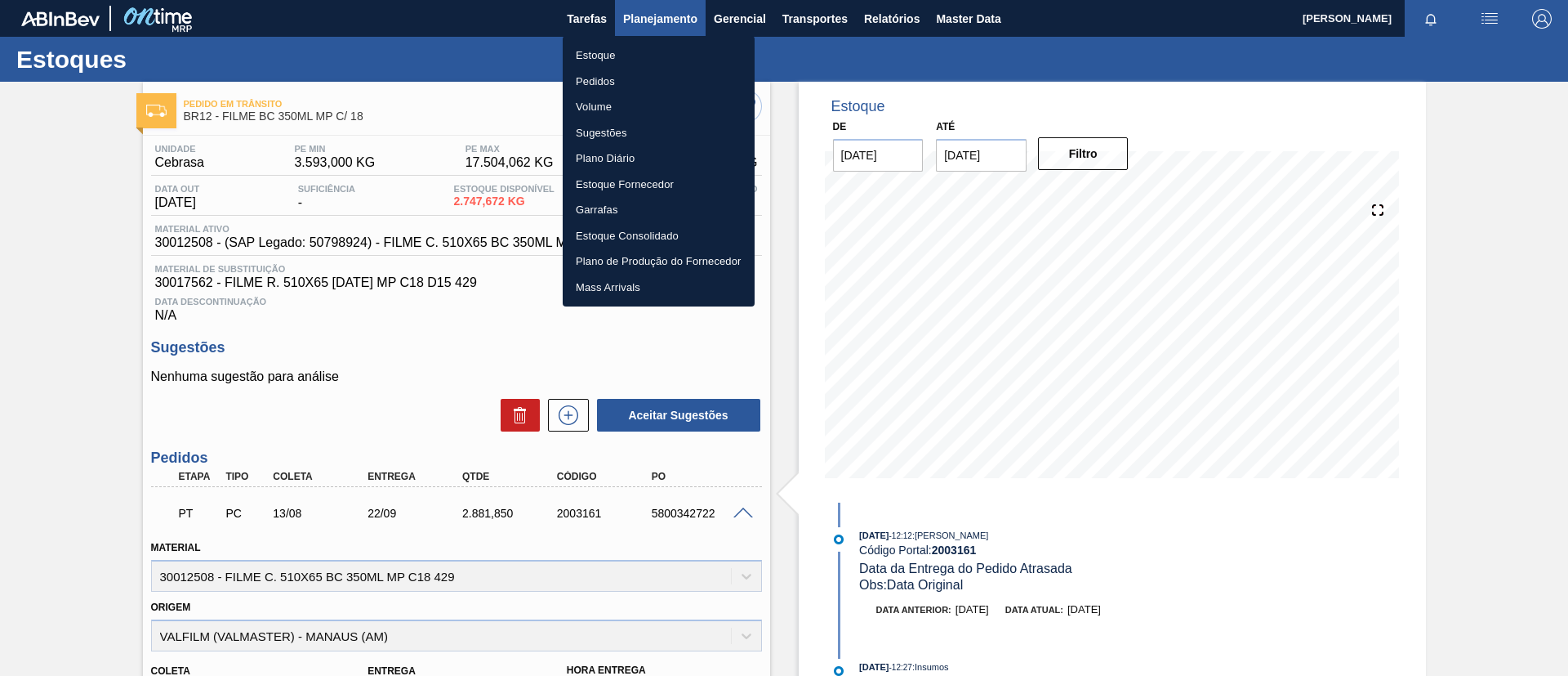
click at [665, 36] on ul "Estoque Pedidos Volume Sugestões Plano Diário Estoque Fornecedor Garrafas Estoq…" at bounding box center [659, 171] width 192 height 271
click at [667, 40] on ul "Estoque Pedidos Volume Sugestões Plano Diário Estoque Fornecedor Garrafas Estoq…" at bounding box center [659, 171] width 192 height 271
click at [669, 46] on li "Estoque" at bounding box center [659, 55] width 192 height 26
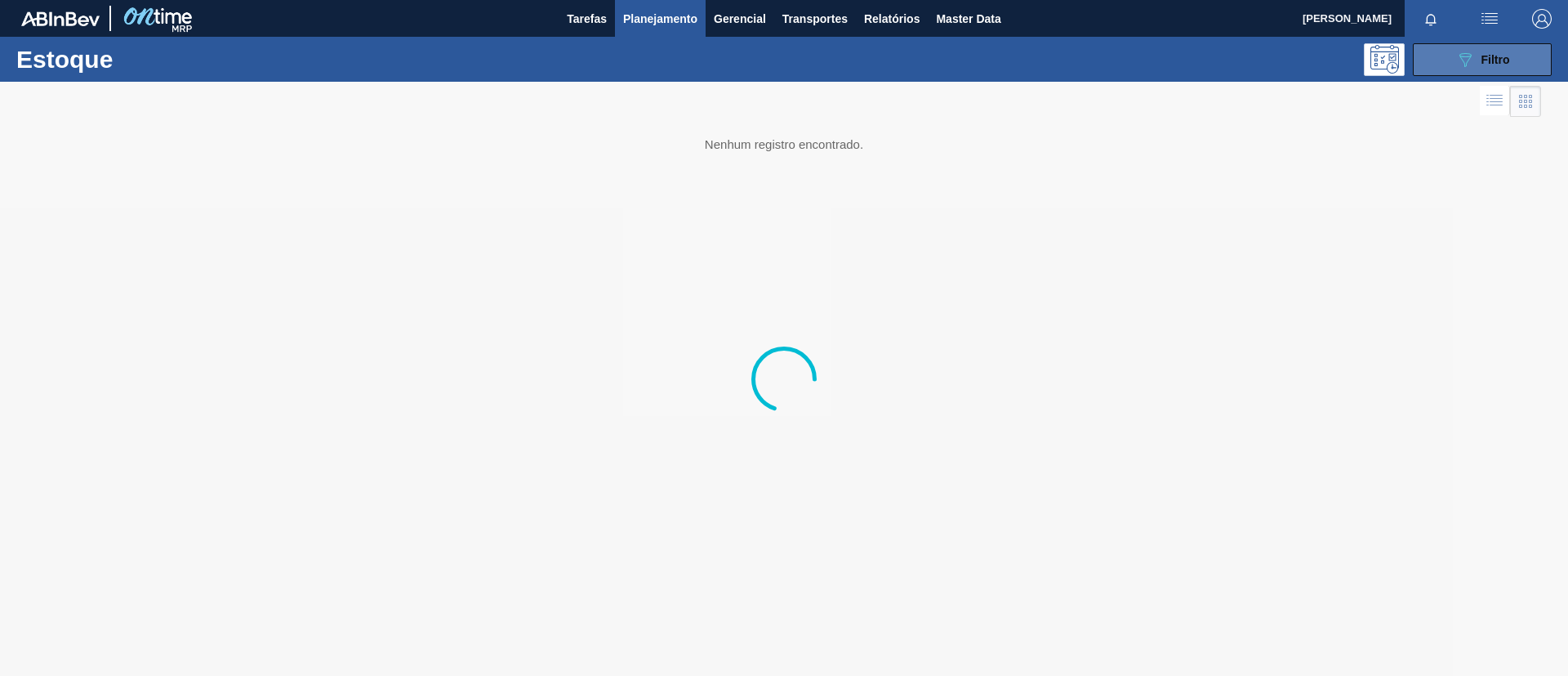
click at [1440, 58] on button "089F7B8B-B2A5-4AFE-B5C0-19BA573D28AC Filtro" at bounding box center [1482, 59] width 138 height 32
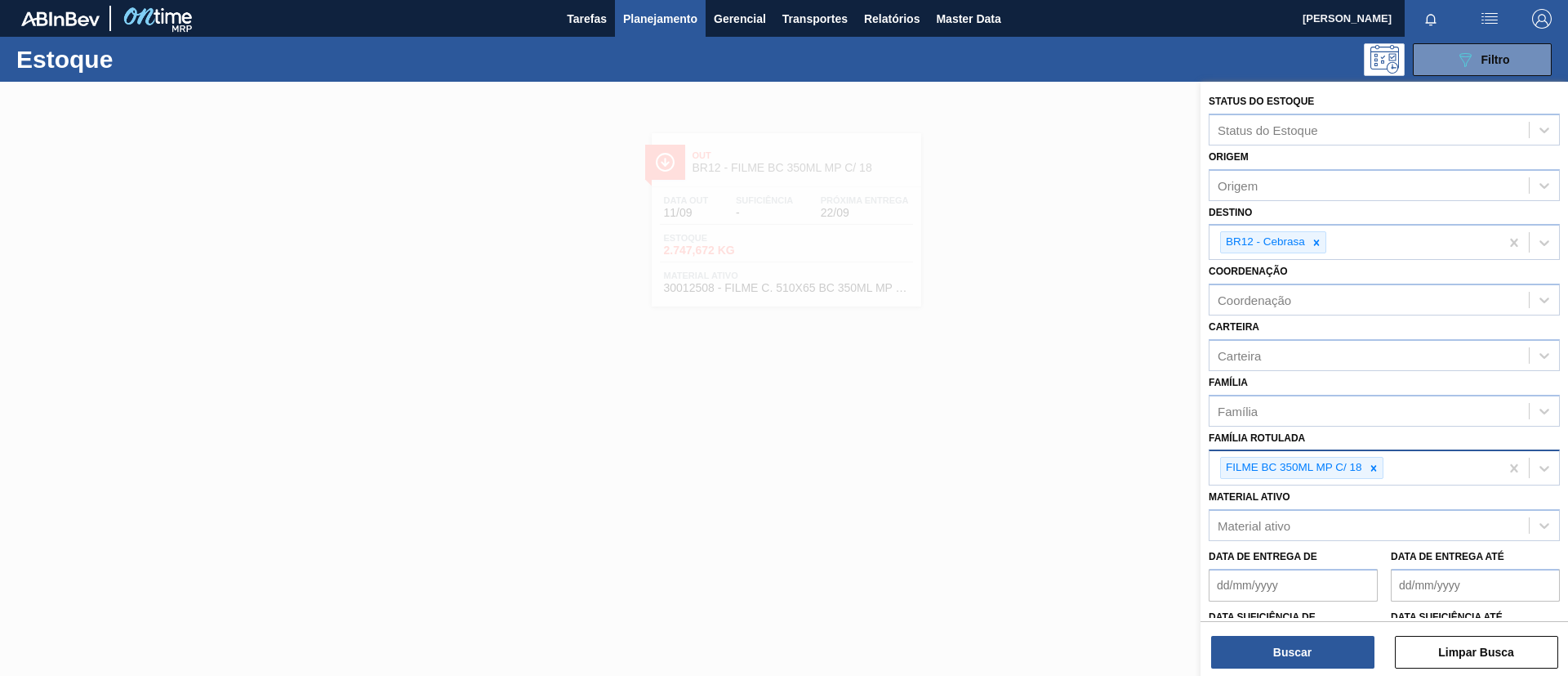
click at [1364, 455] on div "FILME BC 350ML MP C/ 18" at bounding box center [1354, 467] width 290 height 33
click at [1370, 461] on div at bounding box center [1373, 467] width 18 height 21
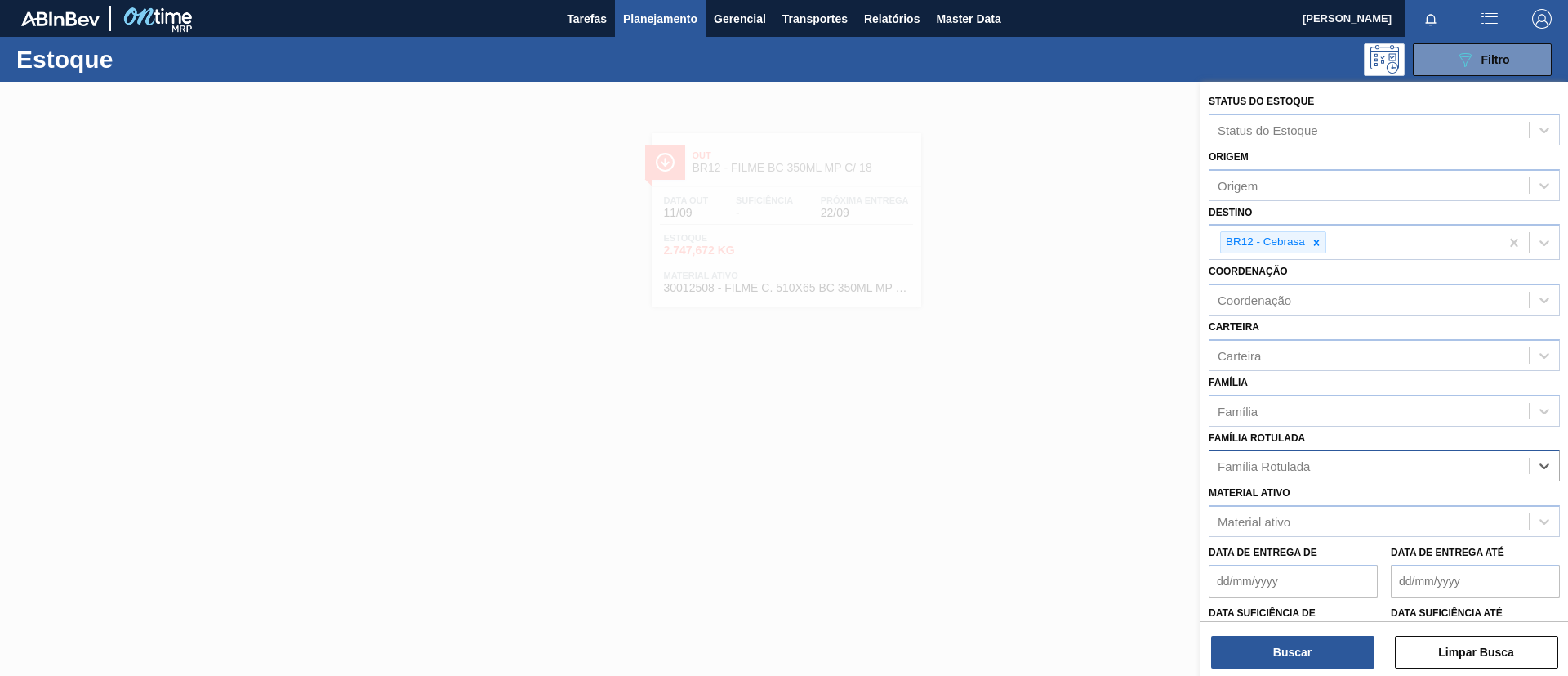
click at [1372, 461] on div "Família Rotulada" at bounding box center [1369, 466] width 319 height 23
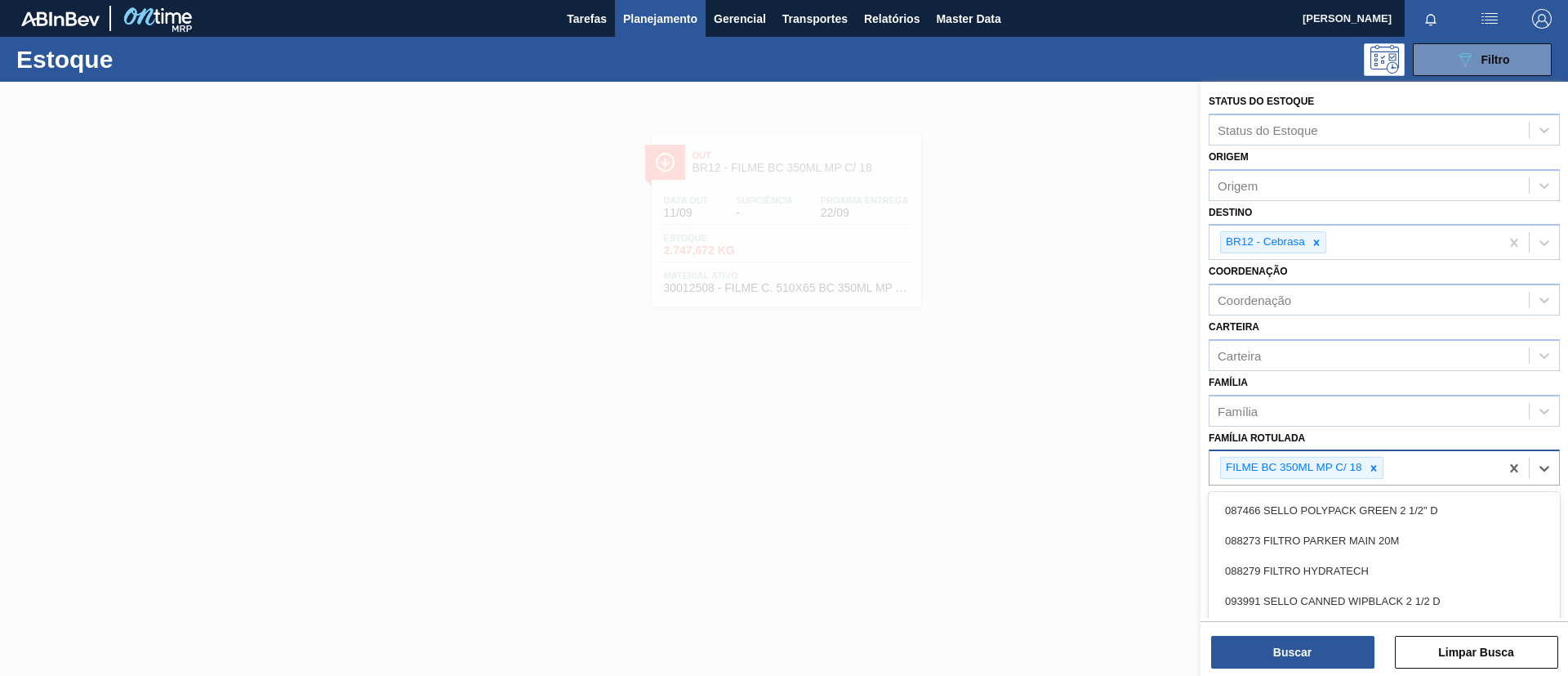
click at [1372, 462] on icon at bounding box center [1373, 467] width 12 height 12
type Rotulada "SK 350ML"
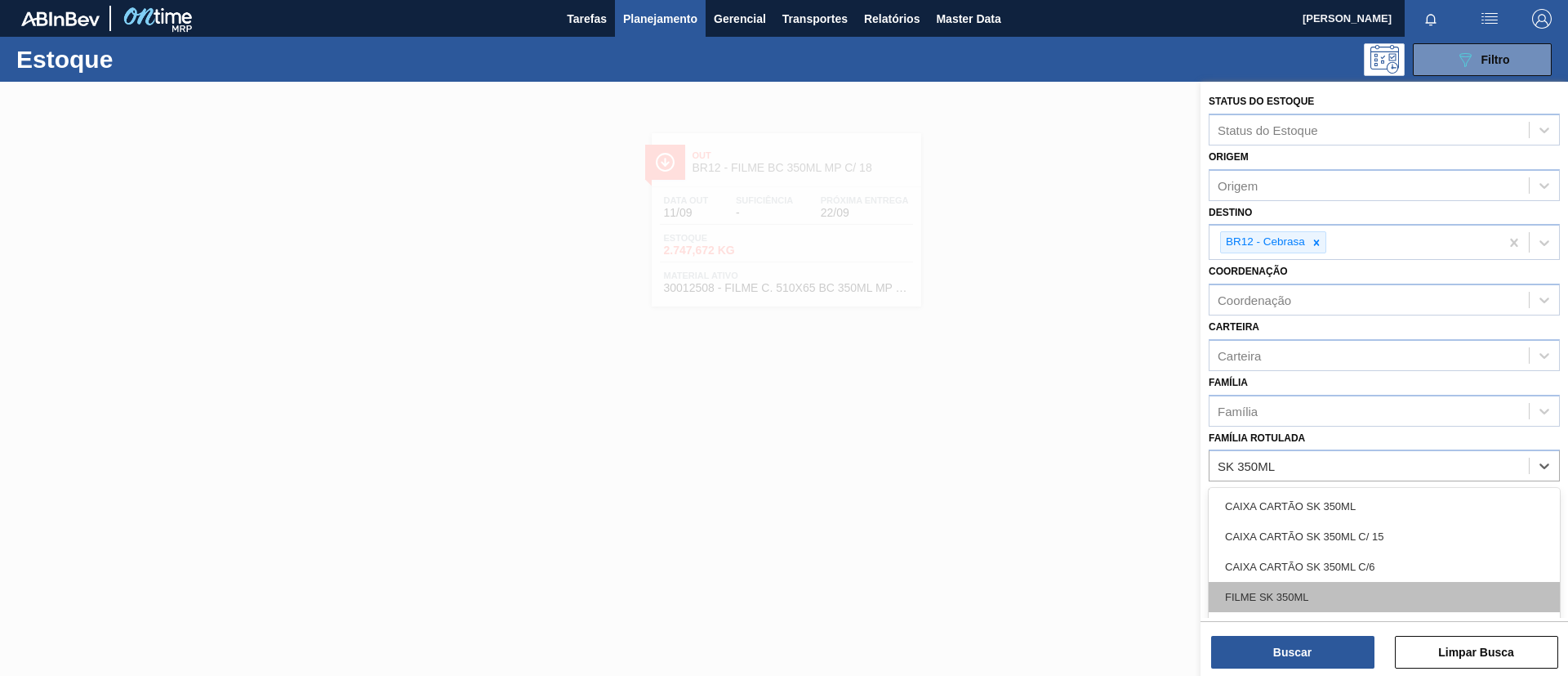
click at [1285, 607] on div "FILME SK 350ML" at bounding box center [1384, 597] width 351 height 31
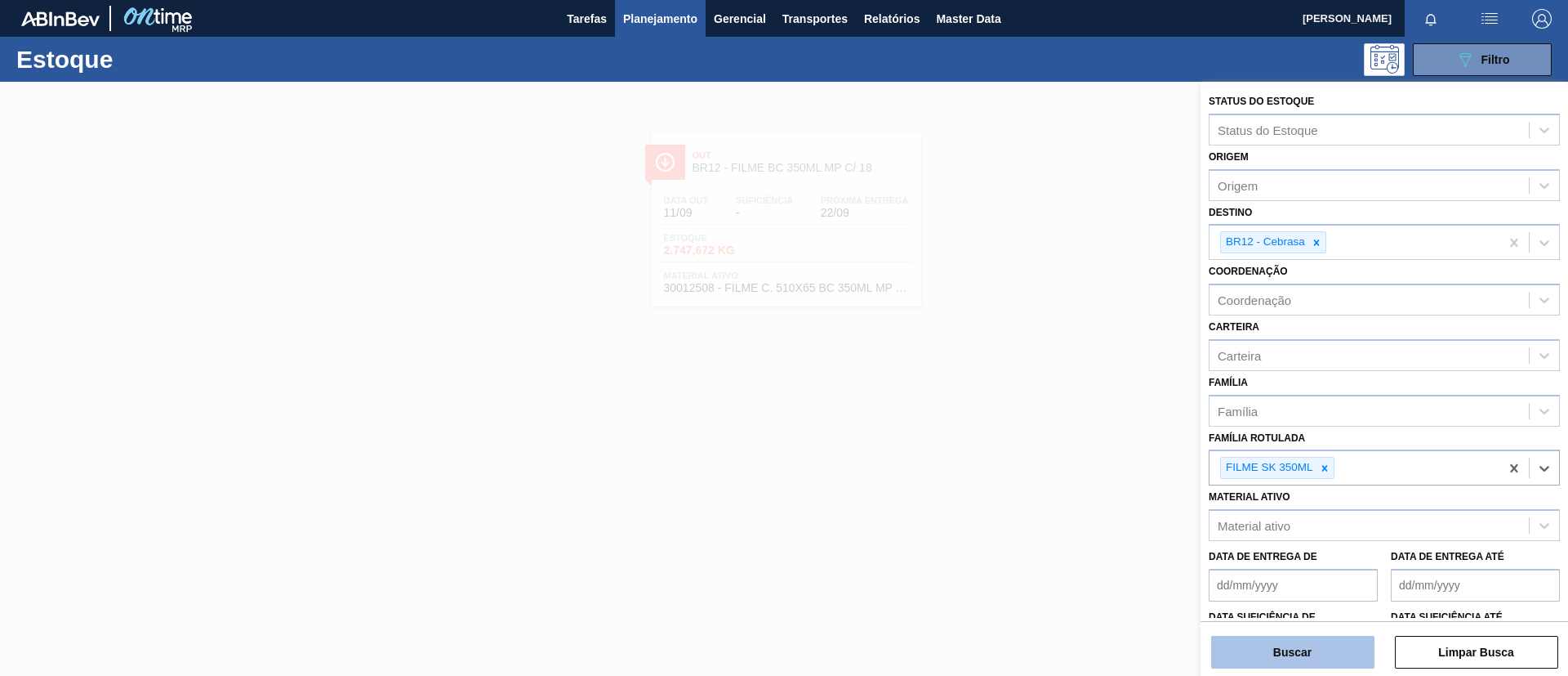
click at [1297, 644] on button "Buscar" at bounding box center [1293, 652] width 164 height 32
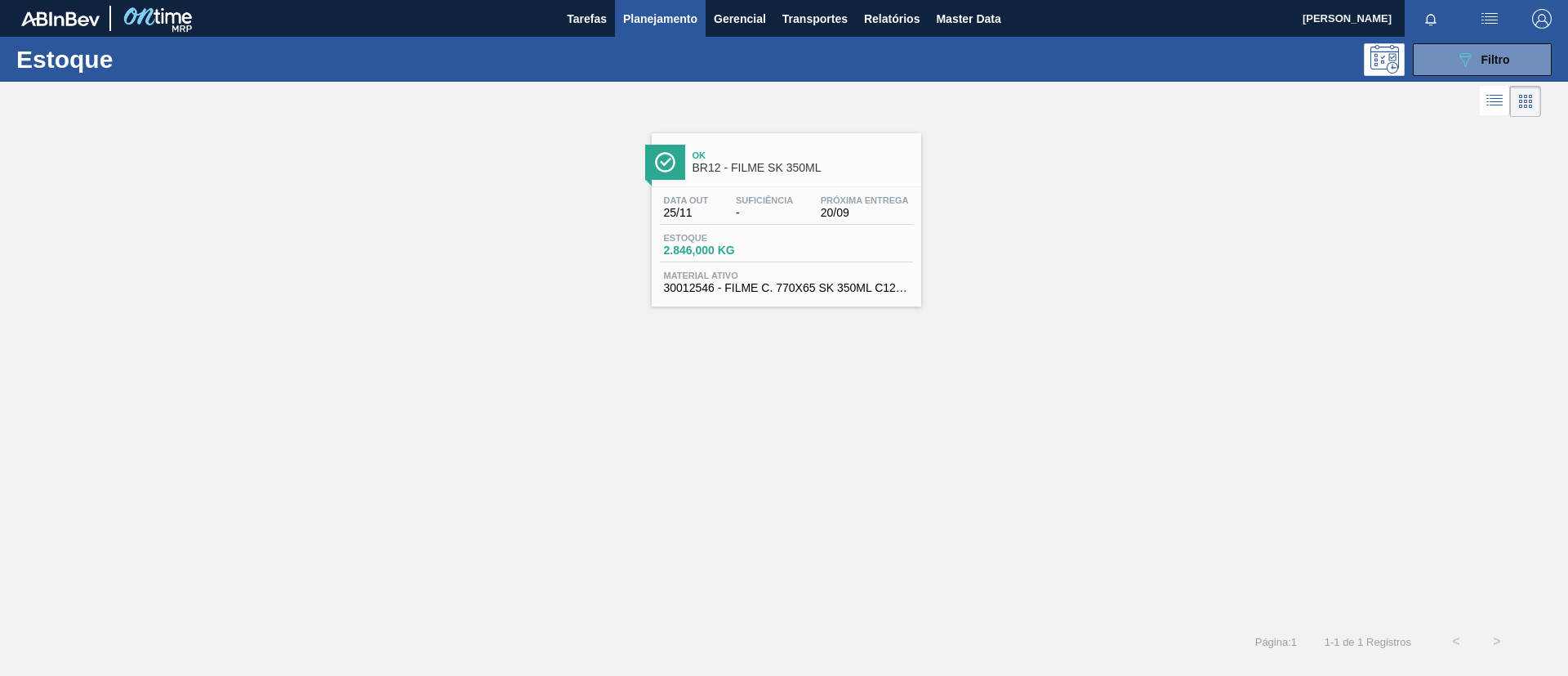
click at [864, 207] on span "20/09" at bounding box center [864, 213] width 88 height 13
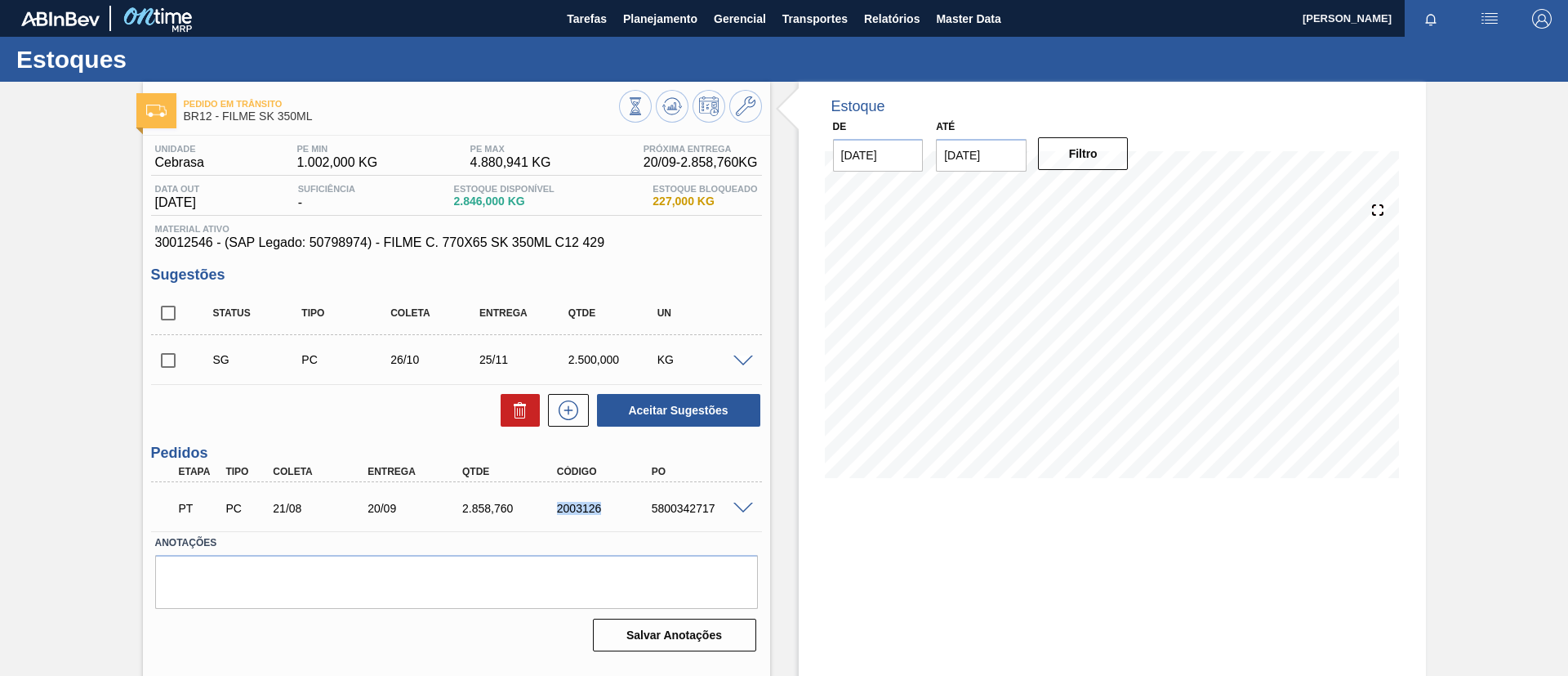
drag, startPoint x: 547, startPoint y: 507, endPoint x: 646, endPoint y: 523, distance: 100.3
click at [646, 522] on div "PT PC 21/08 20/09 2.858,760 2003126 5800342717" at bounding box center [452, 506] width 568 height 32
click at [744, 512] on div "5800342717" at bounding box center [701, 508] width 106 height 13
click at [741, 510] on span at bounding box center [743, 509] width 20 height 13
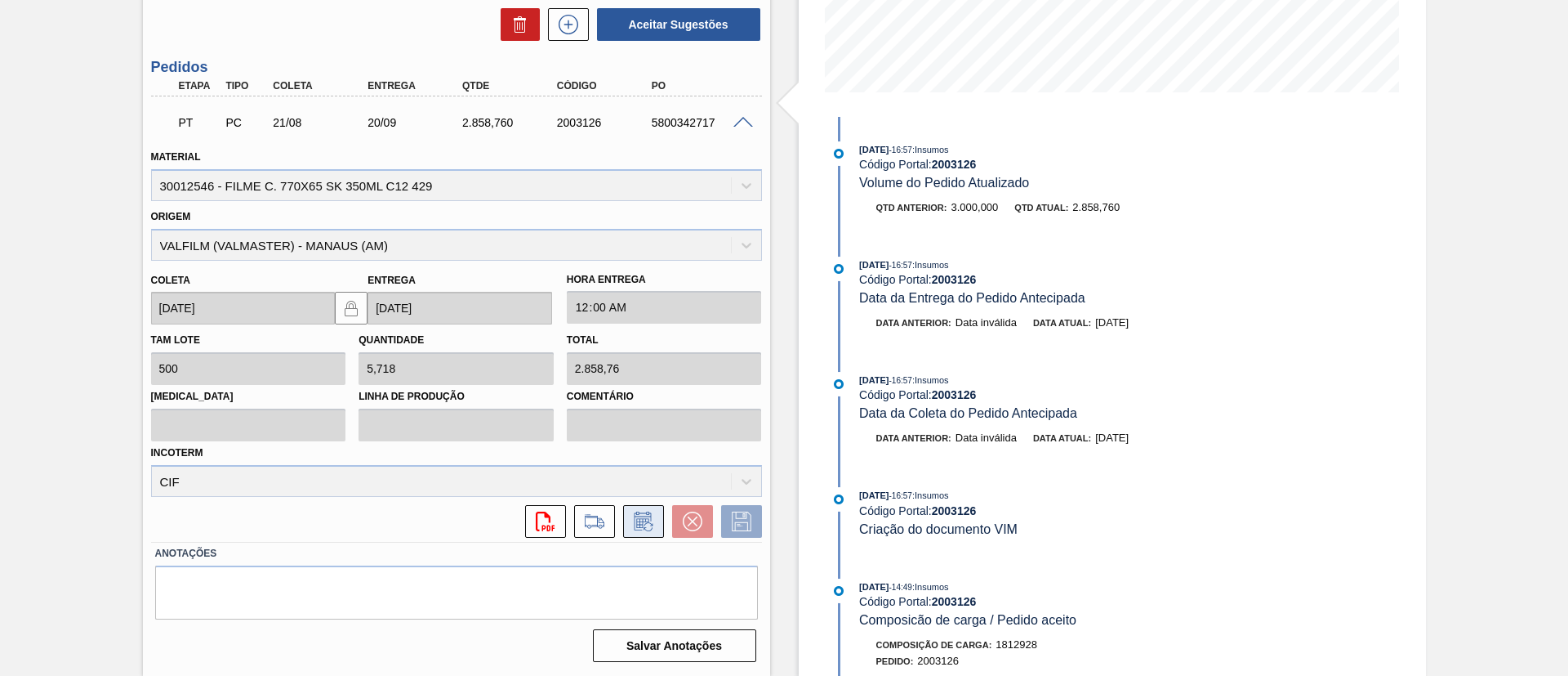
click at [660, 528] on button at bounding box center [642, 521] width 40 height 32
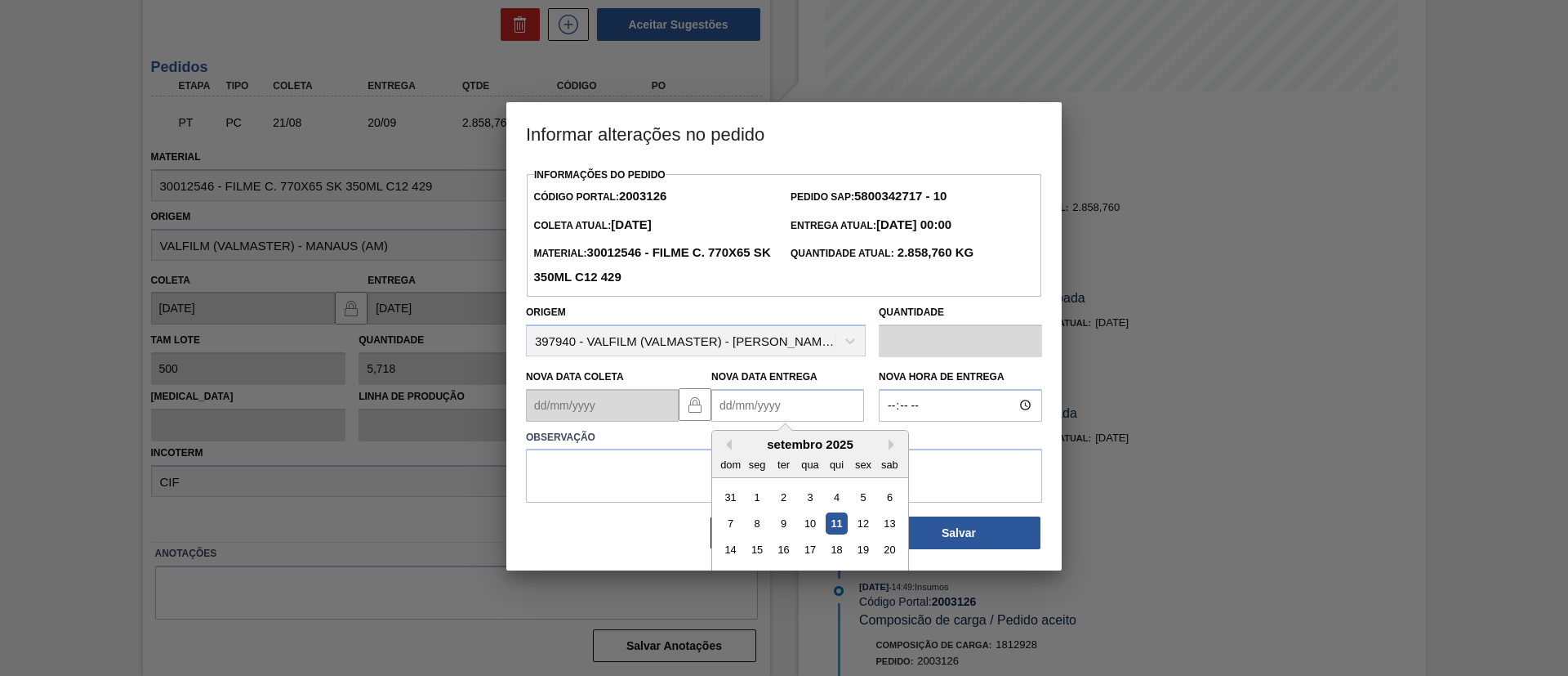
click at [810, 403] on Entrega2003126 "Nova Data Entrega" at bounding box center [788, 405] width 153 height 32
click at [896, 445] on button "Next Month" at bounding box center [894, 444] width 12 height 12
click at [883, 499] on div "4" at bounding box center [890, 496] width 22 height 22
type Entrega2003126 "04/10/2025"
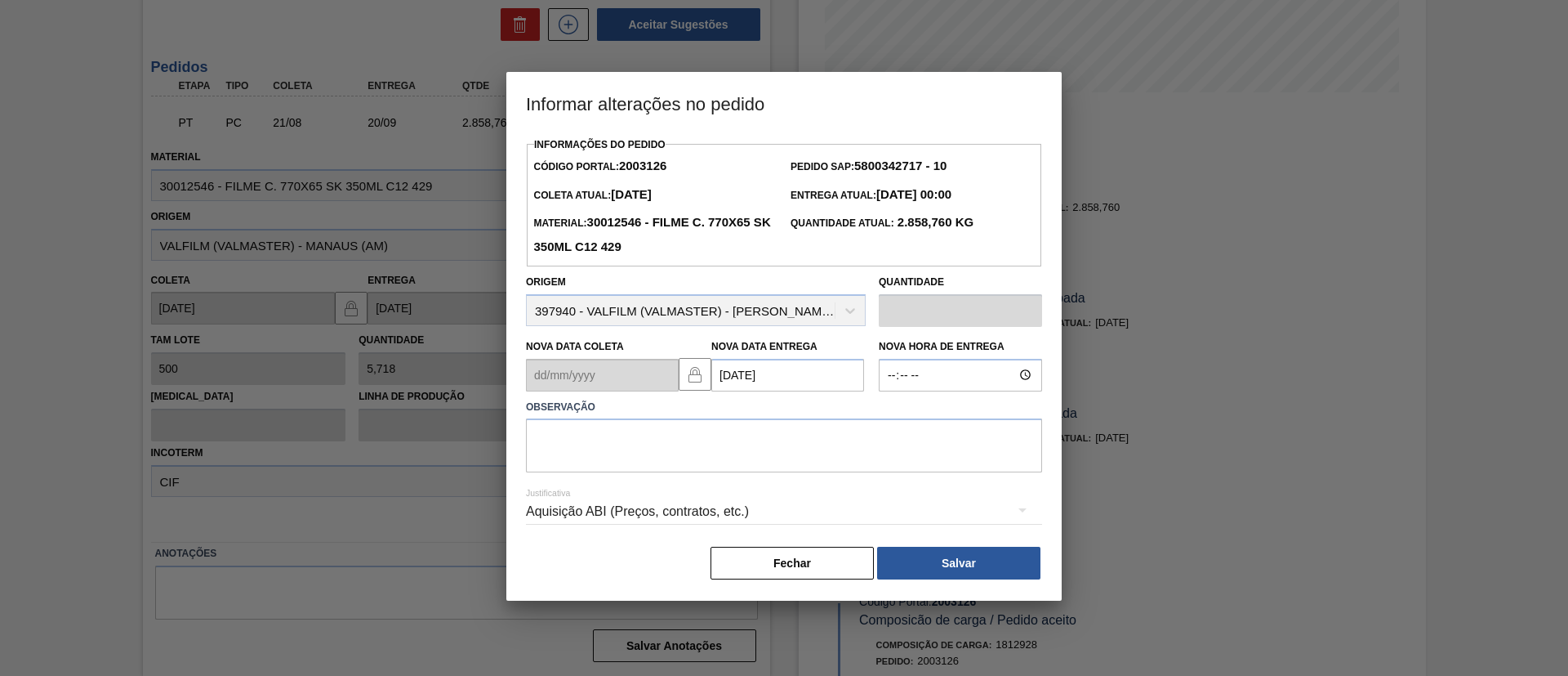
click at [849, 479] on div "Justificativa Aquisição ABI (Preços, contratos, etc.)" at bounding box center [784, 501] width 516 height 58
click at [810, 446] on textarea at bounding box center [784, 445] width 516 height 54
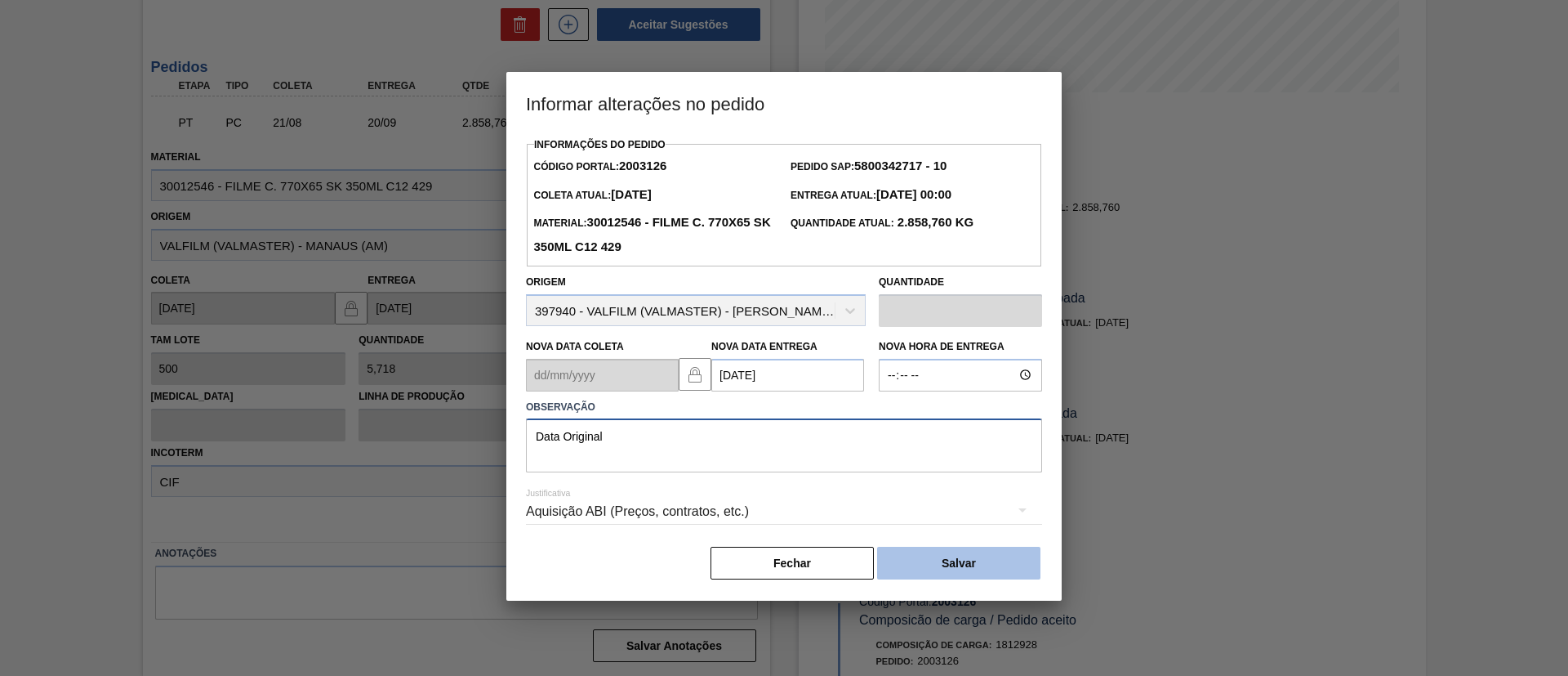
type textarea "Data Original"
click at [966, 574] on button "Salvar" at bounding box center [959, 563] width 164 height 32
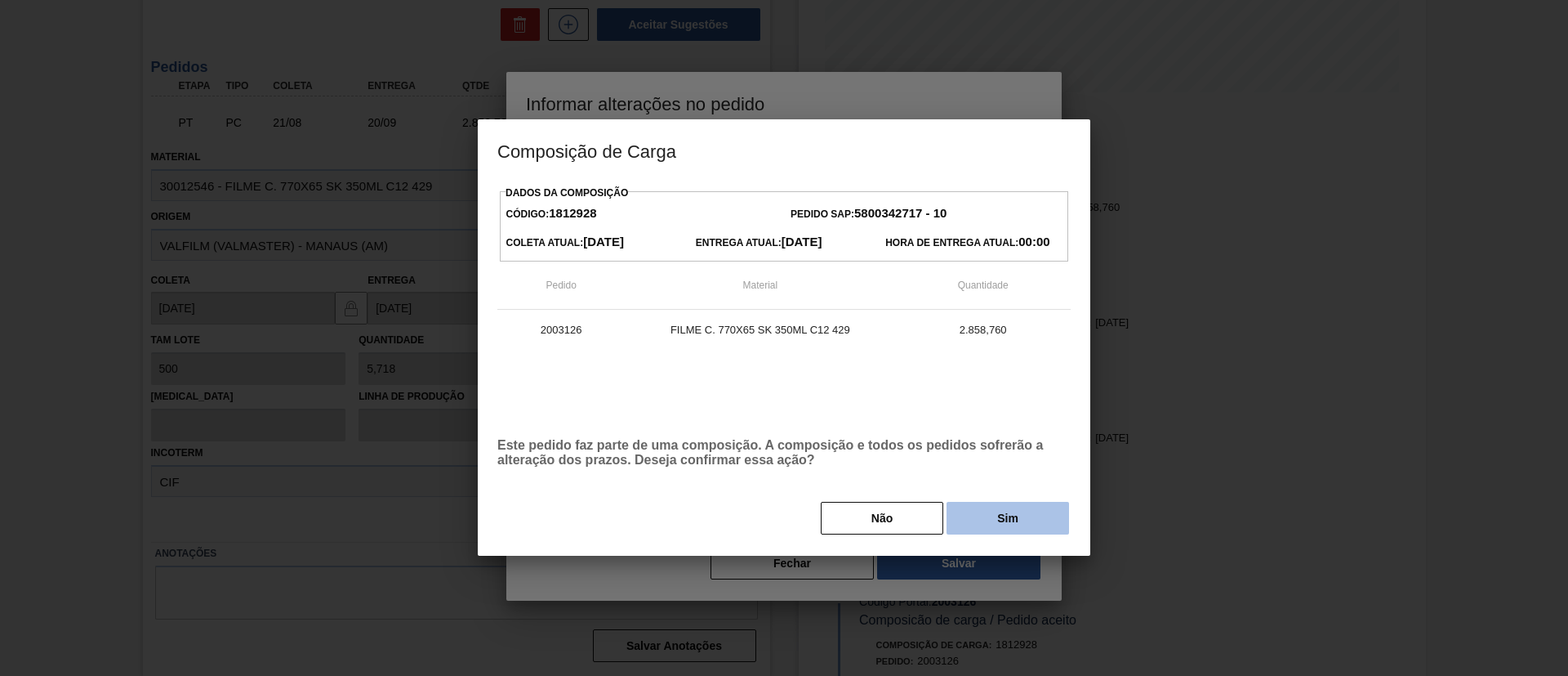
click at [1022, 518] on button "Sim" at bounding box center [1007, 518] width 122 height 32
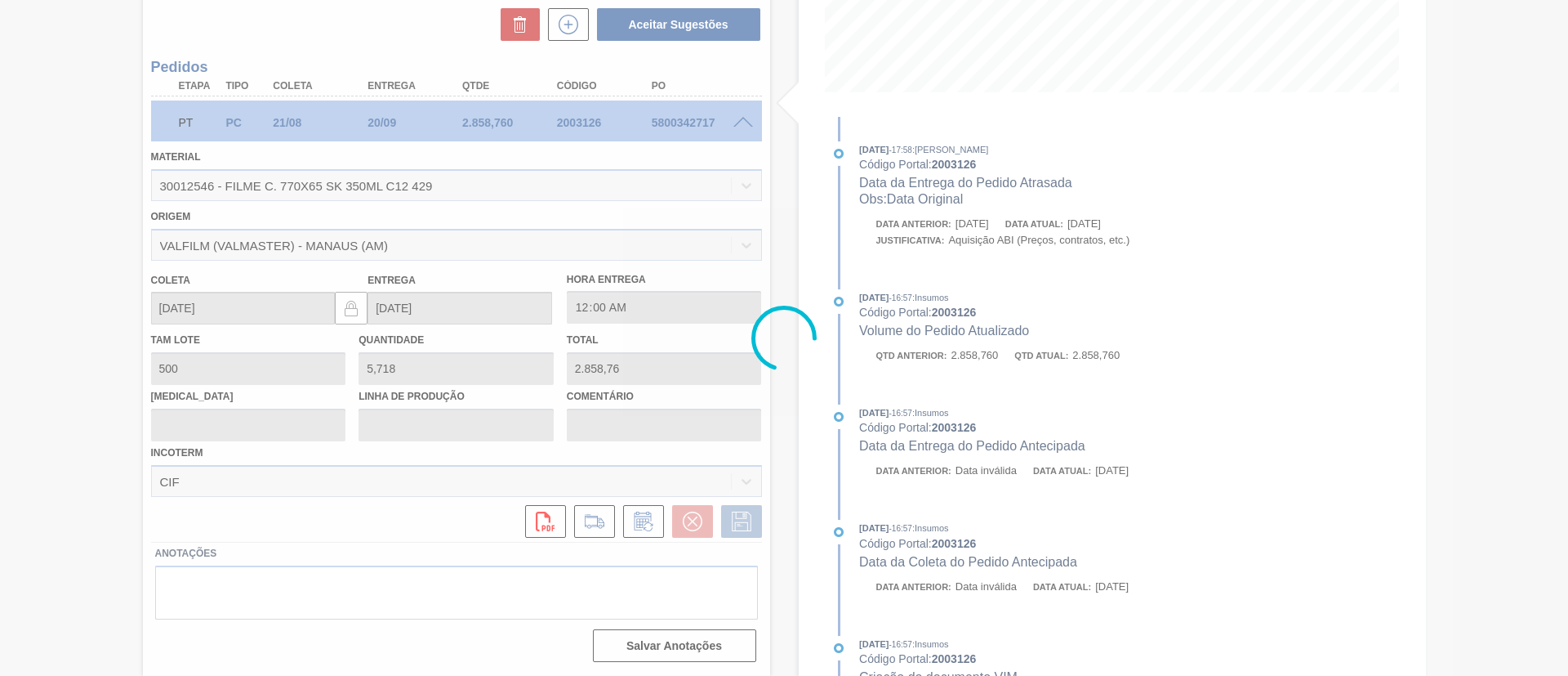
type input "Data Original"
type input "04/10/2025"
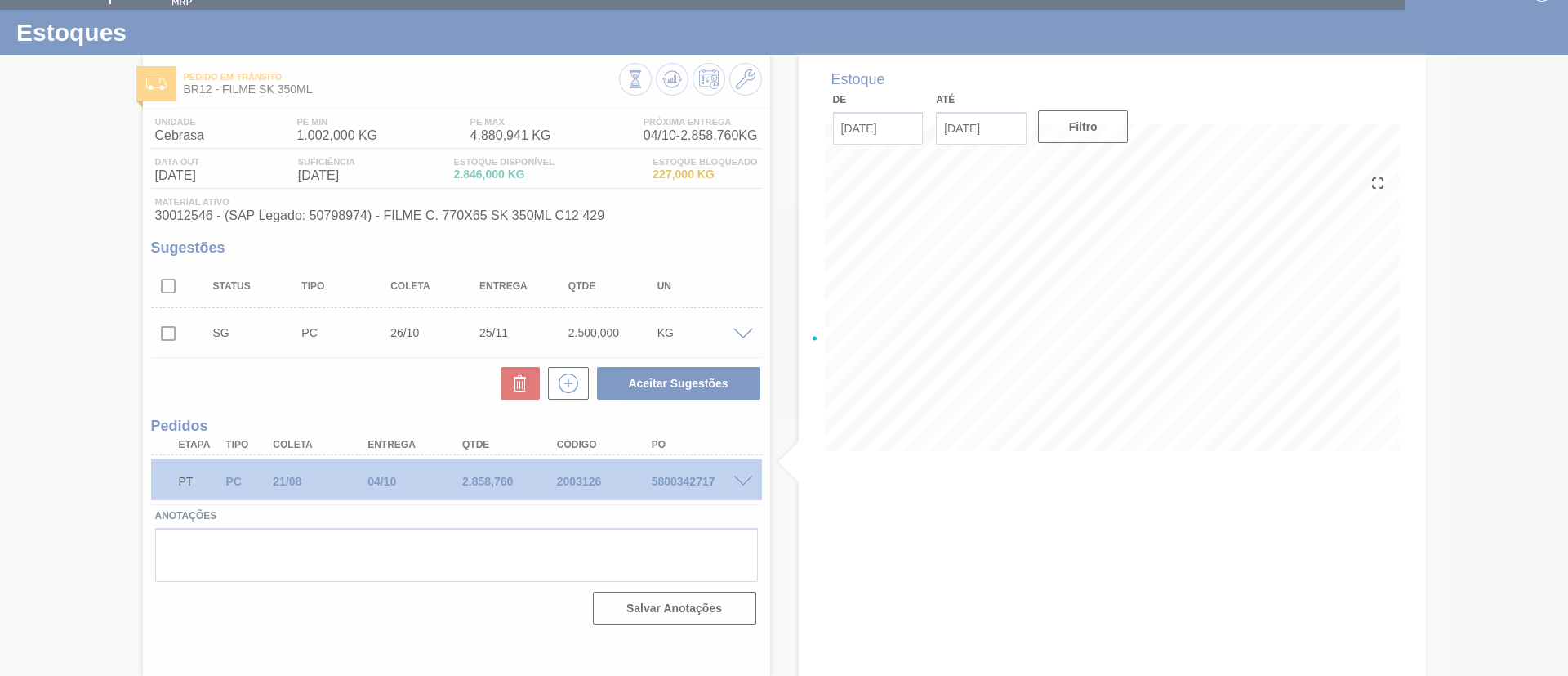
scroll to position [27, 0]
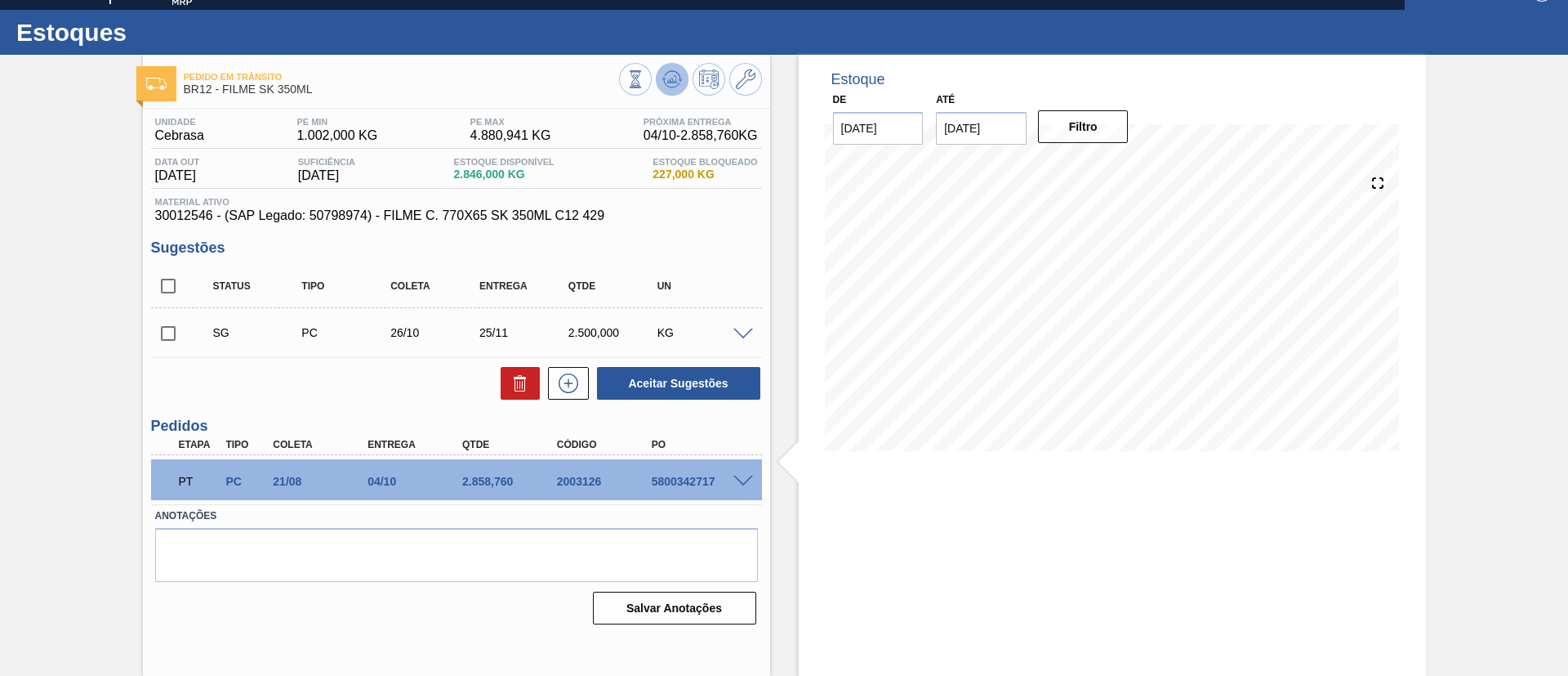
click at [684, 77] on button at bounding box center [672, 79] width 32 height 32
click at [26, 185] on div "Pedido em Trânsito BR12 - FILME SK 350ML Unidade Cebrasa PE MIN 1.002,000 KG PE…" at bounding box center [784, 365] width 1568 height 621
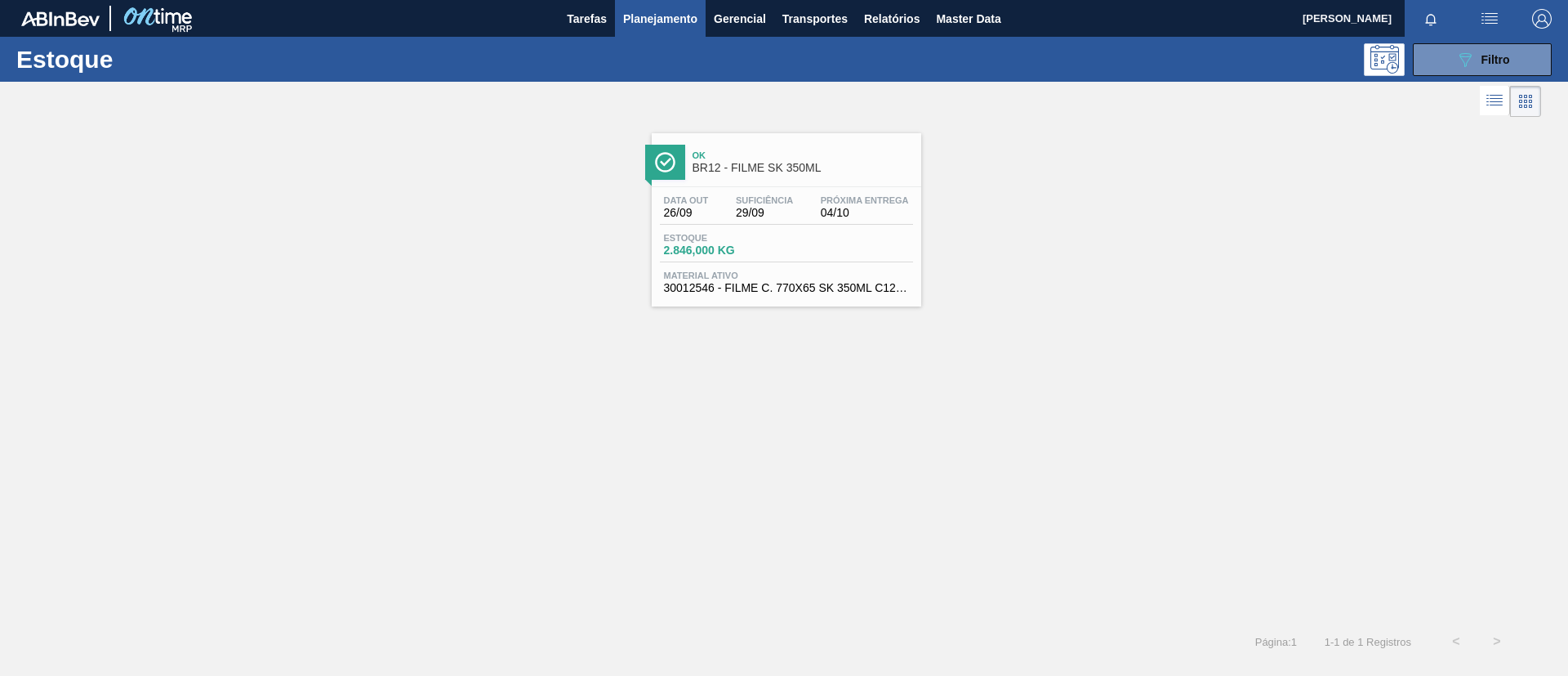
click at [1427, 77] on div "Estoque 089F7B8B-B2A5-4AFE-B5C0-19BA573D28AC Filtro" at bounding box center [784, 59] width 1568 height 45
click at [1427, 62] on button "089F7B8B-B2A5-4AFE-B5C0-19BA573D28AC Filtro" at bounding box center [1482, 59] width 138 height 32
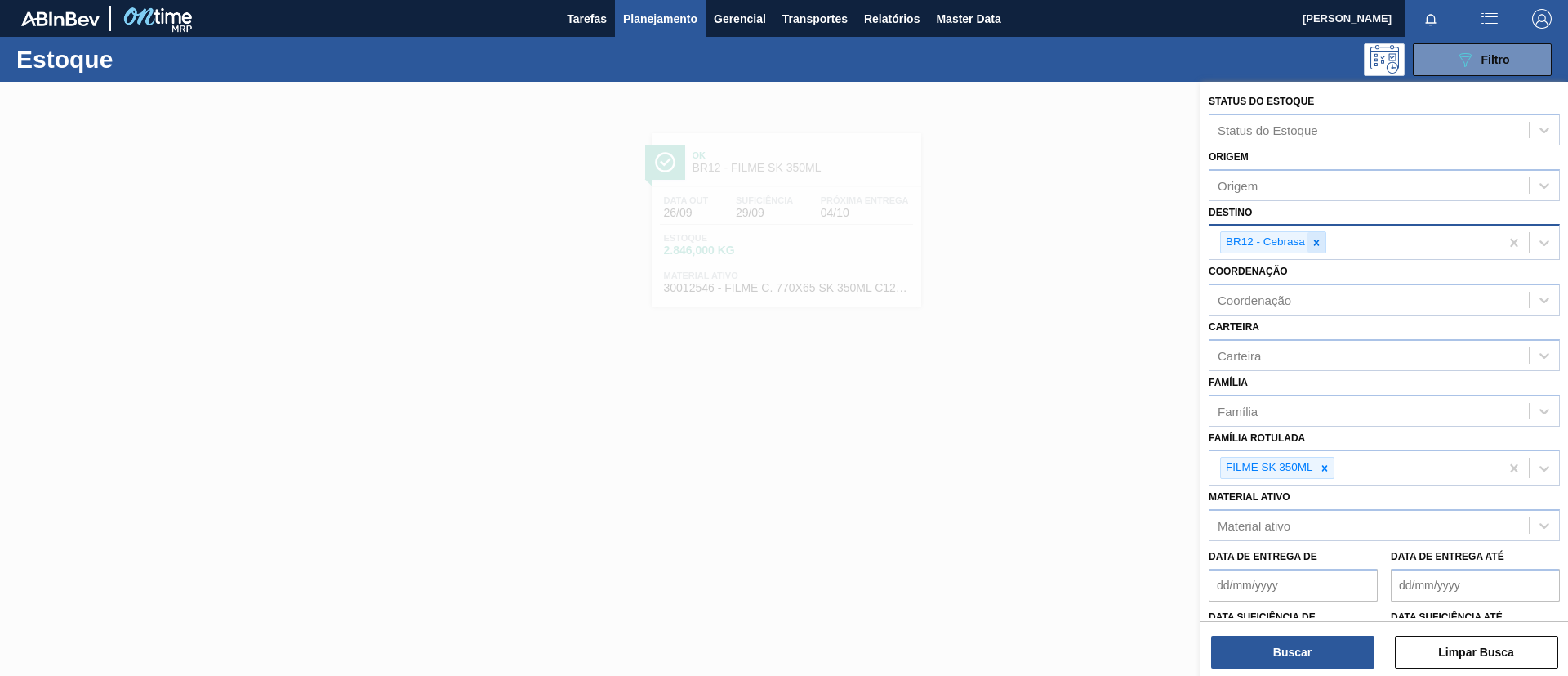
click at [1314, 238] on icon at bounding box center [1316, 243] width 12 height 12
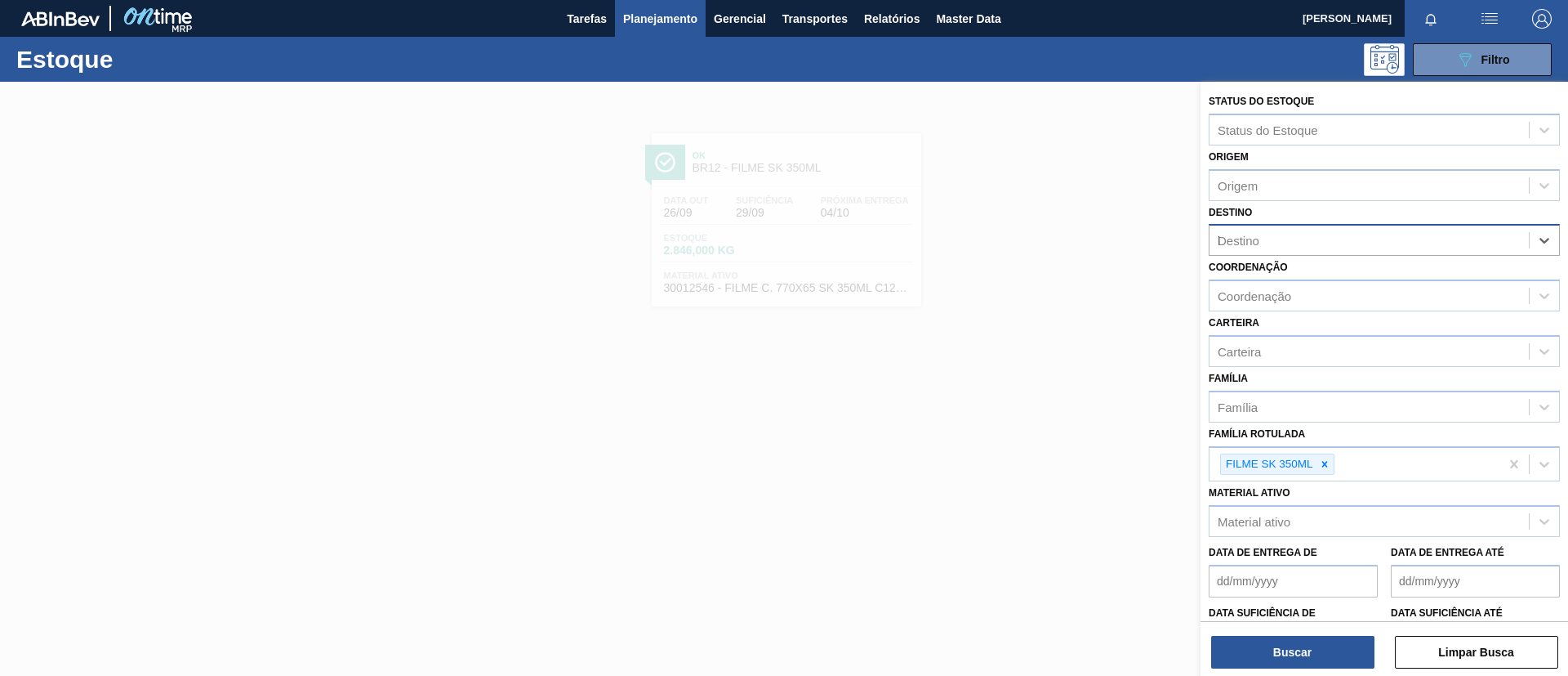
type input "lage"
click at [1347, 266] on div "BR21 - Lages" at bounding box center [1384, 280] width 351 height 31
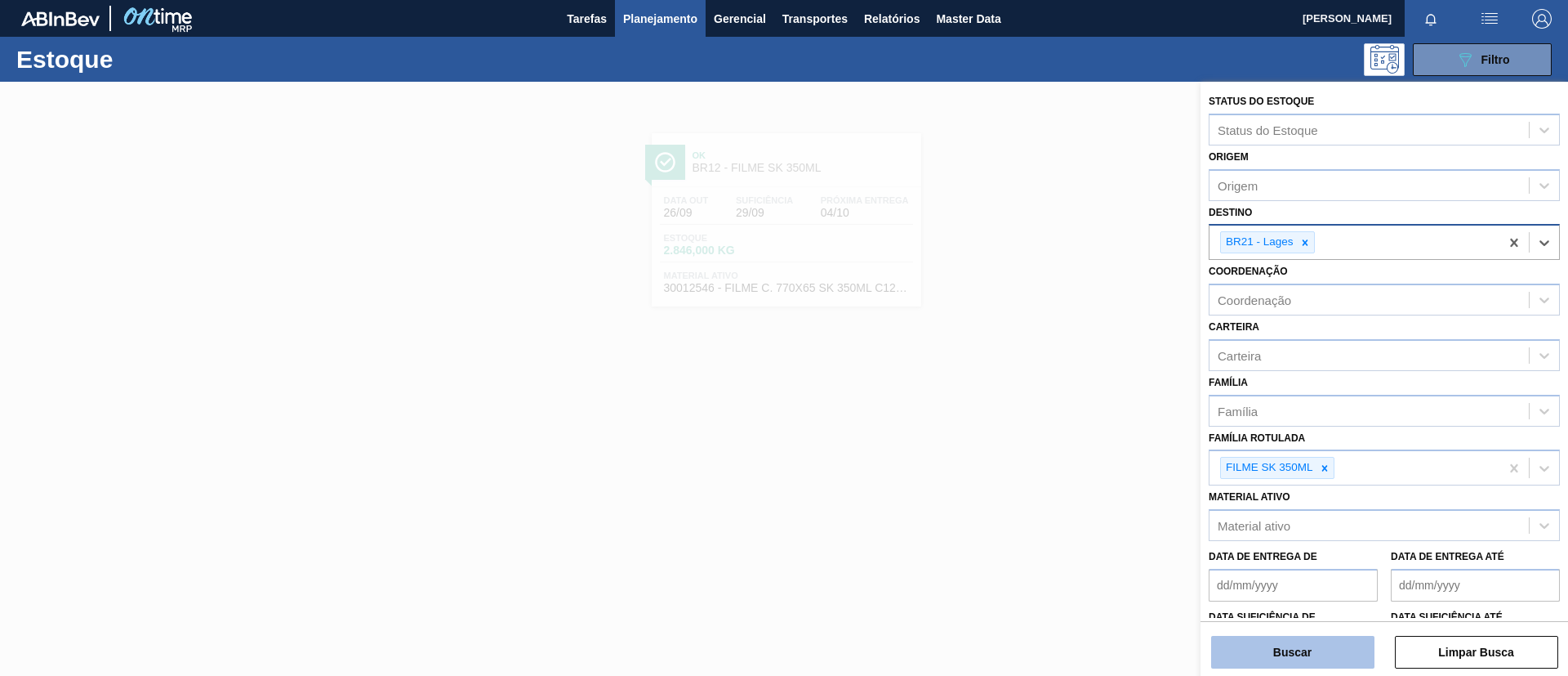
click at [1340, 639] on button "Buscar" at bounding box center [1293, 652] width 164 height 32
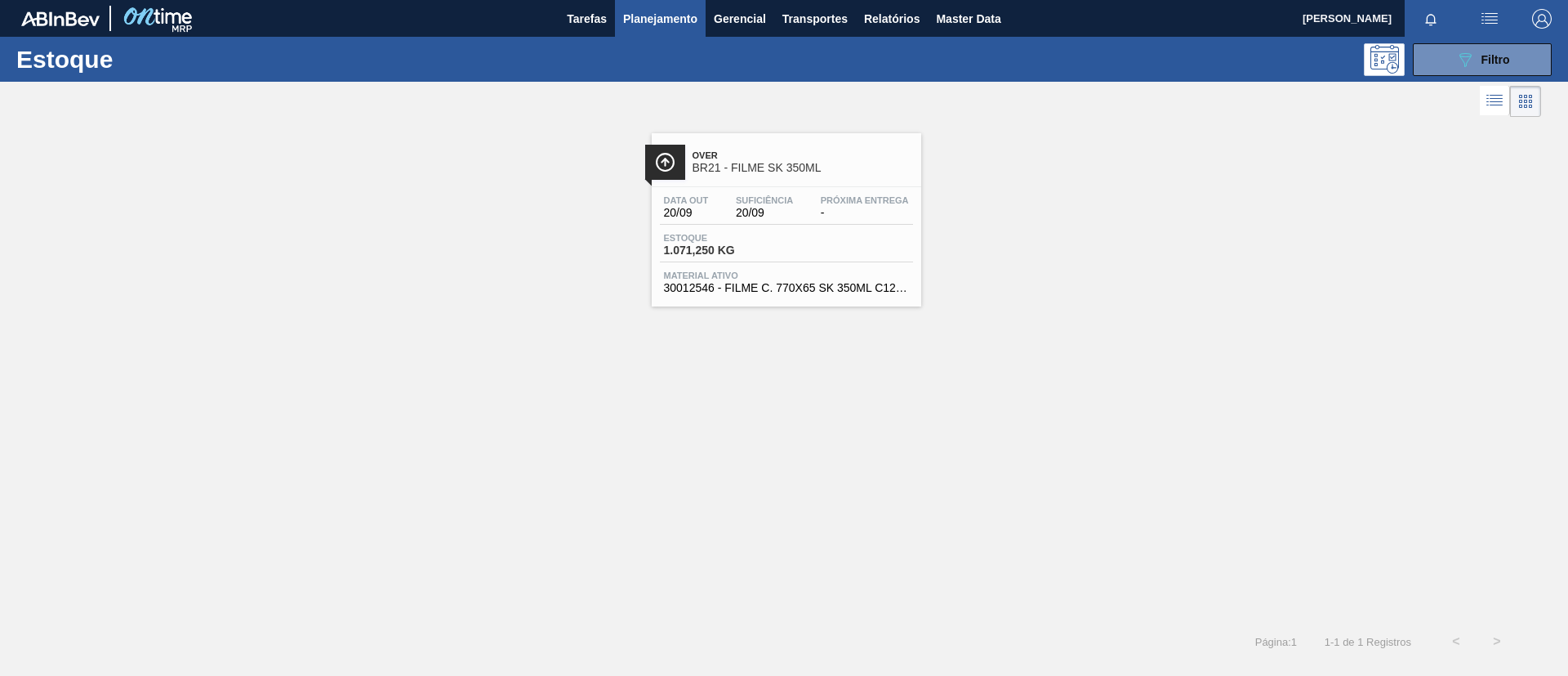
click at [721, 166] on span "BR21 - FILME SK 350ML" at bounding box center [802, 168] width 220 height 13
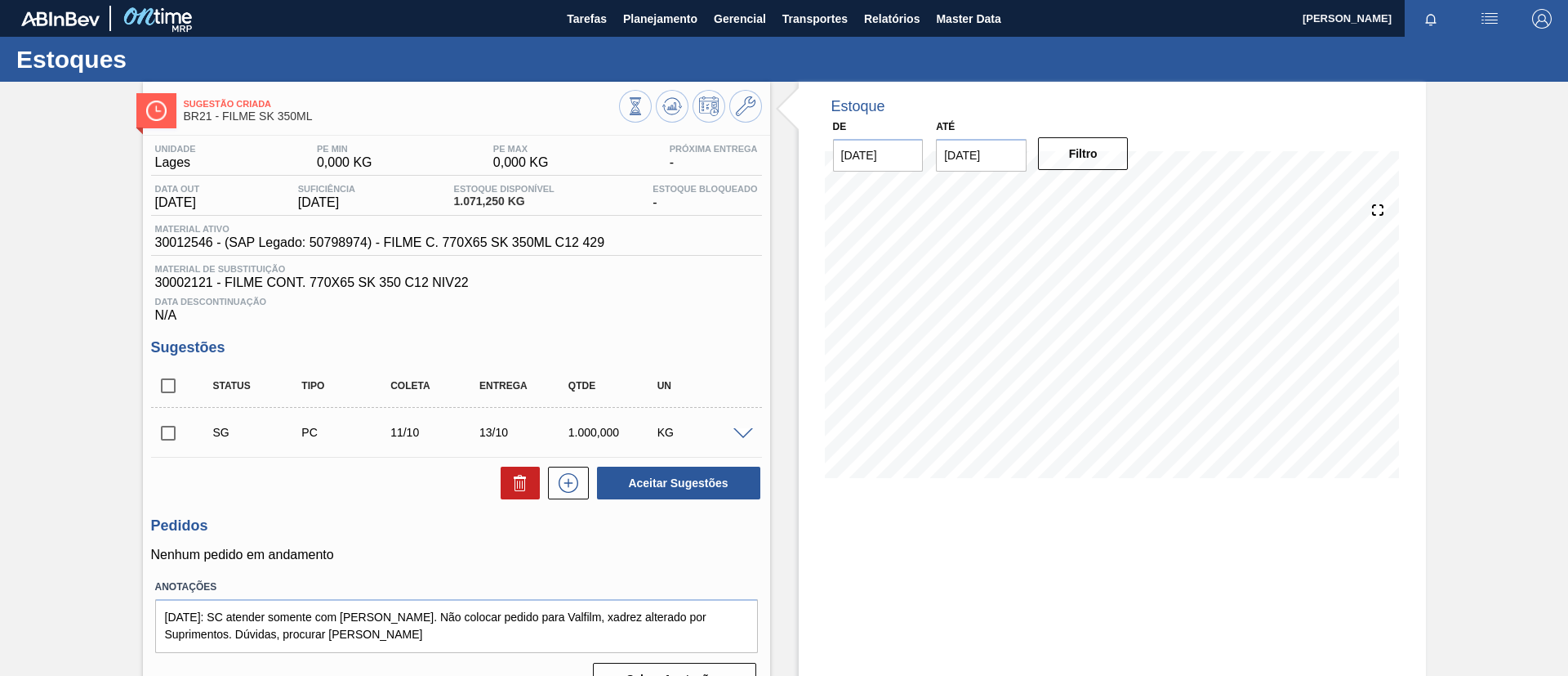
click at [629, 40] on div "Estoques" at bounding box center [784, 59] width 1568 height 45
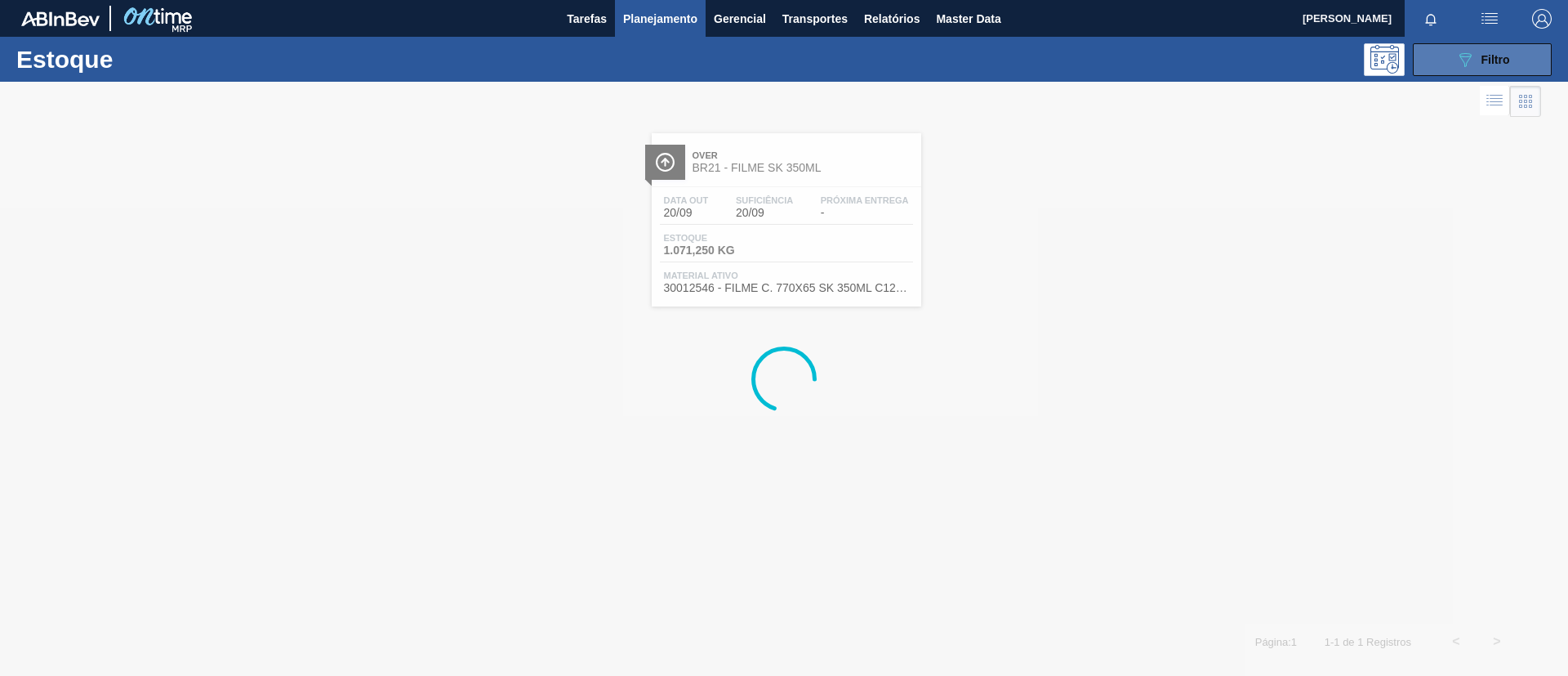
click at [1478, 61] on div "089F7B8B-B2A5-4AFE-B5C0-19BA573D28AC Filtro" at bounding box center [1482, 59] width 55 height 20
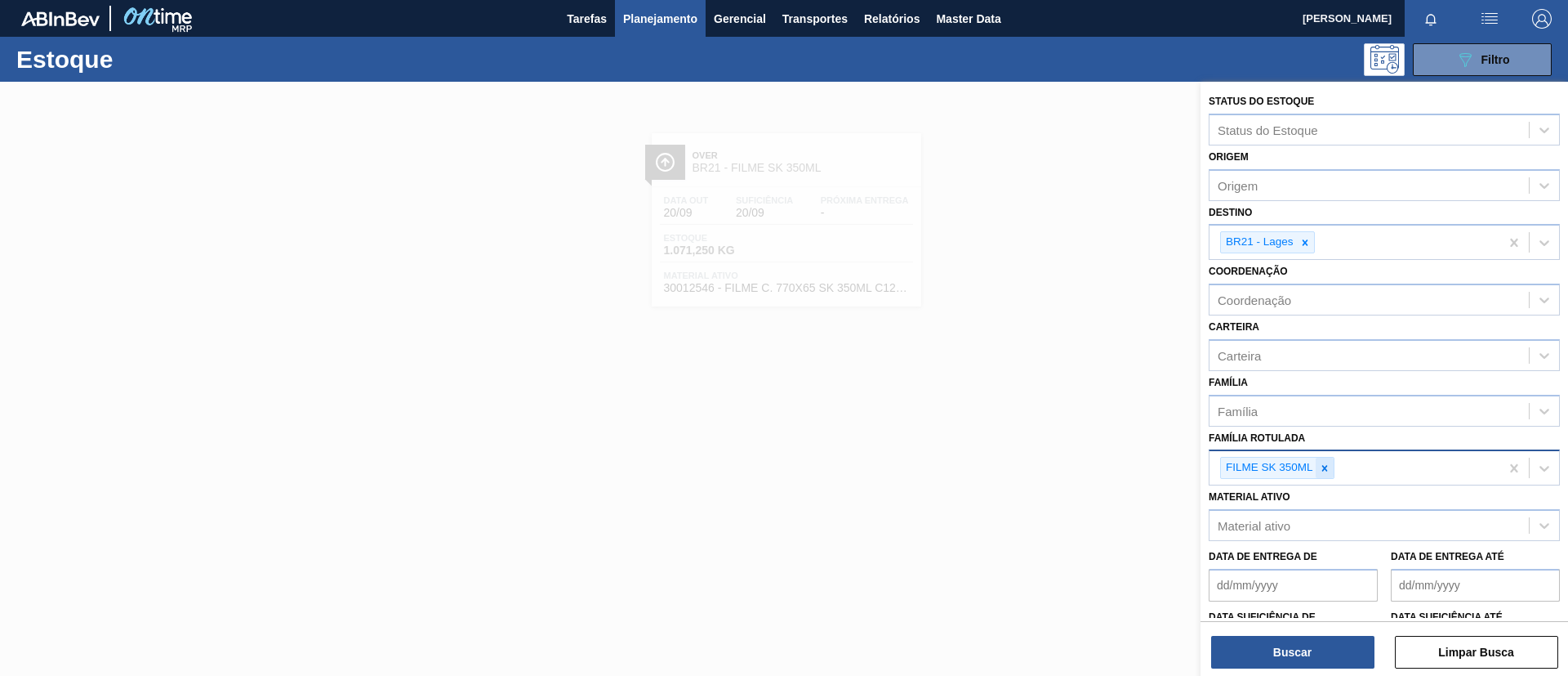
click at [1322, 465] on icon at bounding box center [1324, 467] width 5 height 5
paste Rotulada "FILME BC 350ML MP C/ 18"
type Rotulada "FILME BC 350ML MP C/ 18"
click at [1321, 488] on div "FILME BC 350ML MP C/ 18" at bounding box center [1384, 506] width 351 height 37
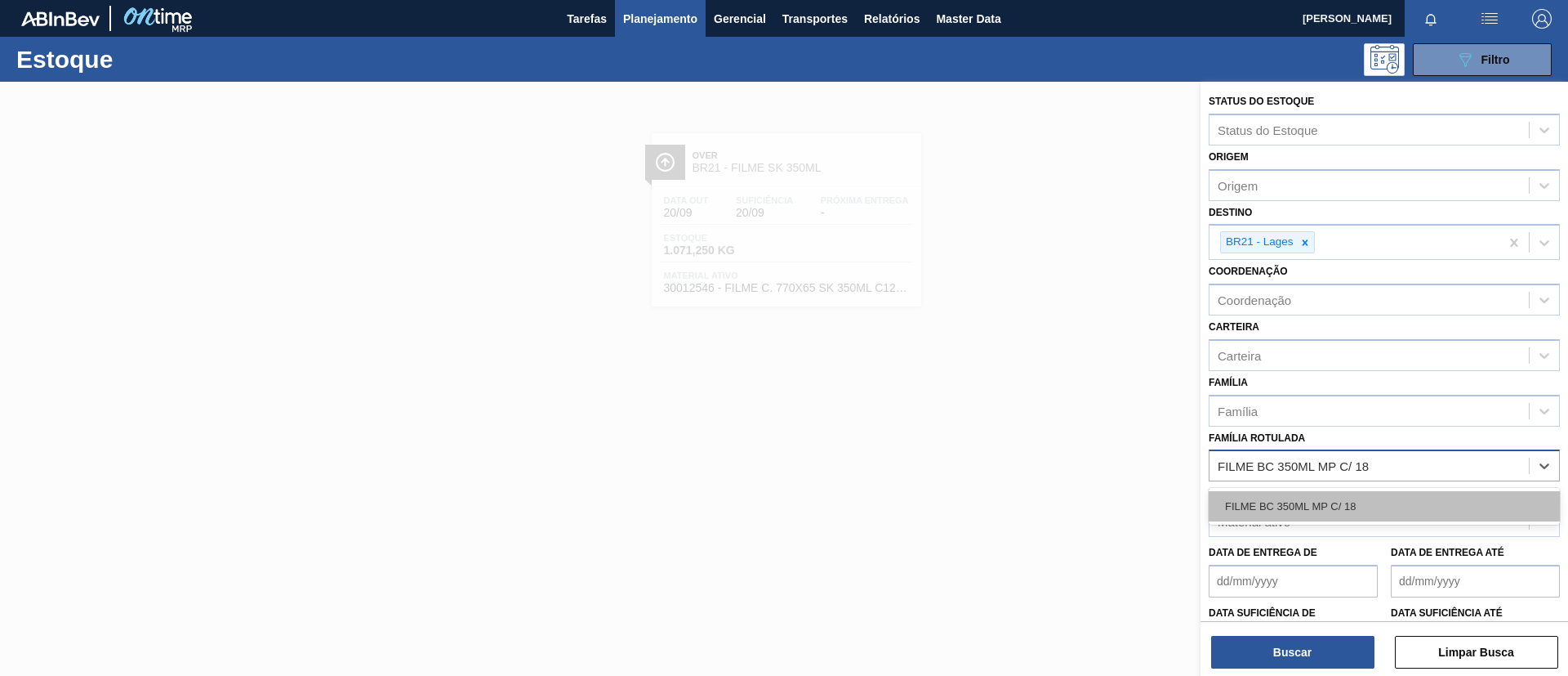
click at [1329, 495] on div "FILME BC 350ML MP C/ 18" at bounding box center [1384, 506] width 351 height 31
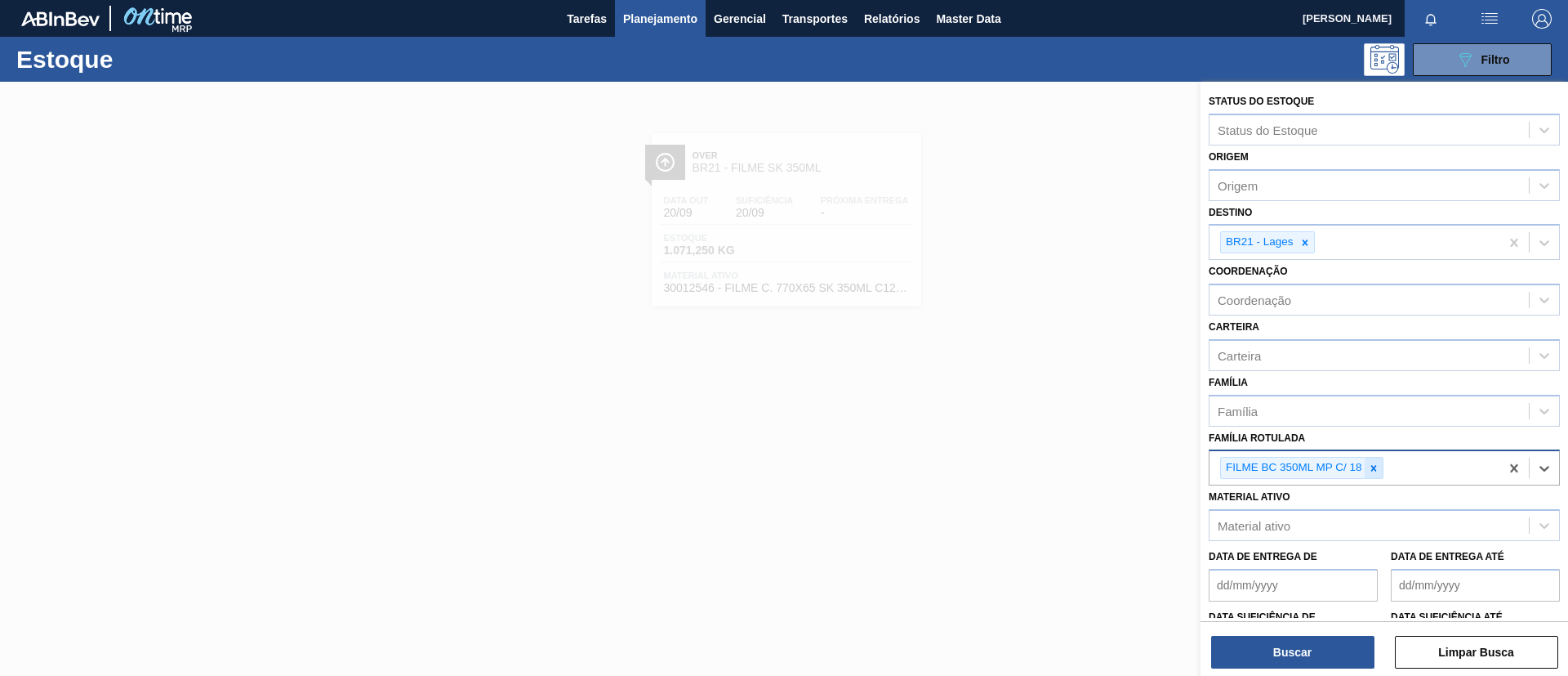
click at [1377, 462] on icon at bounding box center [1373, 467] width 12 height 12
paste Rotulada "FILME BC ZERO 350ML"
type Rotulada "FILME BC ZERO 350ML"
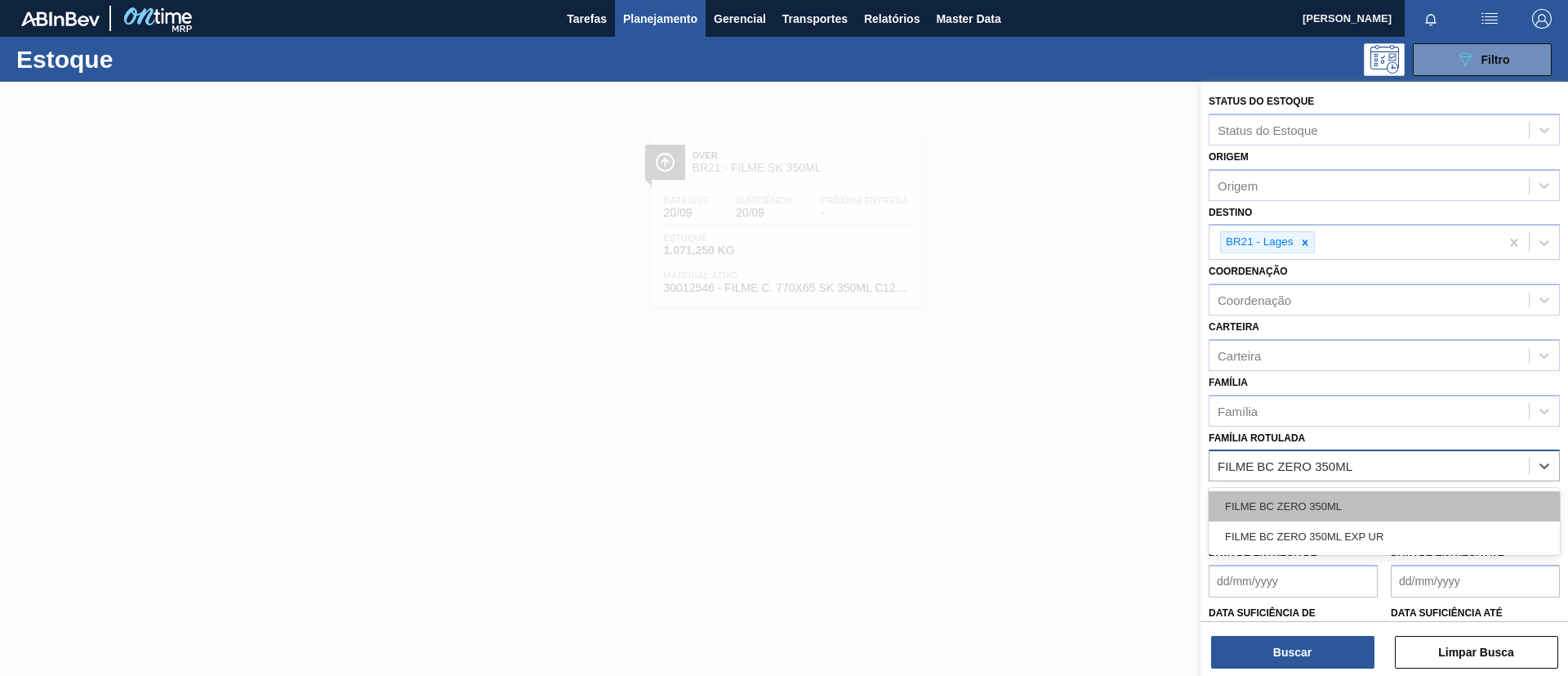
click at [1347, 495] on div "FILME BC ZERO 350ML" at bounding box center [1384, 506] width 351 height 31
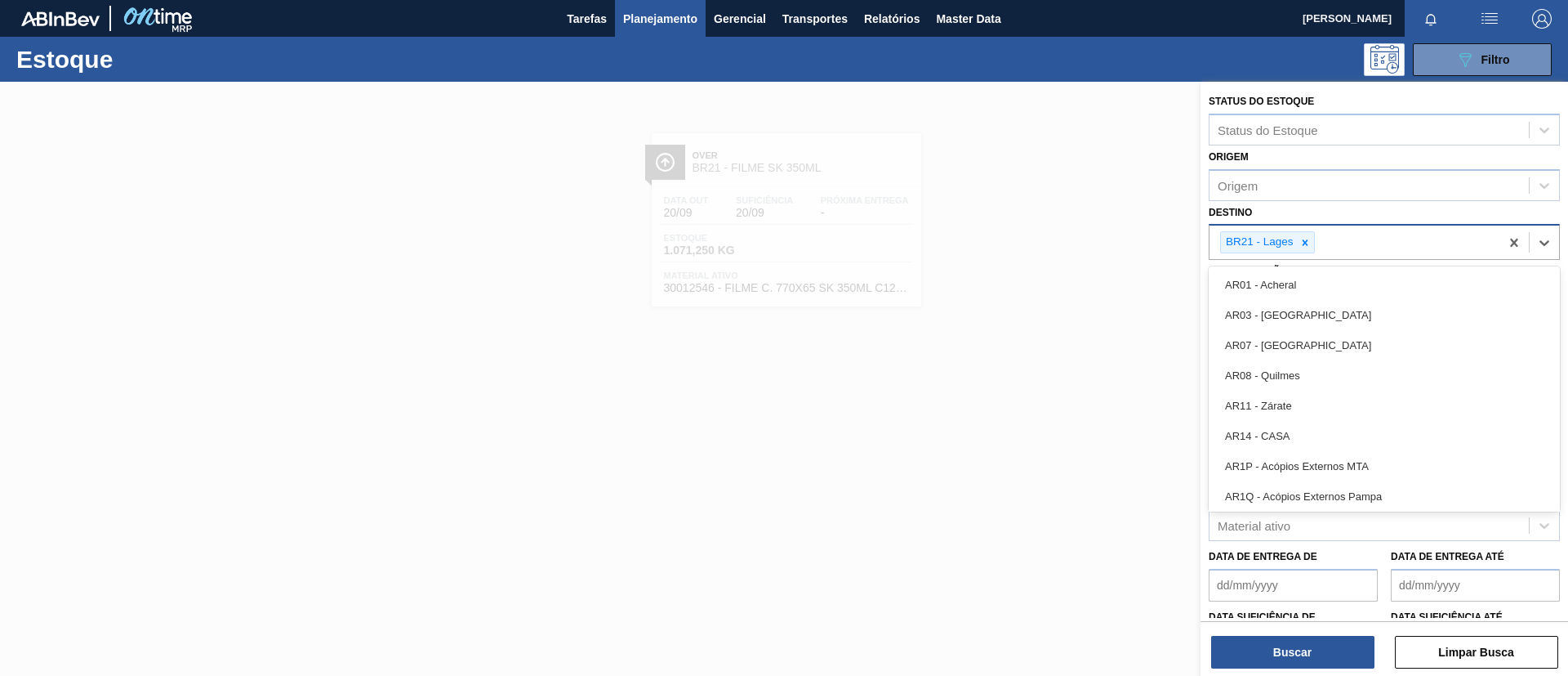
click at [1293, 244] on div "BR21 - Lages" at bounding box center [1259, 242] width 75 height 21
click at [1296, 244] on div at bounding box center [1305, 242] width 18 height 21
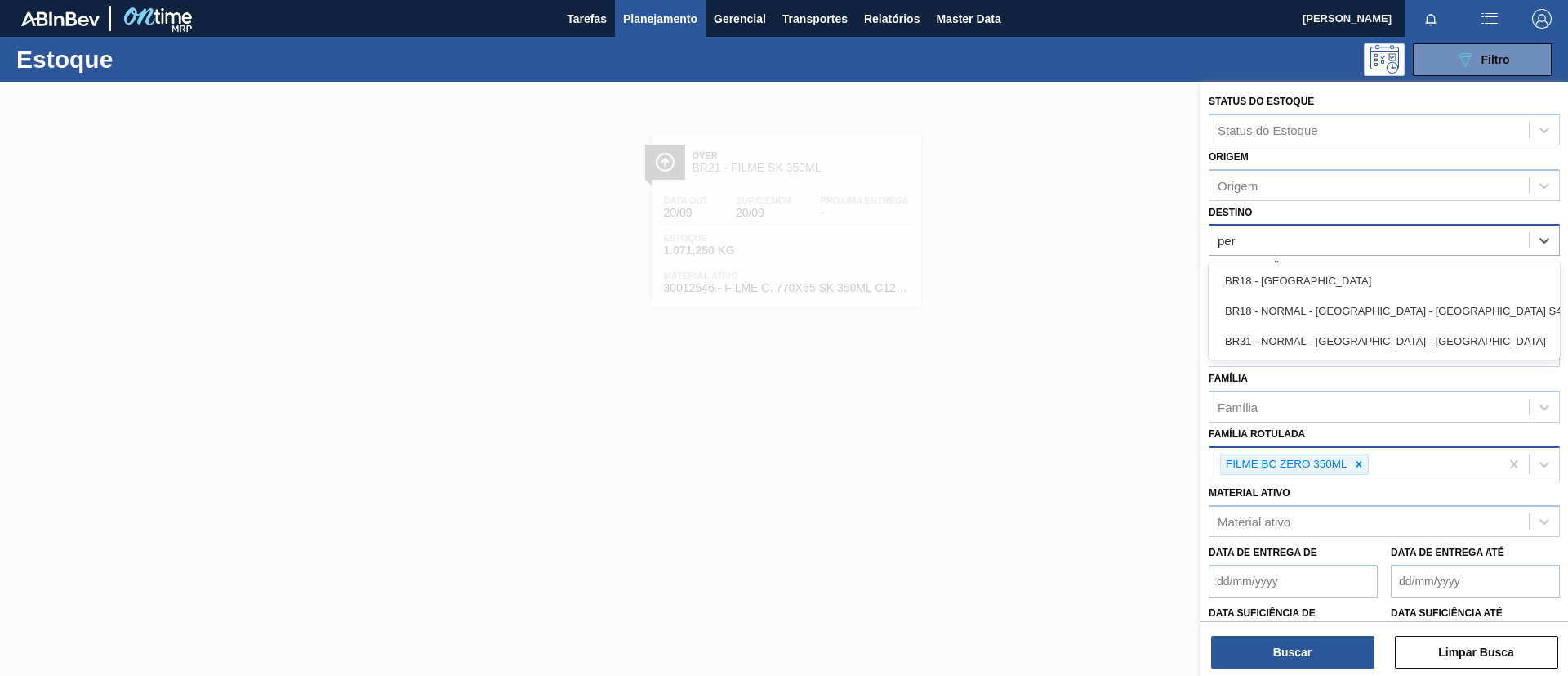
type input "pern"
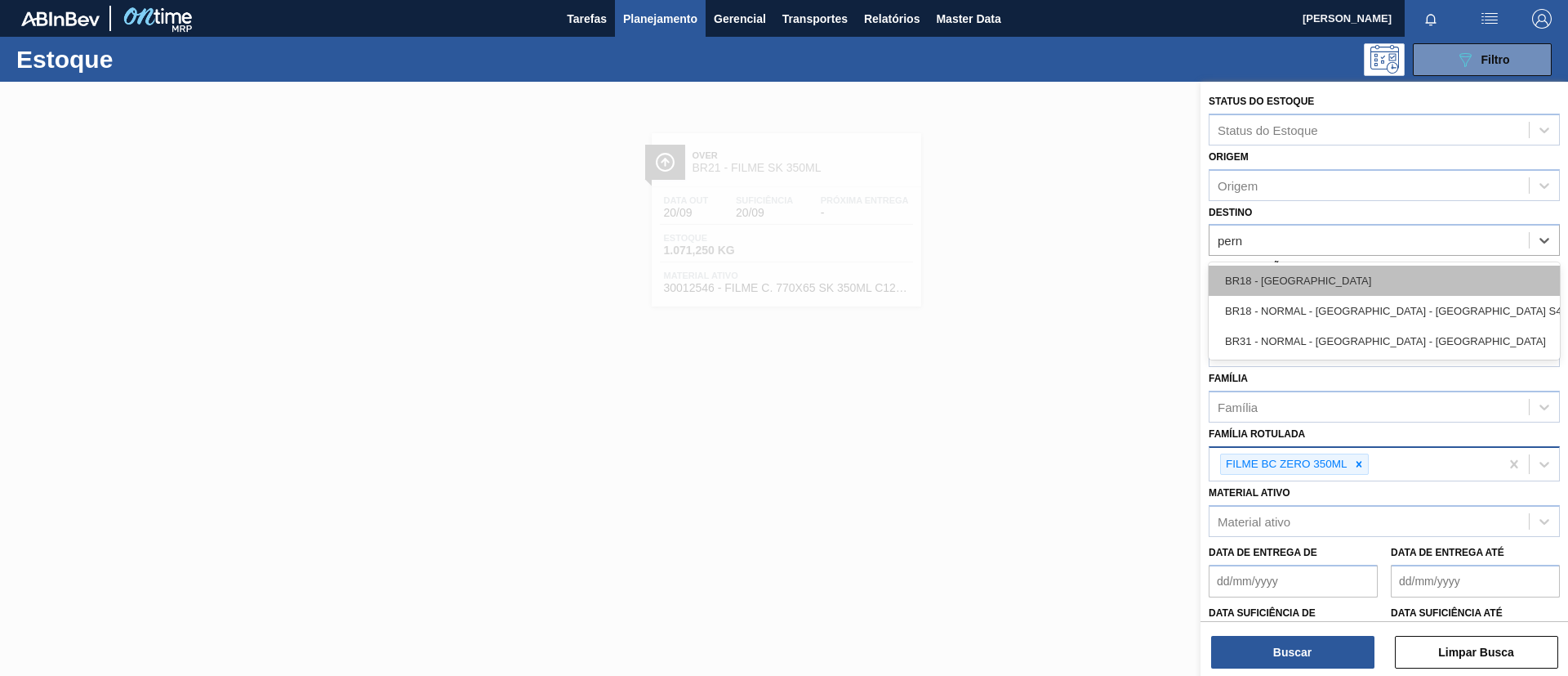
click at [1297, 283] on div "BR18 - Pernambuco" at bounding box center [1384, 280] width 351 height 31
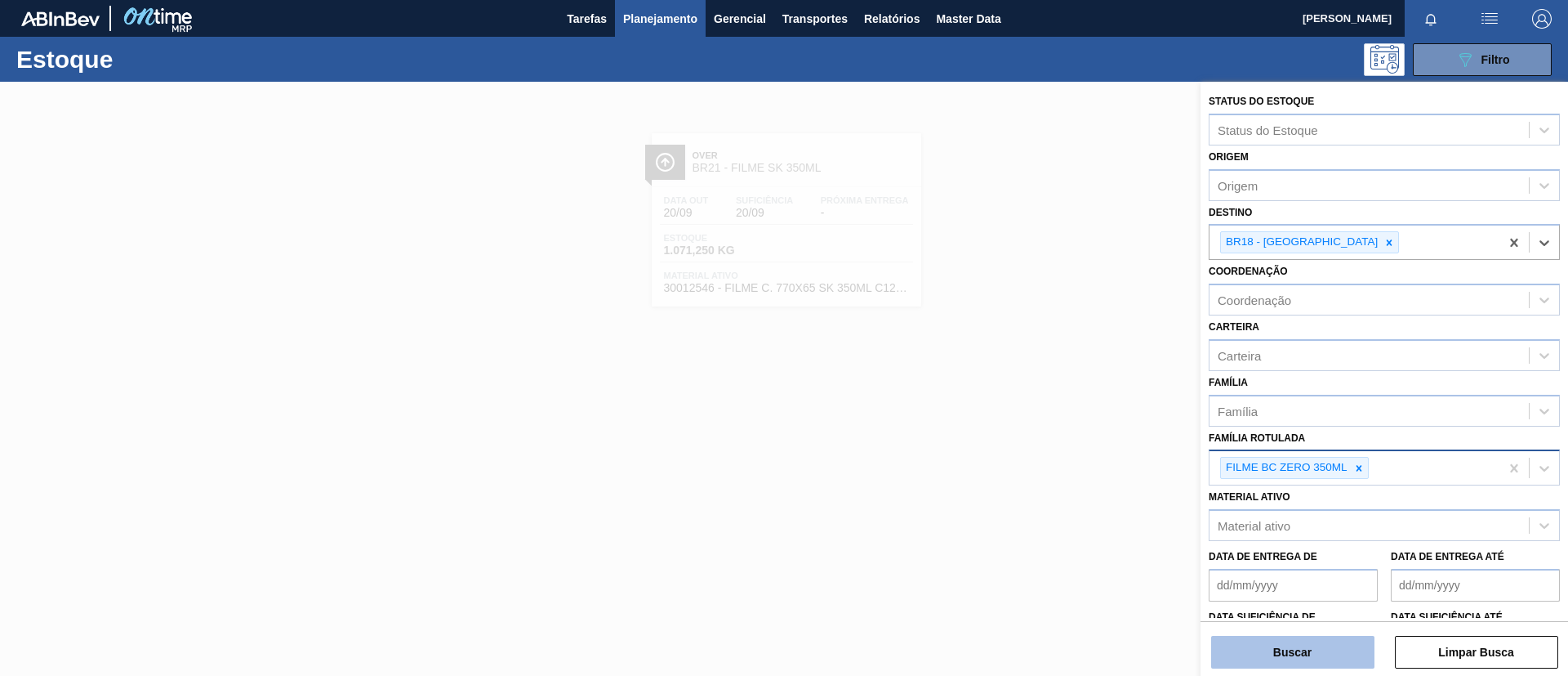
click at [1293, 645] on button "Buscar" at bounding box center [1293, 652] width 164 height 32
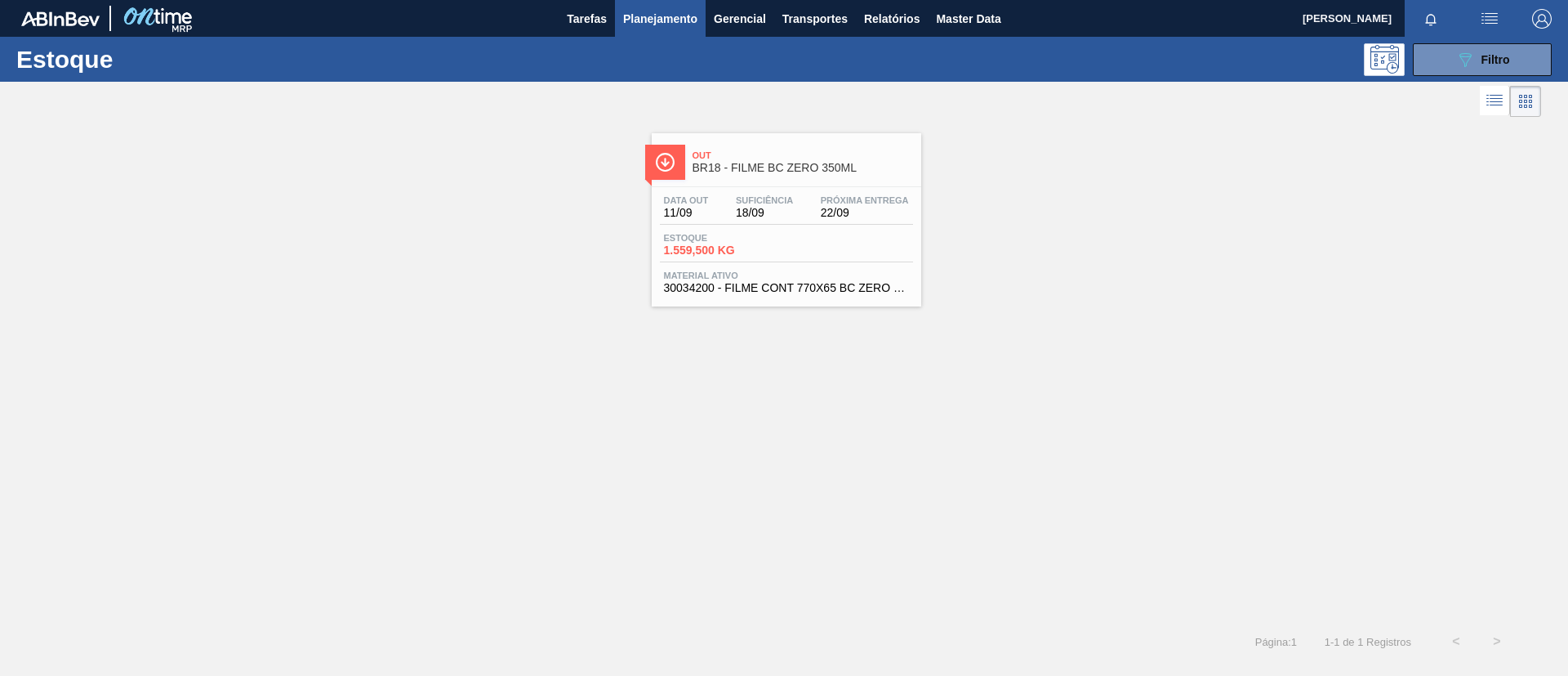
click at [704, 130] on link "Out BR18 - FILME BC ZERO 350ML Data out 11/09 Suficiência 18/09 Próxima Entrega…" at bounding box center [784, 213] width 290 height 185
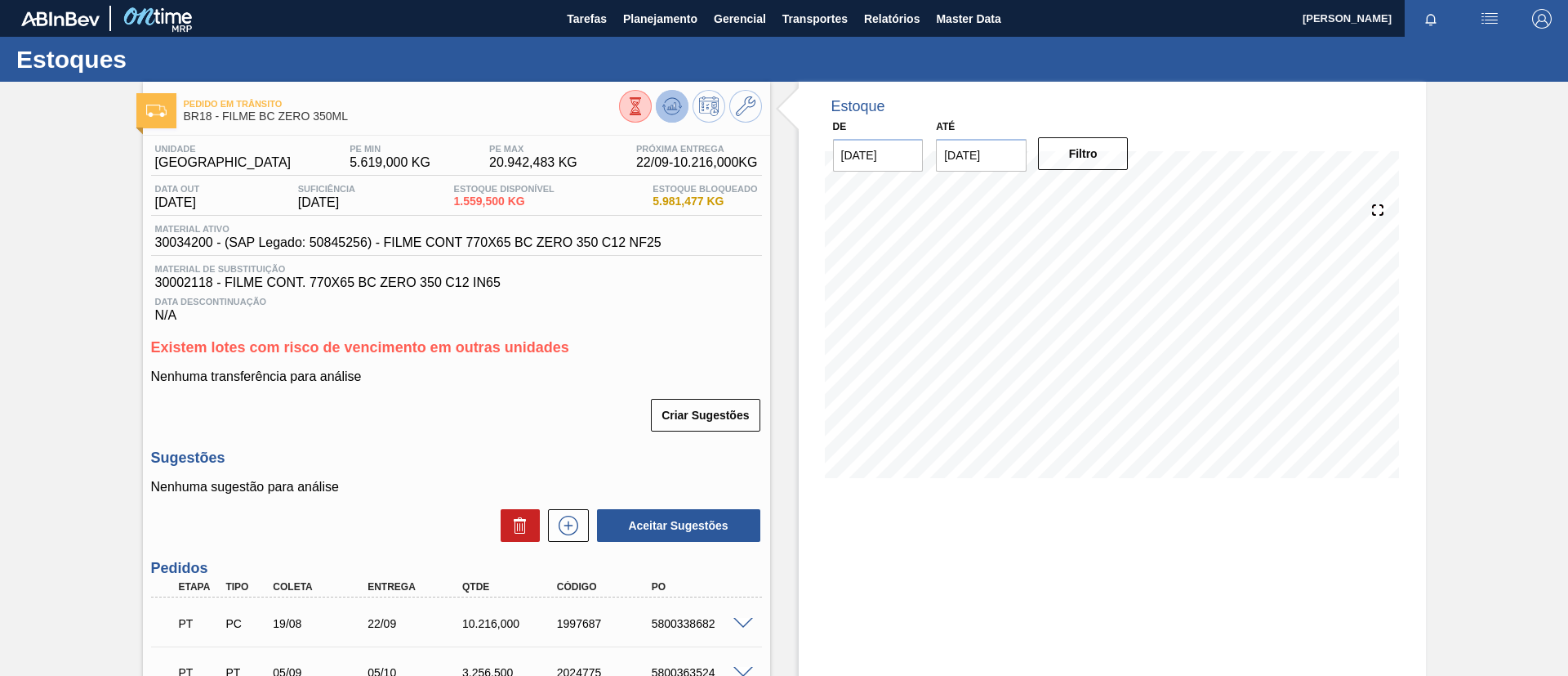
click at [677, 108] on icon at bounding box center [672, 106] width 20 height 20
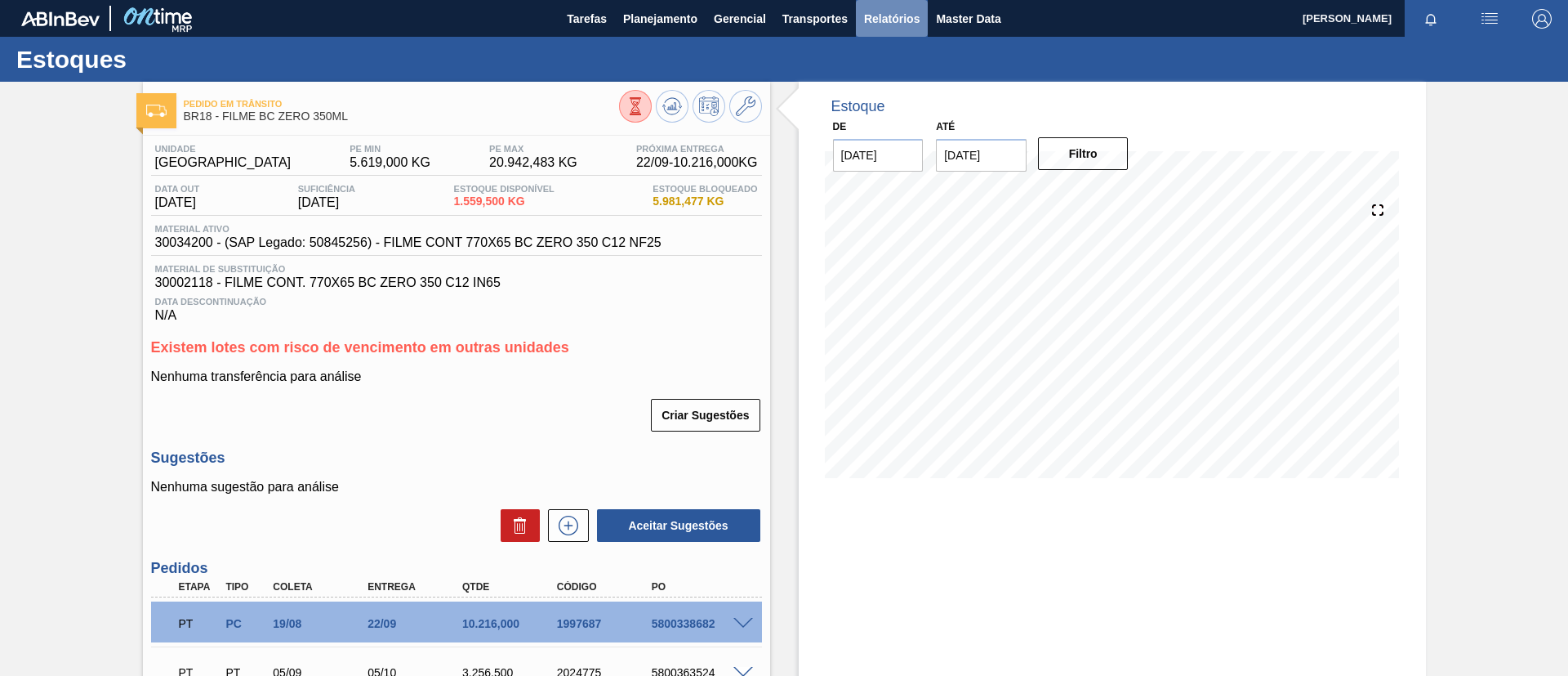
click at [889, 20] on span "Relatórios" at bounding box center [891, 19] width 56 height 20
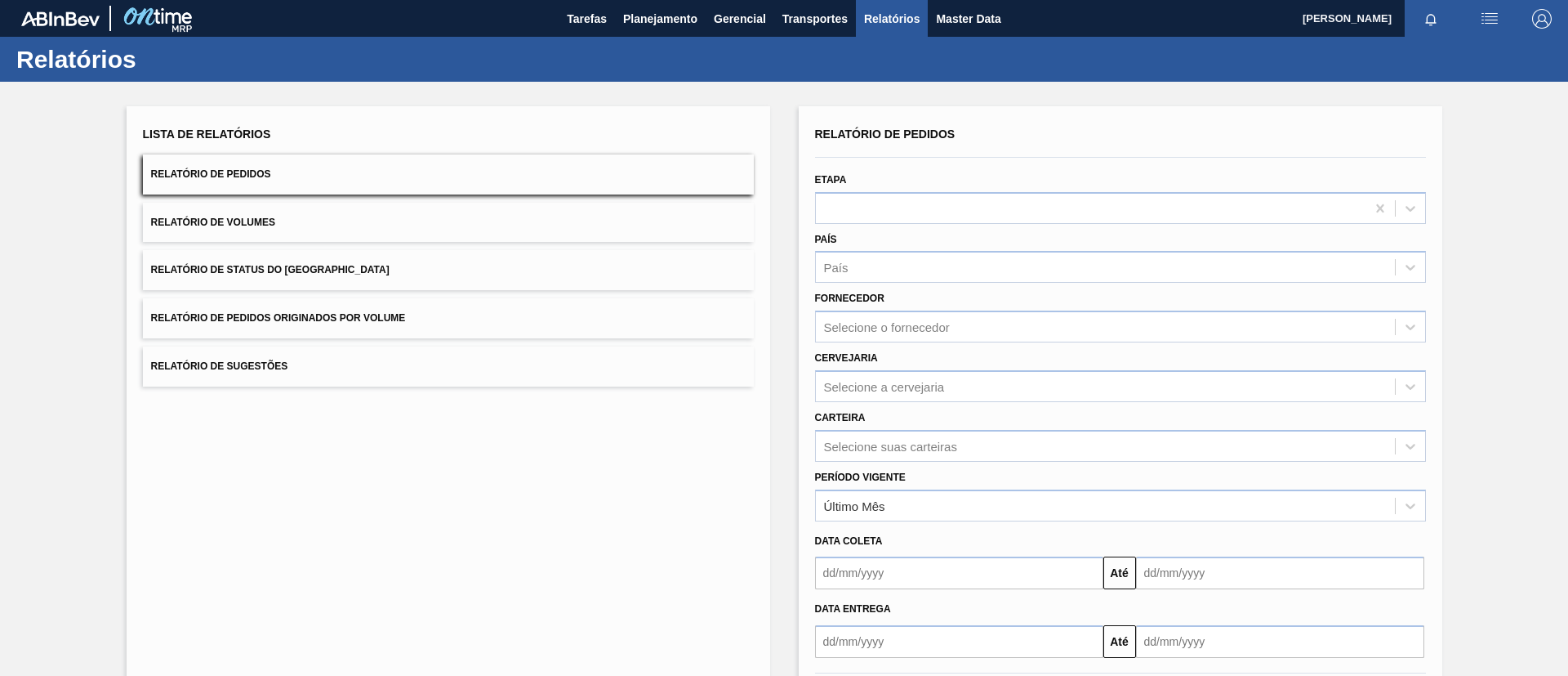
click at [328, 271] on span "Relatório de Status do Estoque" at bounding box center [270, 270] width 238 height 12
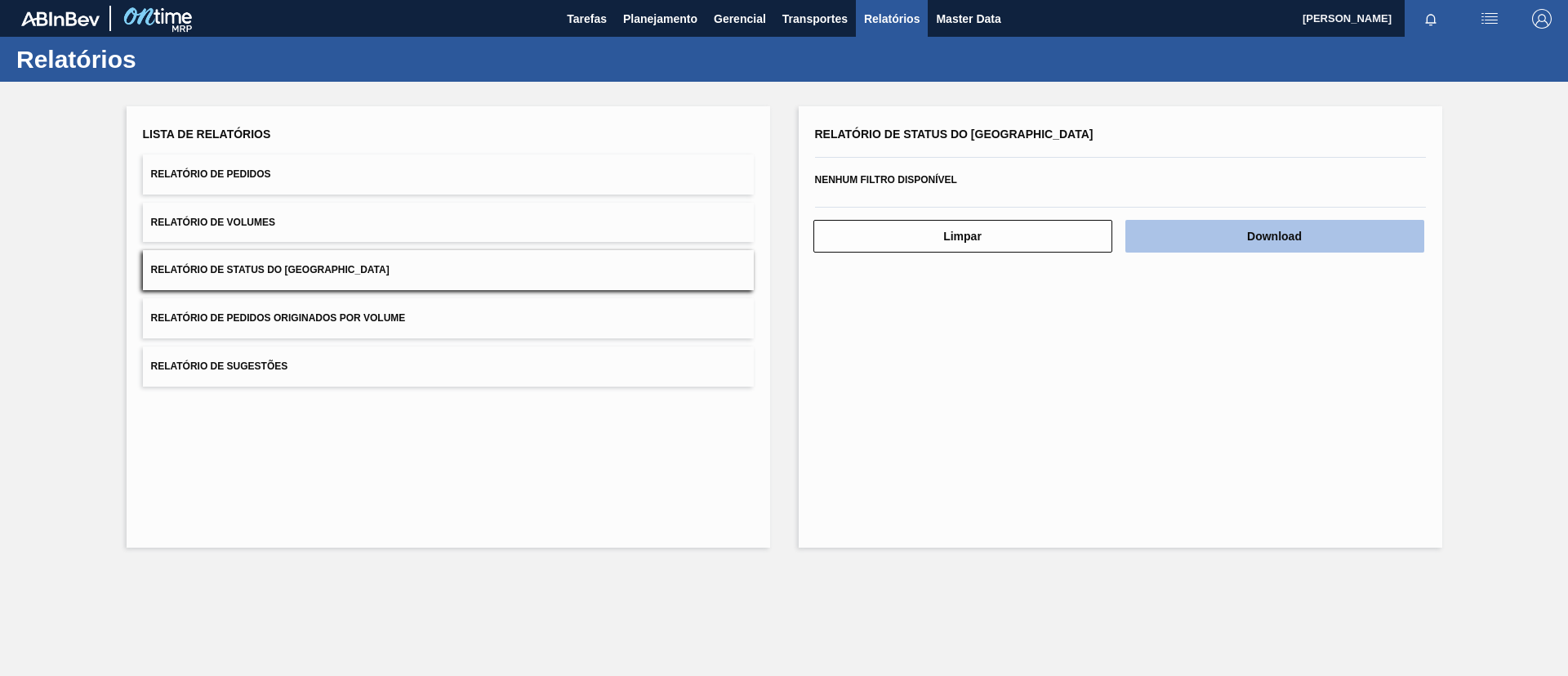
click at [1256, 250] on button "Download" at bounding box center [1274, 236] width 299 height 32
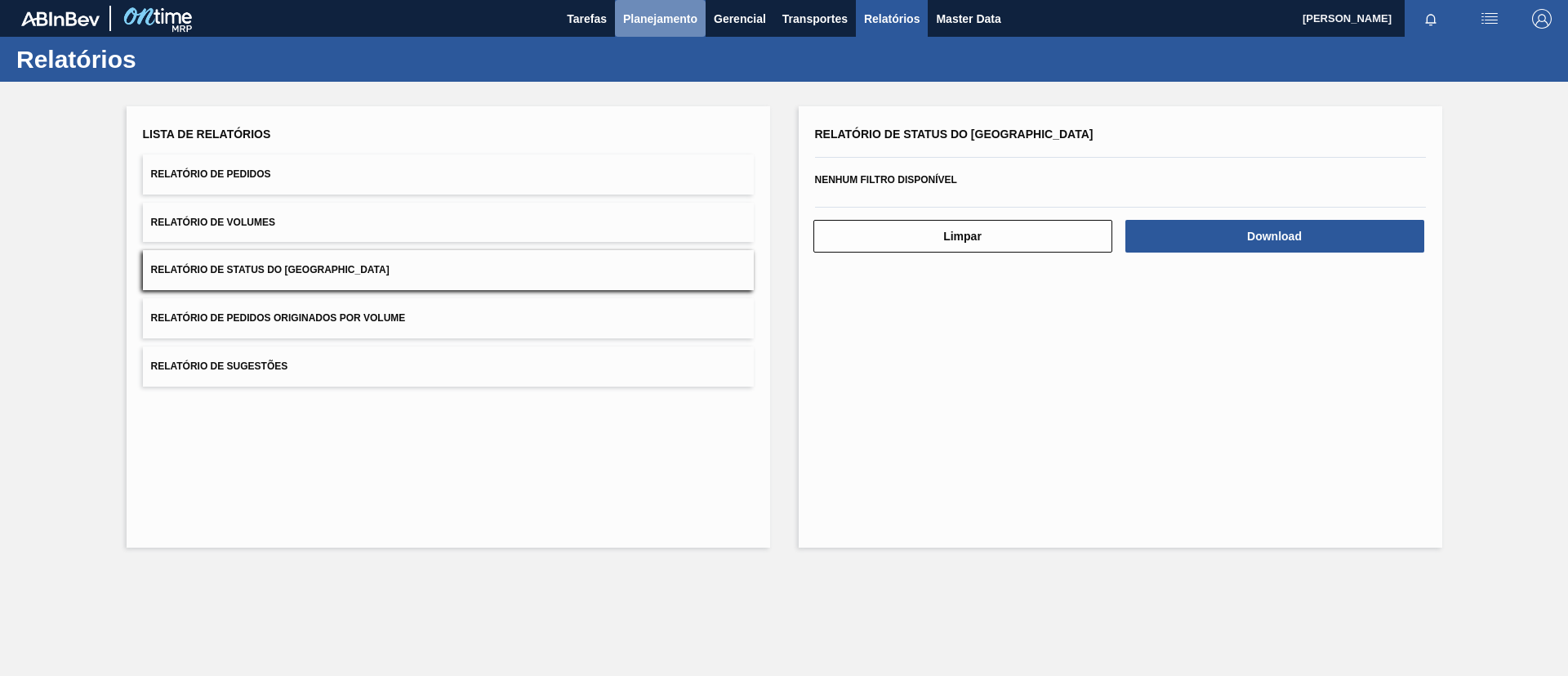
click at [648, 20] on span "Planejamento" at bounding box center [660, 19] width 75 height 20
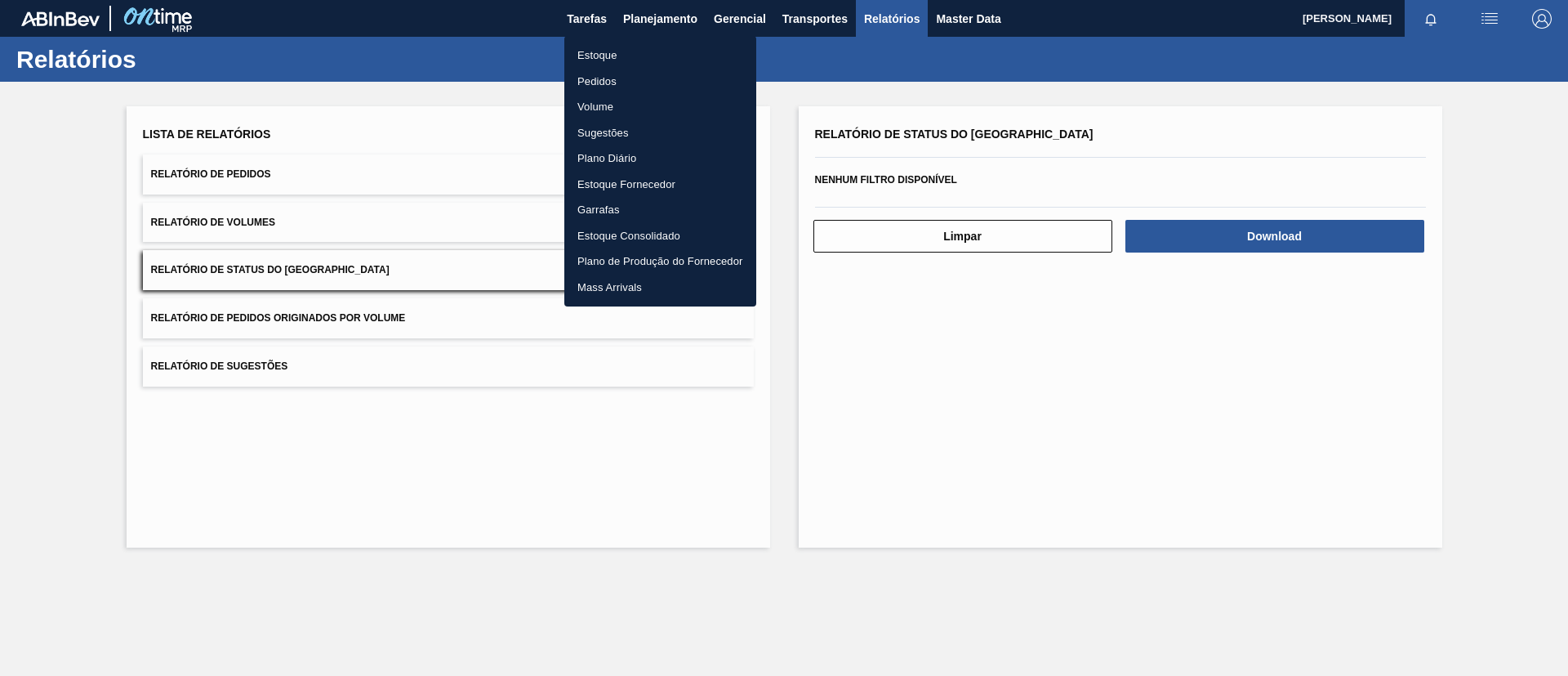
click at [658, 53] on li "Estoque" at bounding box center [660, 55] width 192 height 26
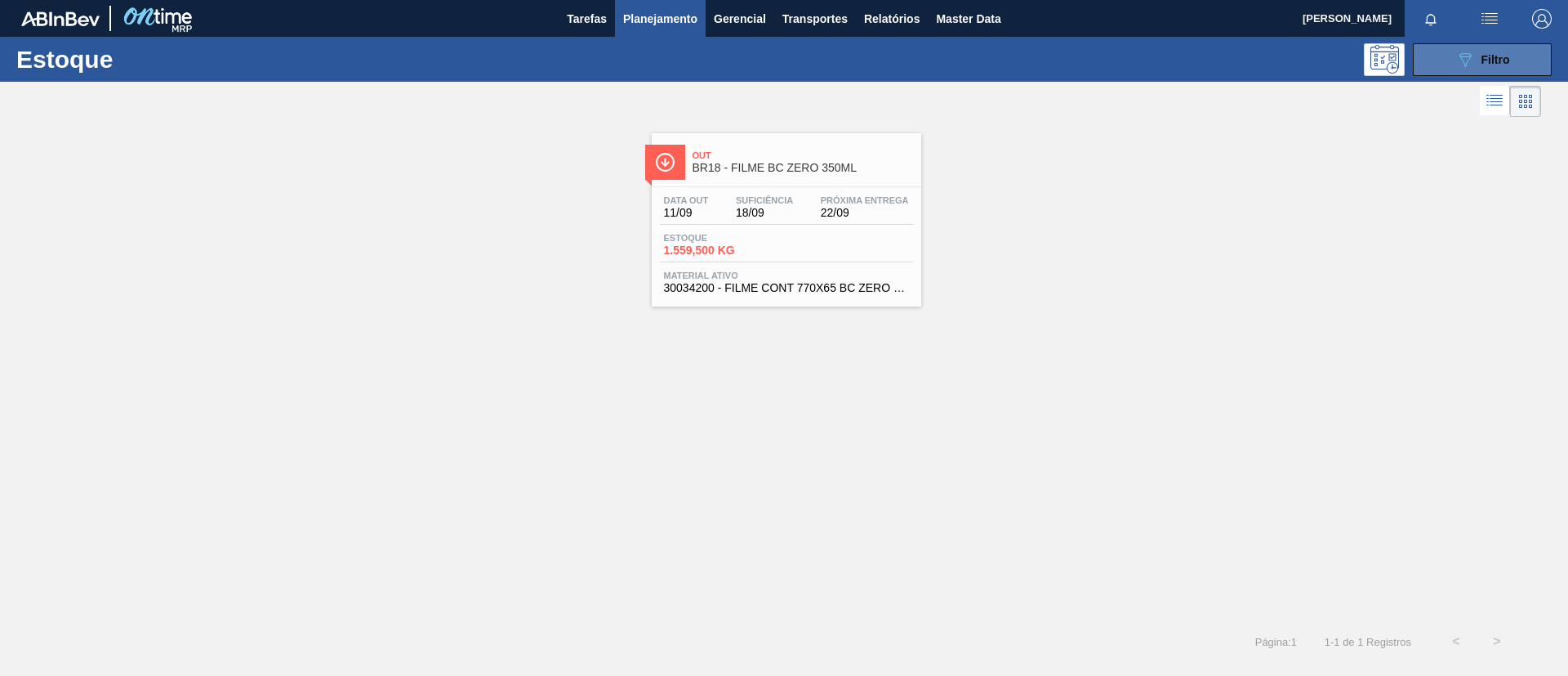
click at [1487, 57] on span "Filtro" at bounding box center [1495, 59] width 29 height 13
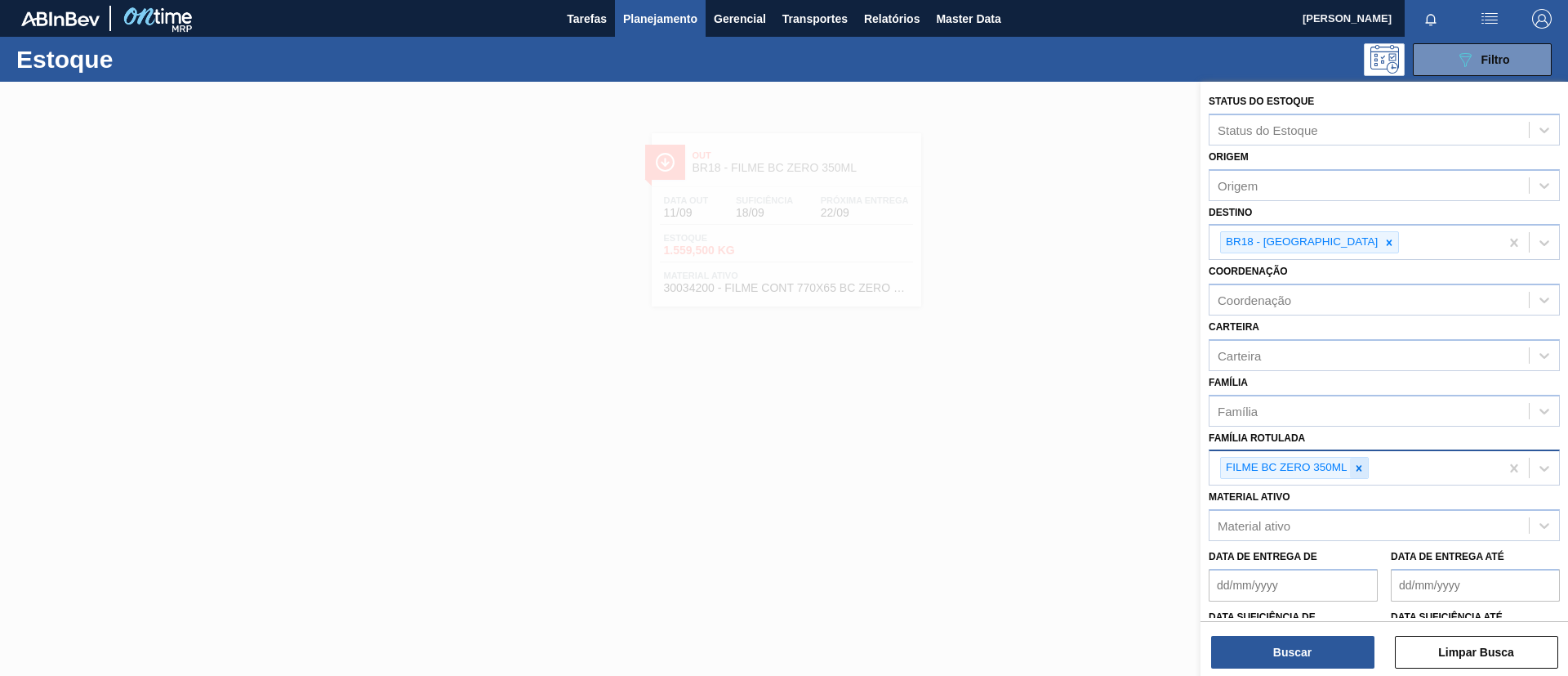
click at [1354, 464] on icon at bounding box center [1359, 467] width 12 height 12
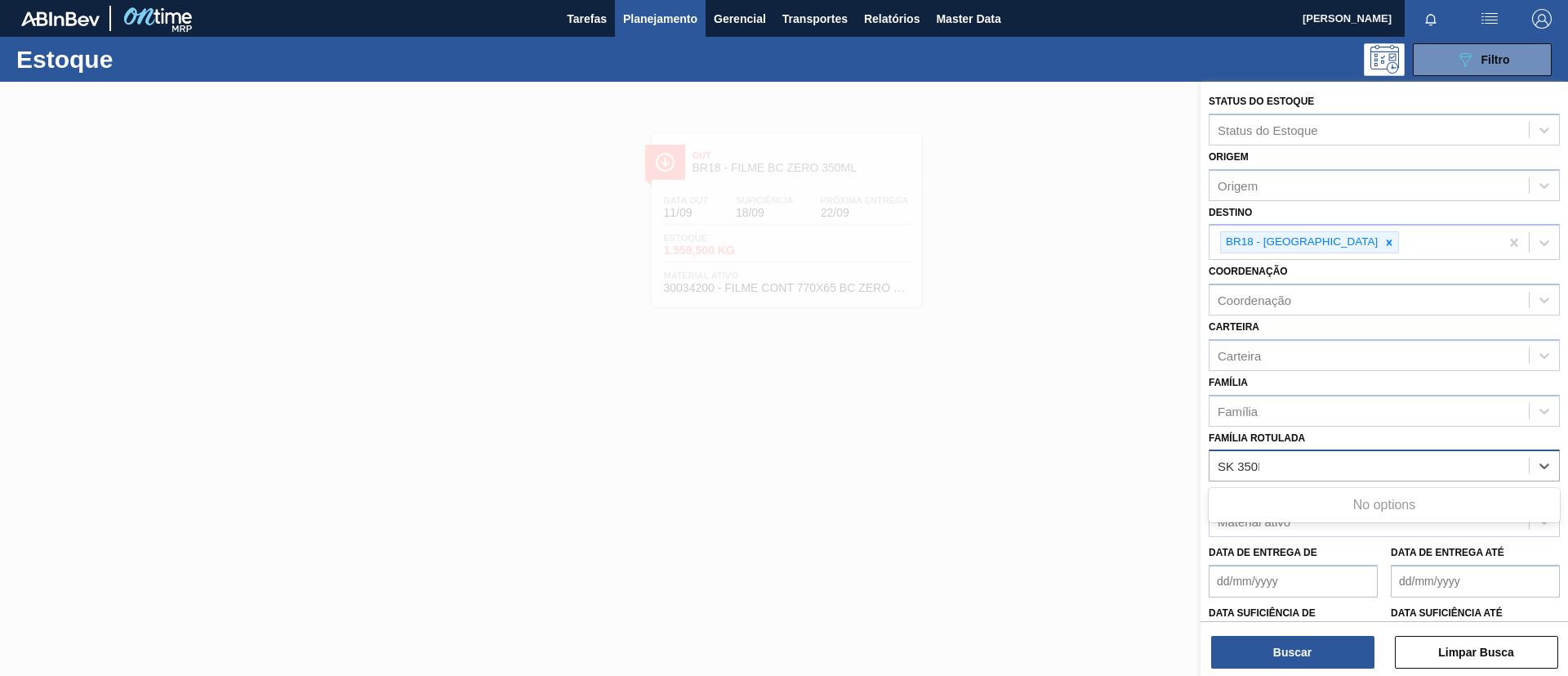
type Rotulada "SK 350ML"
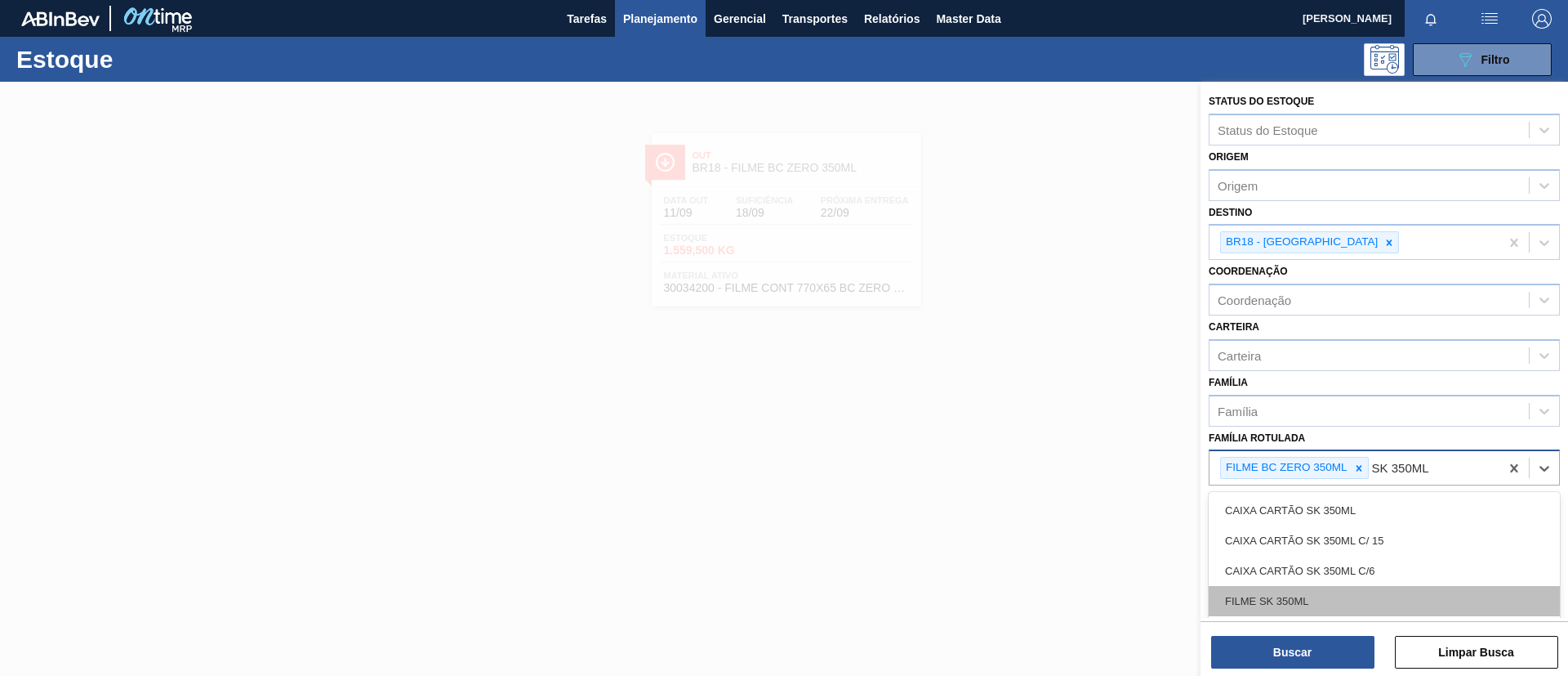
click at [1324, 592] on div "FILME SK 350ML" at bounding box center [1384, 601] width 351 height 31
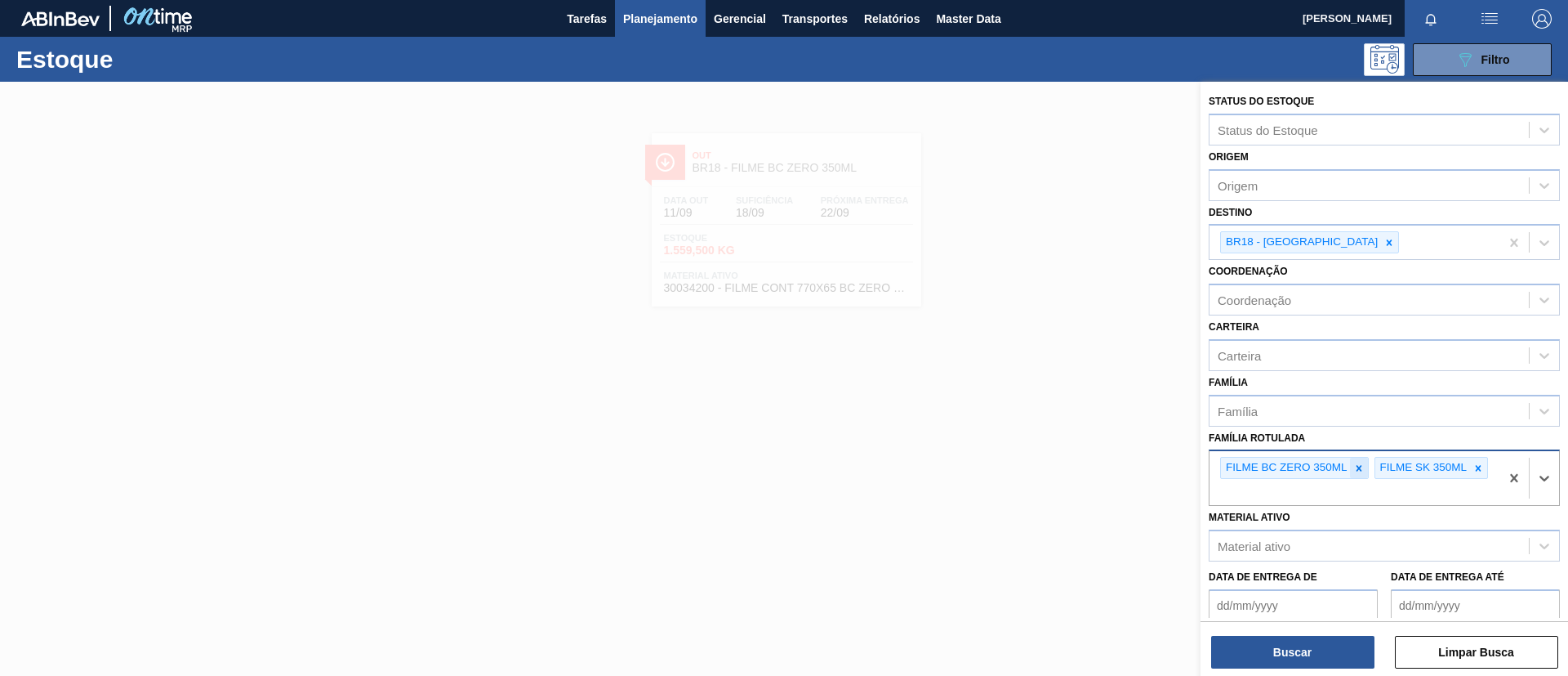
click at [1356, 461] on div at bounding box center [1359, 467] width 18 height 21
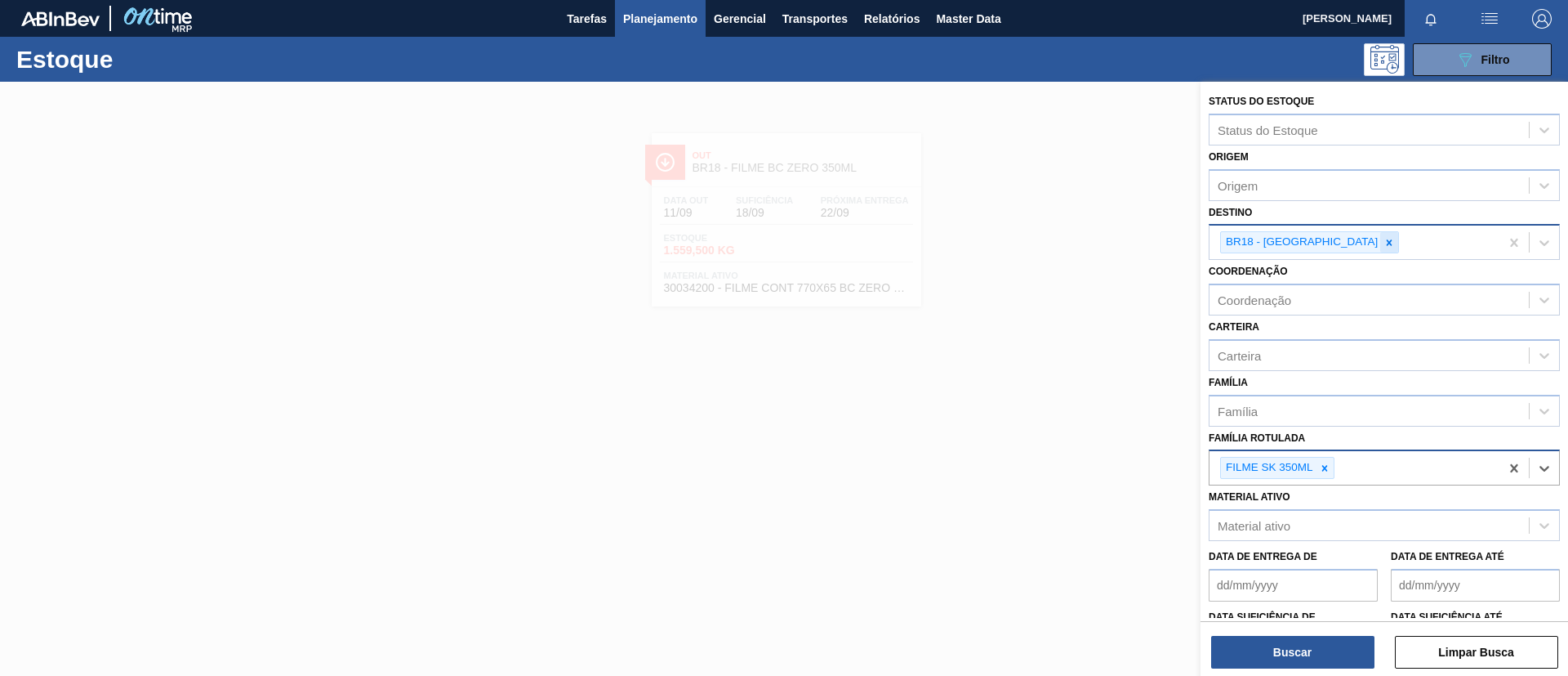
click at [1383, 245] on icon at bounding box center [1388, 243] width 12 height 12
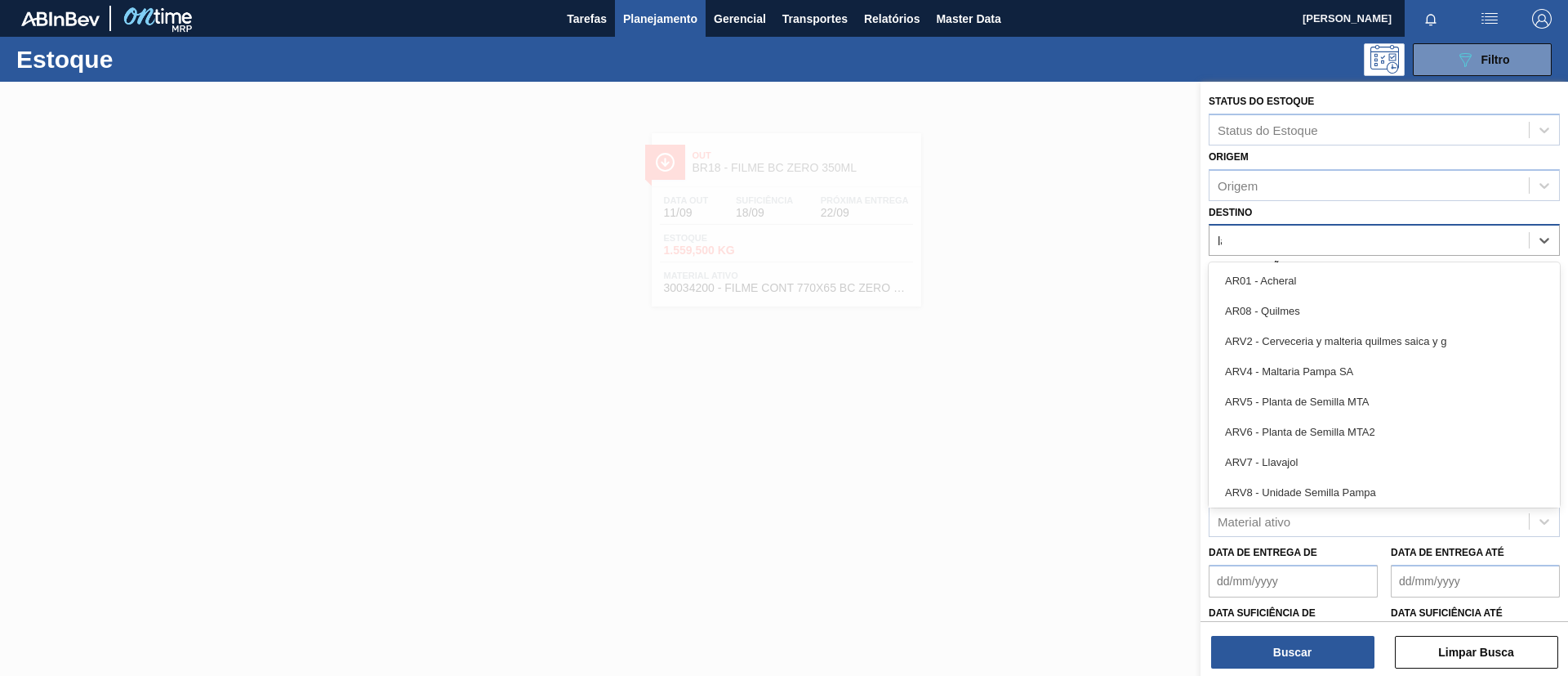
type input "lage"
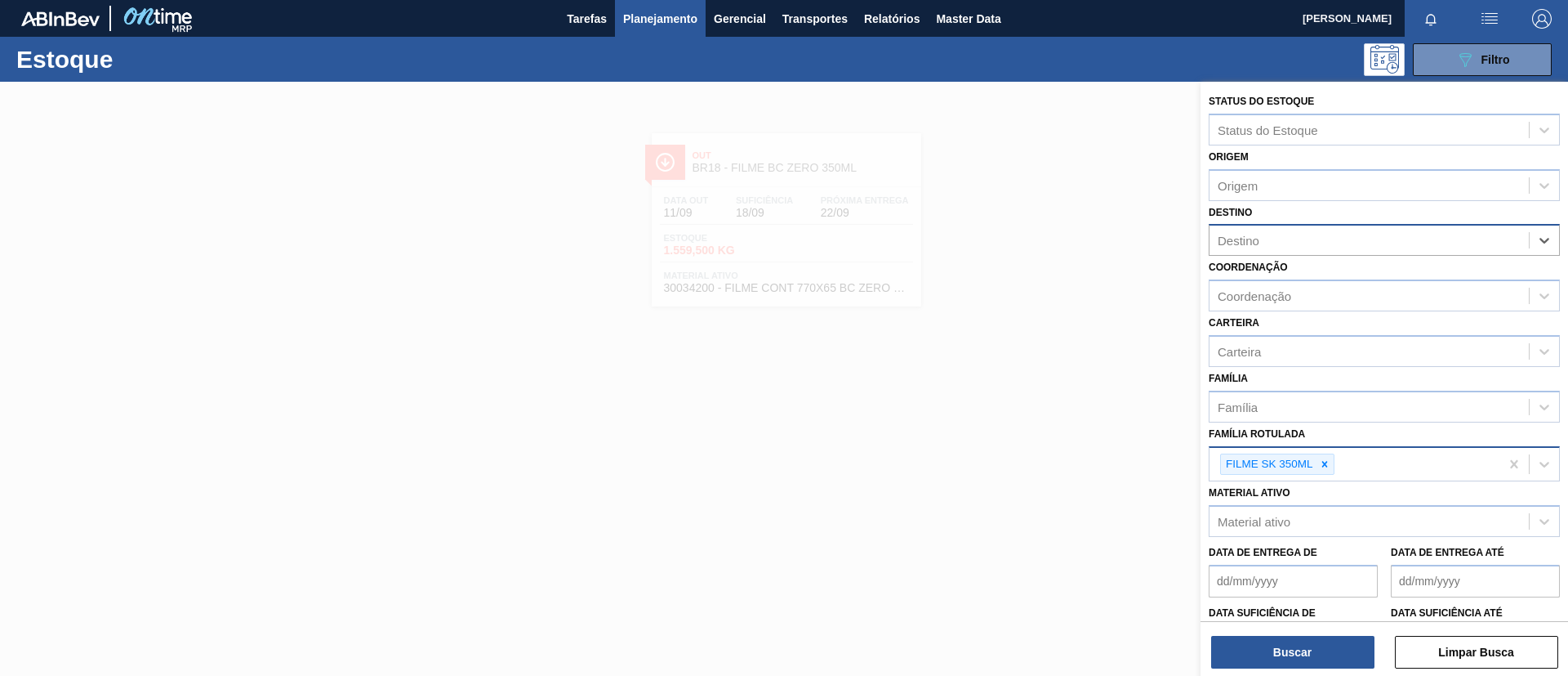
click at [1339, 236] on div "Destino" at bounding box center [1369, 240] width 319 height 23
click at [1328, 637] on button "Buscar" at bounding box center [1293, 652] width 164 height 32
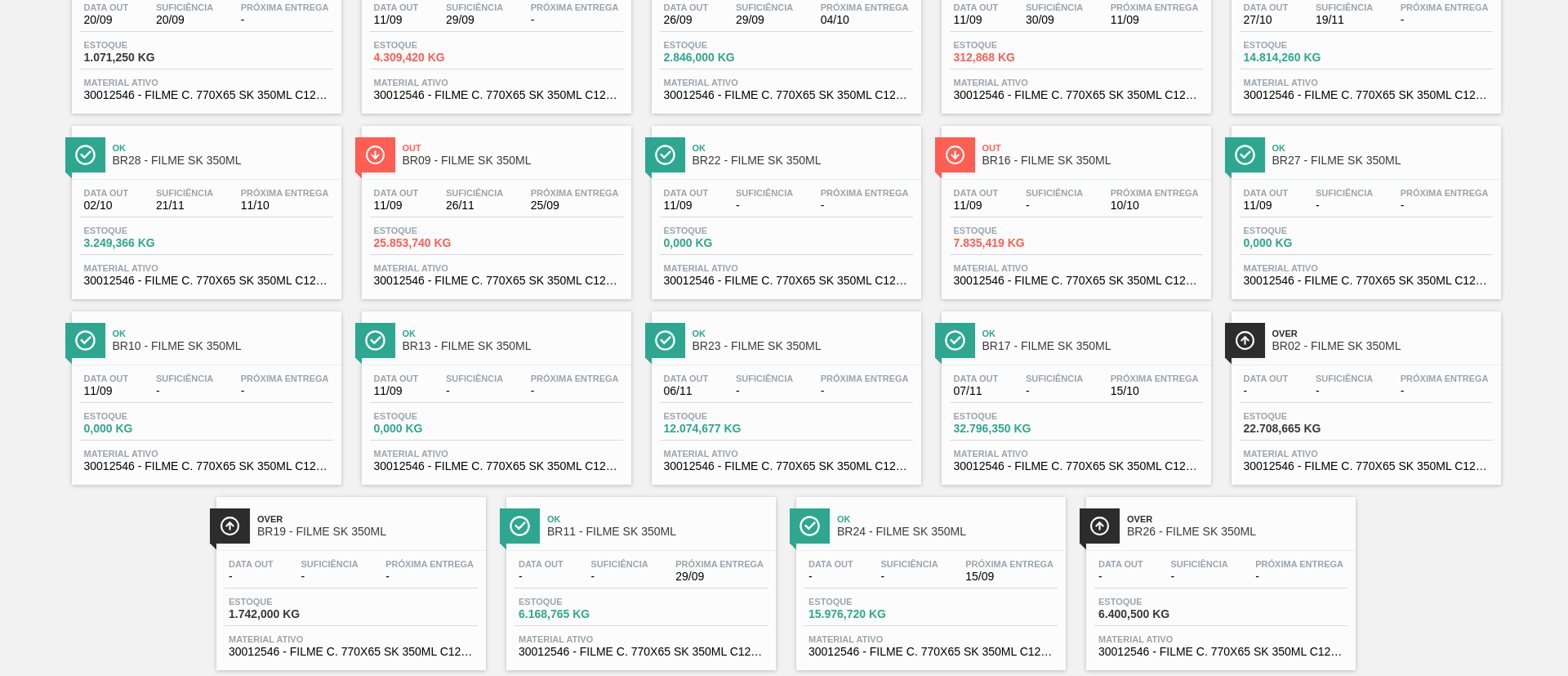
scroll to position [228, 0]
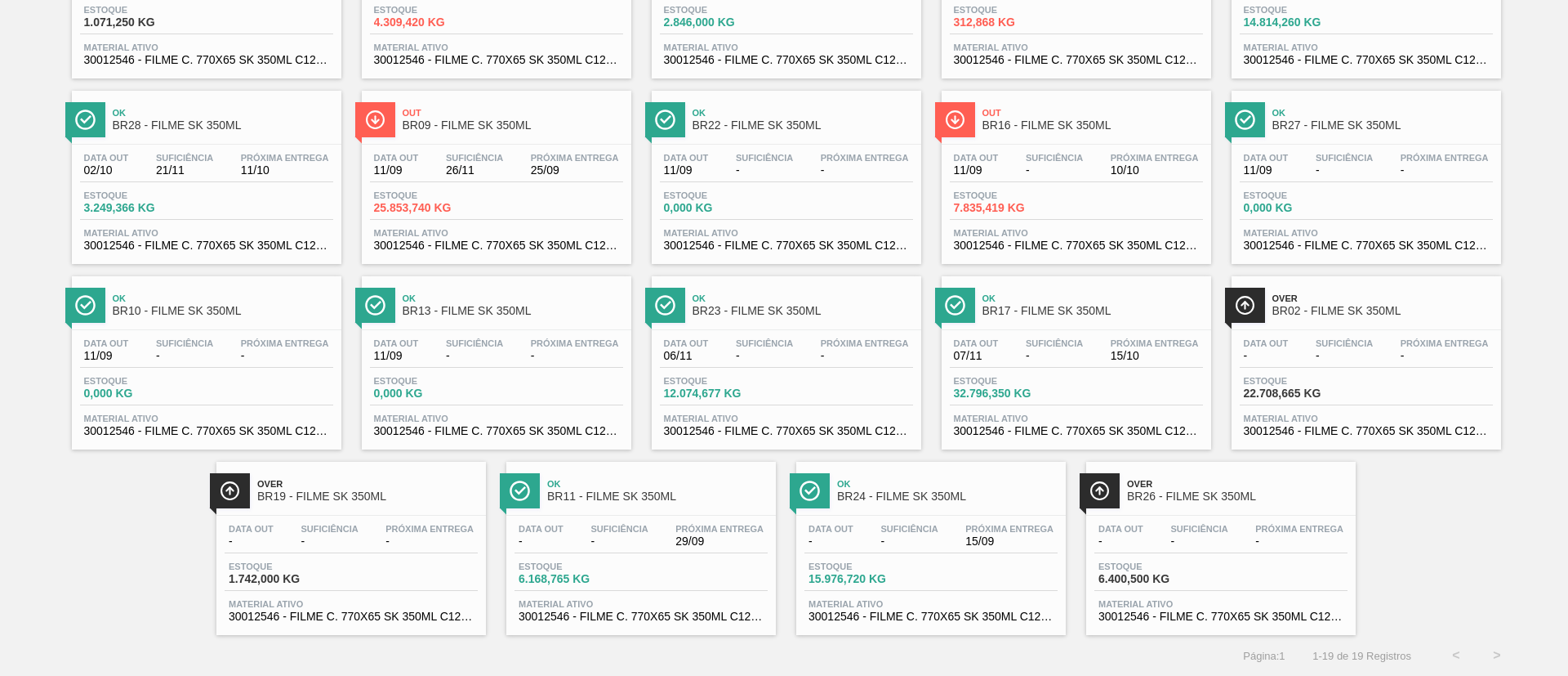
click at [926, 557] on div "Data out - Suficiência - Próxima Entrega 15/09 Estoque 15.976,720 KG Material a…" at bounding box center [931, 571] width 270 height 111
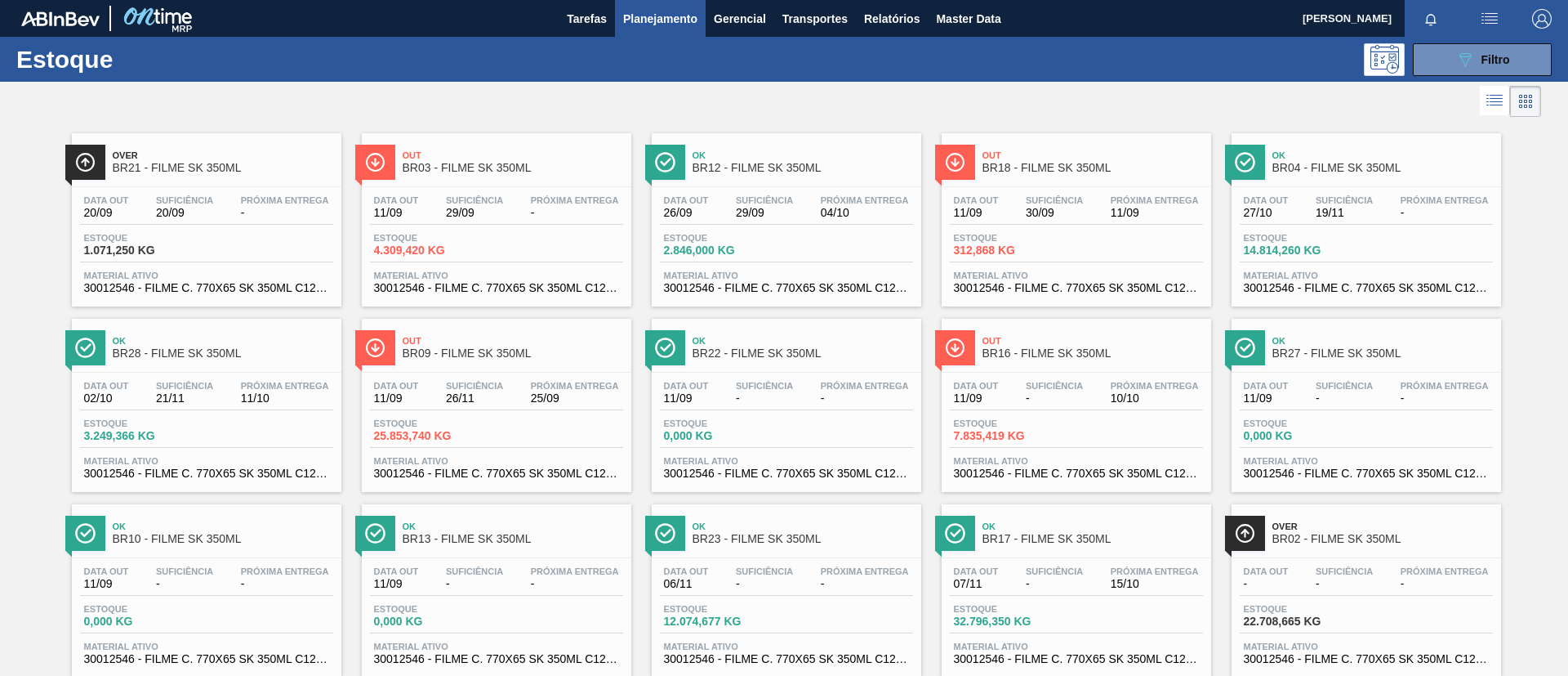
click at [1508, 40] on div "Estoque 089F7B8B-B2A5-4AFE-B5C0-19BA573D28AC Filtro" at bounding box center [784, 59] width 1568 height 45
click at [1508, 61] on button "089F7B8B-B2A5-4AFE-B5C0-19BA573D28AC Filtro" at bounding box center [1482, 59] width 138 height 32
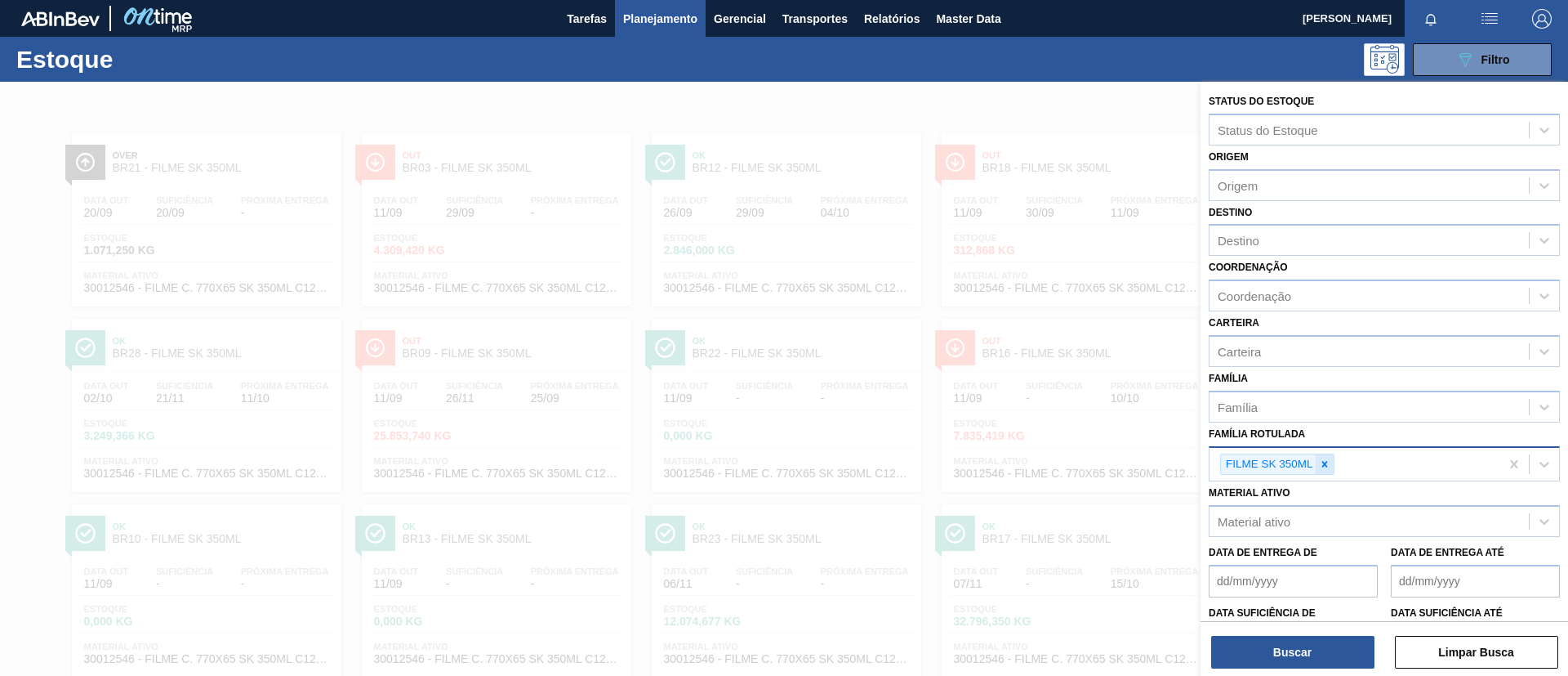
click at [1322, 461] on icon at bounding box center [1324, 464] width 5 height 5
paste Rotulada "FILME BC 350ML MP C/ 18"
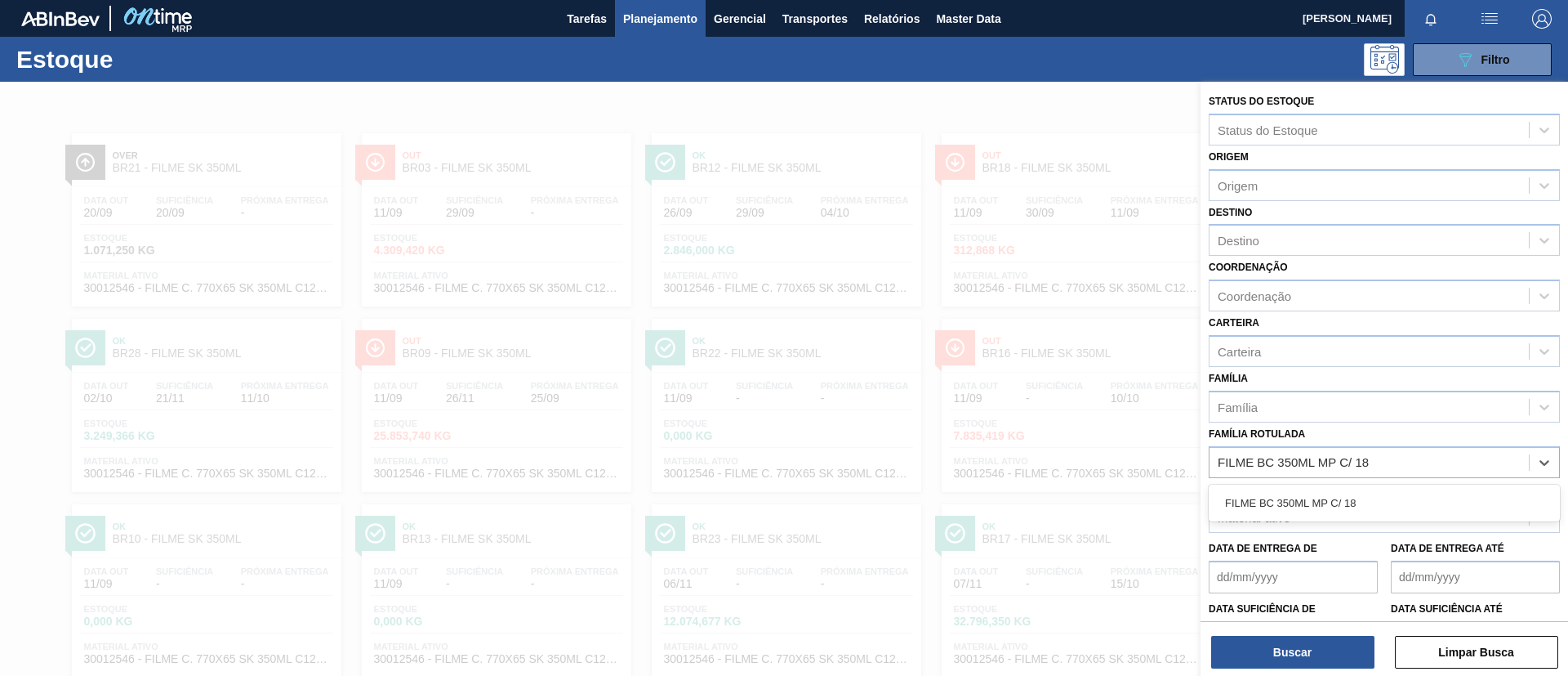
type Rotulada "FILME BC 350ML MP C/ 18"
click at [1114, 324] on div at bounding box center [784, 420] width 1568 height 676
